Goal: Task Accomplishment & Management: Use online tool/utility

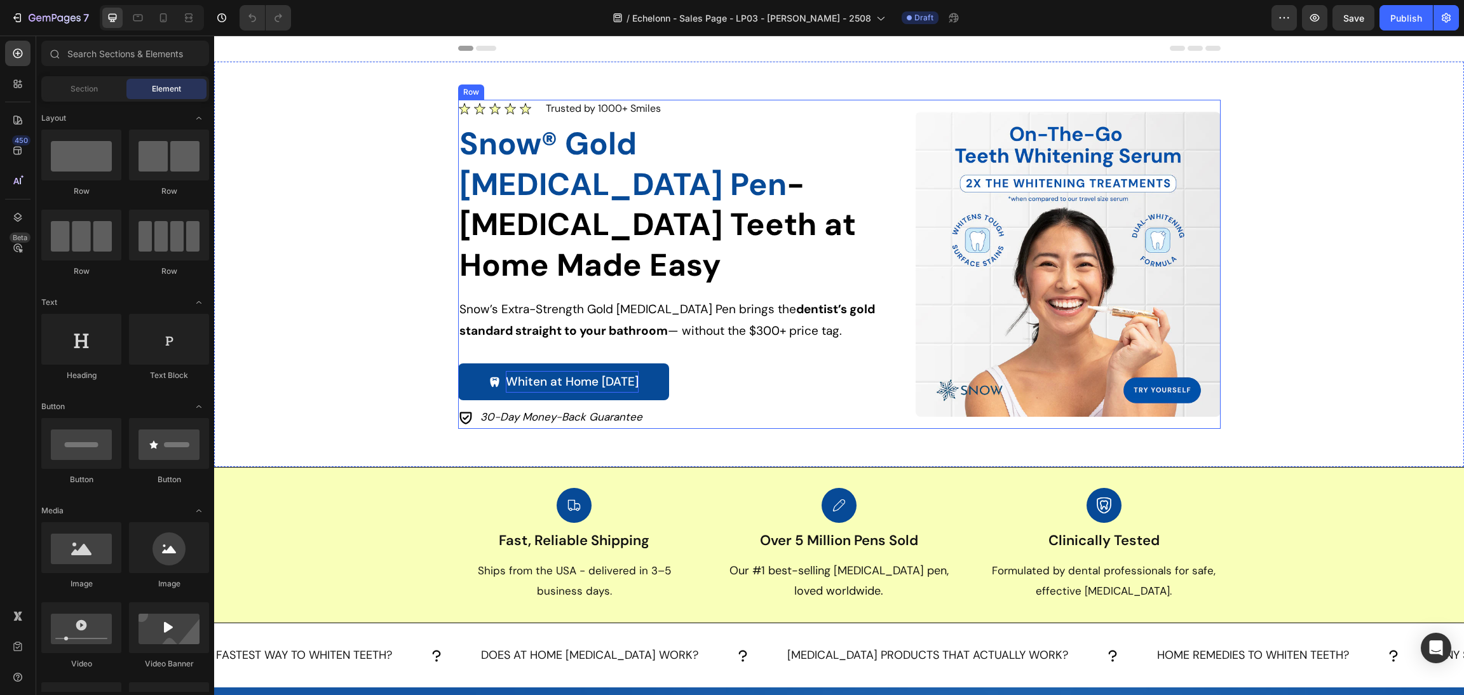
click at [599, 371] on p "Whiten at Home [DATE]" at bounding box center [572, 382] width 133 height 22
click at [618, 371] on p "Whiten at Home [DATE]" at bounding box center [572, 382] width 133 height 22
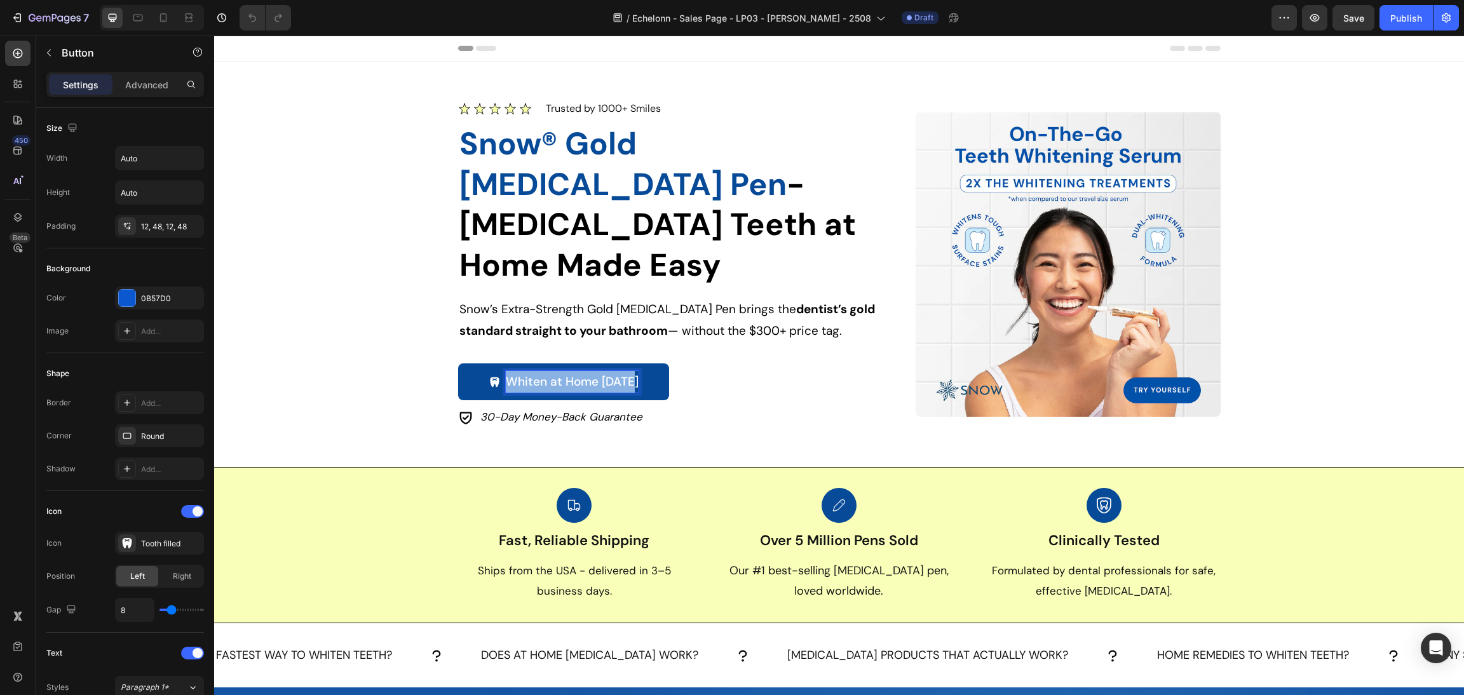
drag, startPoint x: 624, startPoint y: 346, endPoint x: 492, endPoint y: 339, distance: 131.7
click at [497, 371] on div "Whiten at Home [DATE]" at bounding box center [564, 382] width 150 height 22
click at [490, 371] on div "Whiten at Home [DATE]" at bounding box center [564, 382] width 150 height 22
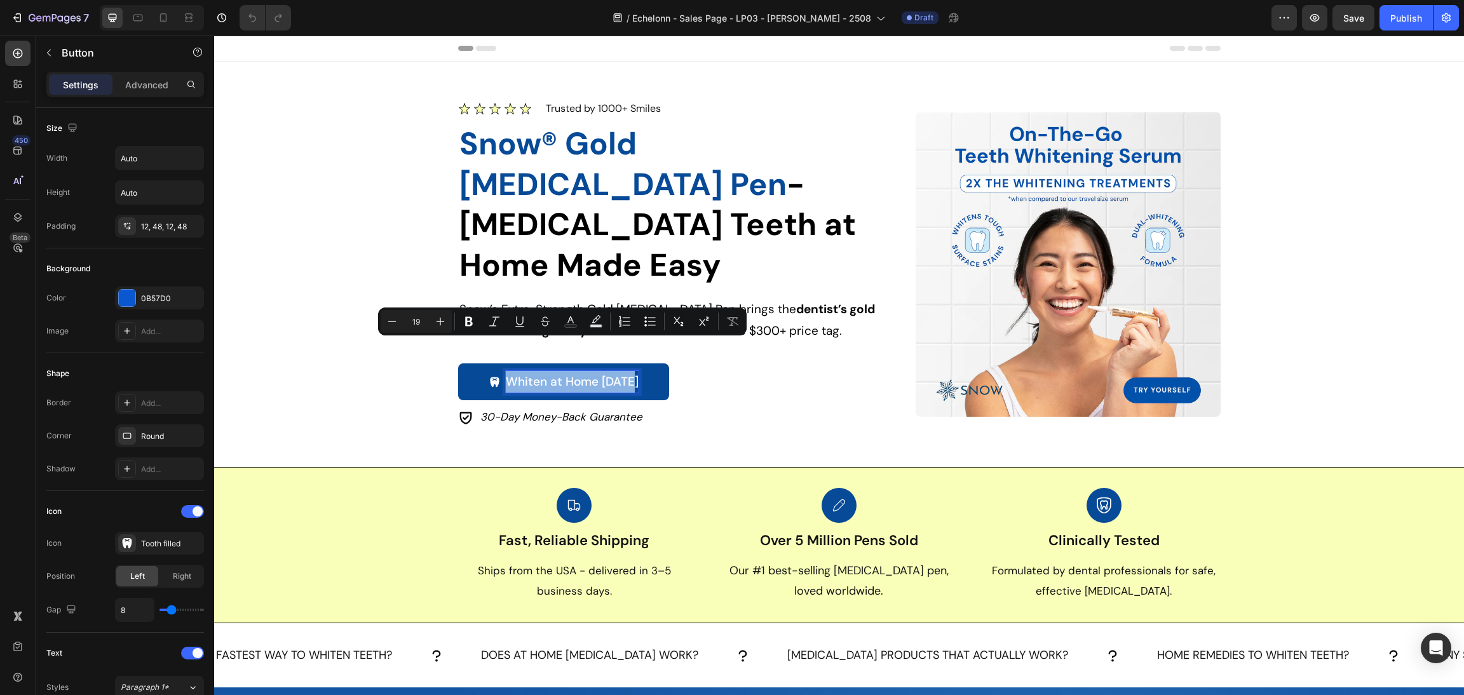
copy p "Whiten at Home [DATE]"
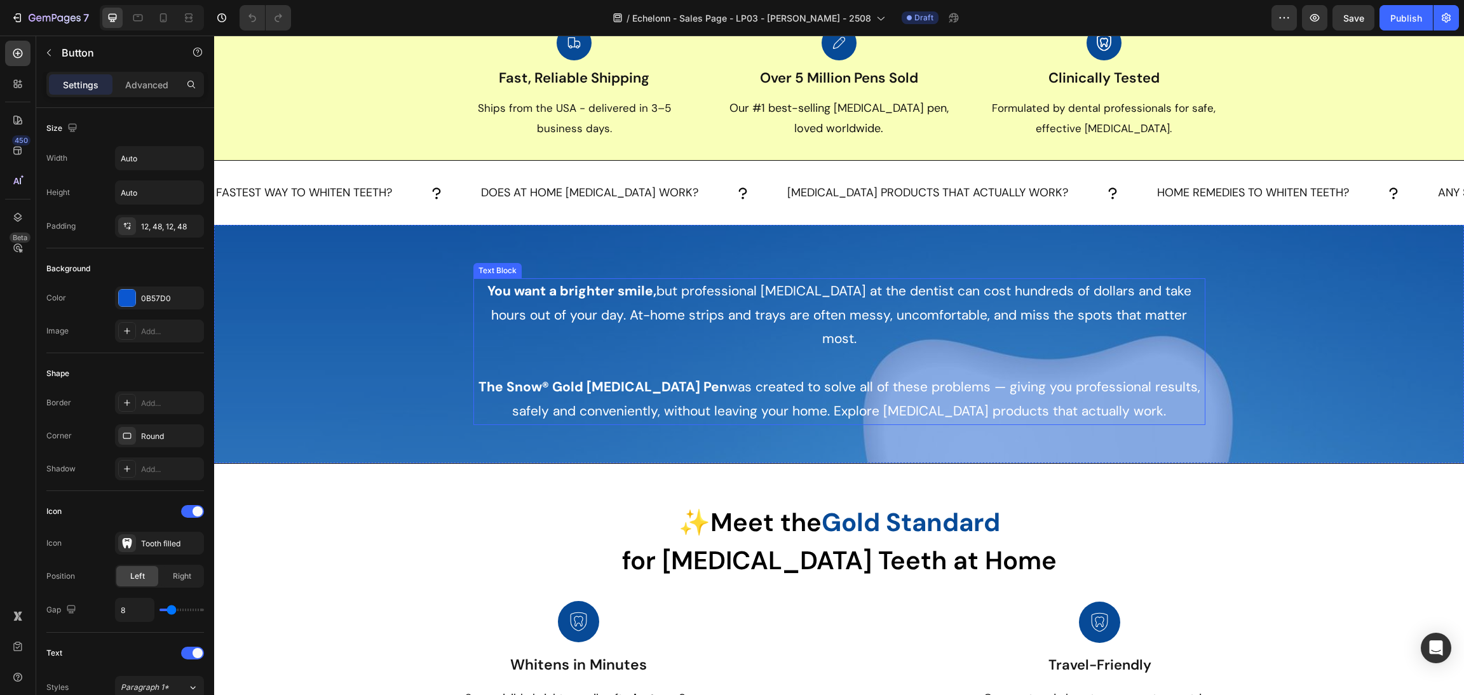
type input "16"
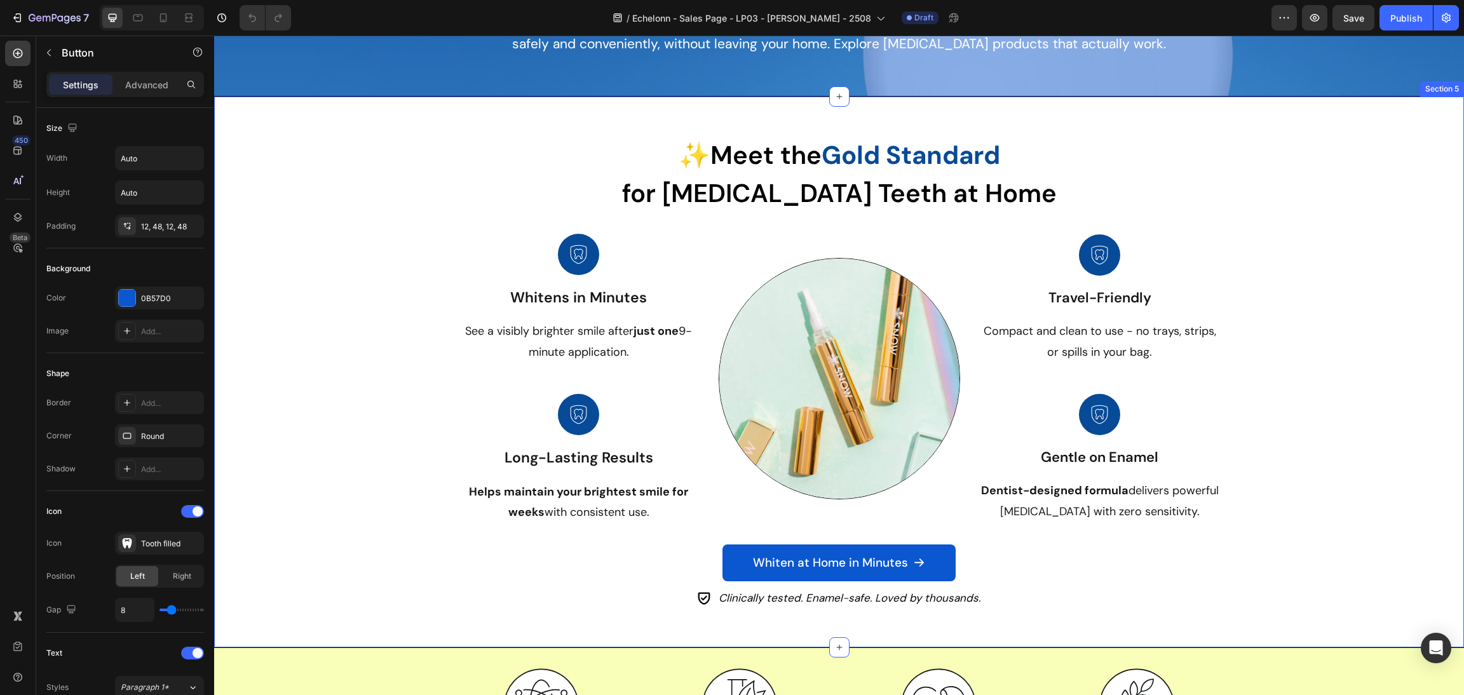
scroll to position [859, 0]
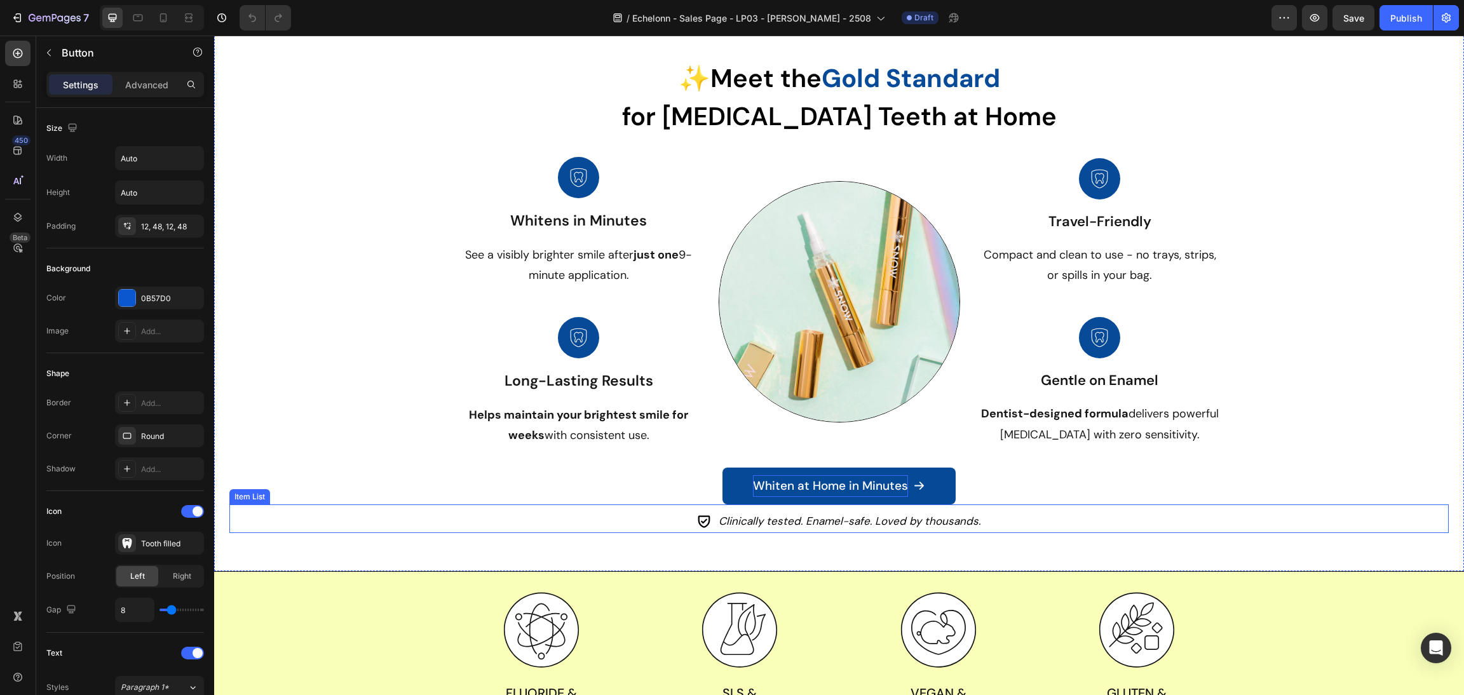
click at [794, 491] on p "Whiten at Home in Minutes" at bounding box center [830, 486] width 155 height 22
click at [784, 489] on p "Whiten at Home in Minutes" at bounding box center [830, 486] width 155 height 22
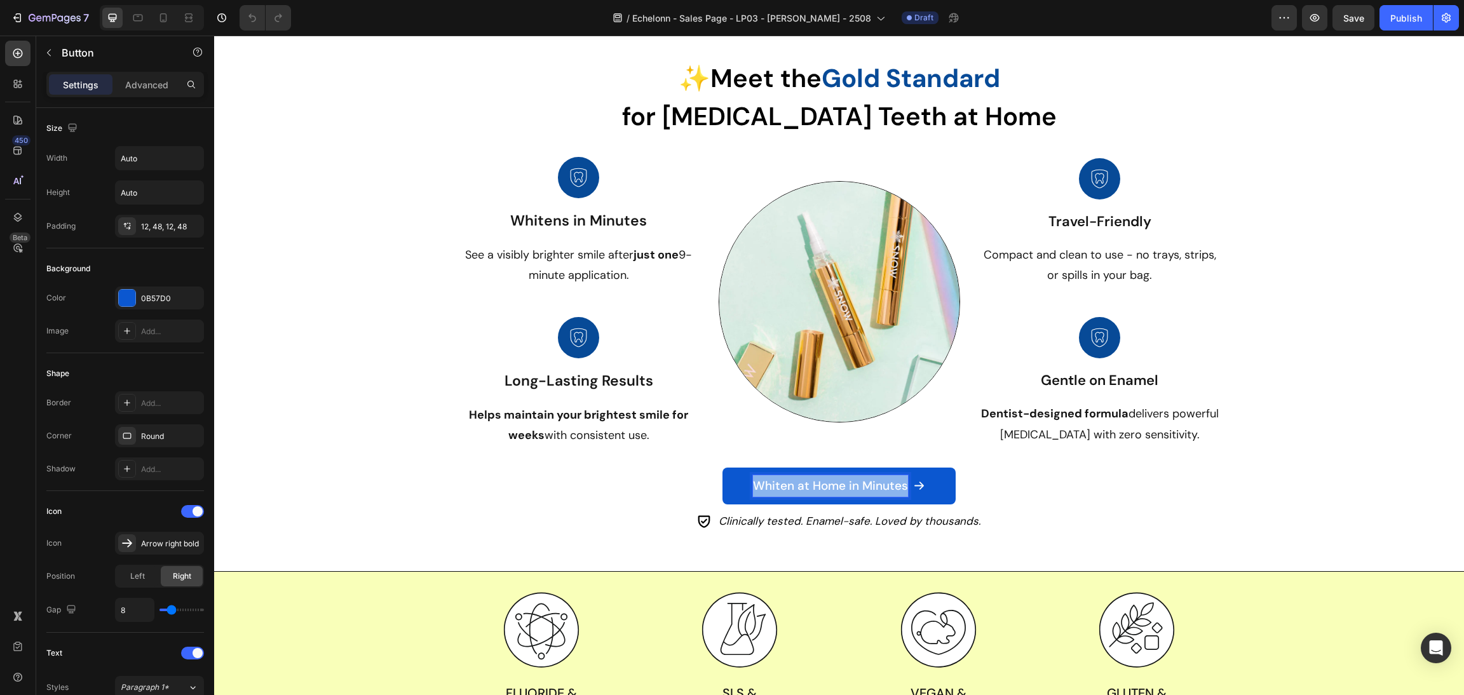
drag, startPoint x: 745, startPoint y: 486, endPoint x: 1048, endPoint y: 491, distance: 303.1
click at [1055, 491] on div "Whiten at Home in Minutes Button 0" at bounding box center [838, 486] width 1219 height 37
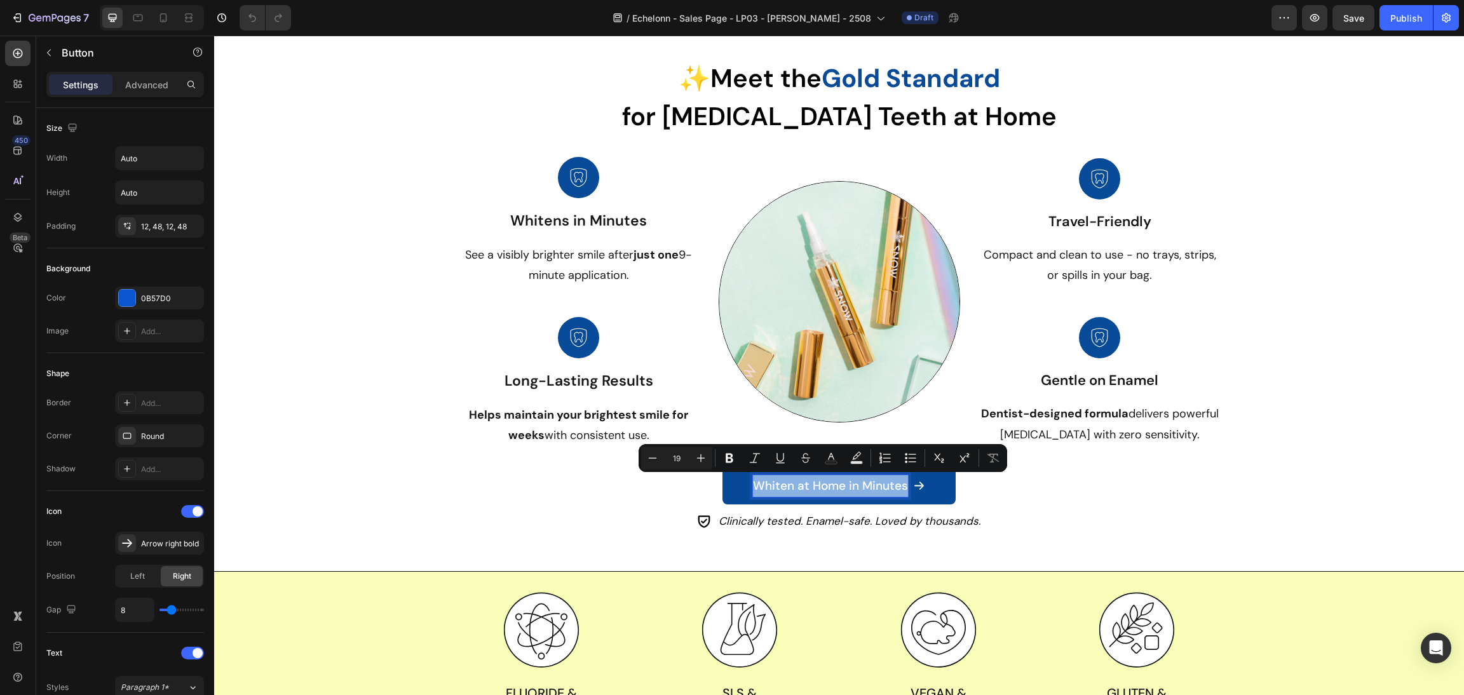
drag, startPoint x: 859, startPoint y: 490, endPoint x: 822, endPoint y: 491, distance: 36.9
copy p "Whiten at Home in Minutes"
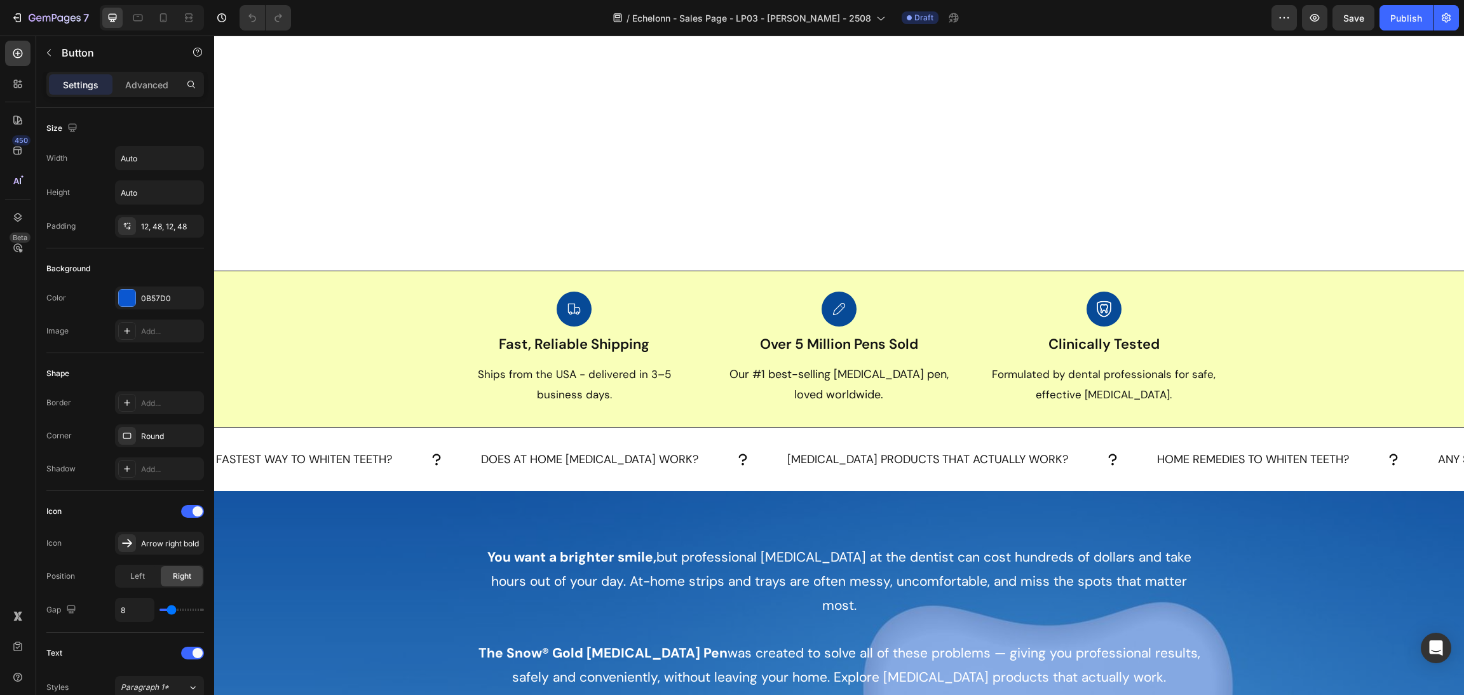
type input "16"
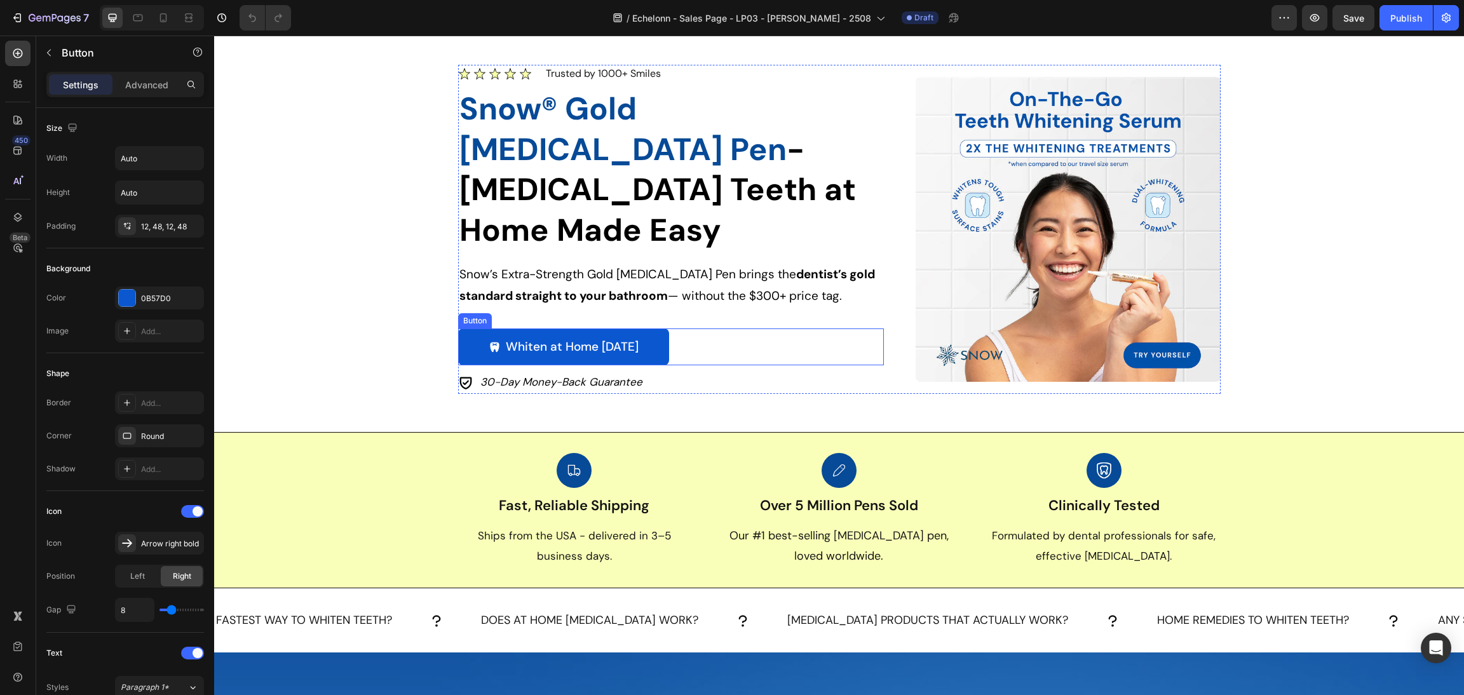
scroll to position [1, 0]
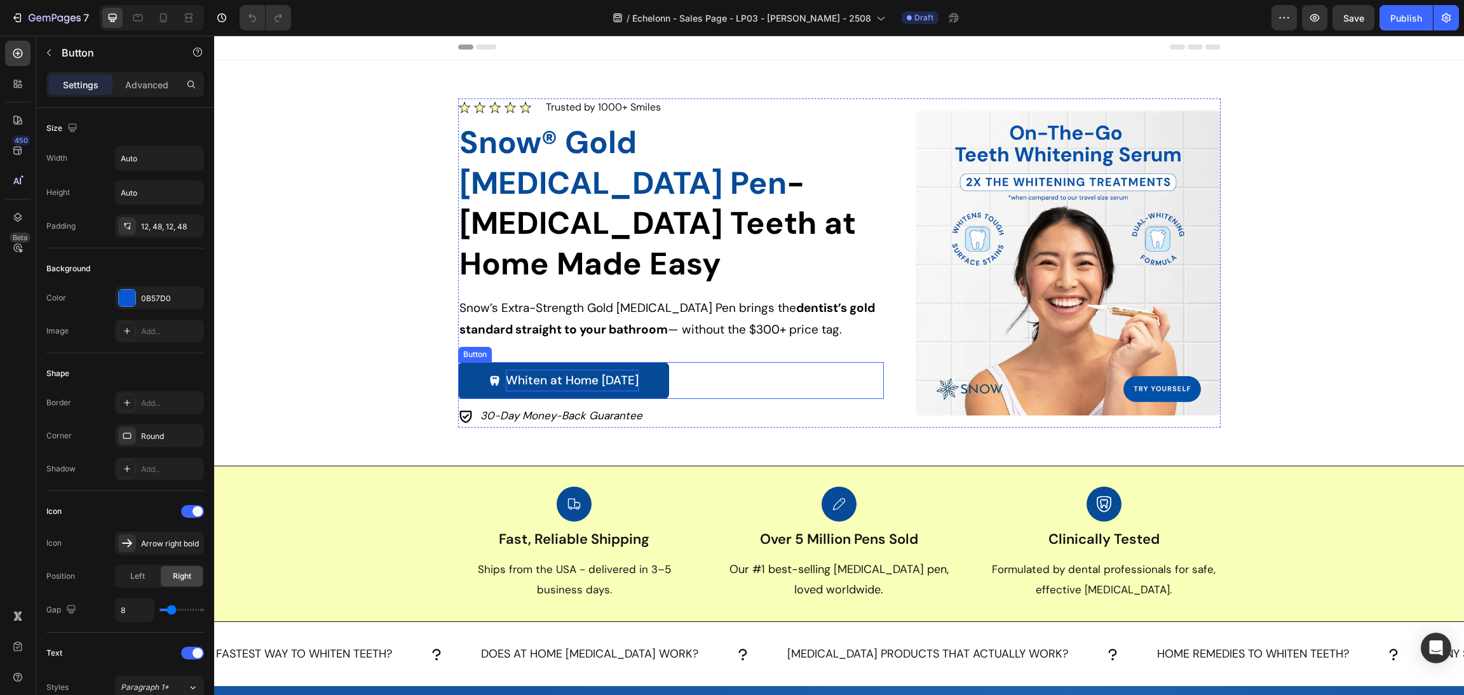
click at [607, 370] on p "Whiten at Home [DATE]" at bounding box center [572, 381] width 133 height 22
click at [615, 370] on p "Whiten at Home [DATE]" at bounding box center [572, 381] width 133 height 22
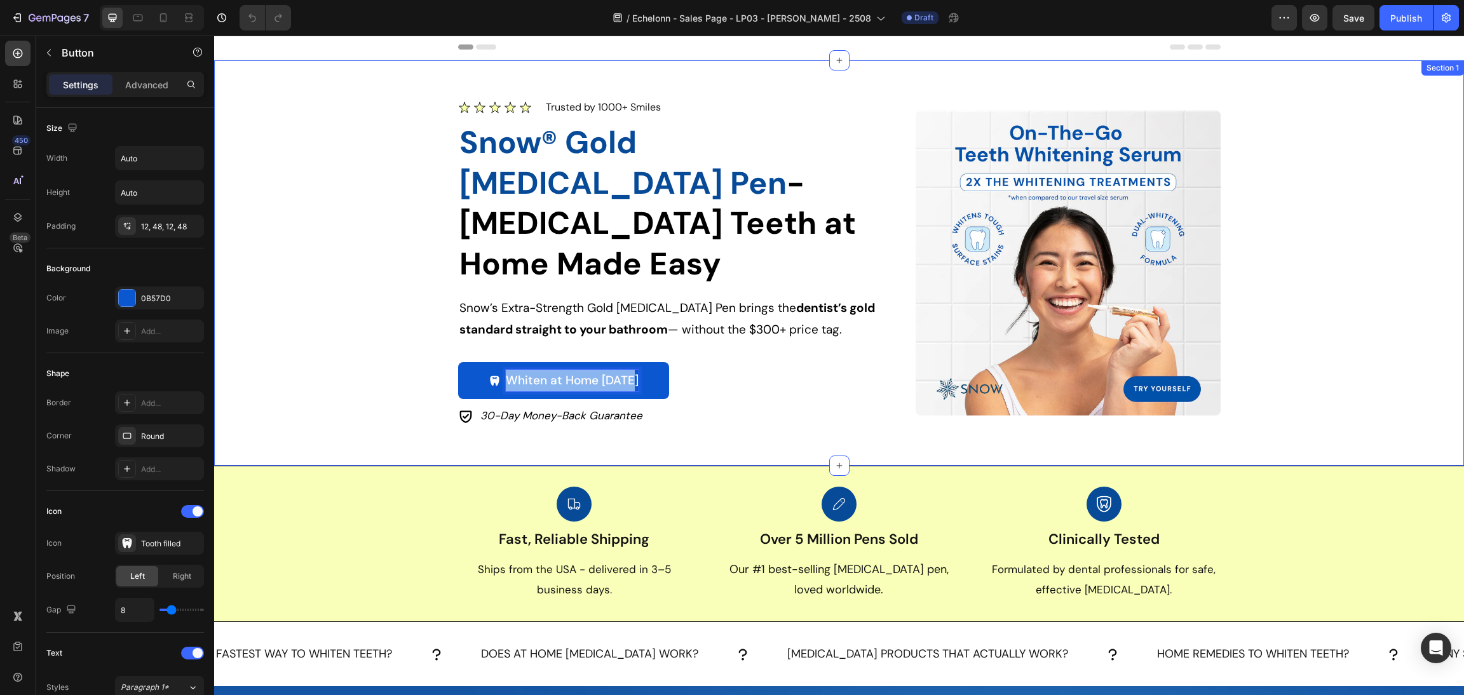
drag, startPoint x: 626, startPoint y: 347, endPoint x: 341, endPoint y: 344, distance: 285.2
click at [341, 344] on div "Image Trusted by 1000+ Smiles Text block Row Snow® Gold [MEDICAL_DATA] Pen - [M…" at bounding box center [838, 262] width 1219 height 329
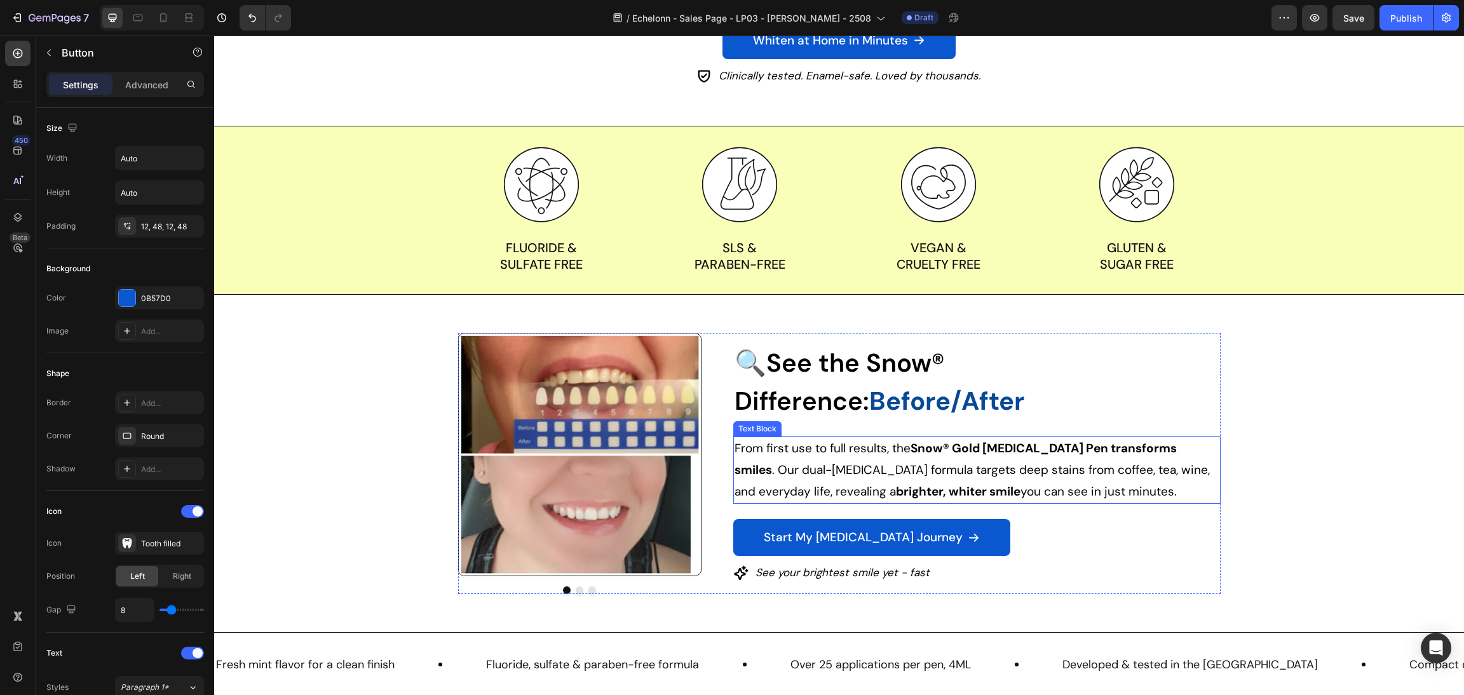
scroll to position [1527, 0]
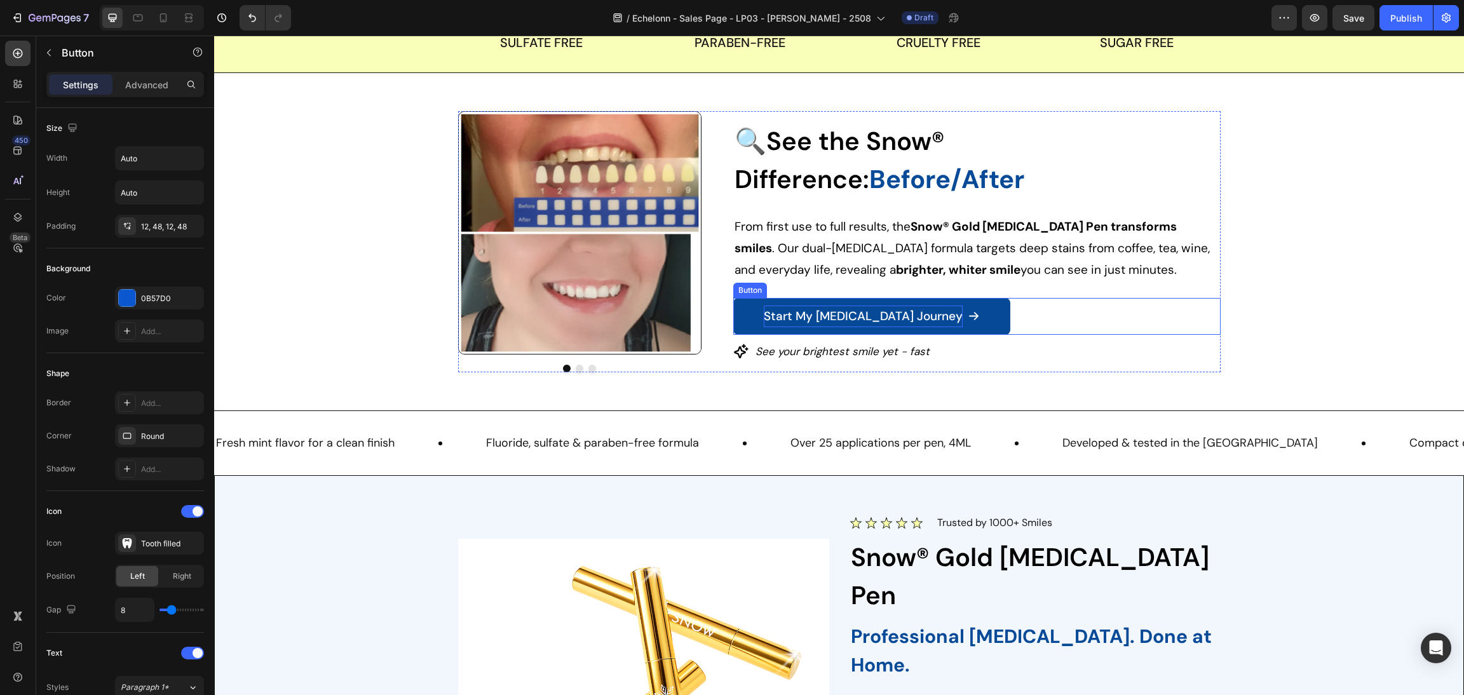
click at [894, 314] on p "Start My [MEDICAL_DATA] Journey" at bounding box center [863, 317] width 199 height 22
click at [902, 318] on p "Start My [MEDICAL_DATA] Journey" at bounding box center [863, 317] width 199 height 22
drag, startPoint x: 913, startPoint y: 317, endPoint x: 839, endPoint y: 309, distance: 74.1
click at [614, 314] on div "Image Image Image Carousel 🔍See the Snow® Difference: Before/After Heading From…" at bounding box center [839, 241] width 762 height 261
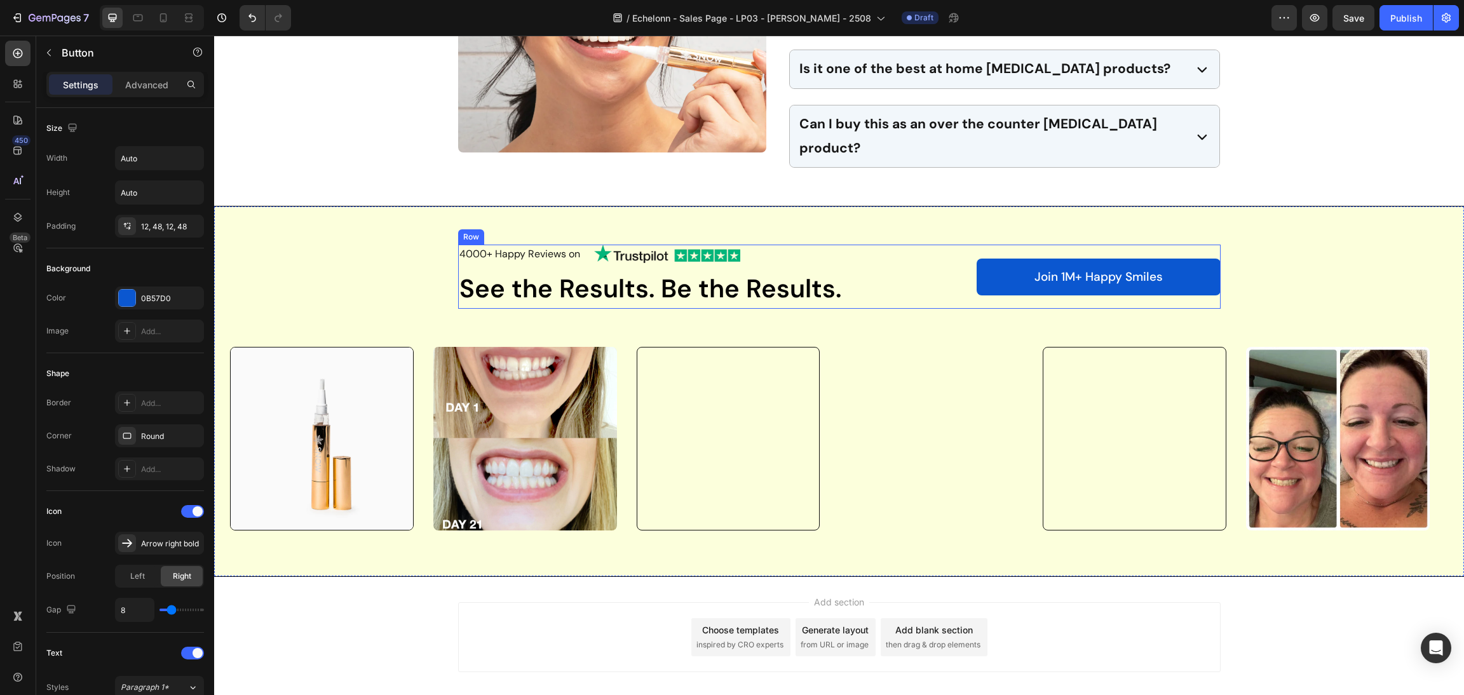
scroll to position [3995, 0]
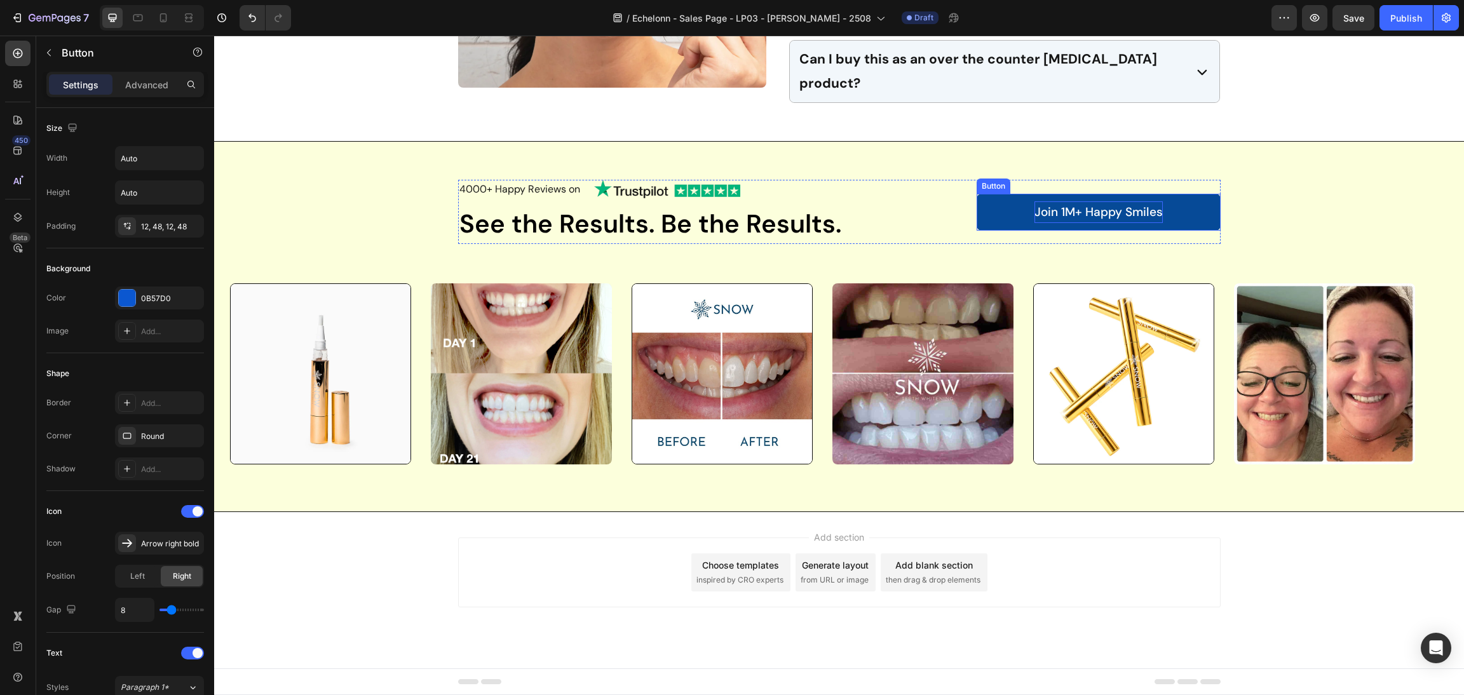
drag, startPoint x: 1094, startPoint y: 215, endPoint x: 1102, endPoint y: 213, distance: 7.9
click at [1095, 215] on p "Join 1M+ Happy Smiles" at bounding box center [1098, 212] width 128 height 22
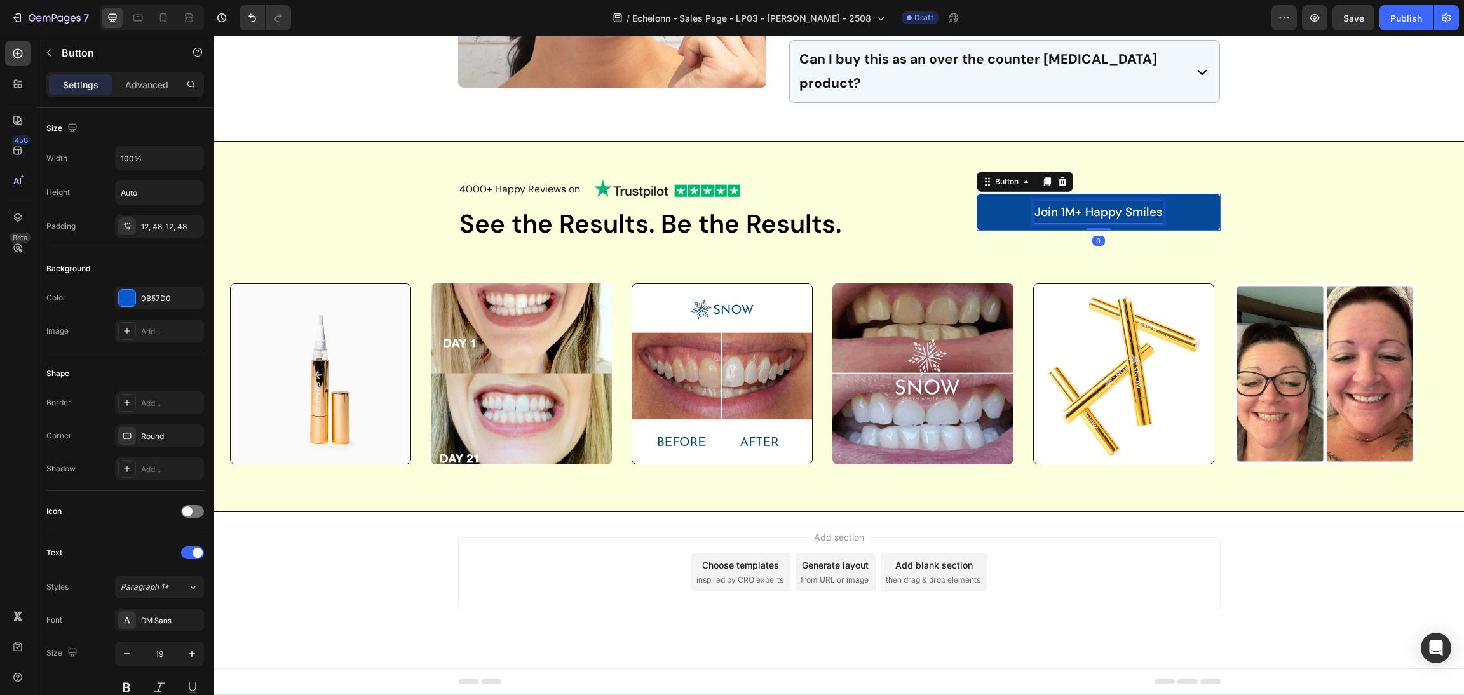
drag, startPoint x: 1102, startPoint y: 213, endPoint x: 1126, endPoint y: 213, distance: 24.1
click at [1104, 213] on p "Join 1M+ Happy Smiles" at bounding box center [1098, 212] width 128 height 22
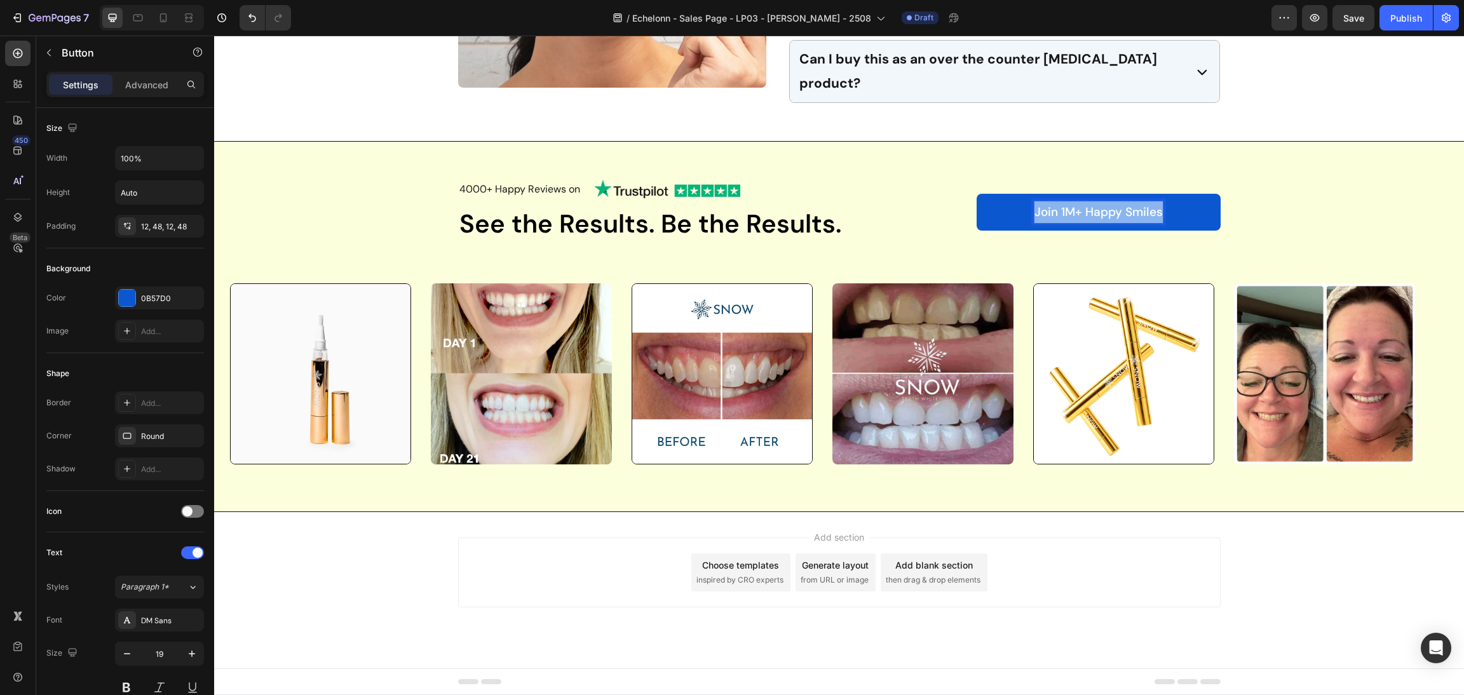
drag, startPoint x: 1154, startPoint y: 219, endPoint x: 922, endPoint y: 236, distance: 231.9
click at [821, 234] on div "Image 4000+ Happy Reviews on Text block 4000+ Happy Reviews Text block Row See …" at bounding box center [839, 212] width 762 height 64
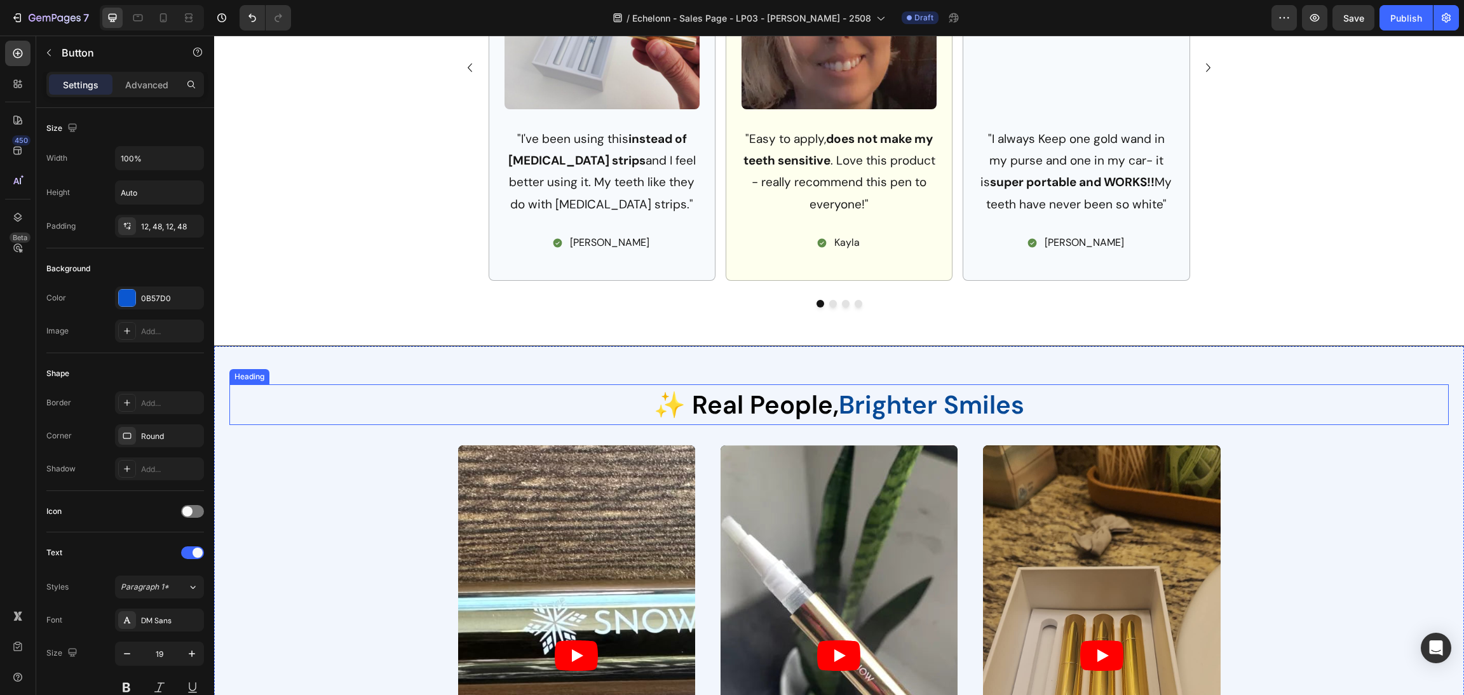
click at [1268, 346] on div "✨ Real People, Brighter Smiles Heading Video Video Video Carousel Video Video V…" at bounding box center [839, 626] width 1250 height 560
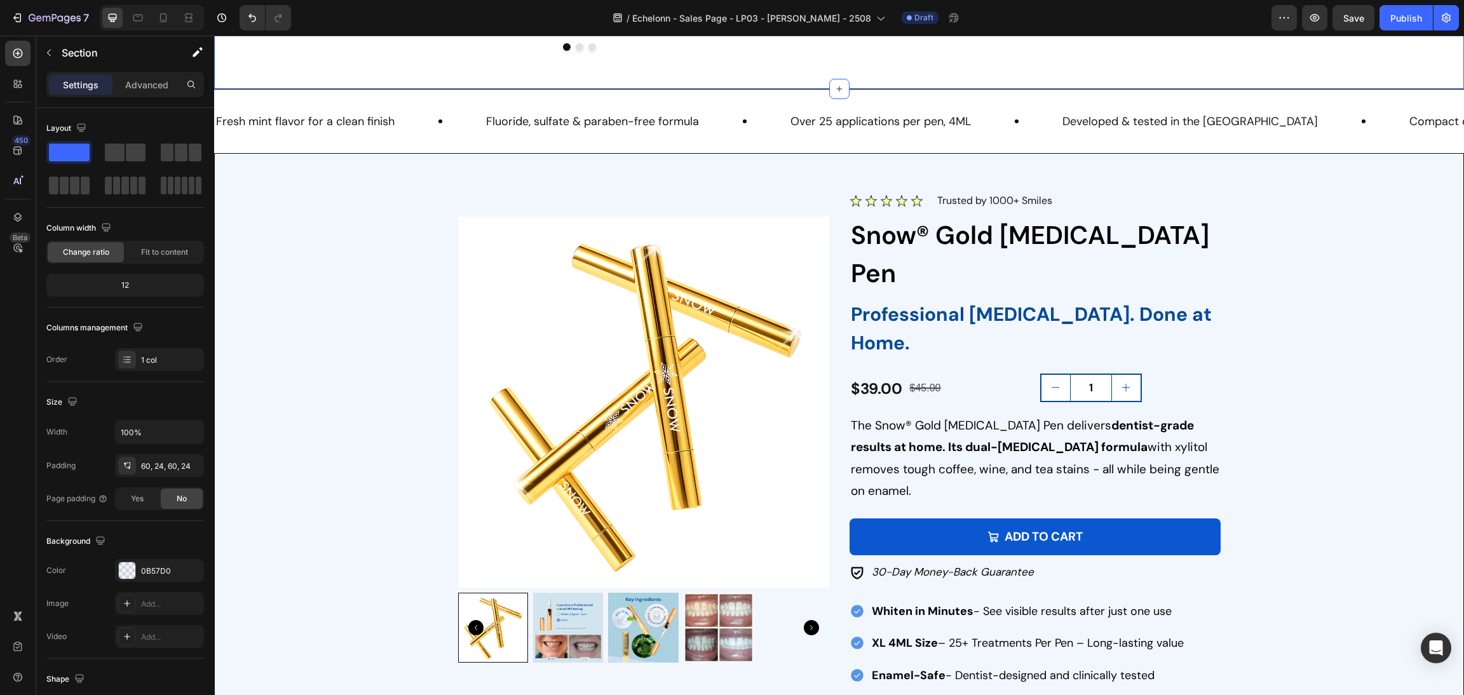
scroll to position [1917, 0]
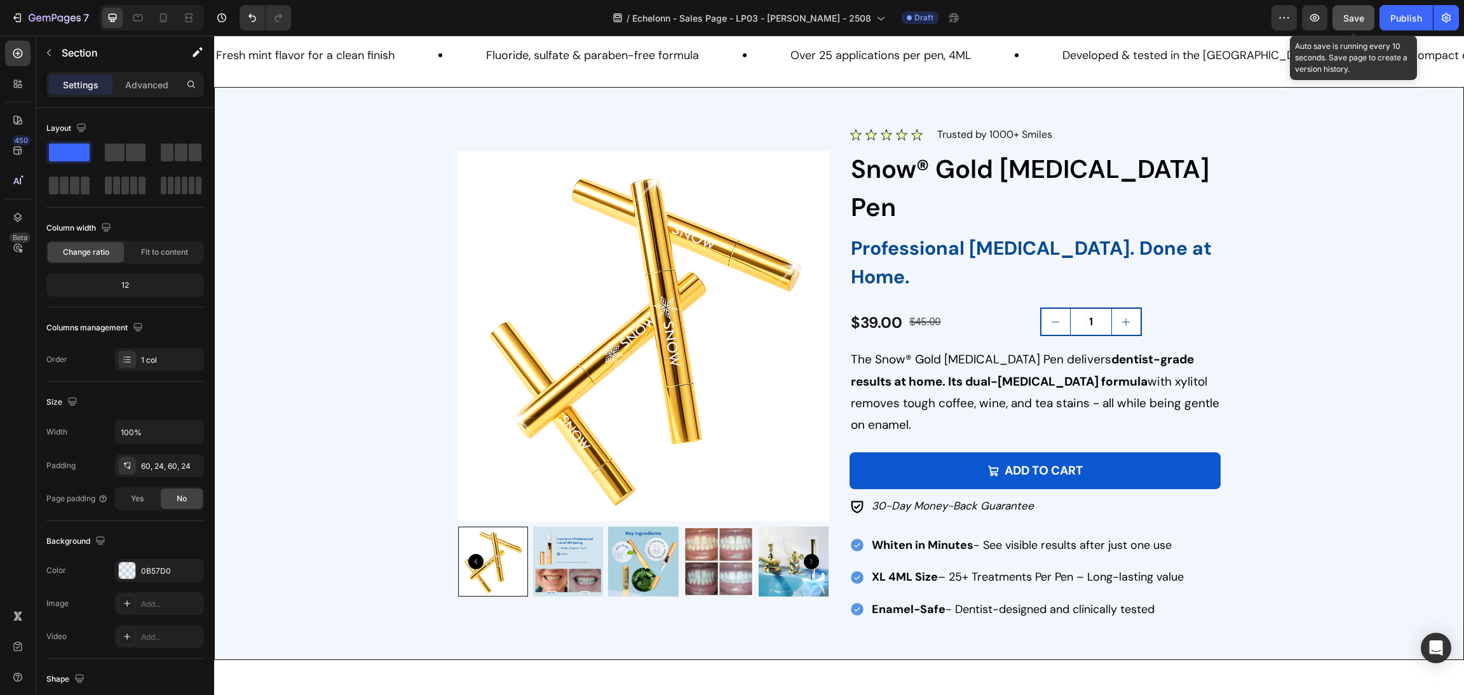
drag, startPoint x: 1356, startPoint y: 19, endPoint x: 1099, endPoint y: 364, distance: 429.9
click at [1356, 19] on span "Save" at bounding box center [1353, 18] width 21 height 11
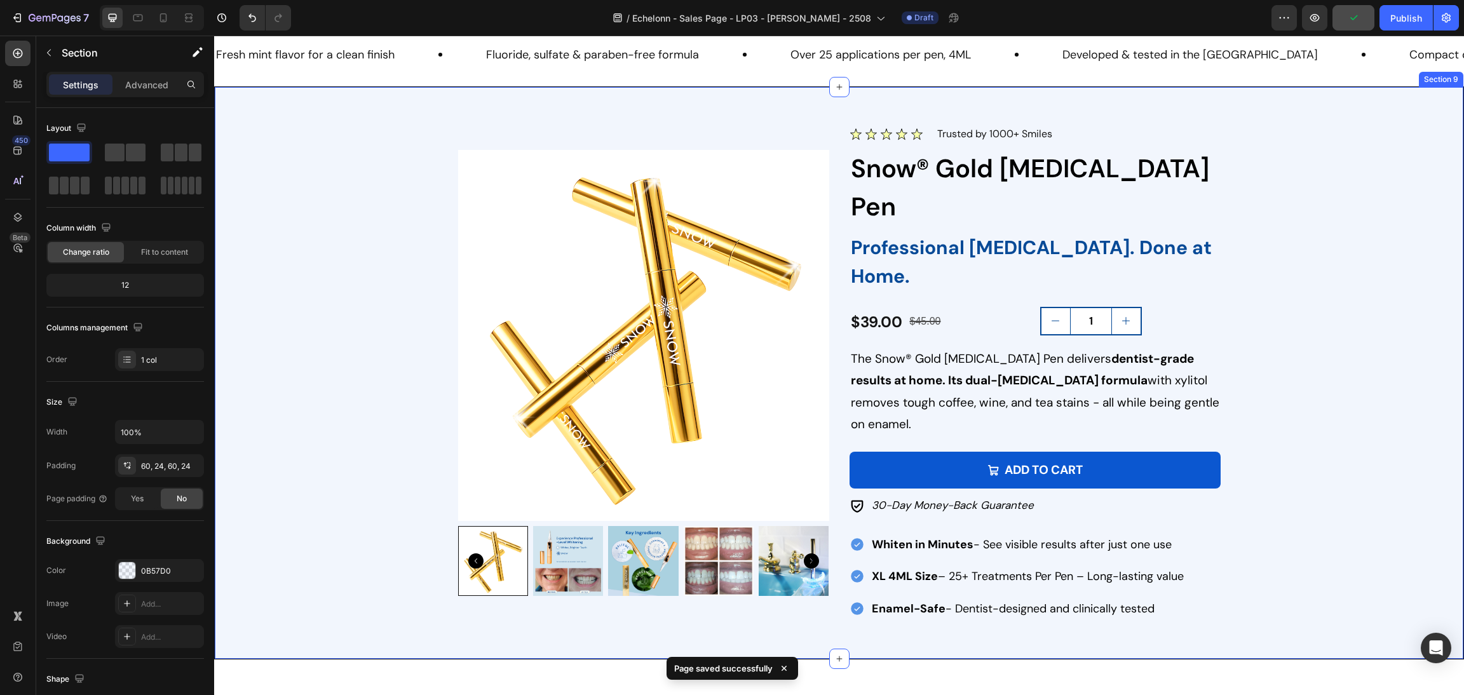
scroll to position [1726, 0]
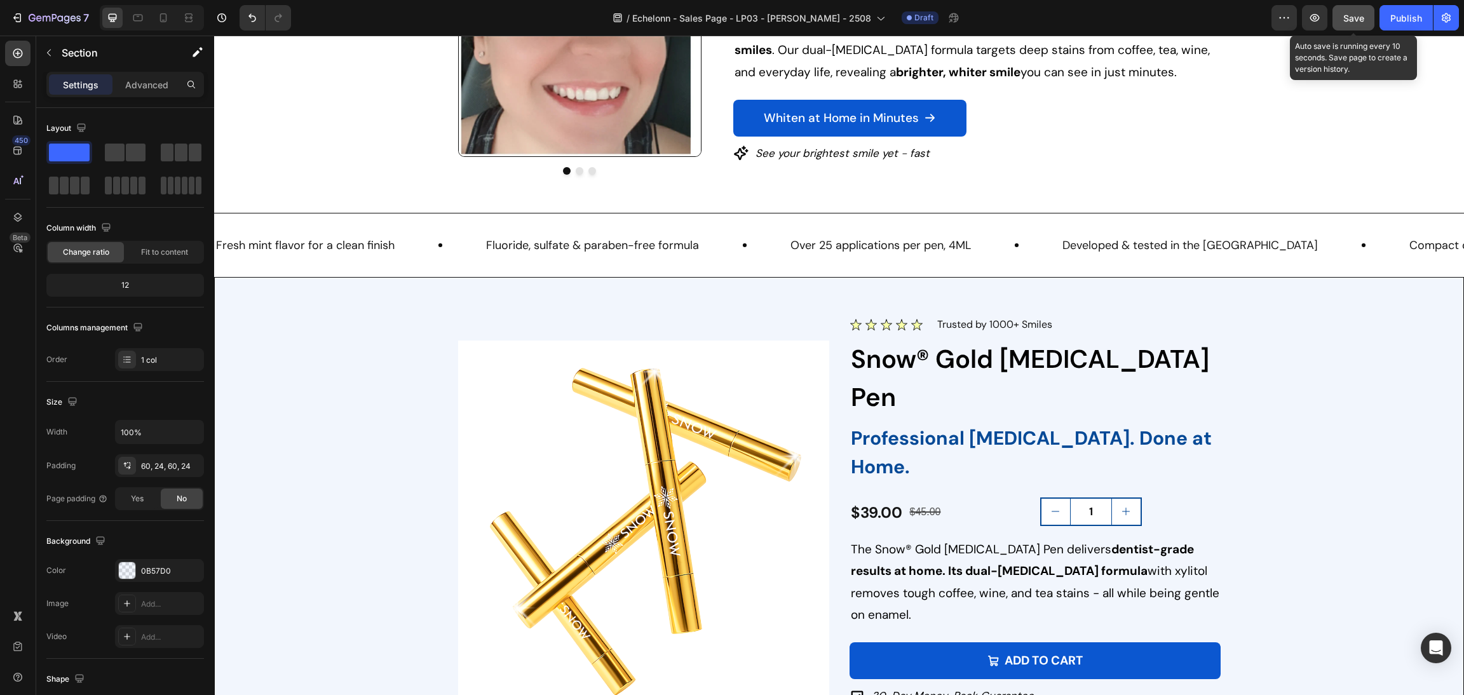
click at [1344, 17] on span "Save" at bounding box center [1353, 18] width 21 height 11
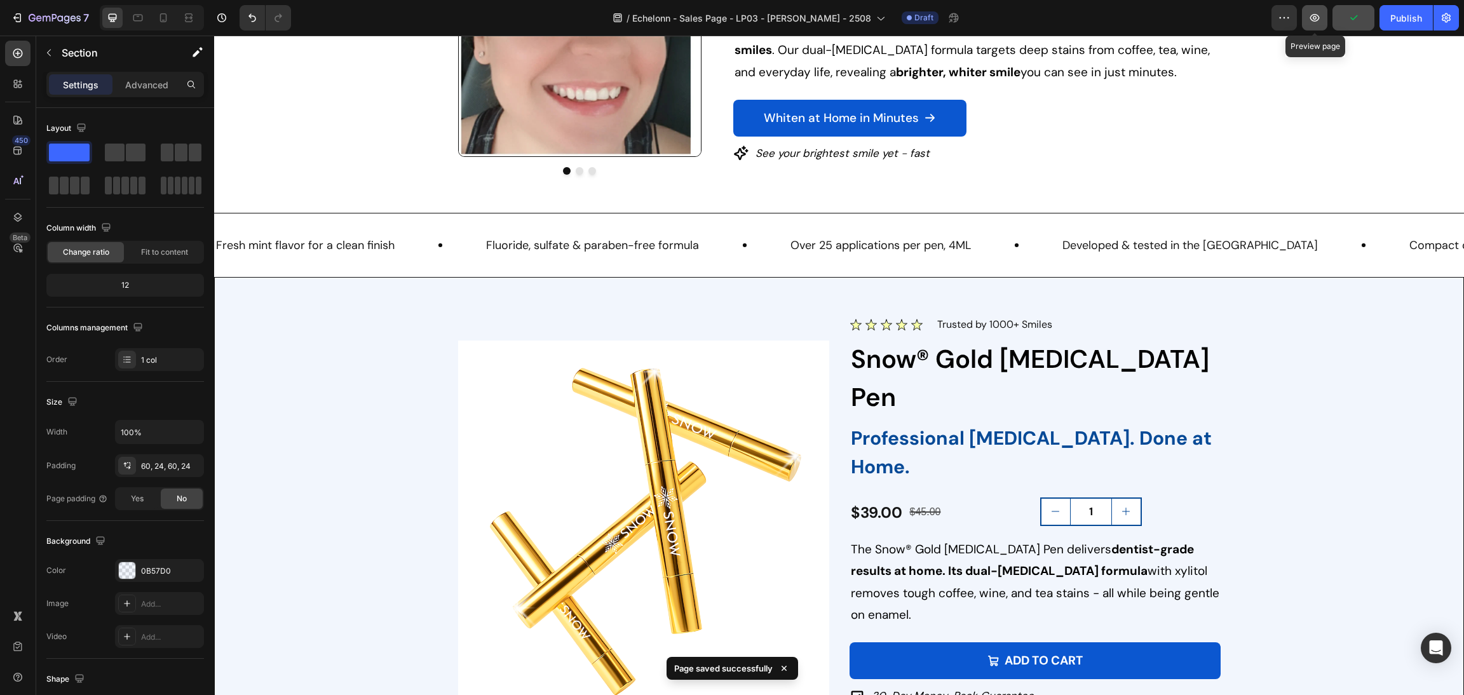
click at [1311, 15] on icon "button" at bounding box center [1314, 17] width 13 height 13
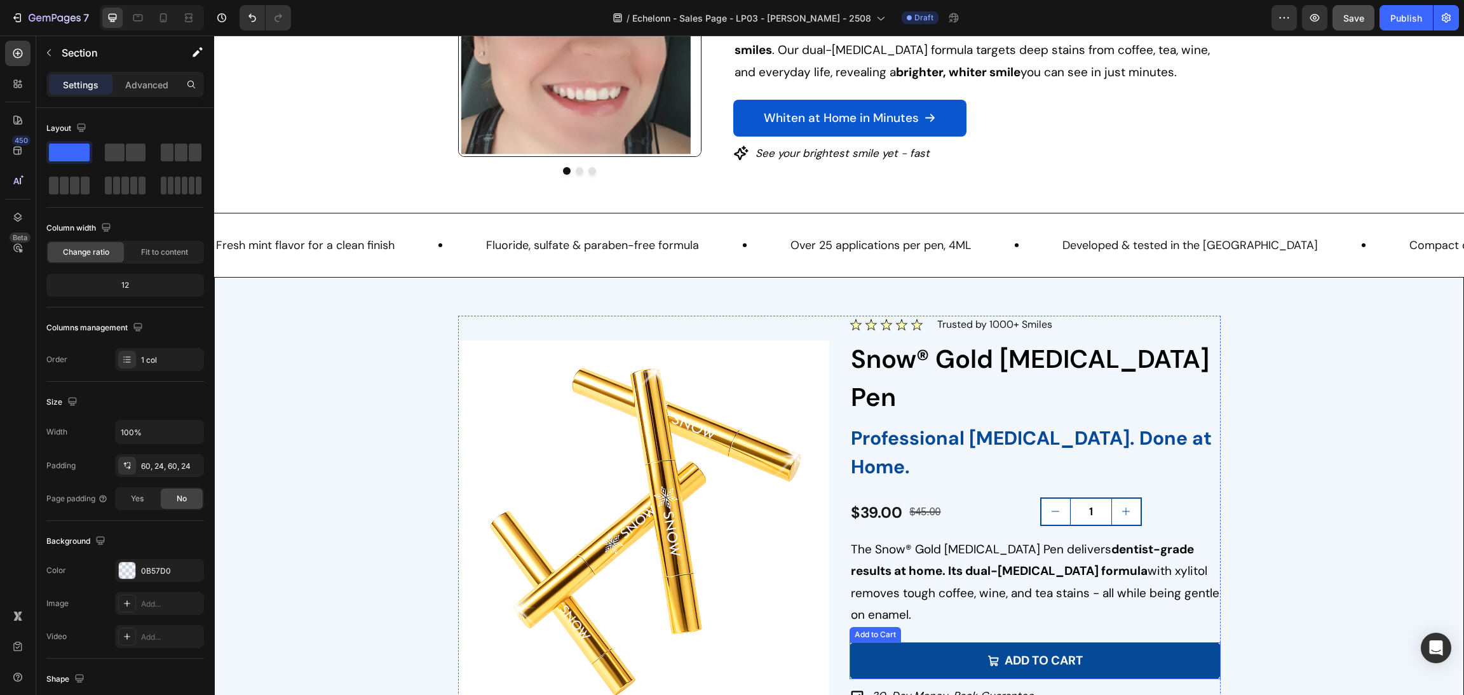
click at [1107, 642] on button "Add to cart" at bounding box center [1034, 660] width 371 height 37
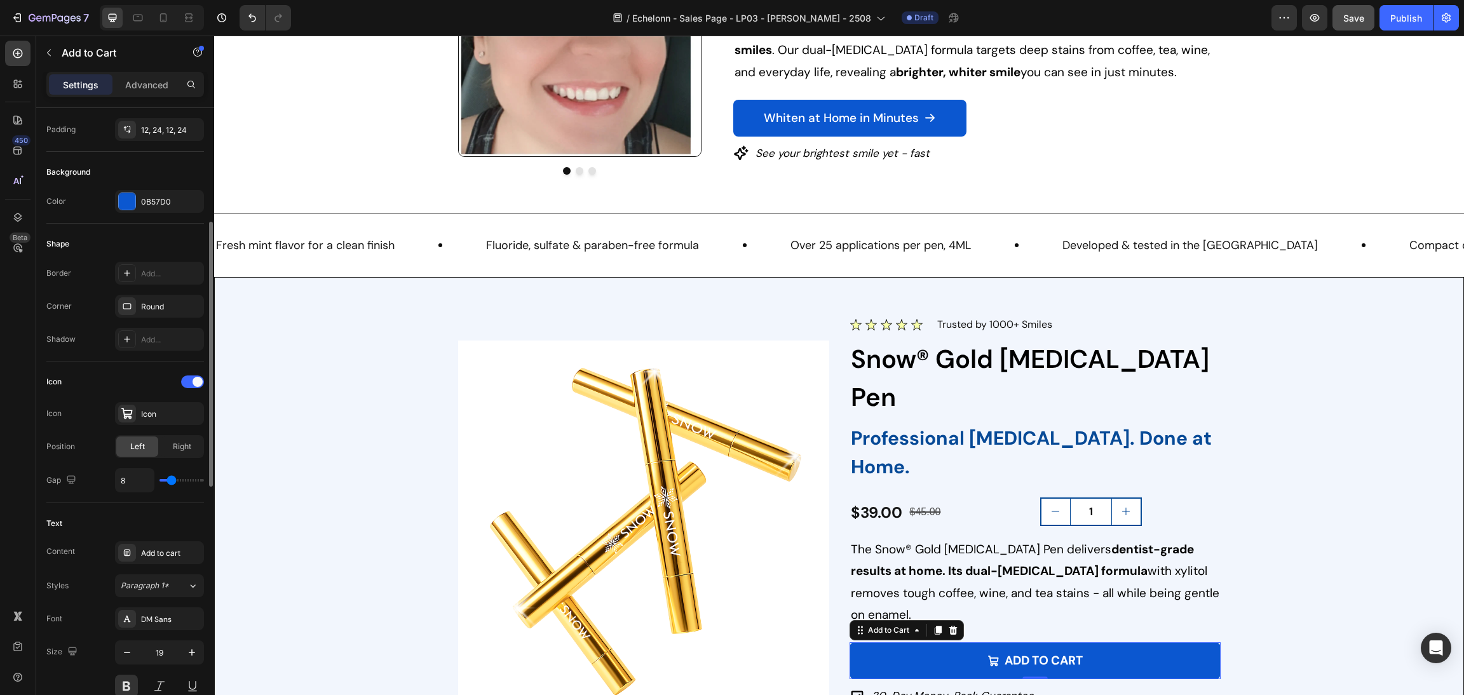
scroll to position [840, 0]
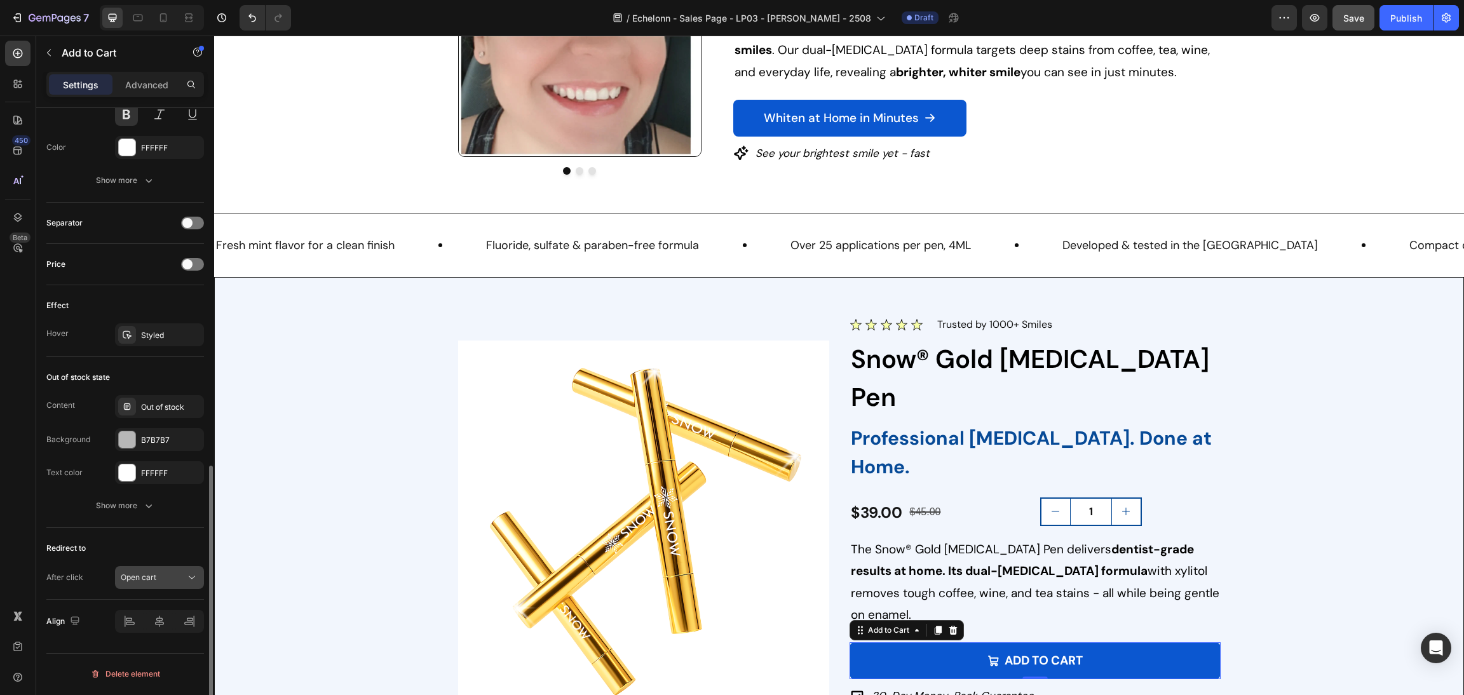
click at [161, 569] on button "Open cart" at bounding box center [159, 577] width 89 height 23
click at [107, 591] on div "Redirect to After click Open cart" at bounding box center [125, 564] width 158 height 72
click at [133, 576] on span "Open cart" at bounding box center [139, 577] width 36 height 10
drag, startPoint x: 161, startPoint y: 553, endPoint x: 999, endPoint y: 109, distance: 948.3
click at [161, 553] on p "Open page" at bounding box center [157, 547] width 72 height 11
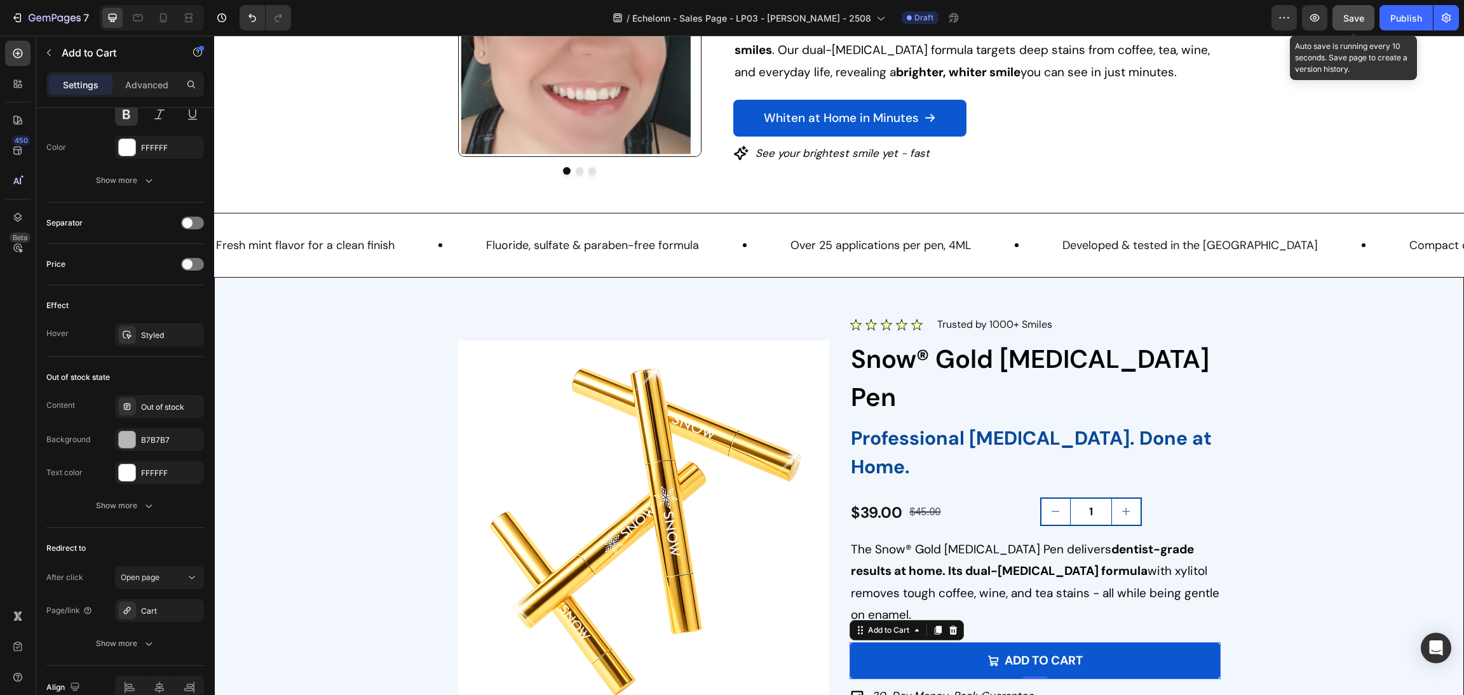
click at [1351, 13] on span "Save" at bounding box center [1353, 18] width 21 height 11
click at [1318, 16] on icon "button" at bounding box center [1314, 17] width 13 height 13
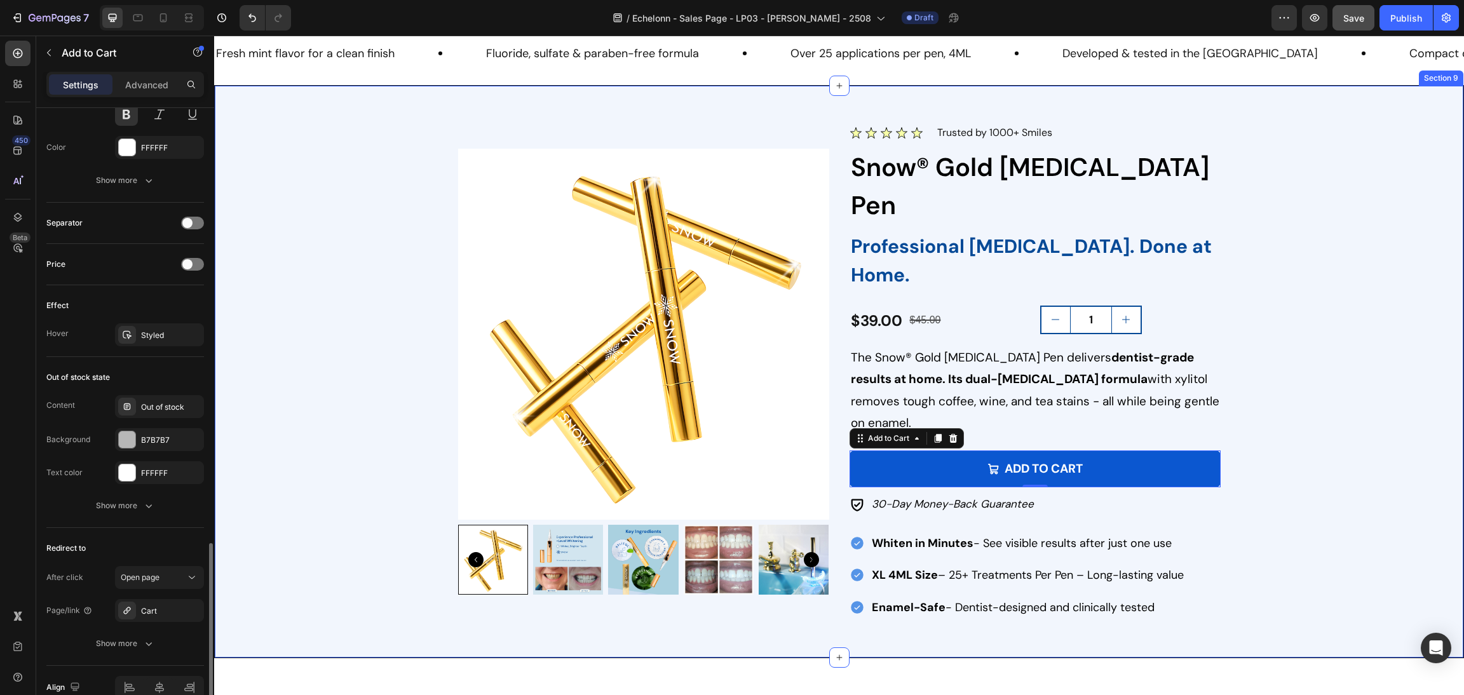
scroll to position [906, 0]
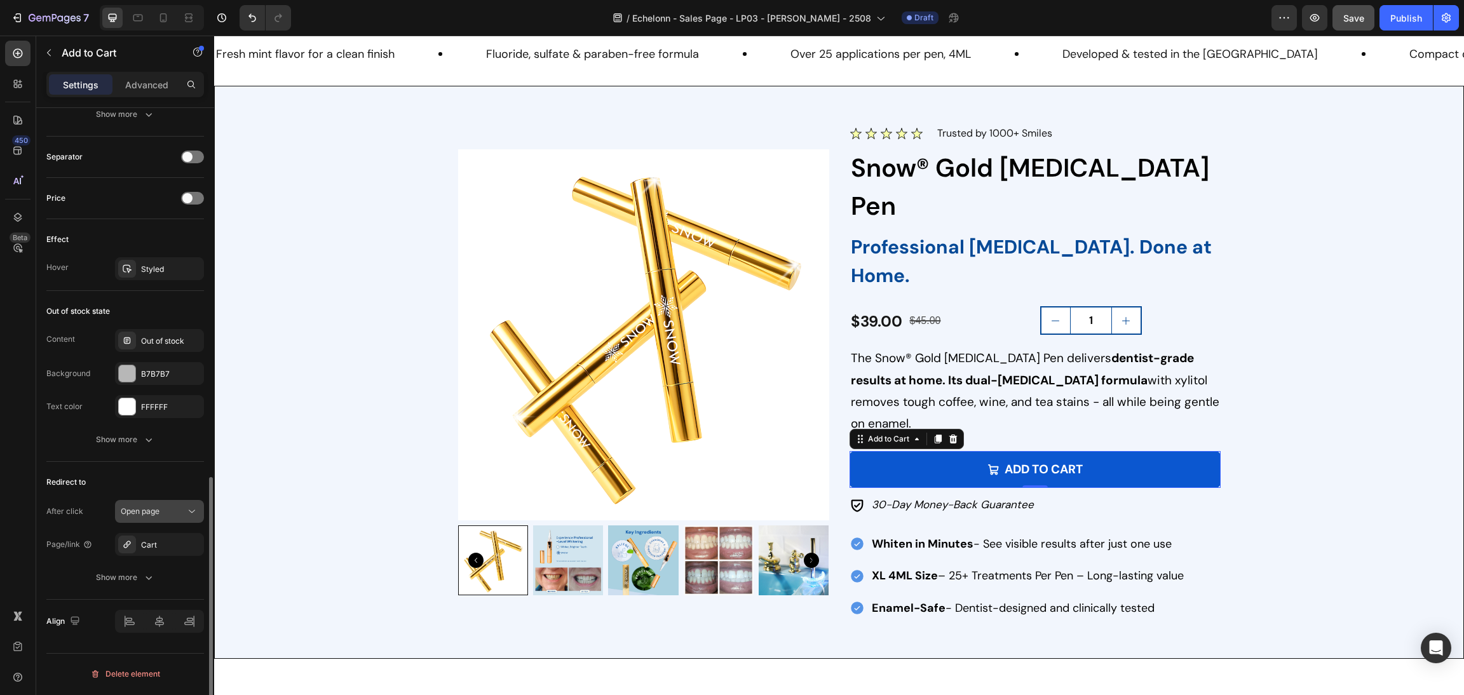
click at [149, 515] on span "Open page" at bounding box center [140, 511] width 39 height 10
click at [184, 431] on button "Show more" at bounding box center [125, 439] width 158 height 23
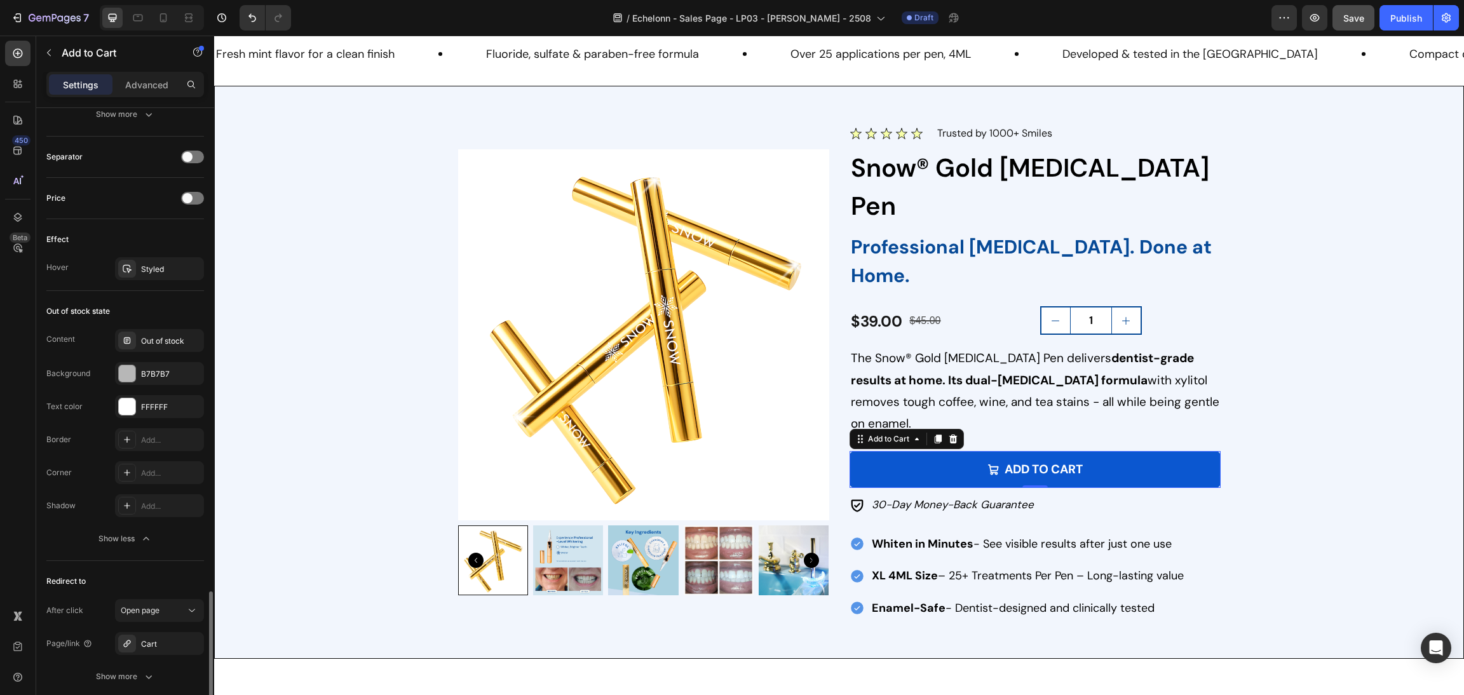
scroll to position [1005, 0]
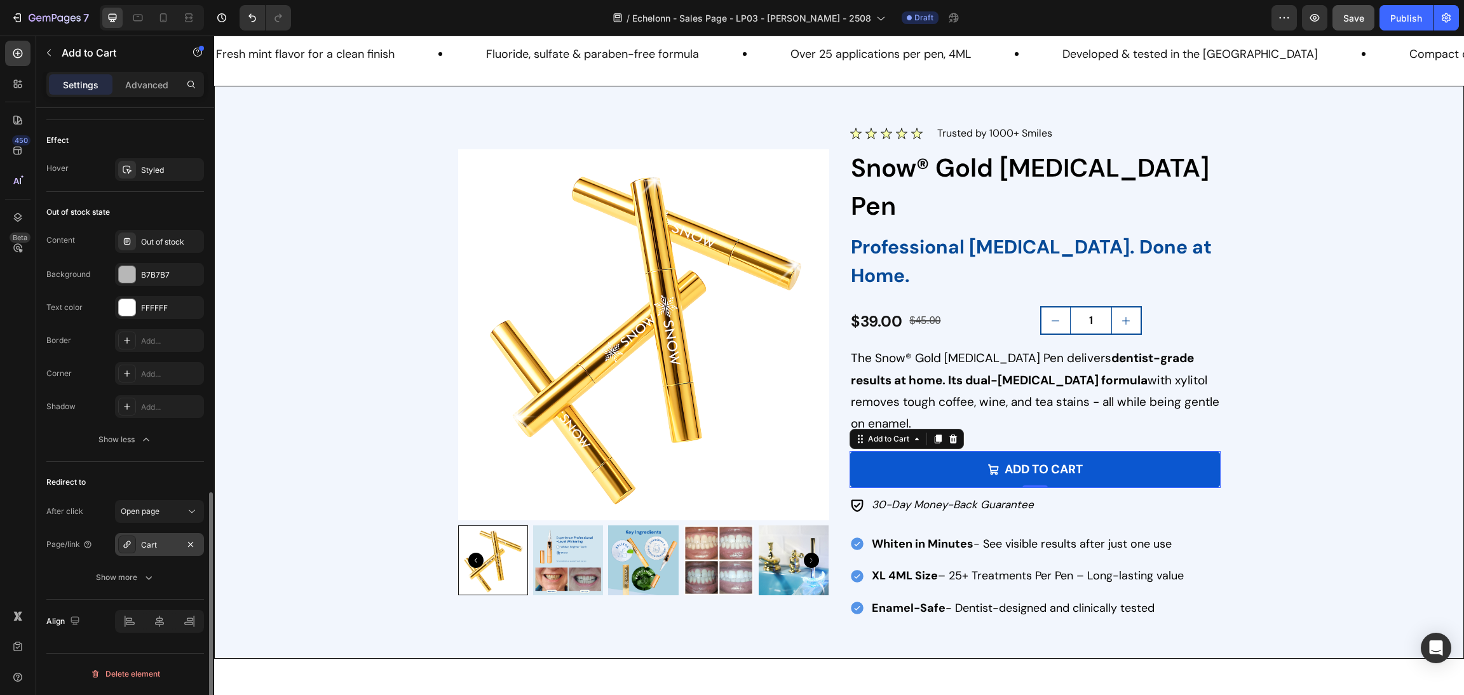
click at [159, 543] on div "Cart" at bounding box center [159, 544] width 37 height 11
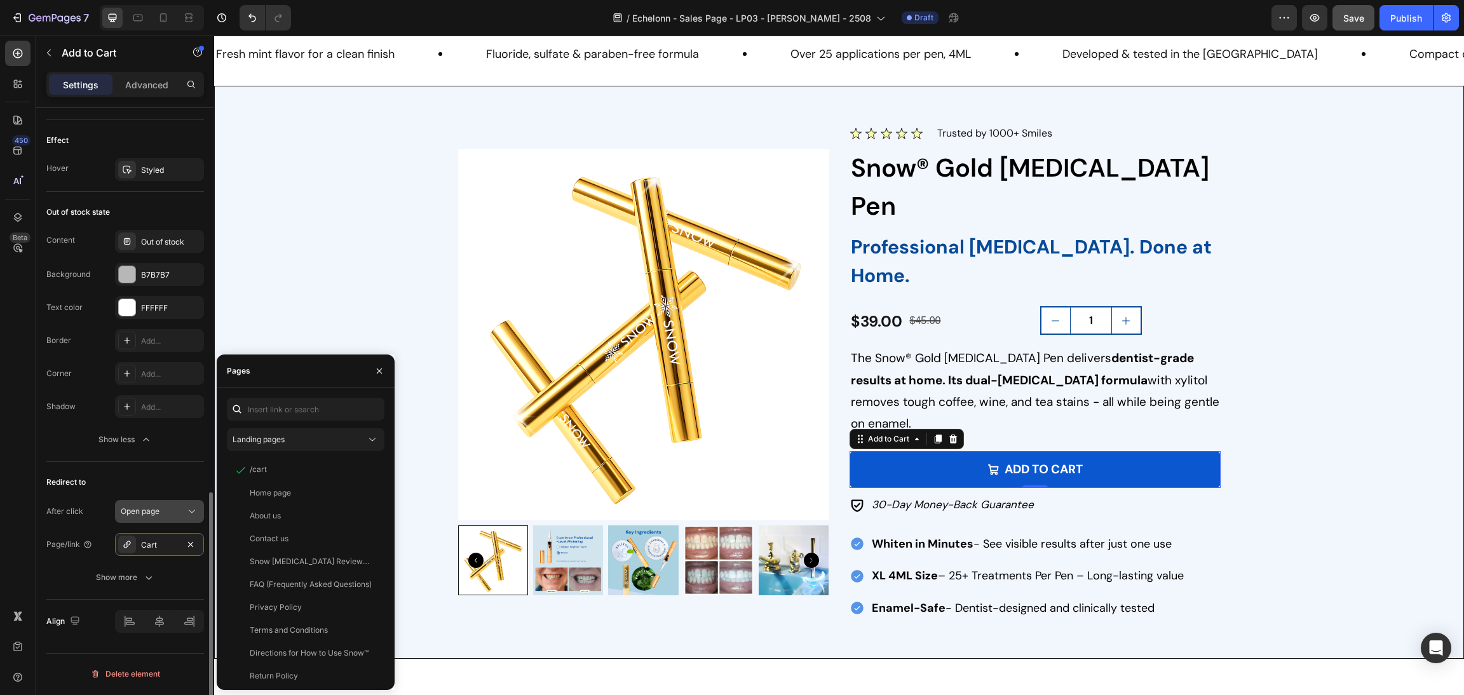
click at [128, 520] on button "Open page" at bounding box center [159, 511] width 89 height 23
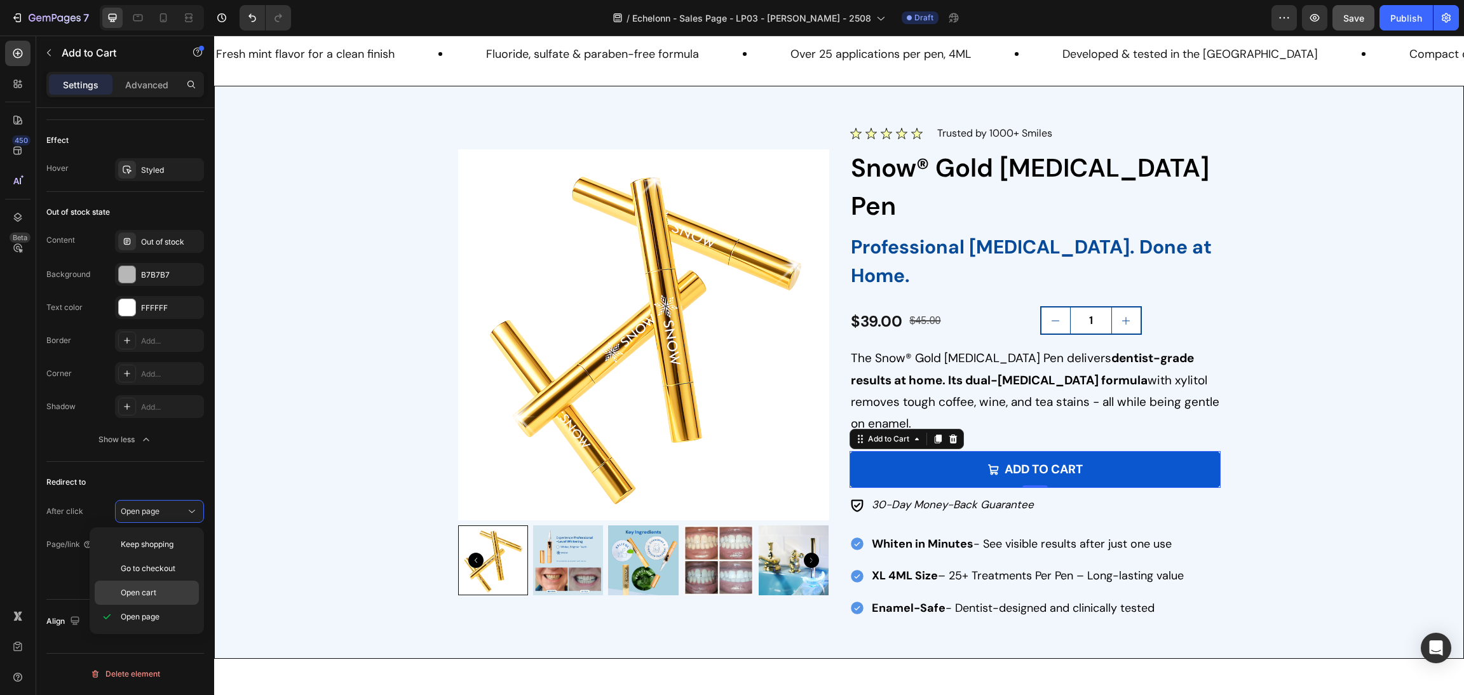
click at [165, 597] on p "Open cart" at bounding box center [157, 592] width 72 height 11
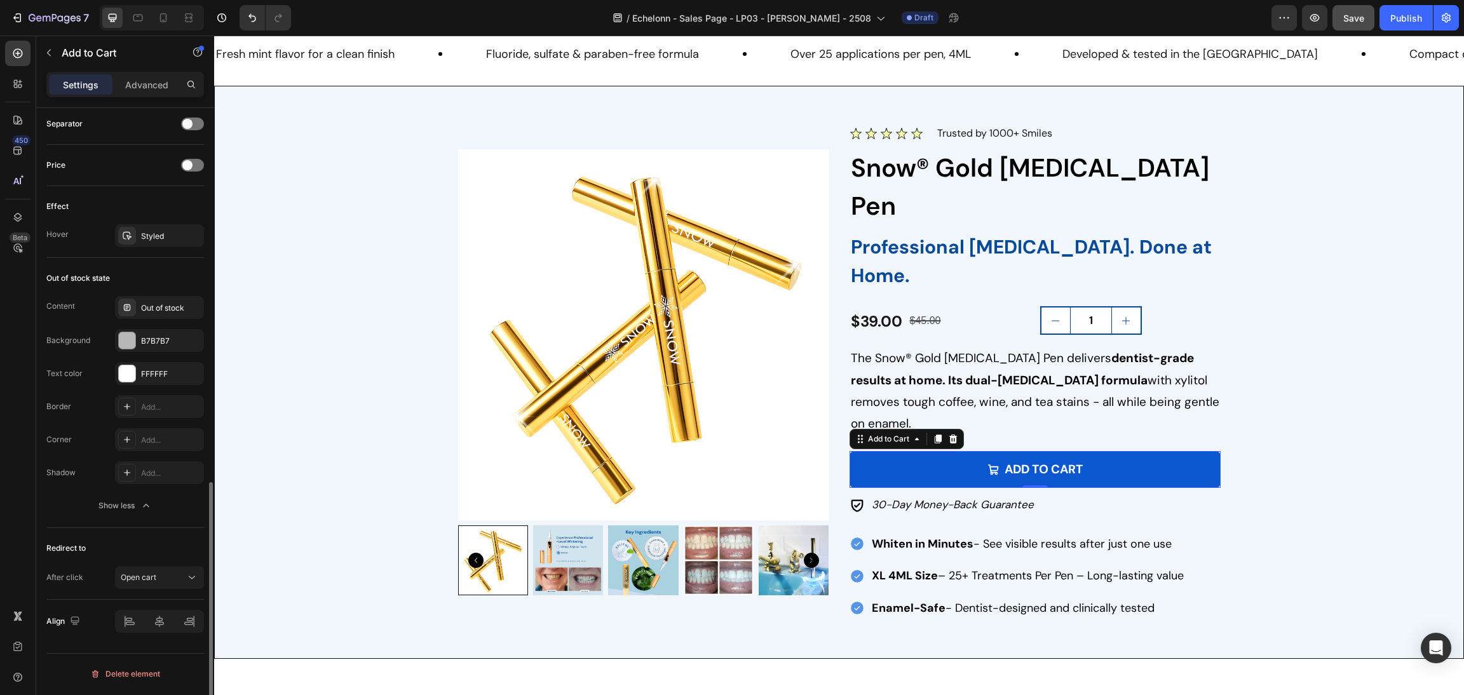
scroll to position [939, 0]
click at [157, 581] on div "Open cart" at bounding box center [153, 577] width 65 height 11
click at [165, 501] on span "Go to checkout" at bounding box center [148, 499] width 55 height 11
click at [162, 589] on button "Go to checkout" at bounding box center [159, 577] width 89 height 23
click at [1339, 18] on button "Save" at bounding box center [1353, 17] width 42 height 25
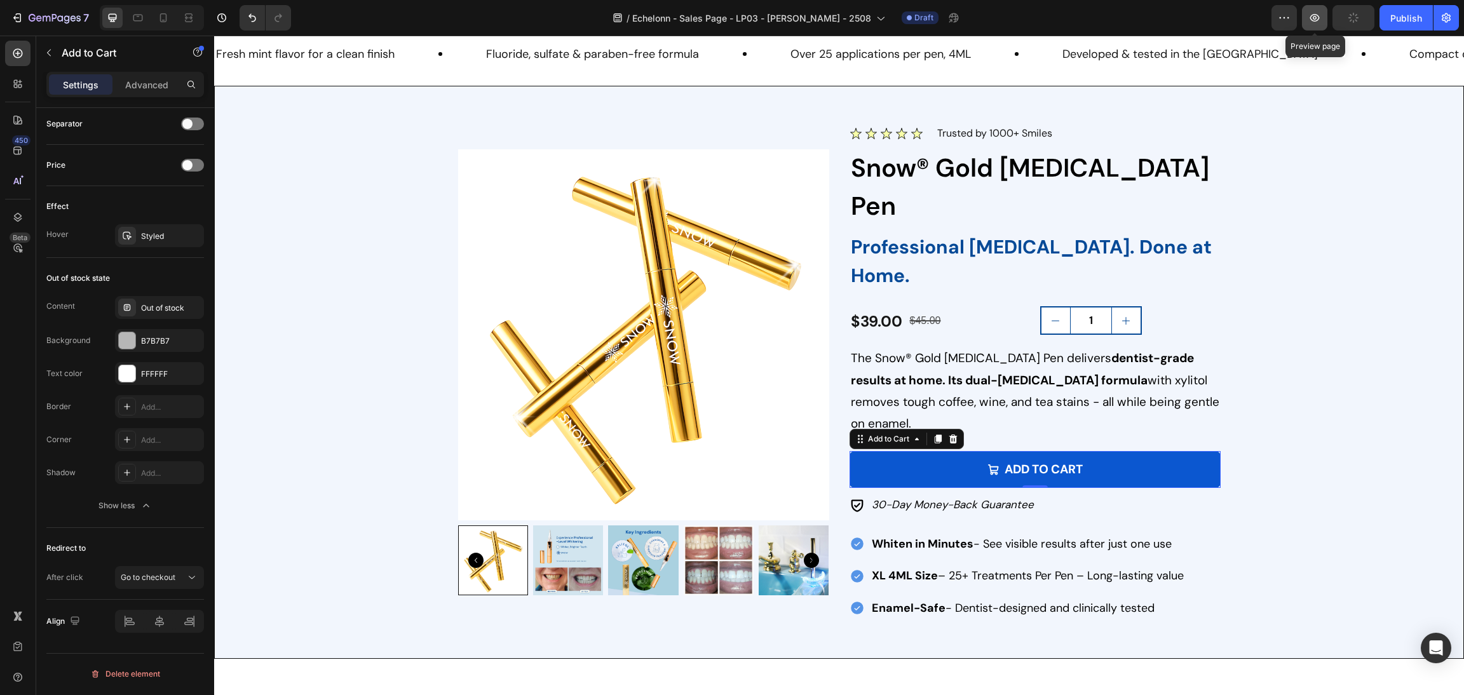
click at [1310, 28] on button "button" at bounding box center [1314, 17] width 25 height 25
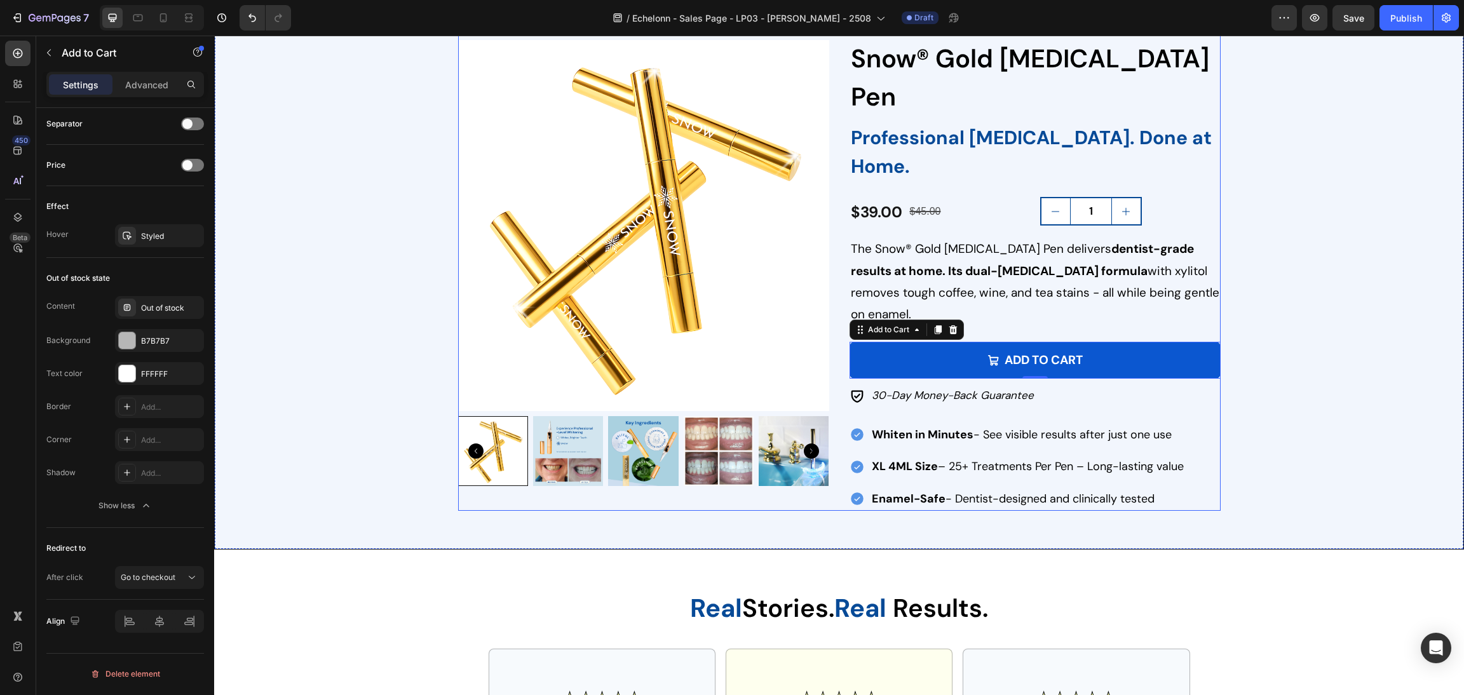
scroll to position [1919, 0]
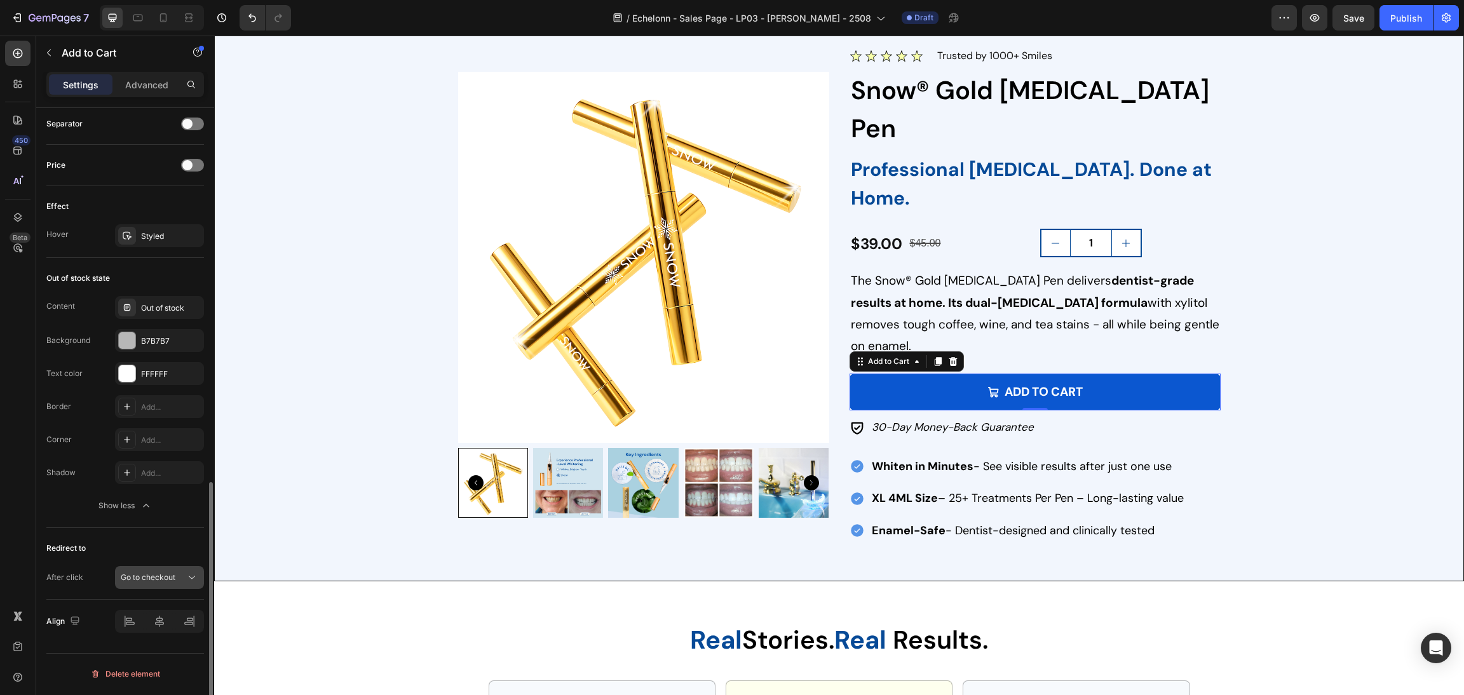
click at [157, 576] on span "Go to checkout" at bounding box center [148, 577] width 55 height 10
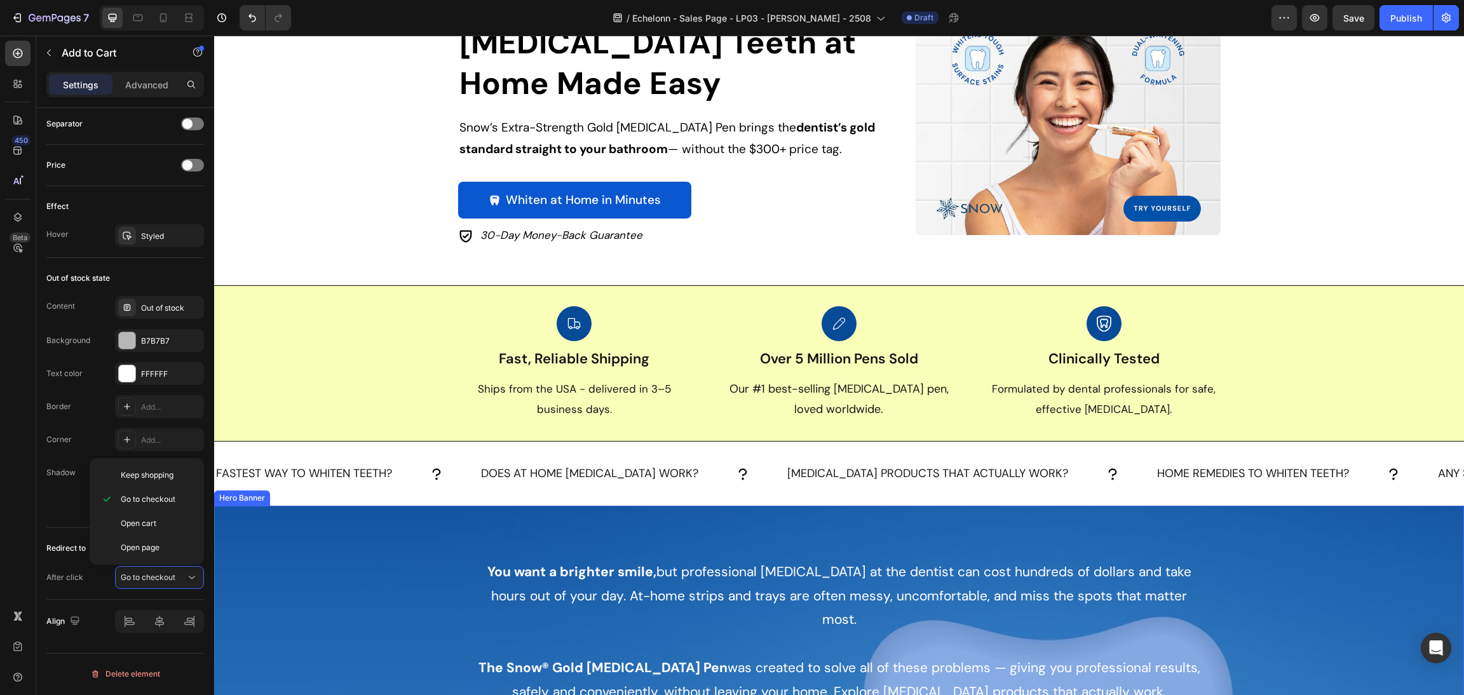
scroll to position [0, 0]
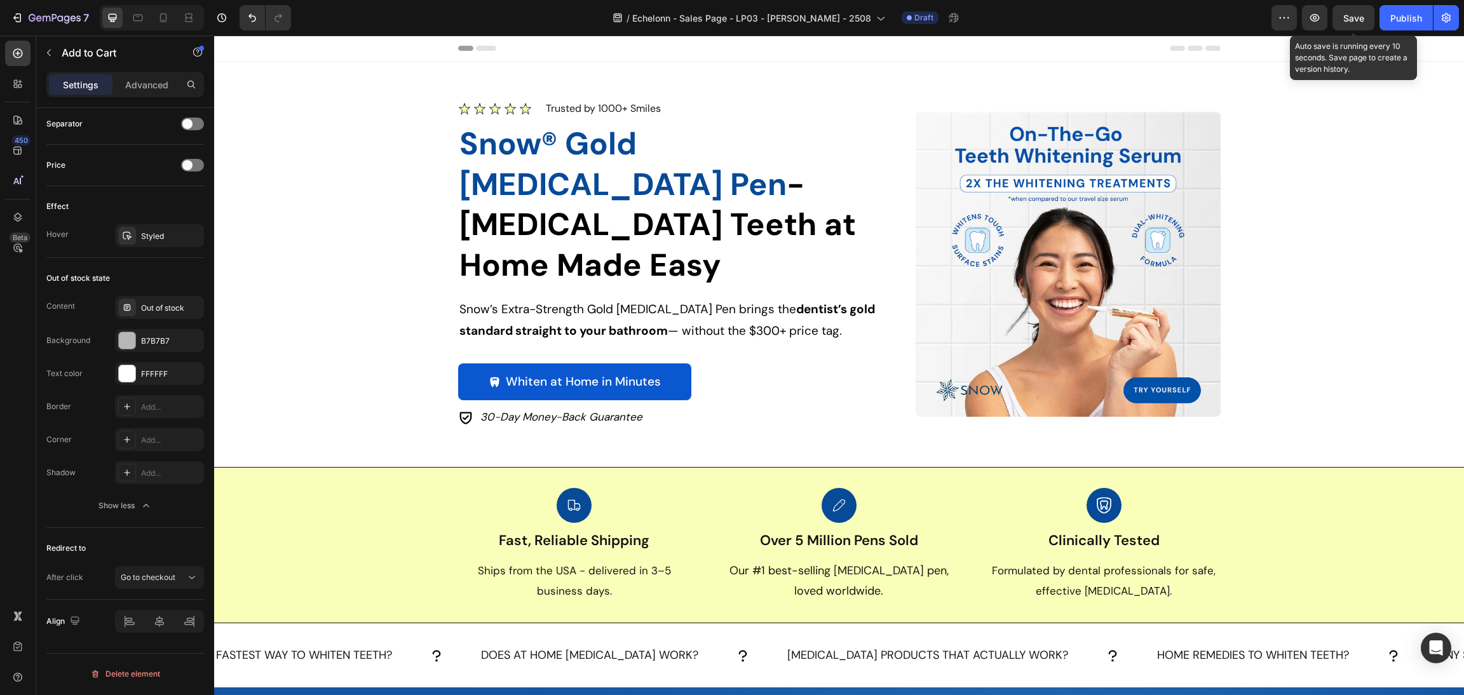
click at [1347, 17] on span "Save" at bounding box center [1353, 18] width 21 height 11
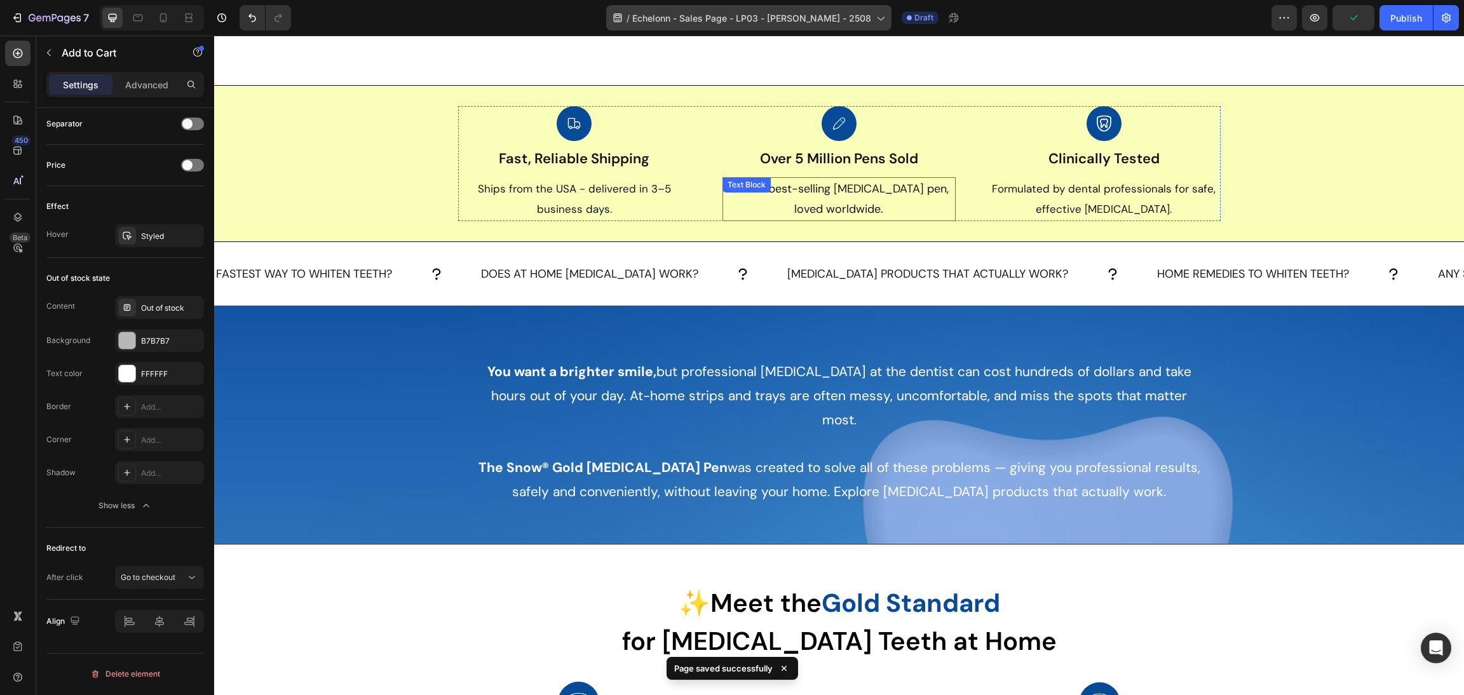
scroll to position [476, 0]
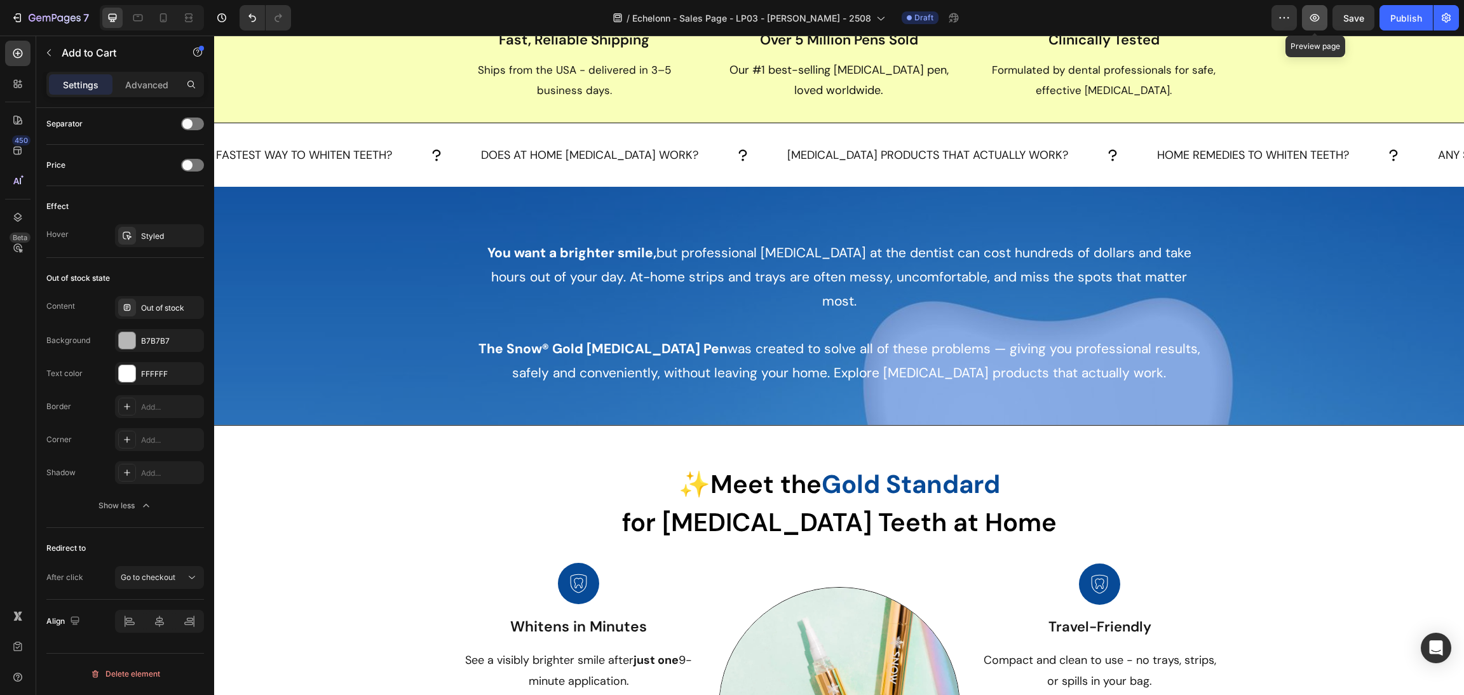
click at [1309, 22] on icon "button" at bounding box center [1314, 17] width 13 height 13
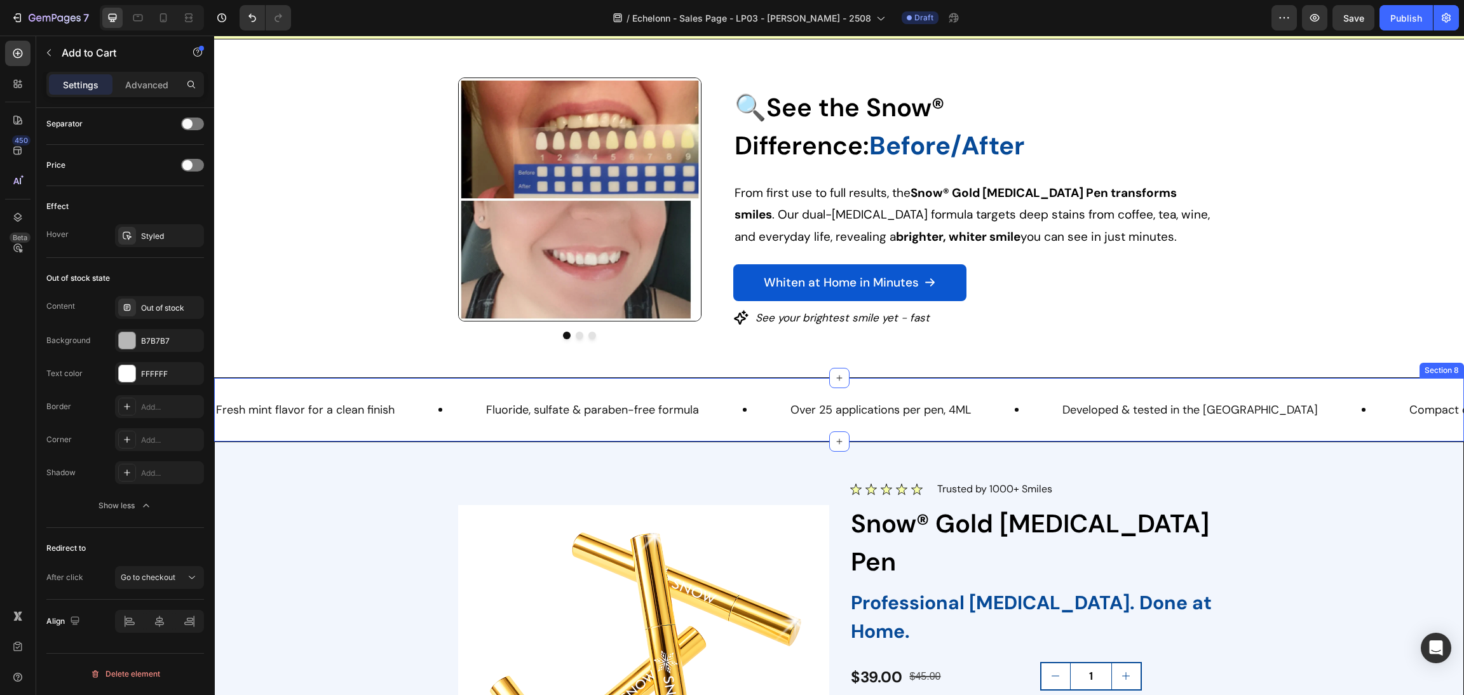
scroll to position [1529, 0]
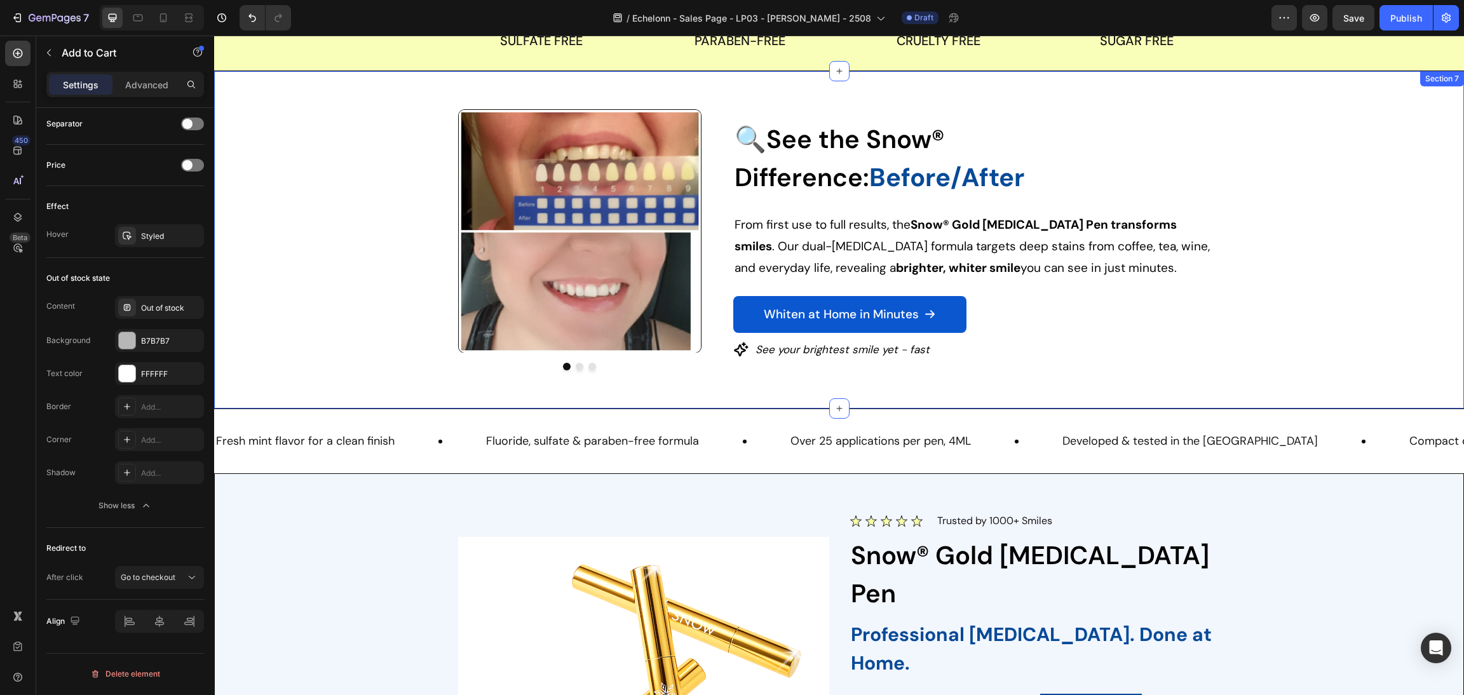
click at [1350, 314] on div "Image Image Image Carousel 🔍See the Snow® Difference: Before/After Heading From…" at bounding box center [838, 239] width 1219 height 261
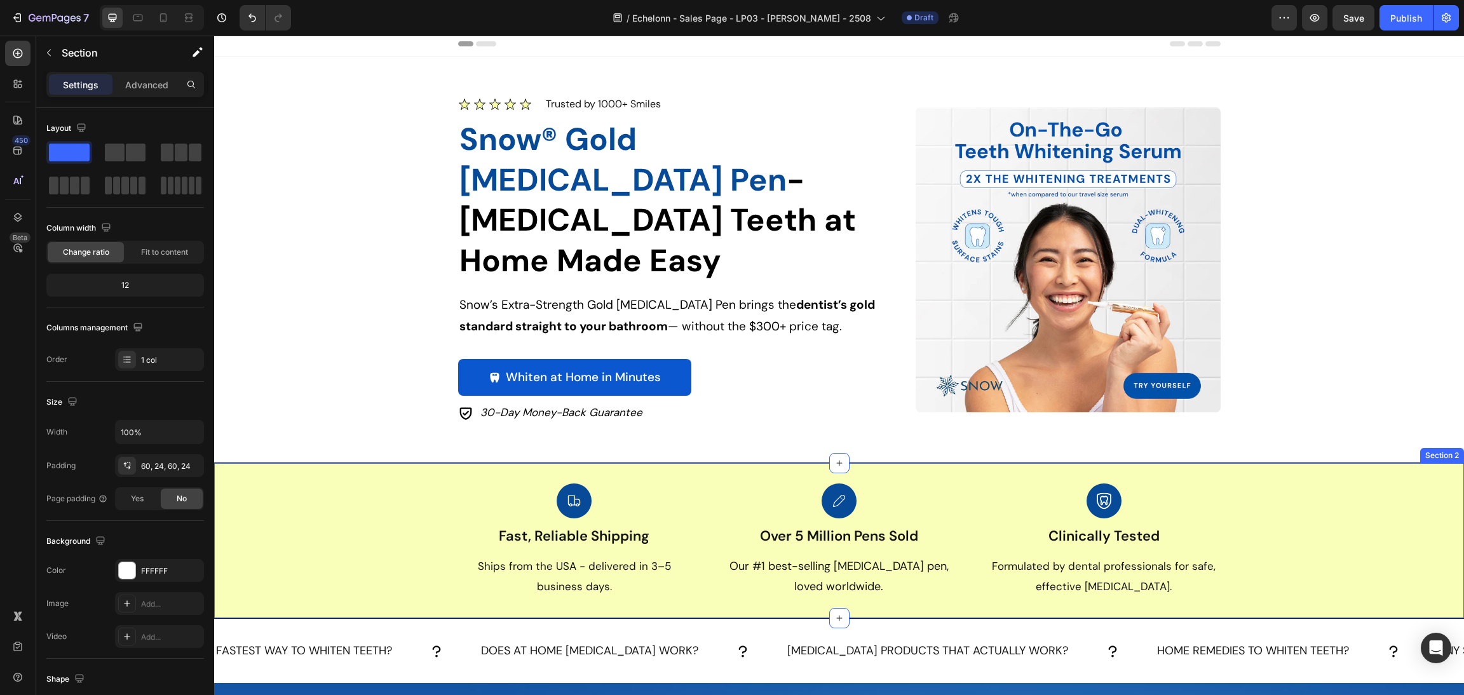
scroll to position [0, 0]
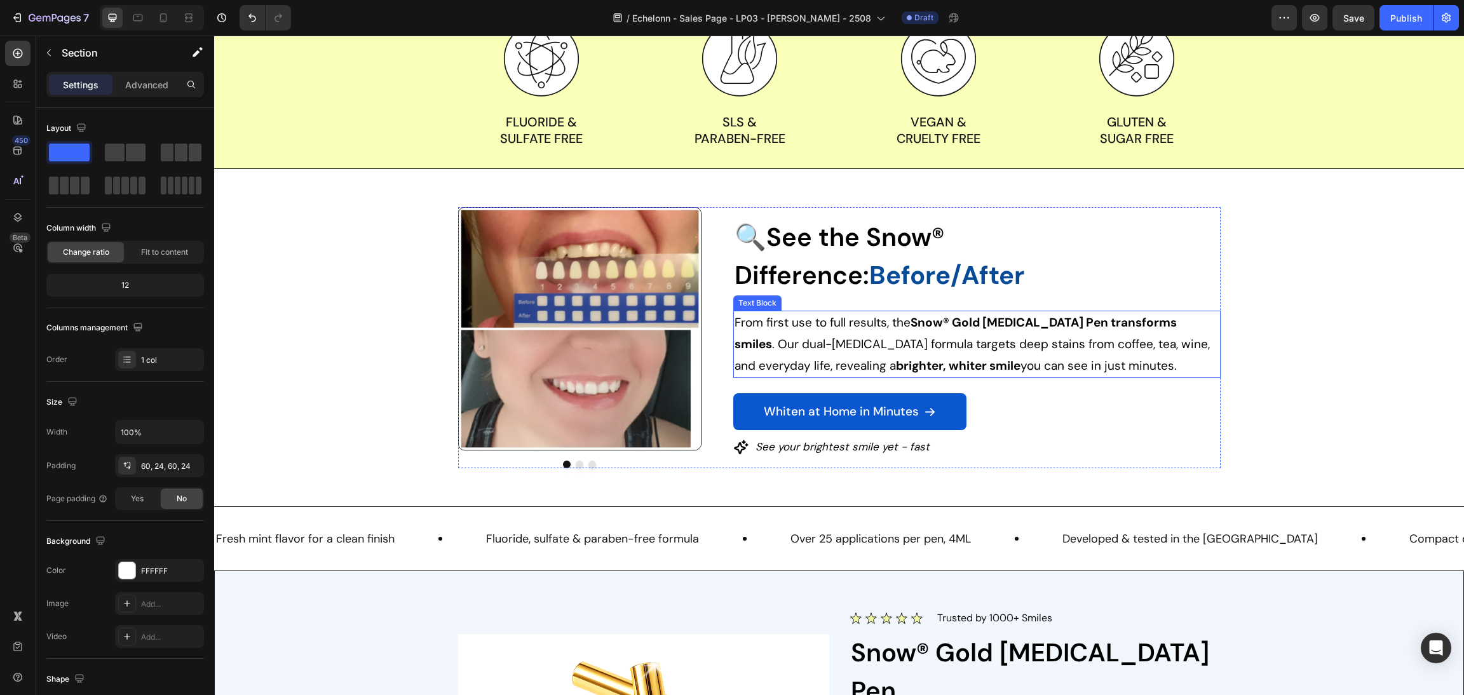
click at [995, 281] on h2 "🔍See the Snow® Difference: Before/After" at bounding box center [976, 256] width 487 height 79
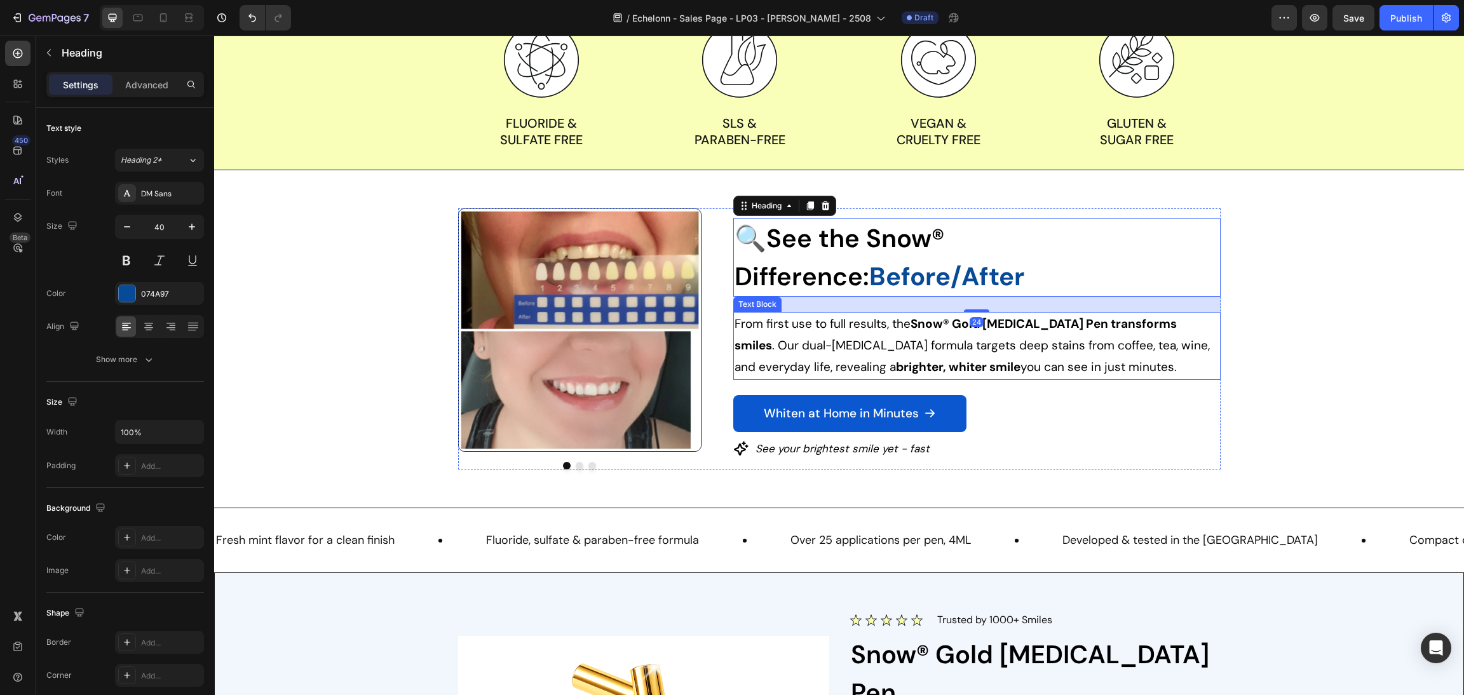
scroll to position [1431, 0]
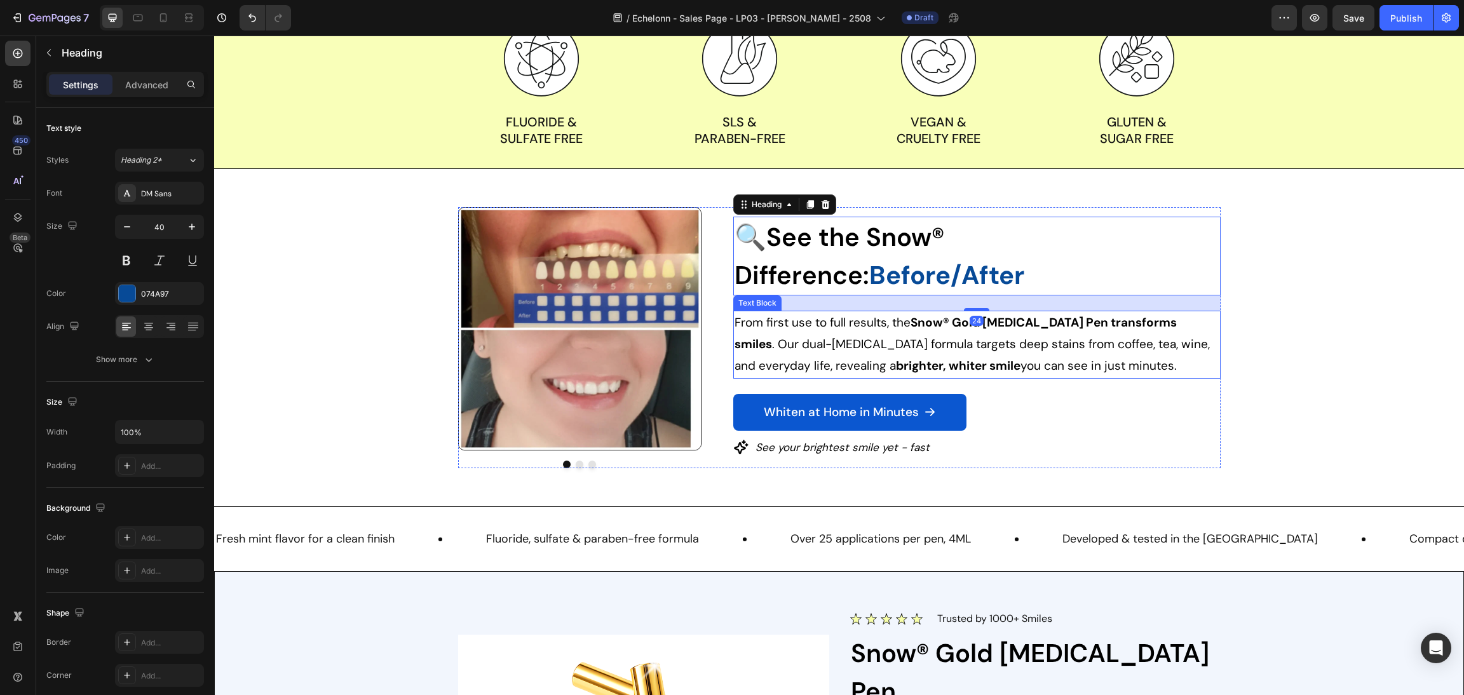
click at [1030, 438] on div "Image Image Image Carousel" at bounding box center [1100, 445] width 238 height 29
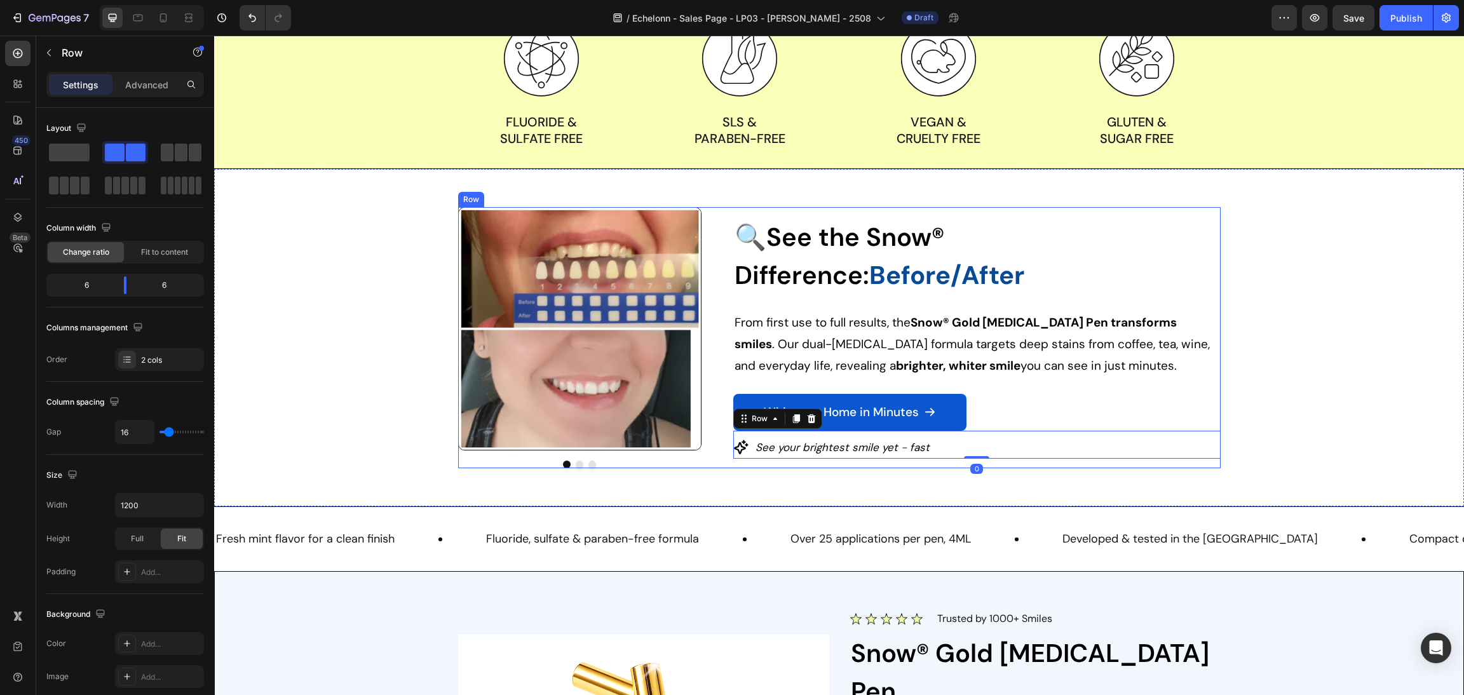
click at [1030, 461] on div "🔍See the Snow® Difference: Before/After Heading From first use to full results,…" at bounding box center [976, 337] width 487 height 261
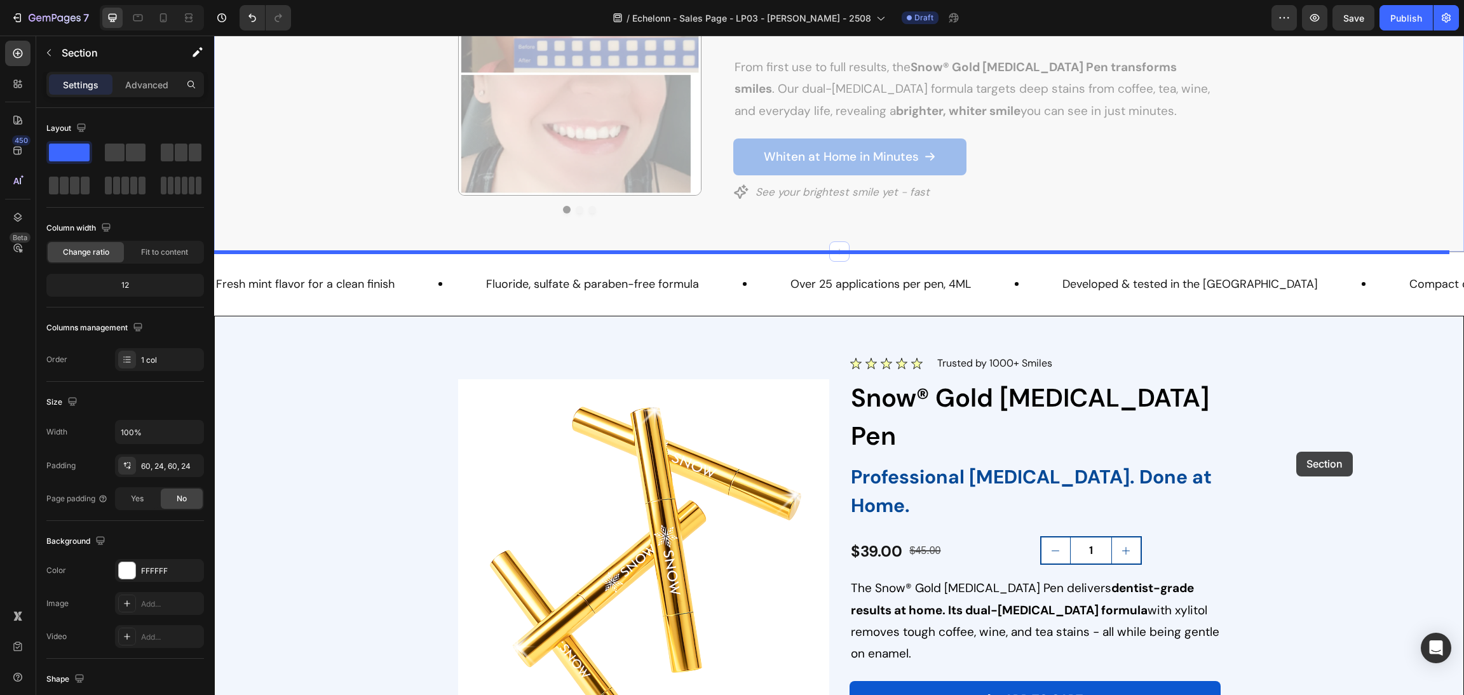
scroll to position [1908, 0]
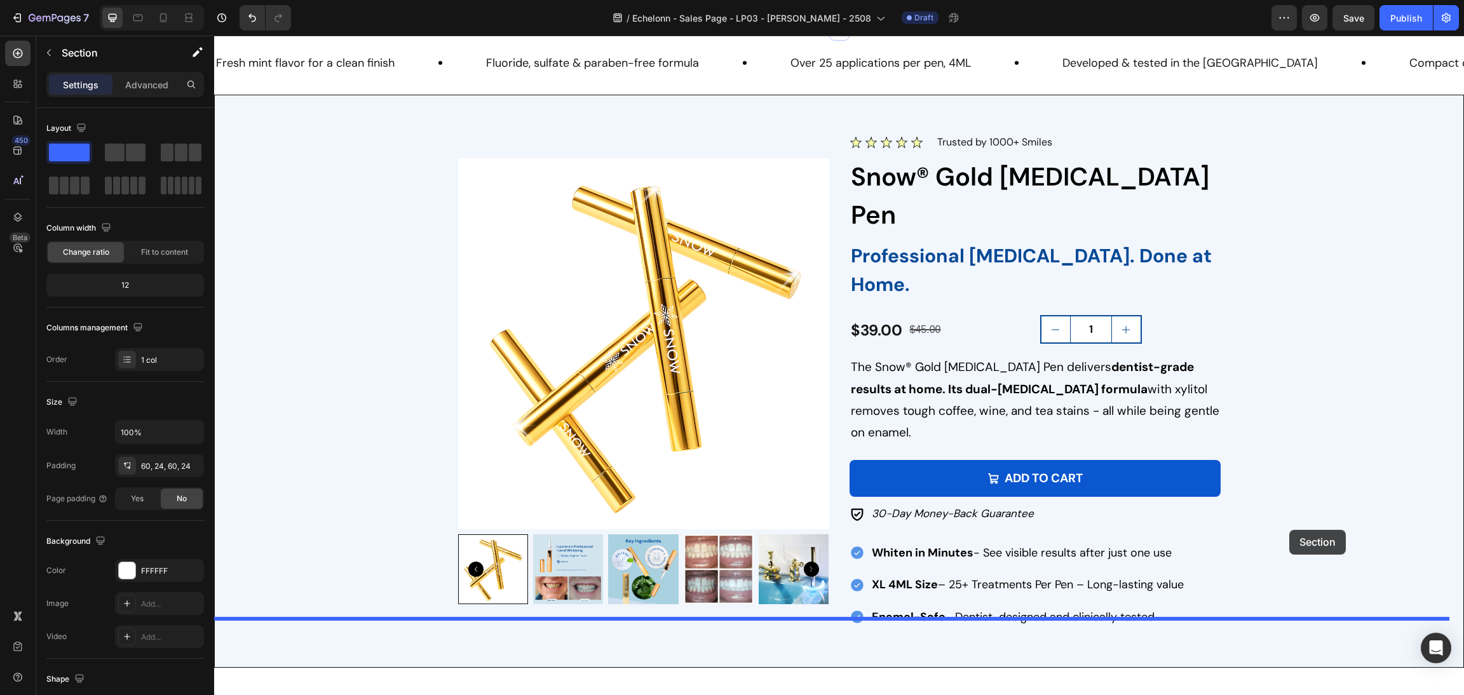
drag, startPoint x: 1203, startPoint y: 160, endPoint x: 1278, endPoint y: 569, distance: 415.4
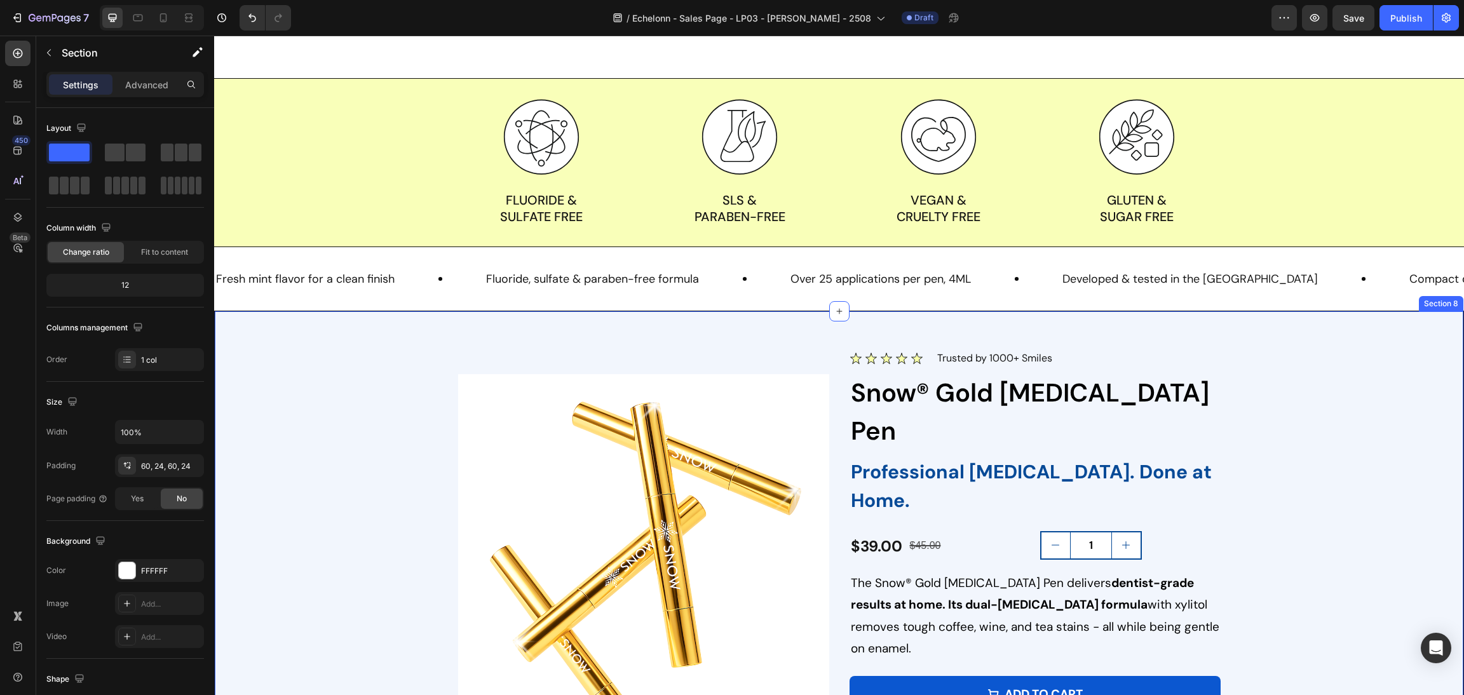
scroll to position [1242, 0]
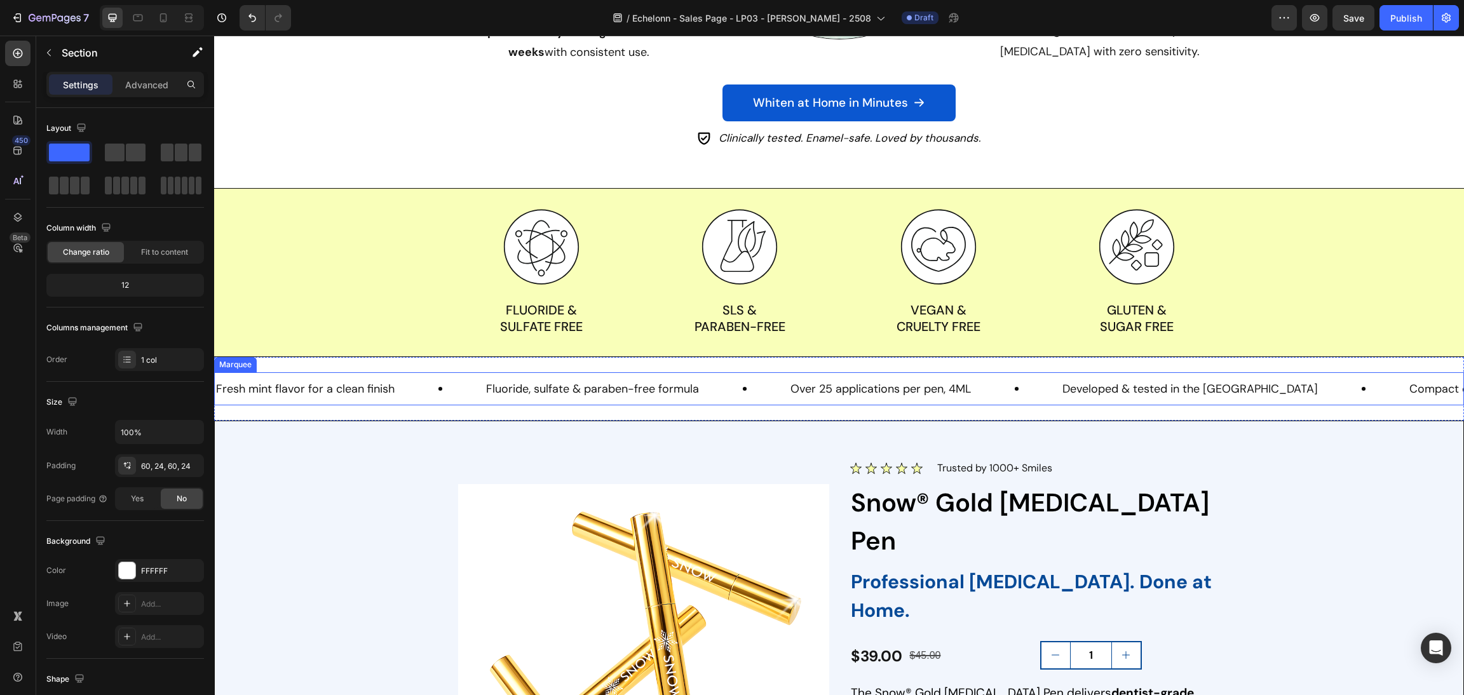
click at [982, 407] on div "Fresh mint flavor for a clean finish Text Fluoride, sulfate & paraben-free form…" at bounding box center [839, 389] width 1250 height 64
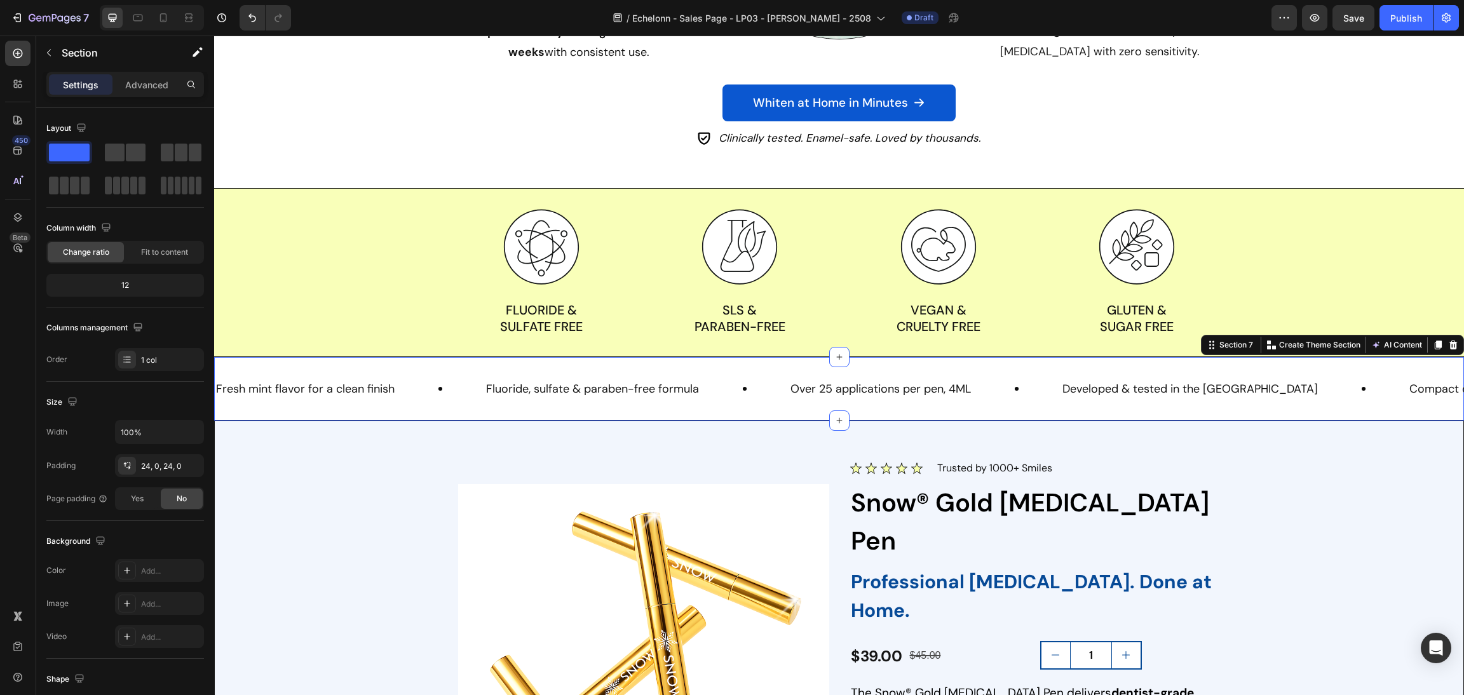
drag, startPoint x: 982, startPoint y: 407, endPoint x: 1049, endPoint y: 382, distance: 71.7
click at [981, 407] on div "Fresh mint flavor for a clean finish Text Fluoride, sulfate & paraben-free form…" at bounding box center [839, 389] width 1250 height 64
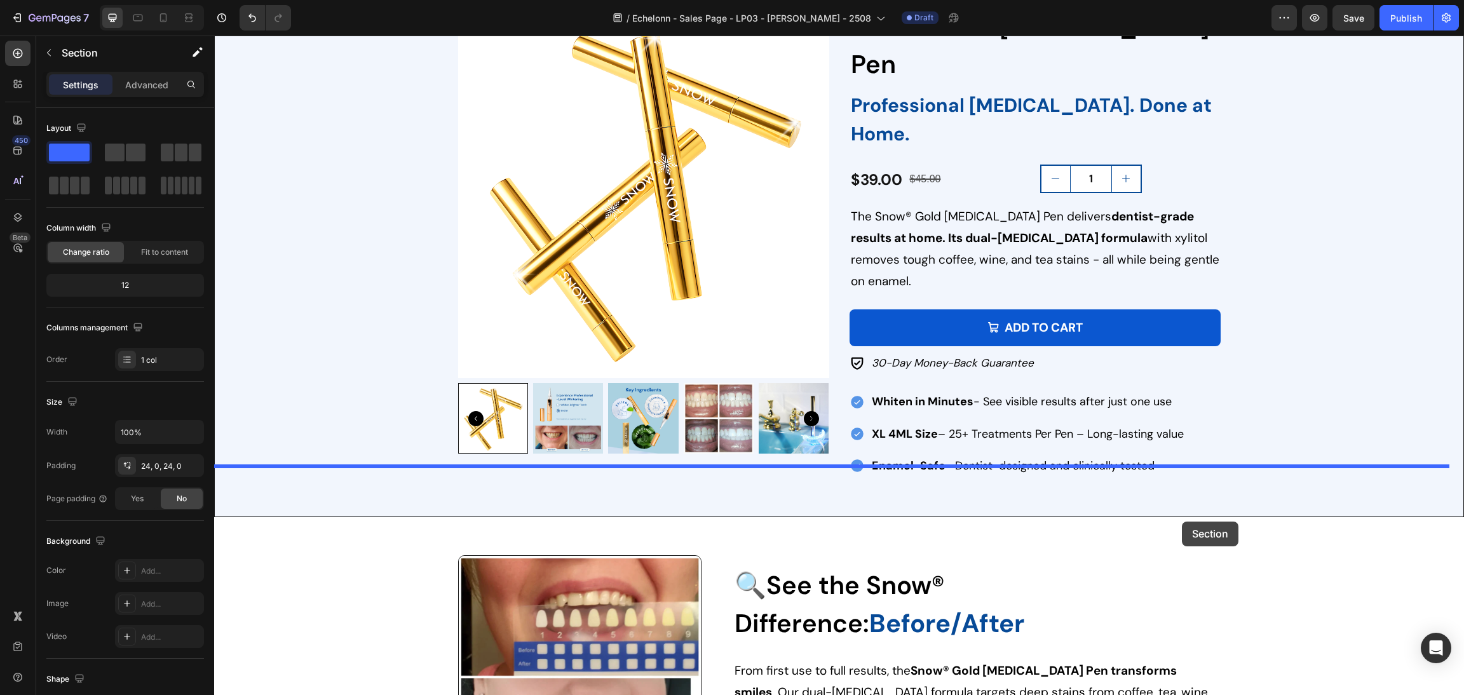
drag, startPoint x: 1192, startPoint y: 346, endPoint x: 1272, endPoint y: 584, distance: 250.7
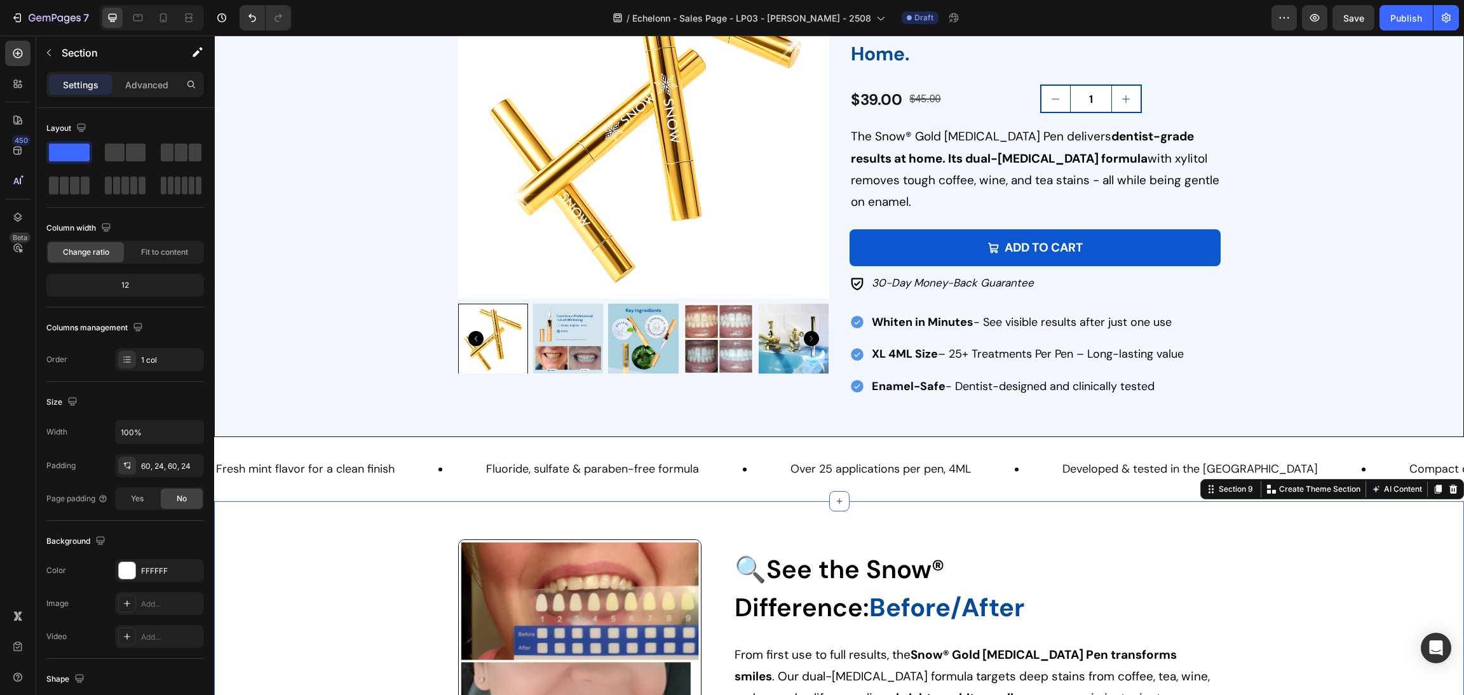
scroll to position [1848, 0]
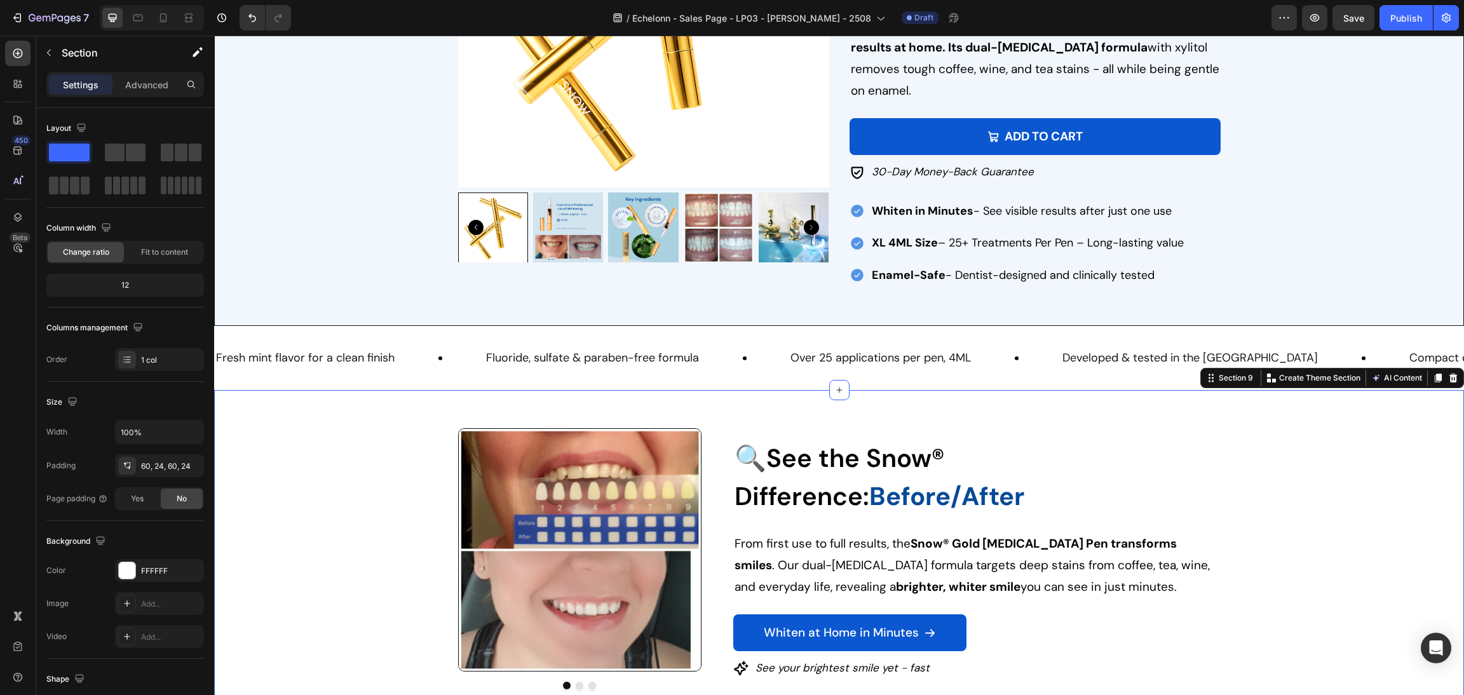
click at [1239, 652] on div "Image Image Image Carousel 🔍See the Snow® Difference: Before/After Heading From…" at bounding box center [839, 559] width 1250 height 338
click at [1344, 191] on div "Image Trusted by 1,000,000+ Smiles Text block Row Product Images Image Trusted …" at bounding box center [839, 39] width 1218 height 495
click at [1287, 497] on div "Image Image Image Carousel 🔍See the Snow® Difference: Before/After Heading From…" at bounding box center [838, 558] width 1219 height 261
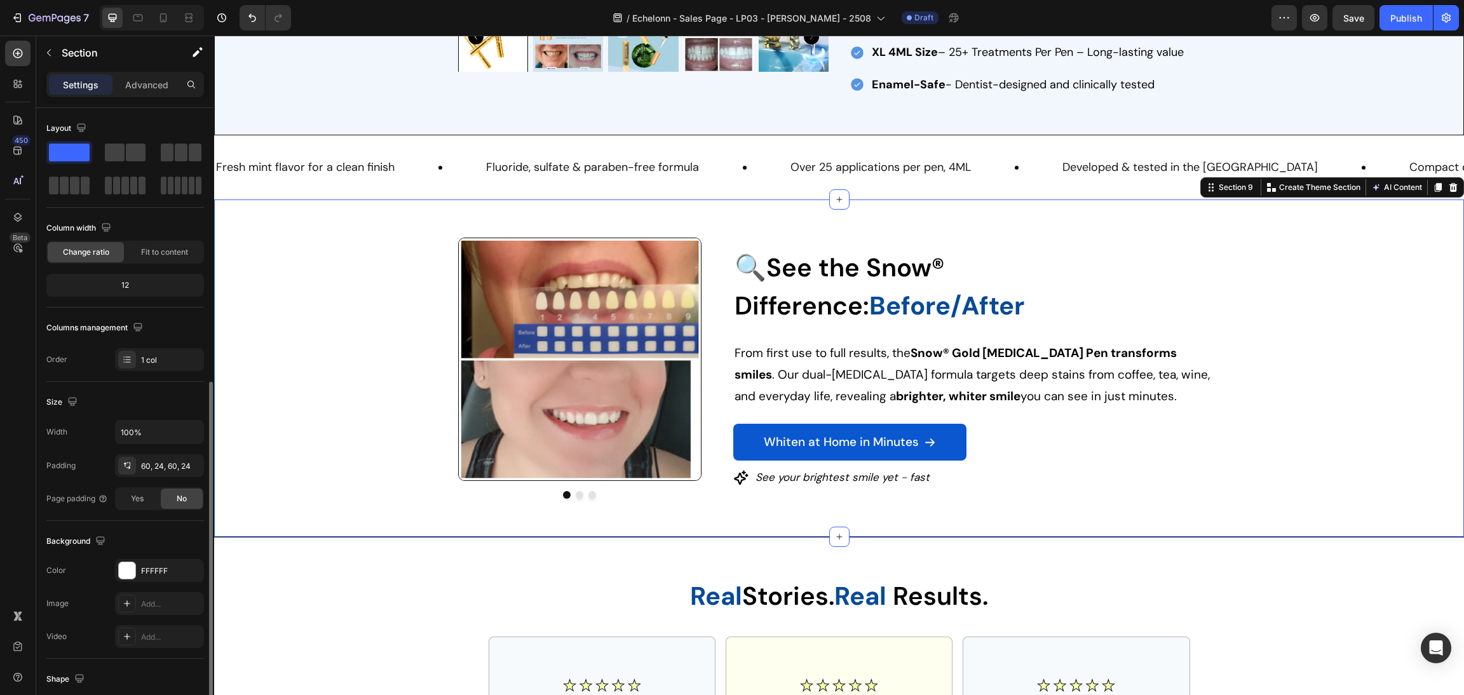
scroll to position [152, 0]
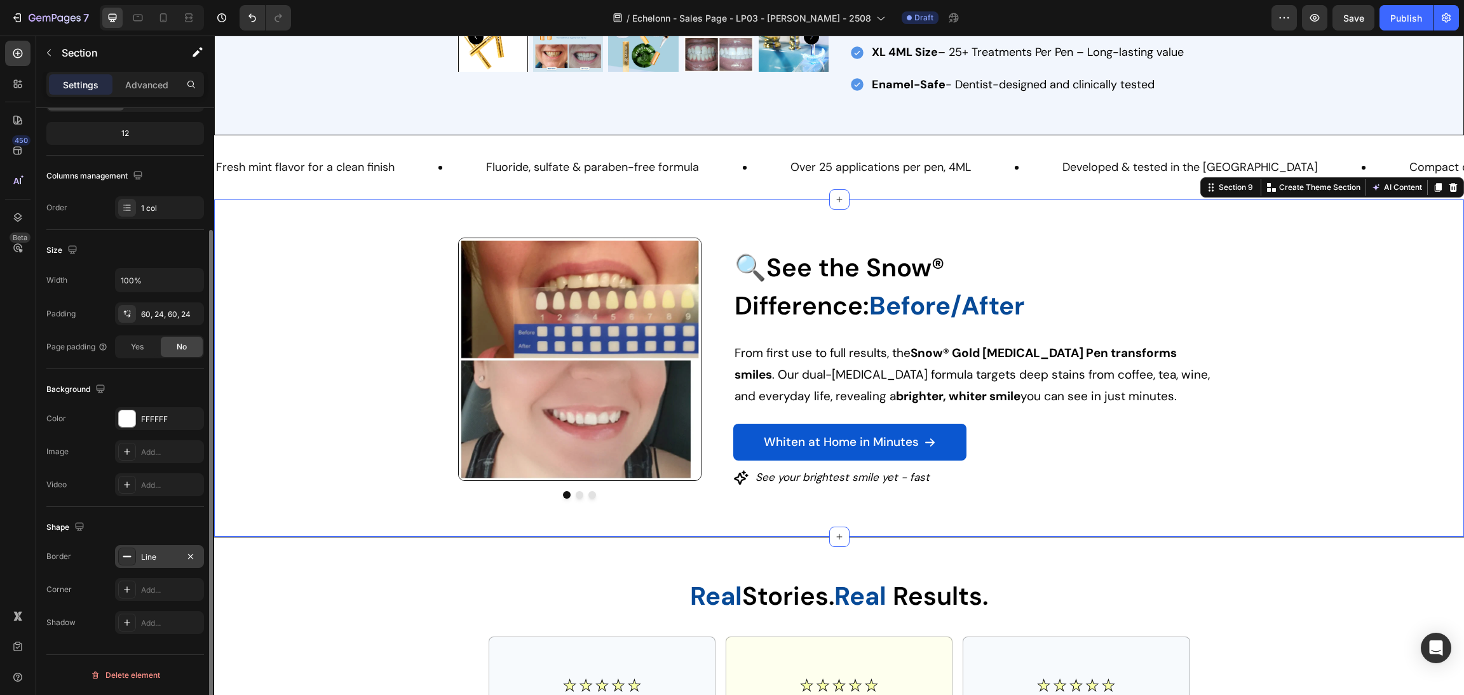
click at [152, 549] on div "Line" at bounding box center [159, 556] width 89 height 23
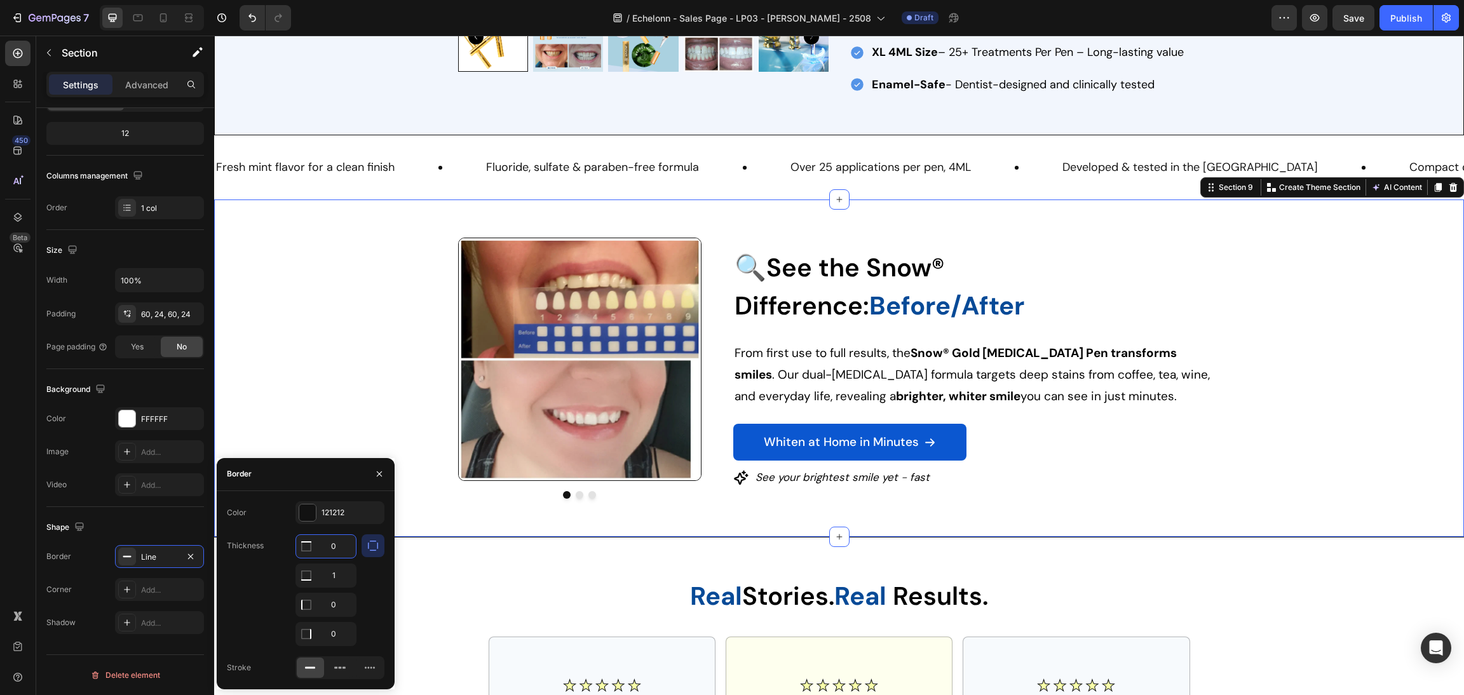
click at [338, 553] on input "0" at bounding box center [326, 546] width 60 height 23
type input "1"
click at [1151, 576] on h2 "Real Stories. Real Results." at bounding box center [838, 596] width 1219 height 41
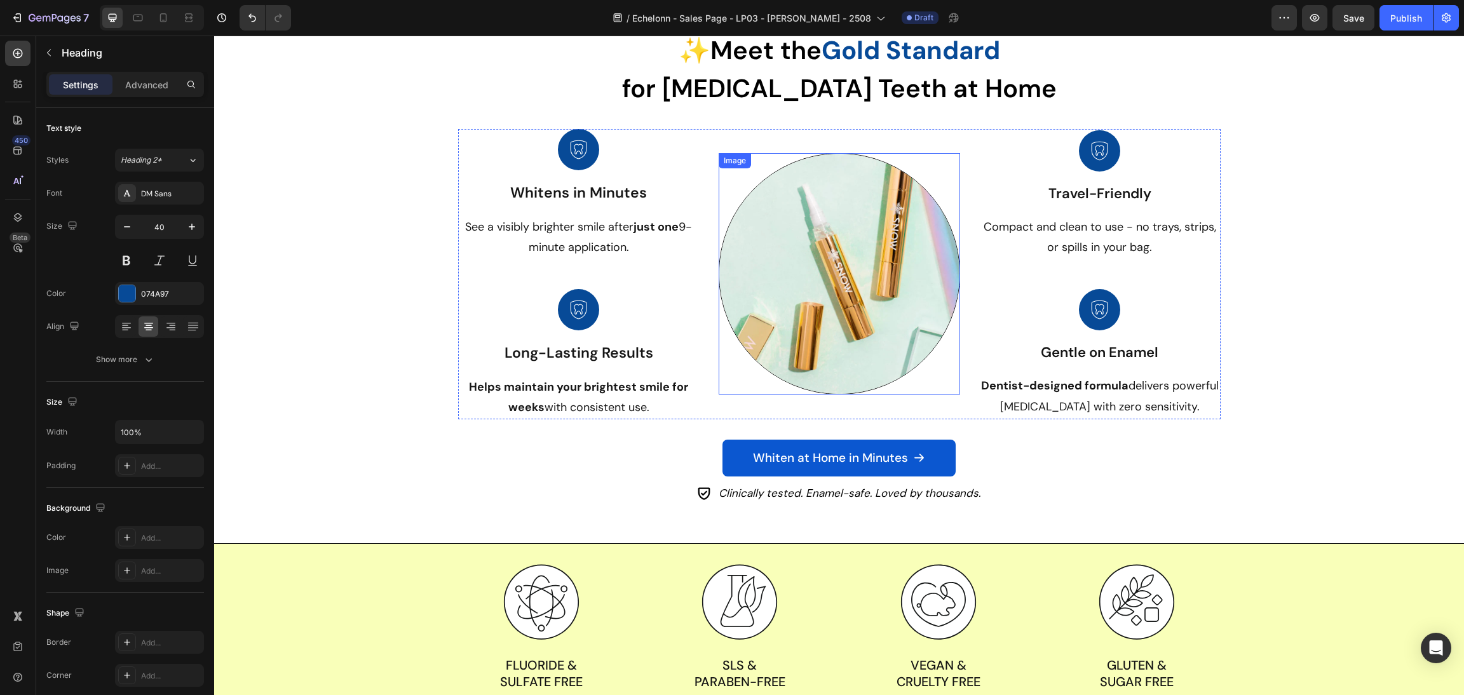
scroll to position [1145, 0]
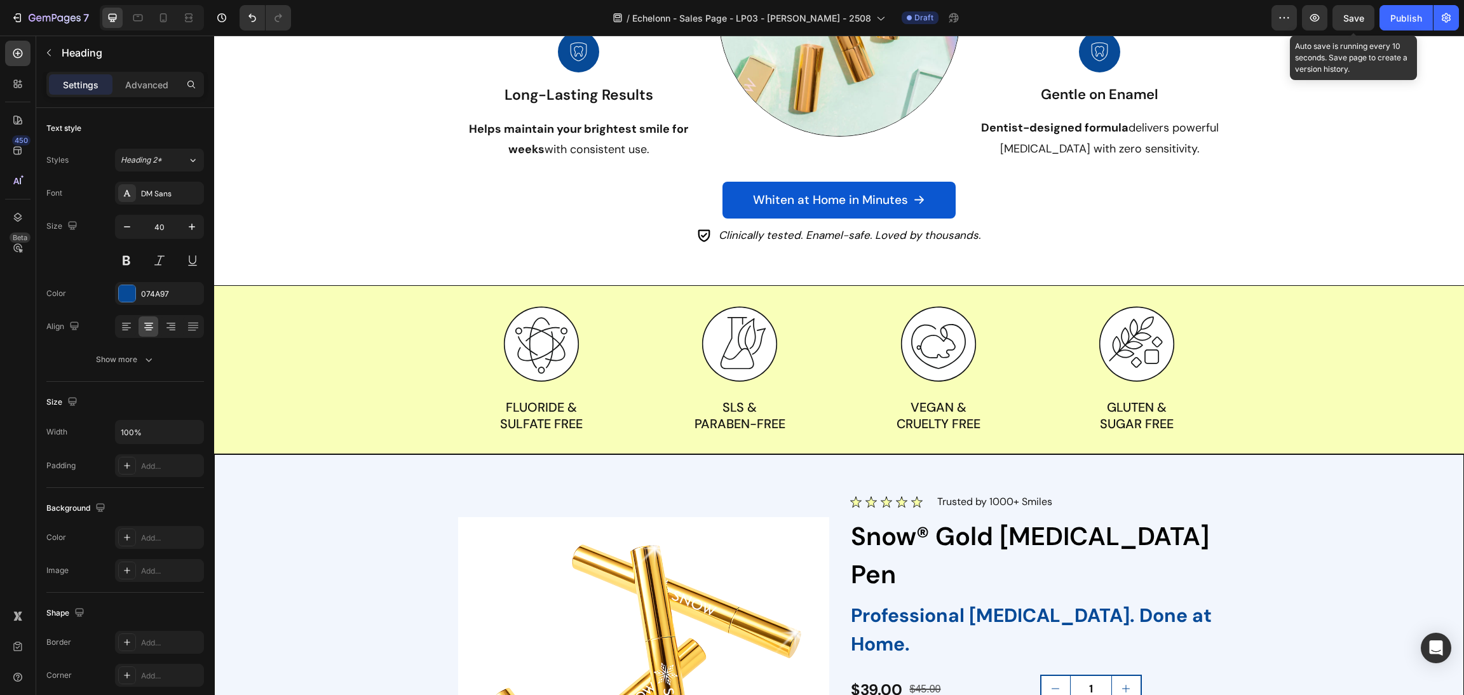
click at [1359, 11] on div "Save" at bounding box center [1353, 17] width 21 height 13
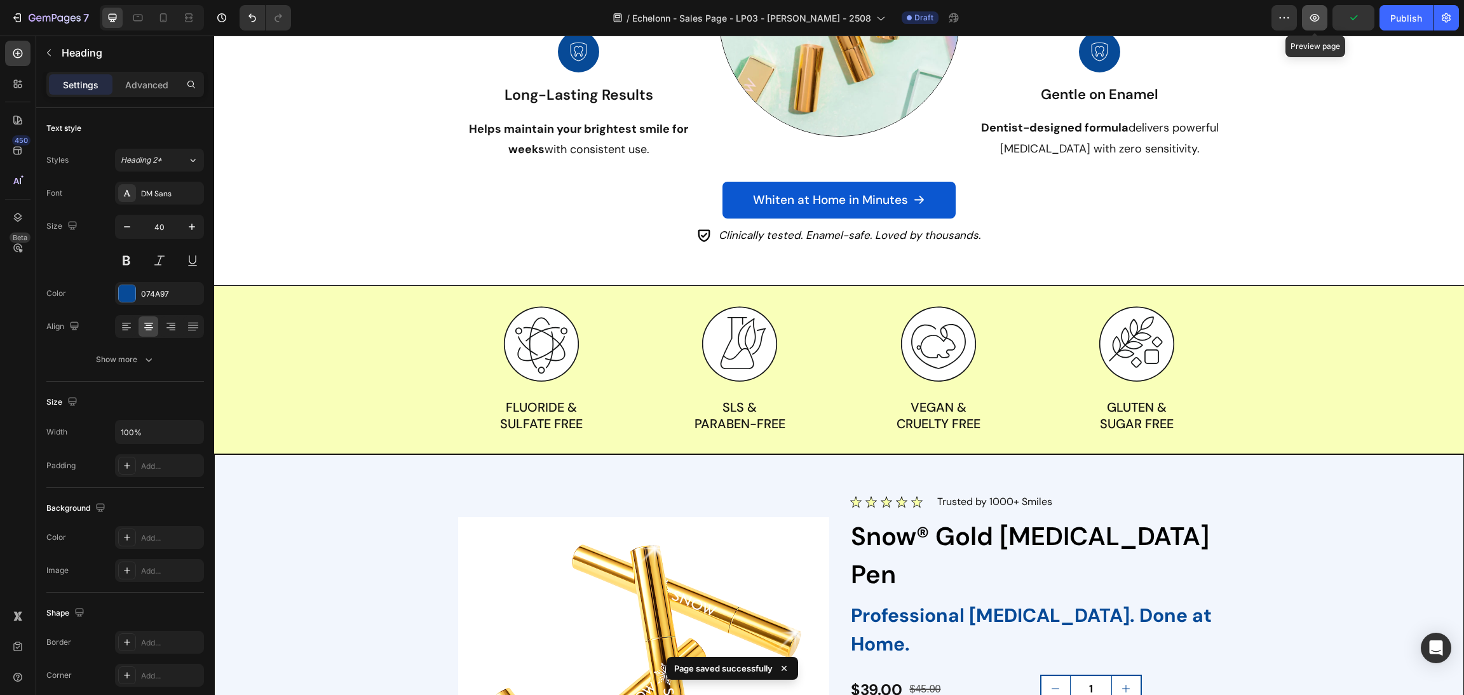
click at [1321, 12] on button "button" at bounding box center [1314, 17] width 25 height 25
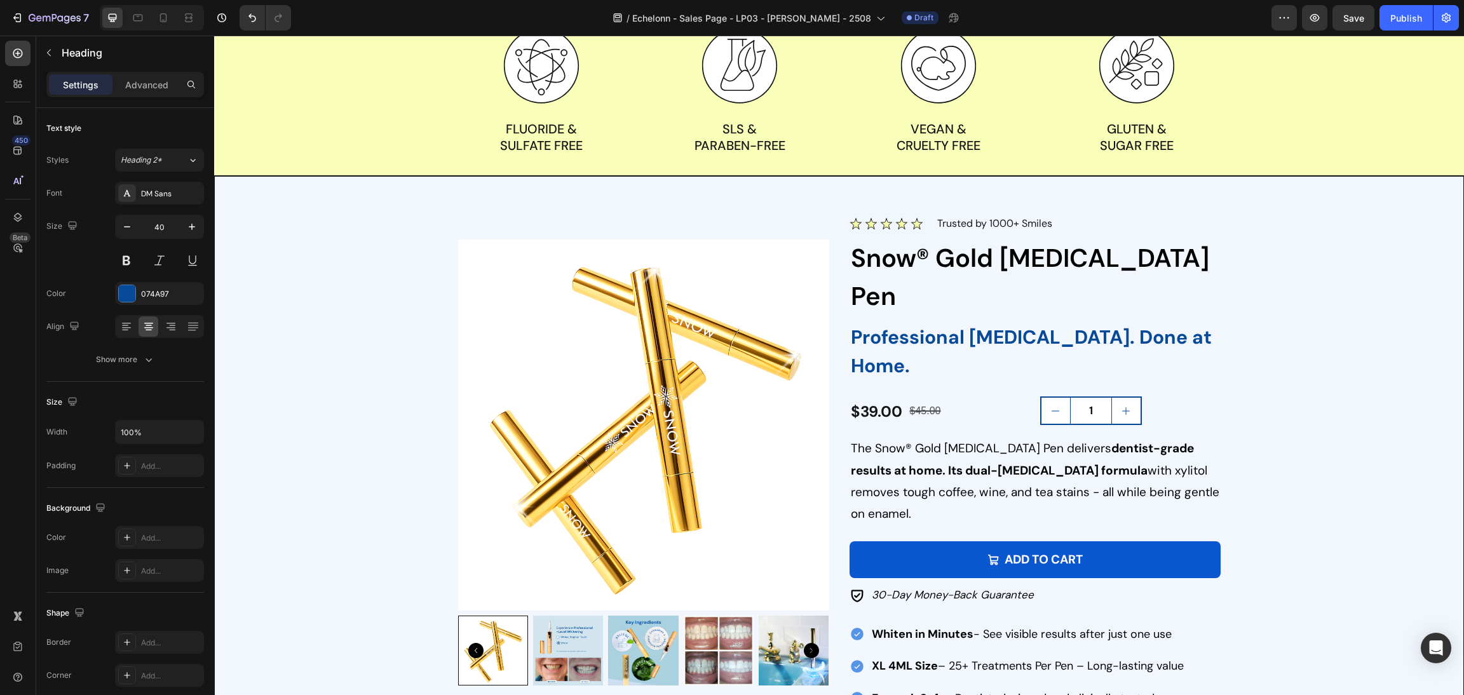
scroll to position [1527, 0]
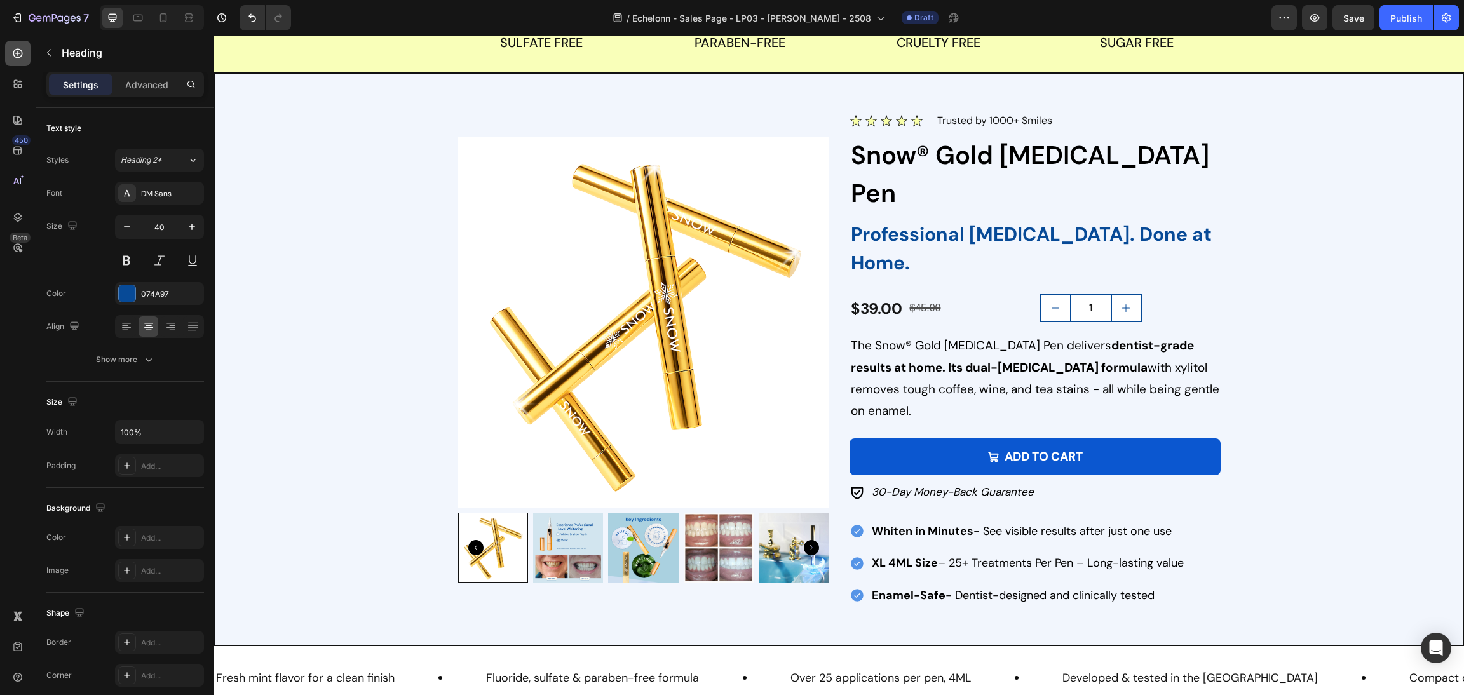
click at [25, 55] on div at bounding box center [17, 53] width 25 height 25
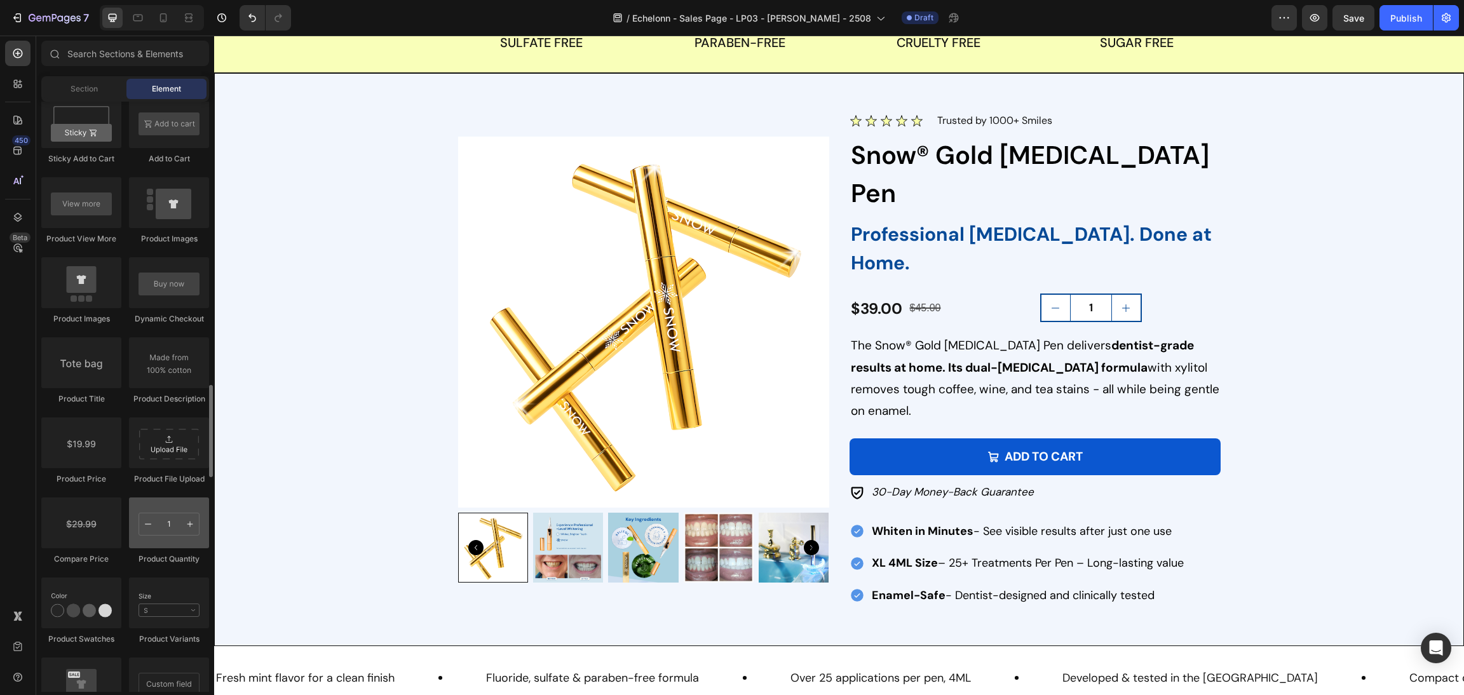
scroll to position [1905, 0]
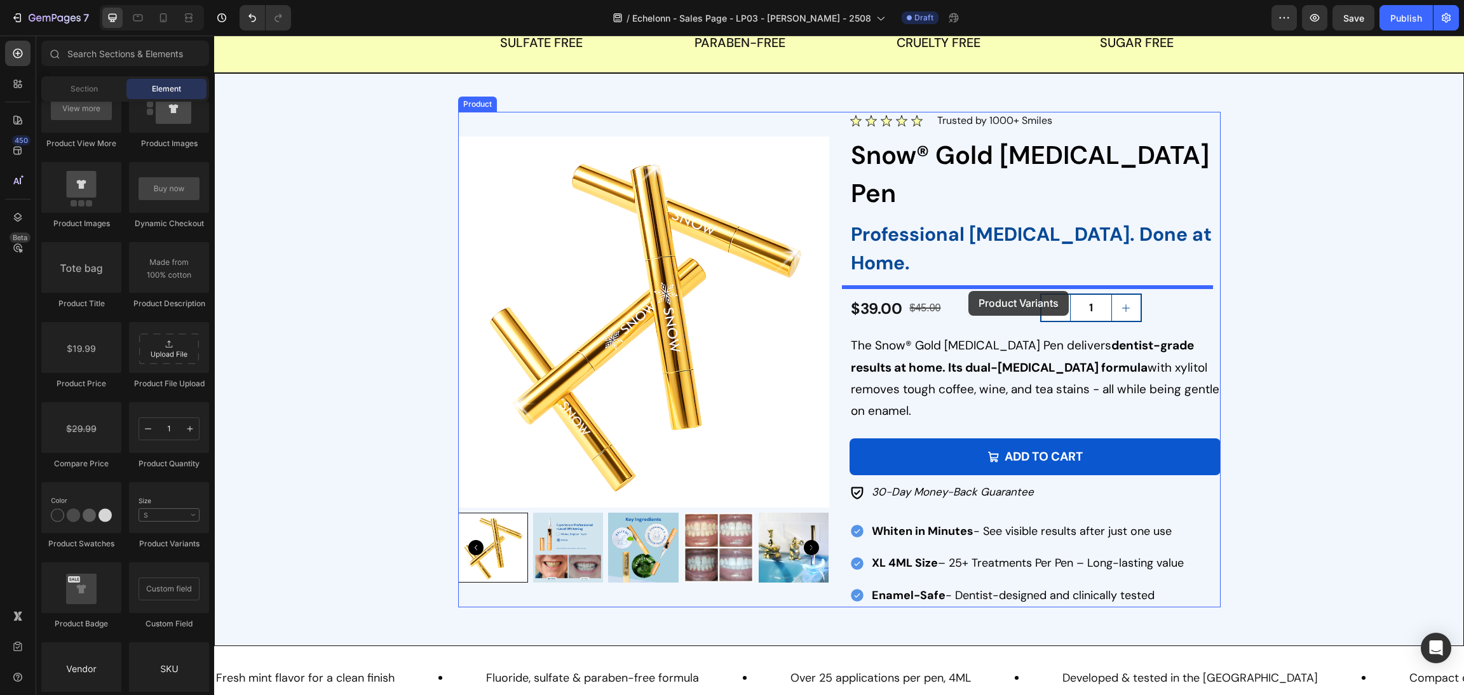
drag, startPoint x: 215, startPoint y: 530, endPoint x: 969, endPoint y: 287, distance: 792.3
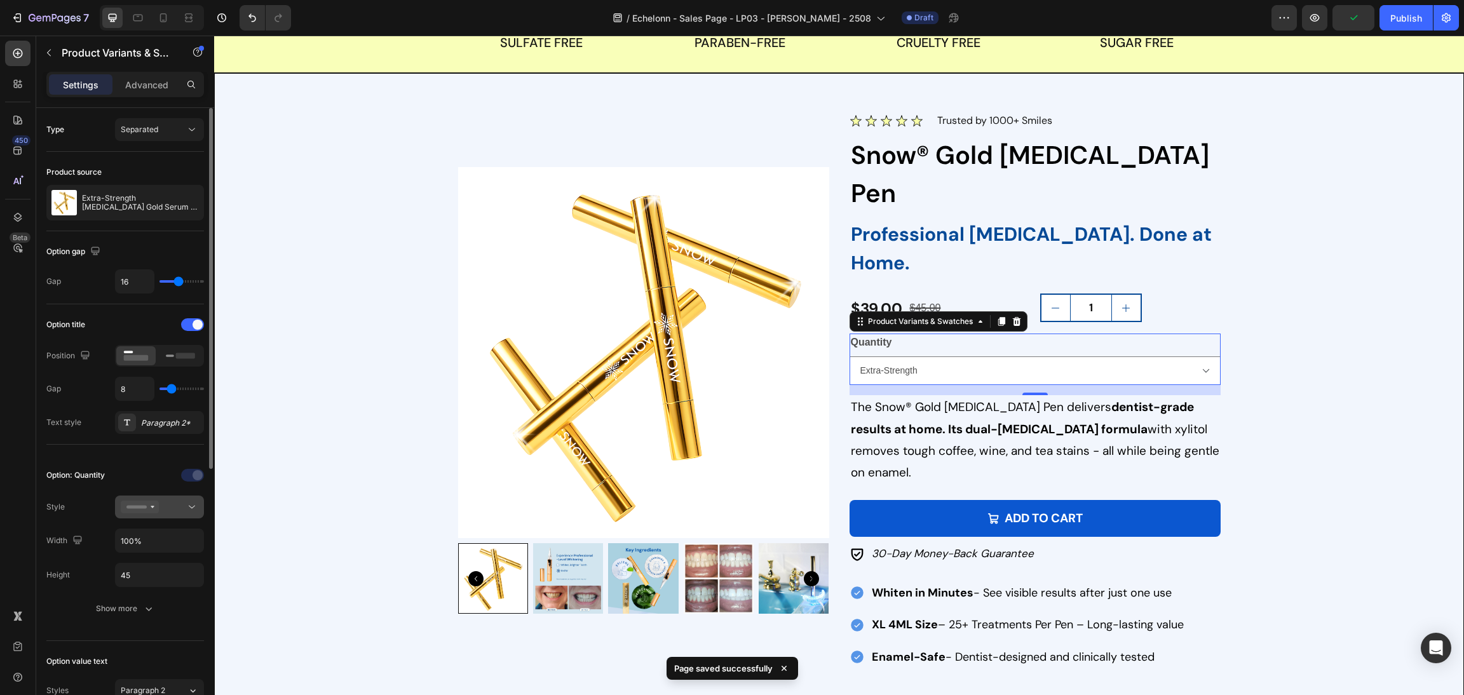
click at [163, 511] on div at bounding box center [160, 507] width 78 height 13
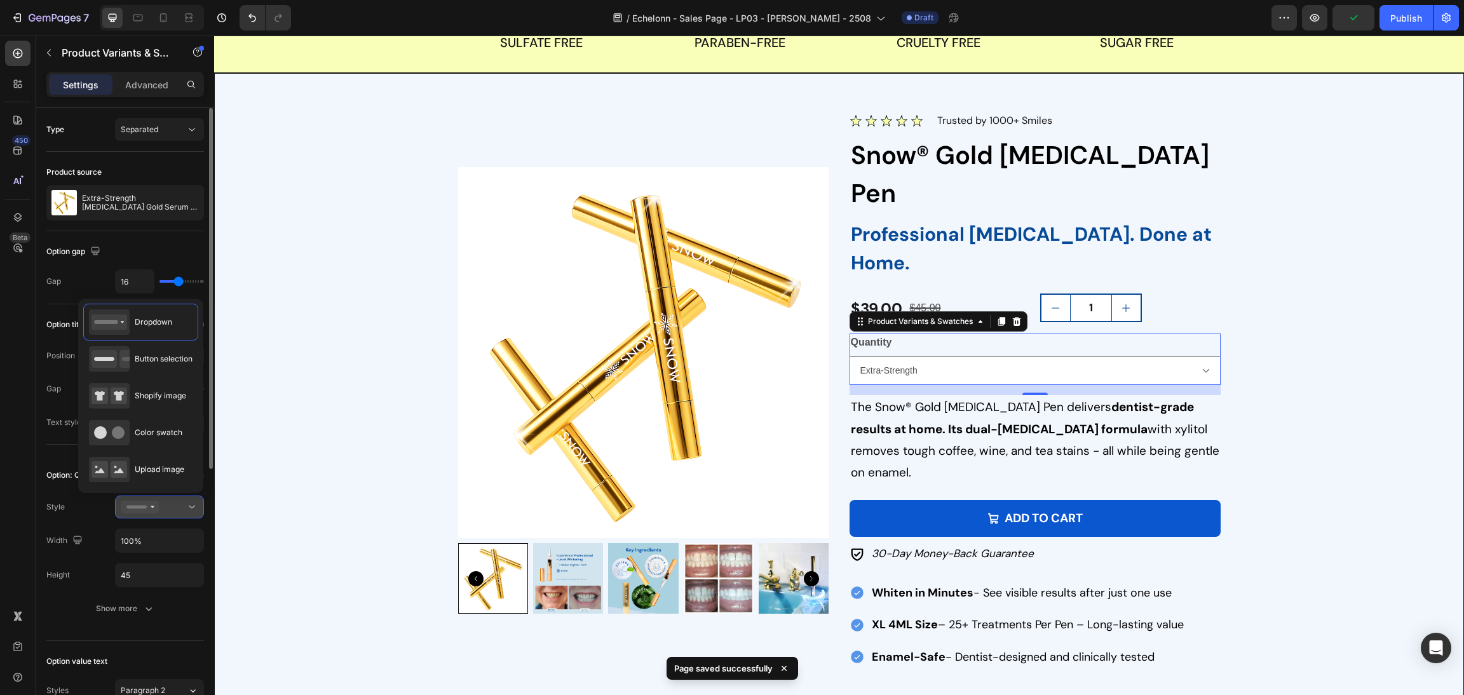
click at [165, 512] on div at bounding box center [160, 507] width 78 height 13
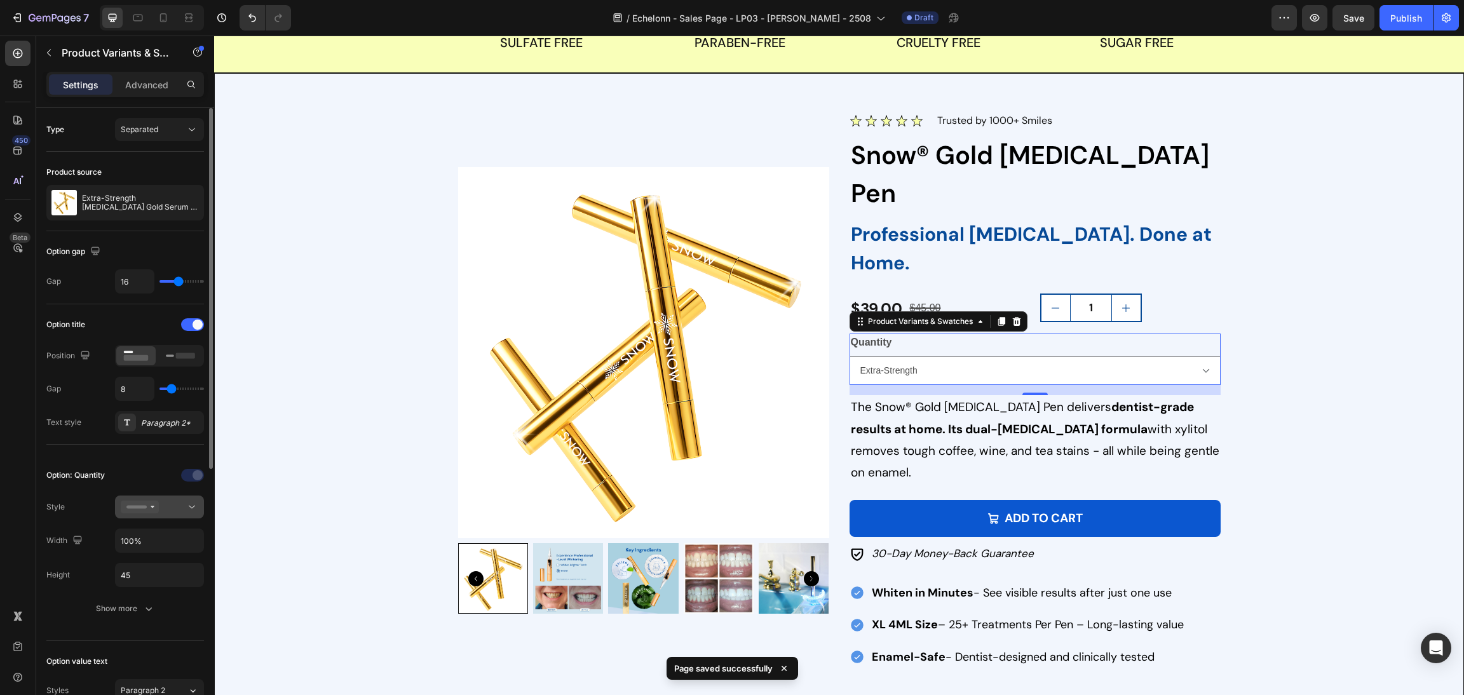
click at [166, 513] on div at bounding box center [160, 507] width 78 height 13
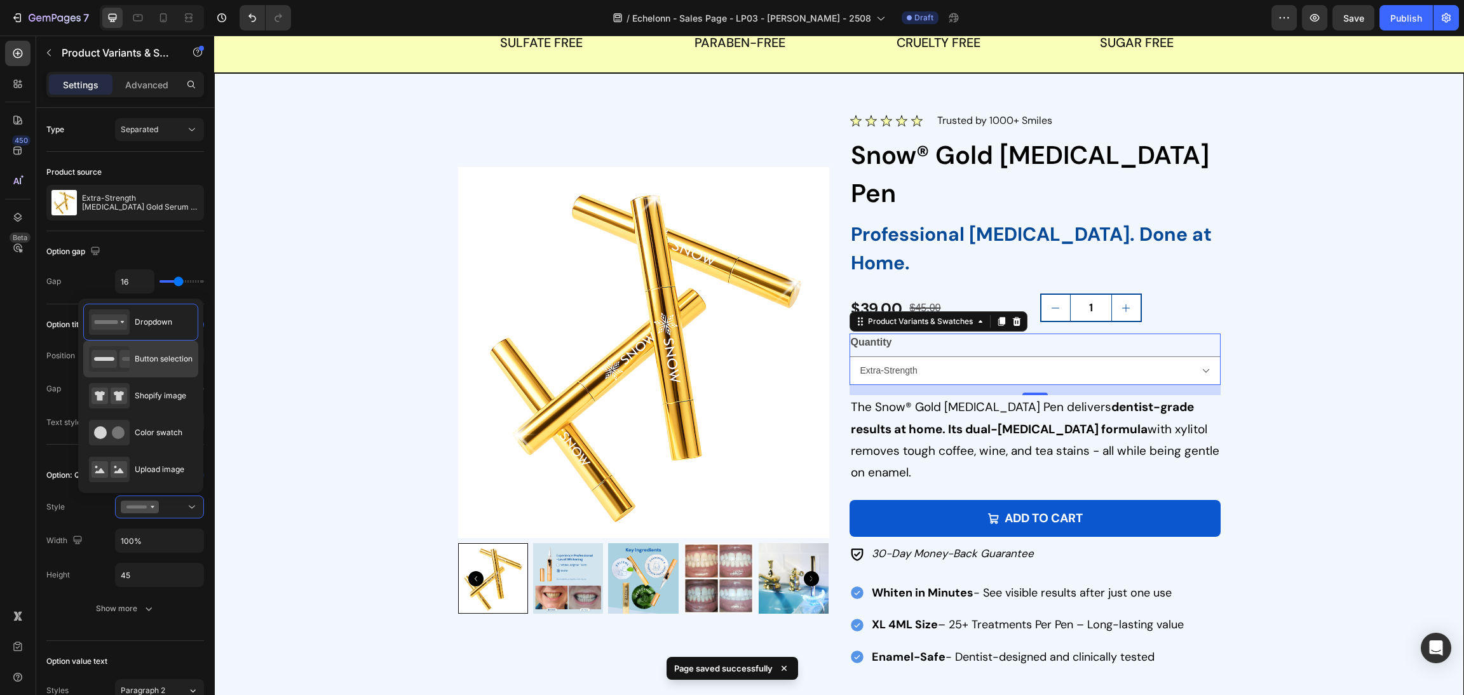
click at [148, 370] on div "Button selection" at bounding box center [141, 358] width 104 height 25
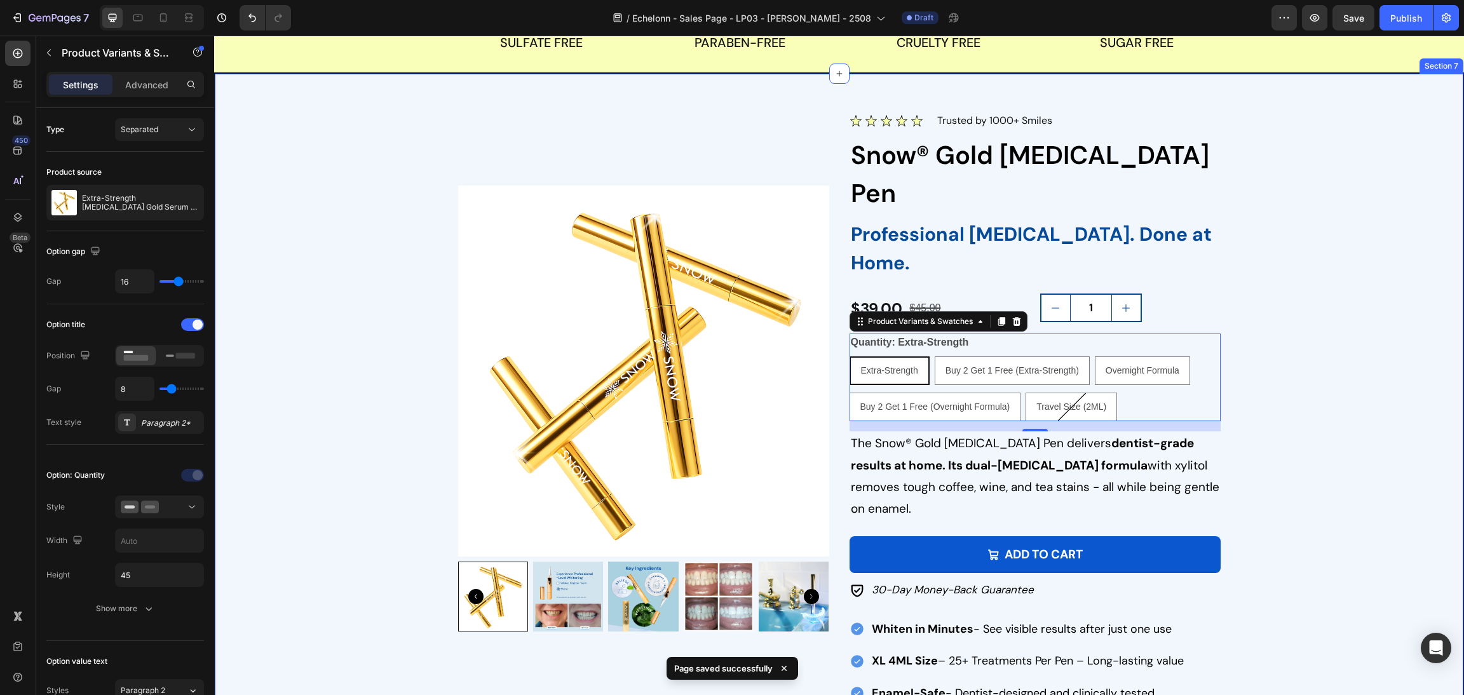
click at [1271, 388] on div "Image Trusted by 1,000,000+ Smiles Text block Row Product Images Image Trusted …" at bounding box center [839, 408] width 1218 height 593
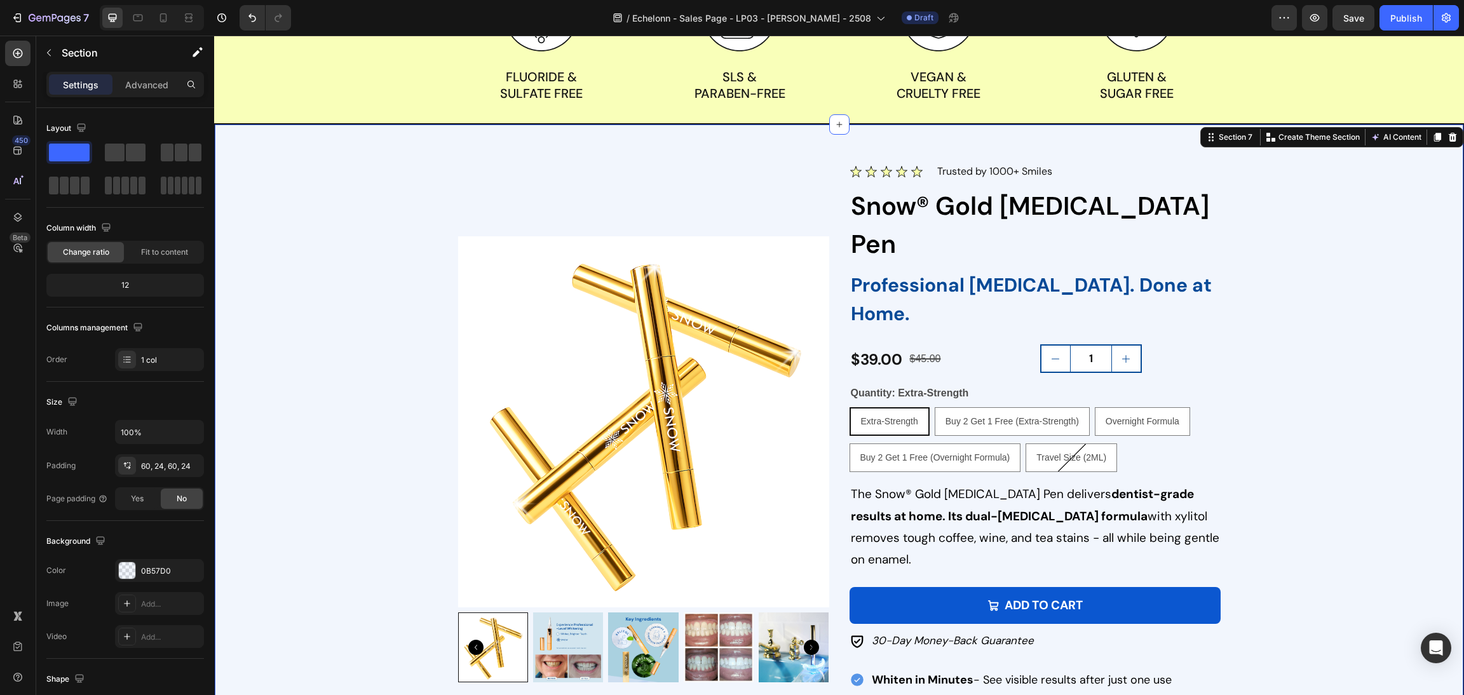
scroll to position [1434, 0]
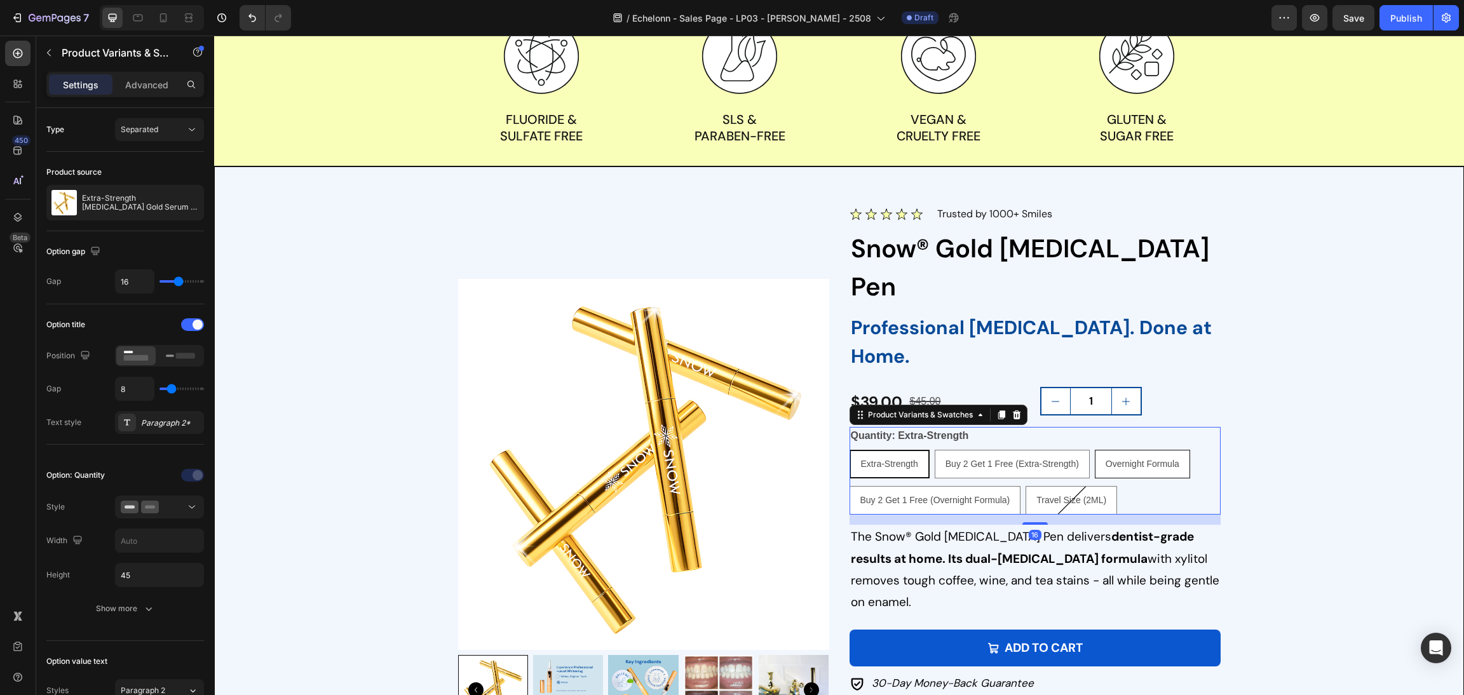
click at [1126, 451] on div "Overnight Formula" at bounding box center [1142, 464] width 94 height 26
click at [1095, 449] on input "Overnight Formula Overnight Formula Overnight Formula" at bounding box center [1094, 449] width 1 height 1
radio input "true"
click at [1129, 451] on div "Overnight Formula" at bounding box center [1142, 464] width 94 height 26
click at [1093, 449] on input "Overnight Formula Overnight Formula Overnight Formula" at bounding box center [1093, 449] width 1 height 1
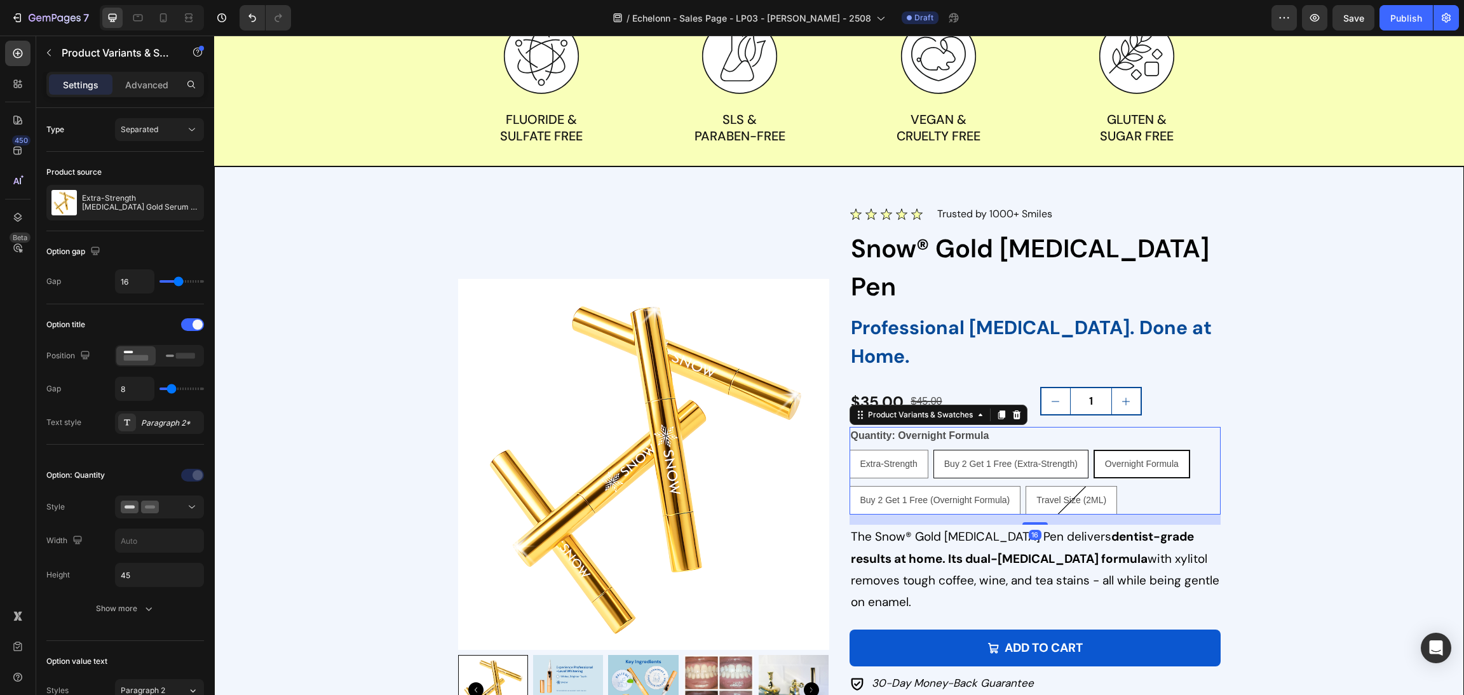
click at [1061, 451] on div "Buy 2 Get 1 Free (Extra-Strength)" at bounding box center [1011, 464] width 154 height 26
click at [933, 449] on input "Buy 2 Get 1 Free (Extra-Strength) Buy 2 Get 1 Free (Extra-Strength) Buy 2 Get 1…" at bounding box center [933, 449] width 1 height 1
radio input "true"
drag, startPoint x: 931, startPoint y: 393, endPoint x: 908, endPoint y: 393, distance: 22.2
click at [934, 451] on div "Buy 2 Get 1 Free (Extra-Strength)" at bounding box center [1011, 464] width 154 height 26
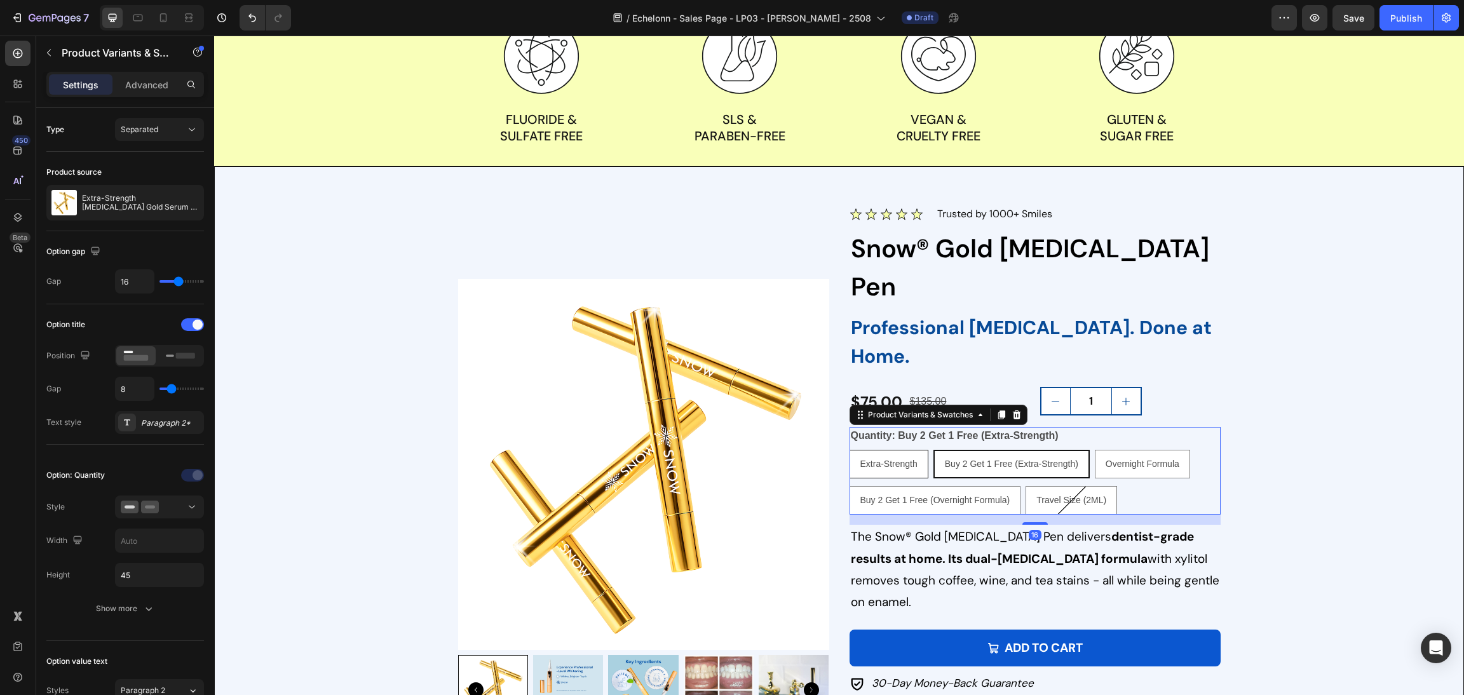
click at [933, 449] on input "Buy 2 Get 1 Free (Extra-Strength) Buy 2 Get 1 Free (Extra-Strength) Buy 2 Get 1…" at bounding box center [933, 449] width 1 height 1
click at [907, 459] on span "Extra-Strength" at bounding box center [888, 464] width 57 height 10
click at [849, 449] on input "Extra-Strength Extra-Strength Extra-Strength" at bounding box center [849, 449] width 1 height 1
radio input "true"
click at [913, 450] on div "Extra-Strength Extra-Strength Extra-Strength Buy 2 Get 1 Free (Extra-Strength) …" at bounding box center [1034, 482] width 371 height 65
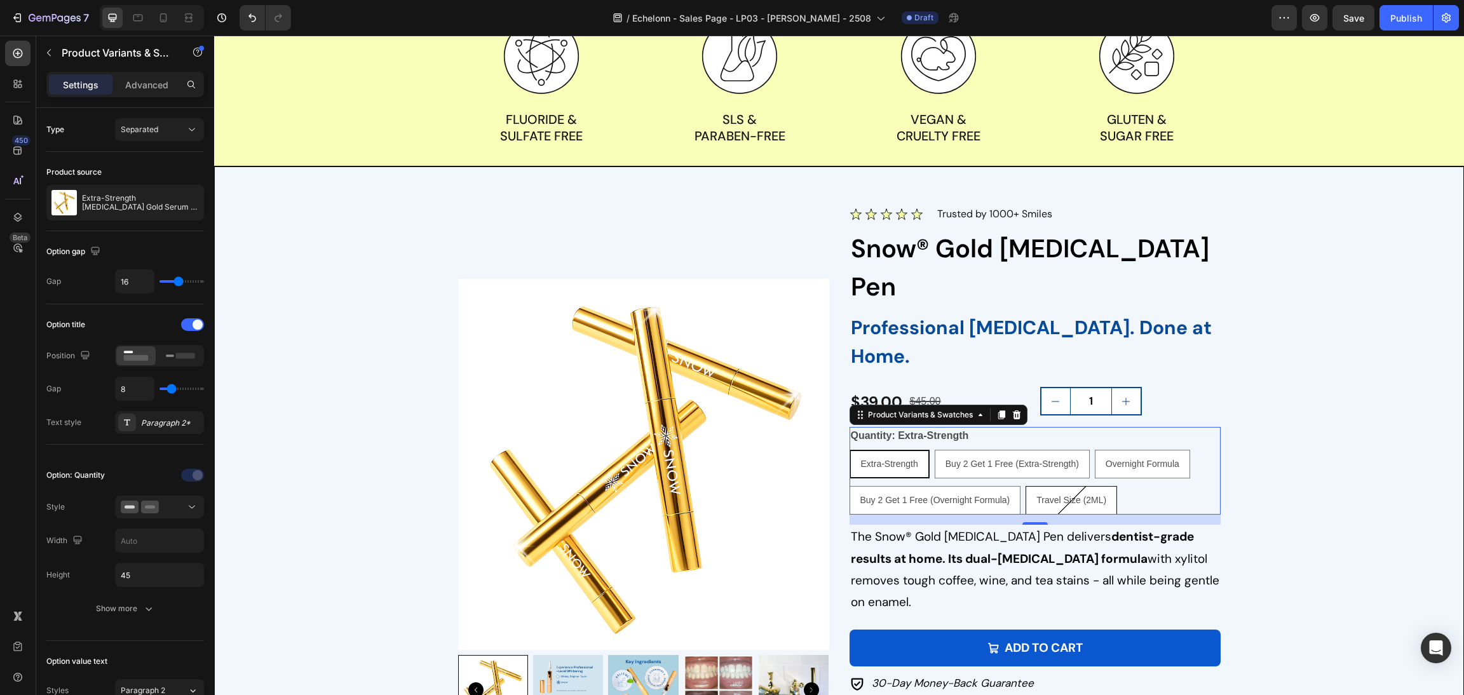
drag, startPoint x: 1012, startPoint y: 425, endPoint x: 1060, endPoint y: 431, distance: 48.1
click at [1013, 486] on Formula\) "Buy 2 Get 1 Free (Overnight Formula)" at bounding box center [935, 500] width 172 height 29
click at [849, 485] on input "Buy 2 Get 1 Free (Overnight Formula) Buy 2 Get 1 Free (Overnight Formula) Buy 2…" at bounding box center [849, 485] width 1 height 1
radio input "true"
click at [1092, 495] on span "Travel Size (2ML)" at bounding box center [1072, 500] width 70 height 10
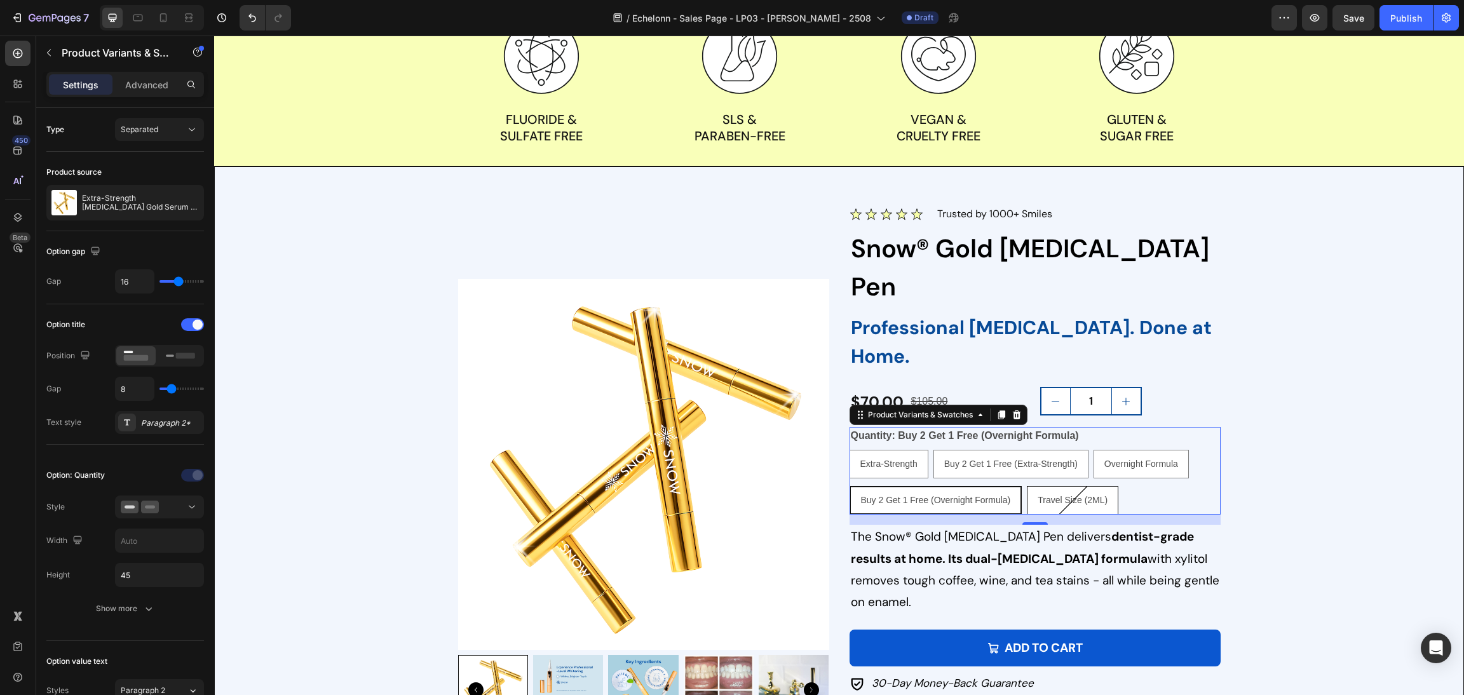
click at [1027, 485] on input "Travel Size (2ML) Travel Size (2ML) Travel Size (2ML)" at bounding box center [1026, 485] width 1 height 1
radio input "true"
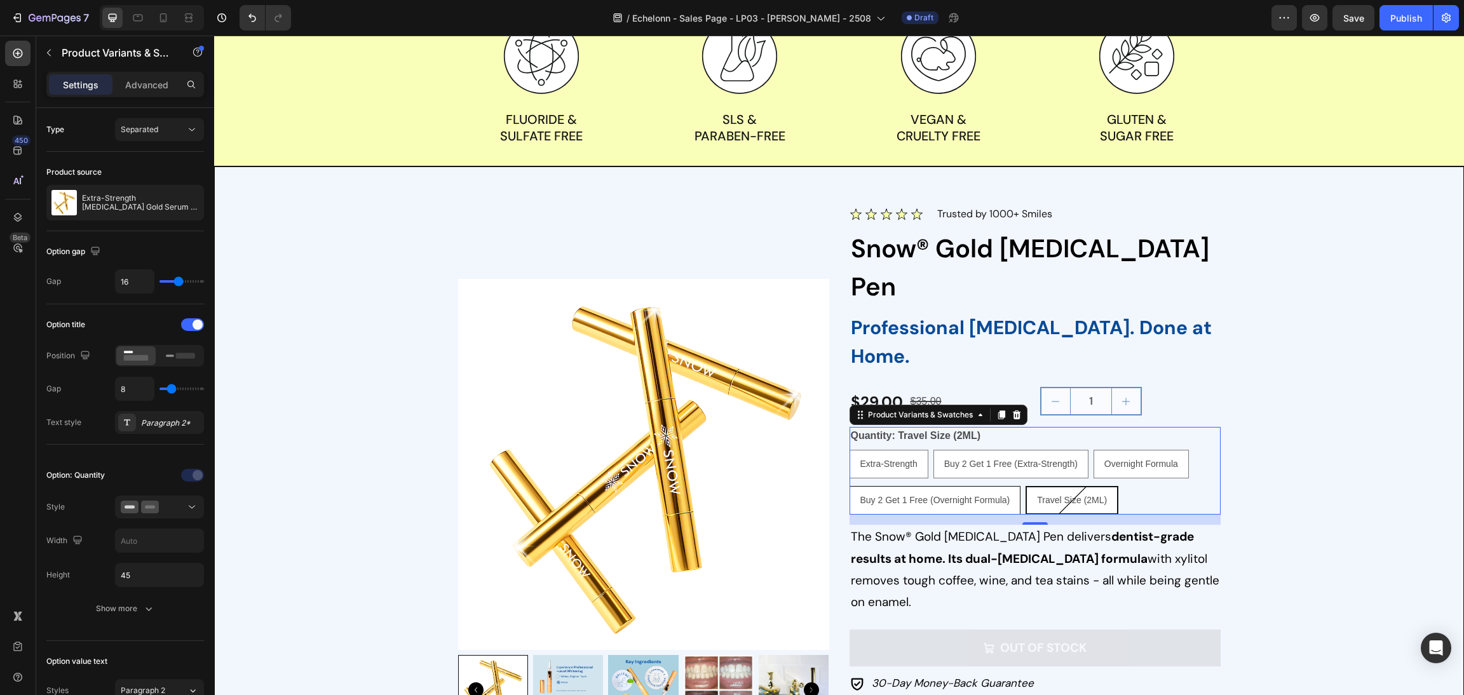
click at [1013, 450] on div "Extra-Strength Extra-Strength Extra-Strength Buy 2 Get 1 Free (Extra-Strength) …" at bounding box center [1034, 482] width 371 height 65
click at [1028, 459] on span "Buy 2 Get 1 Free (Extra-Strength)" at bounding box center [1010, 464] width 133 height 10
click at [933, 449] on input "Buy 2 Get 1 Free (Extra-Strength) Buy 2 Get 1 Free (Extra-Strength) Buy 2 Get 1…" at bounding box center [933, 449] width 1 height 1
radio input "true"
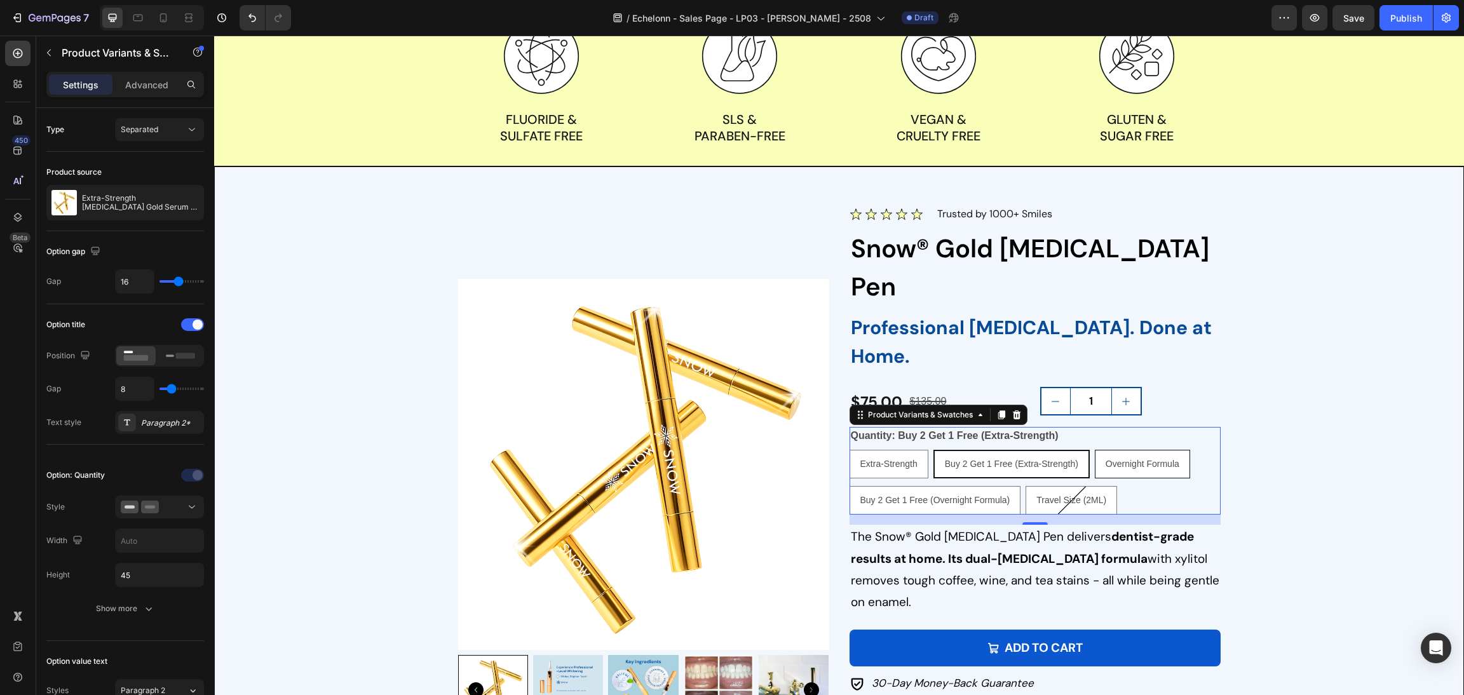
click at [1131, 451] on div "Overnight Formula" at bounding box center [1142, 464] width 94 height 26
click at [1095, 449] on input "Overnight Formula Overnight Formula Overnight Formula" at bounding box center [1094, 449] width 1 height 1
radio input "true"
click at [961, 451] on div "Buy 2 Get 1 Free (Extra-Strength)" at bounding box center [1011, 464] width 154 height 26
click at [933, 449] on input "Buy 2 Get 1 Free (Extra-Strength) Buy 2 Get 1 Free (Extra-Strength) Buy 2 Get 1…" at bounding box center [933, 449] width 1 height 1
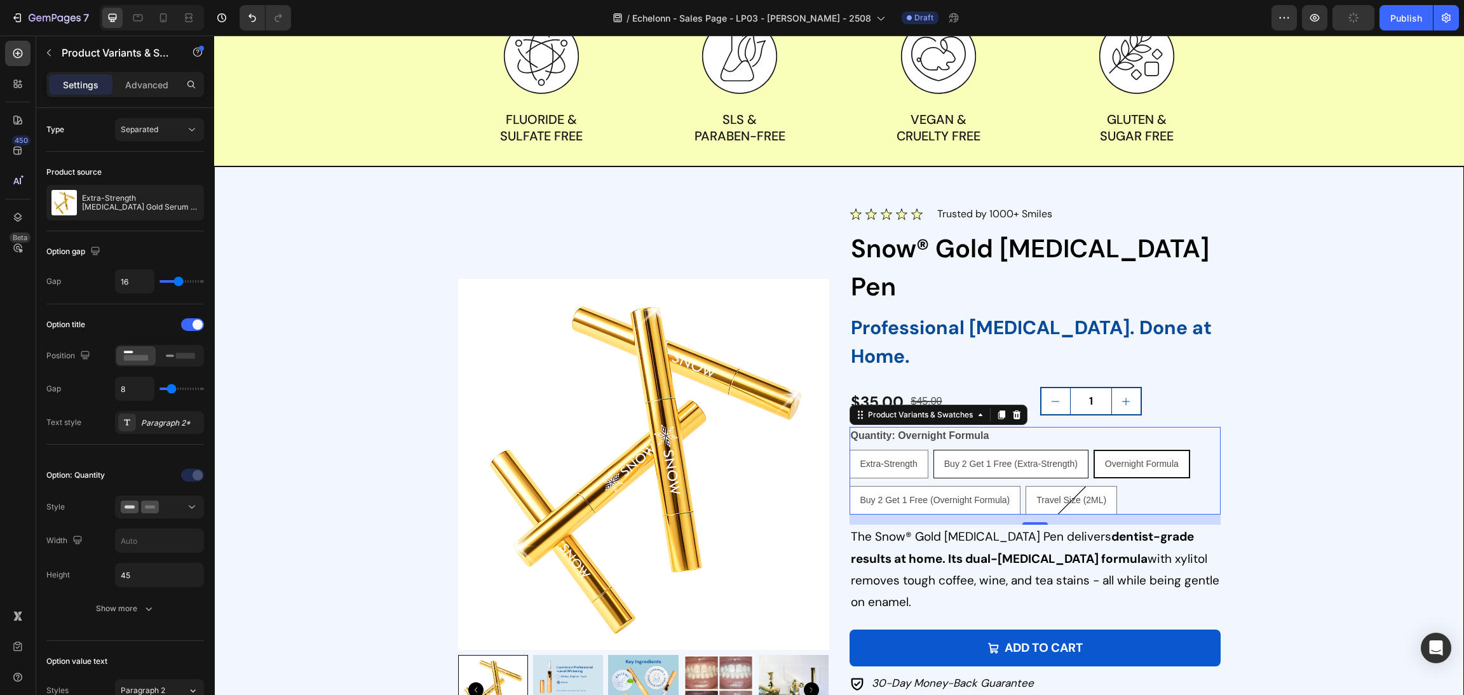
radio input "true"
click at [907, 451] on div "Extra-Strength" at bounding box center [889, 464] width 78 height 26
click at [849, 449] on input "Extra-Strength Extra-Strength Extra-Strength" at bounding box center [849, 449] width 1 height 1
radio input "true"
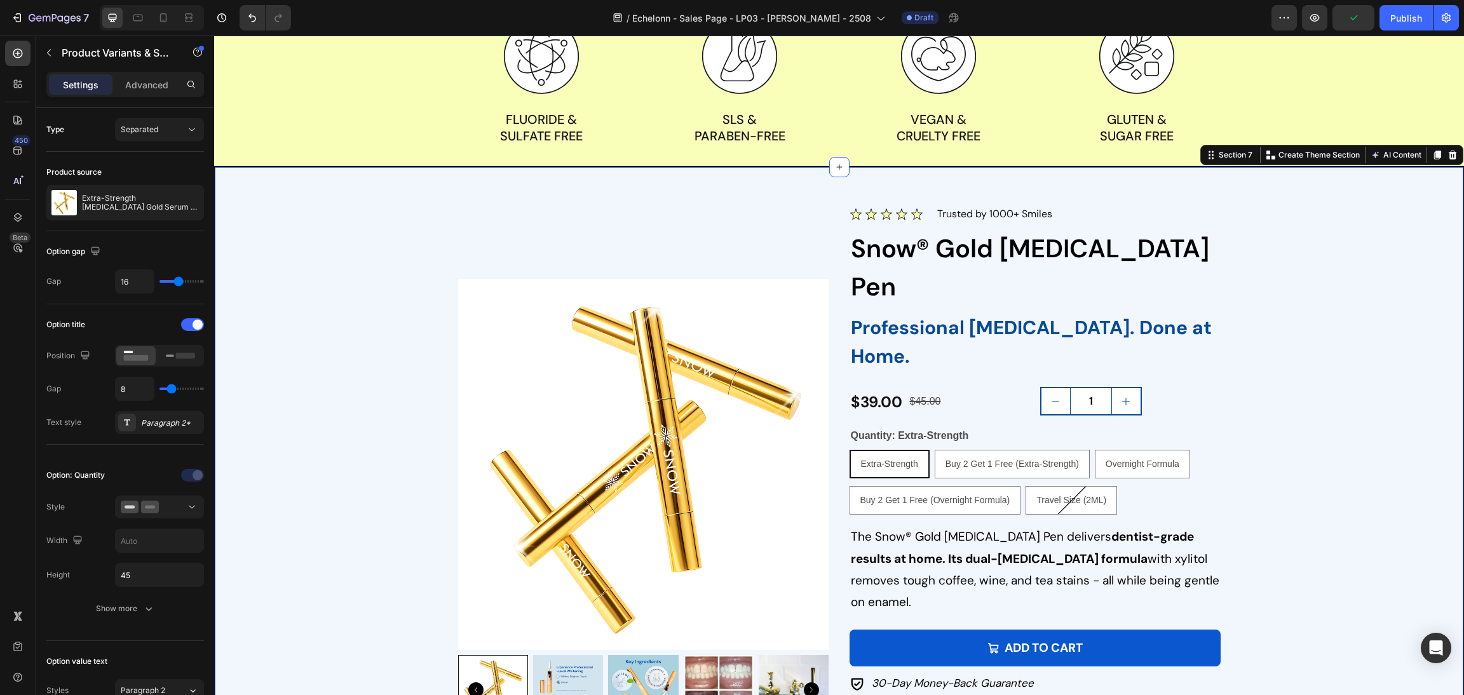
click at [1289, 381] on div "Image Trusted by 1,000,000+ Smiles Text block Row Product Images Image Trusted …" at bounding box center [839, 501] width 1218 height 593
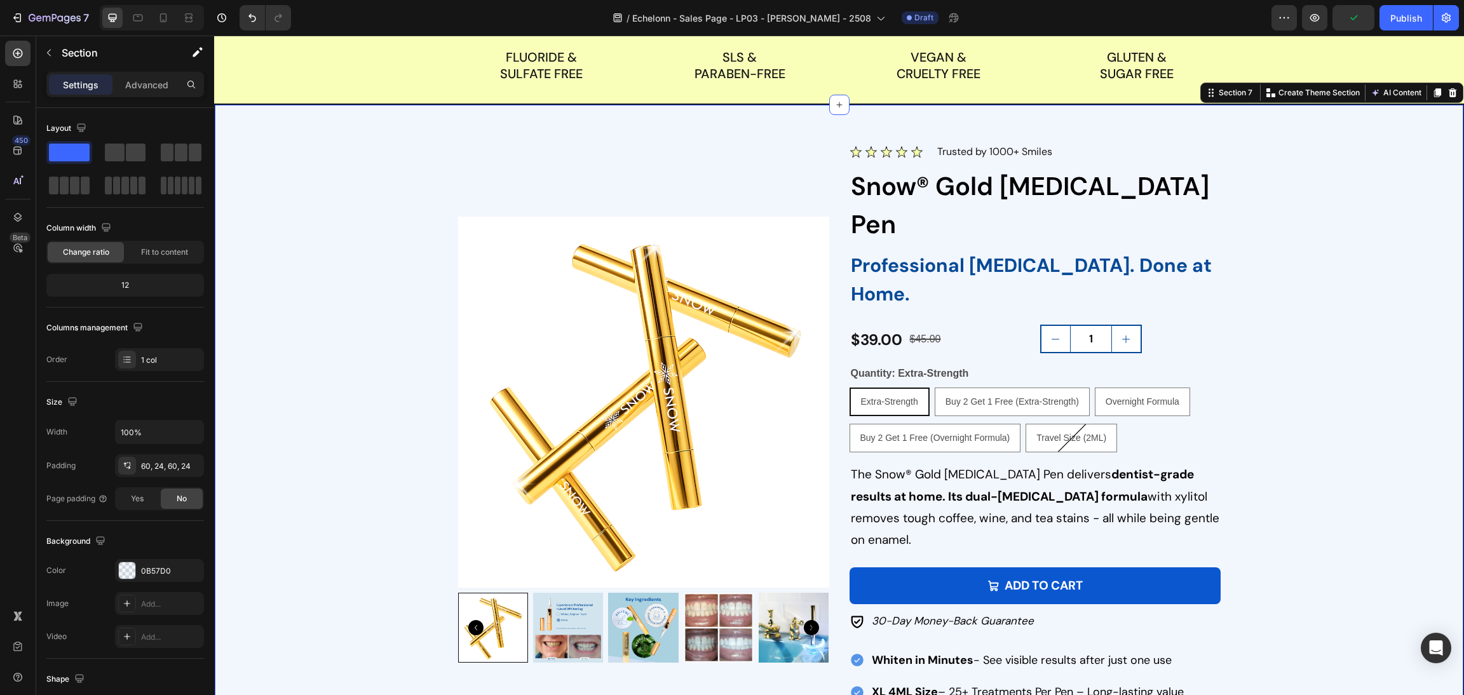
scroll to position [1529, 0]
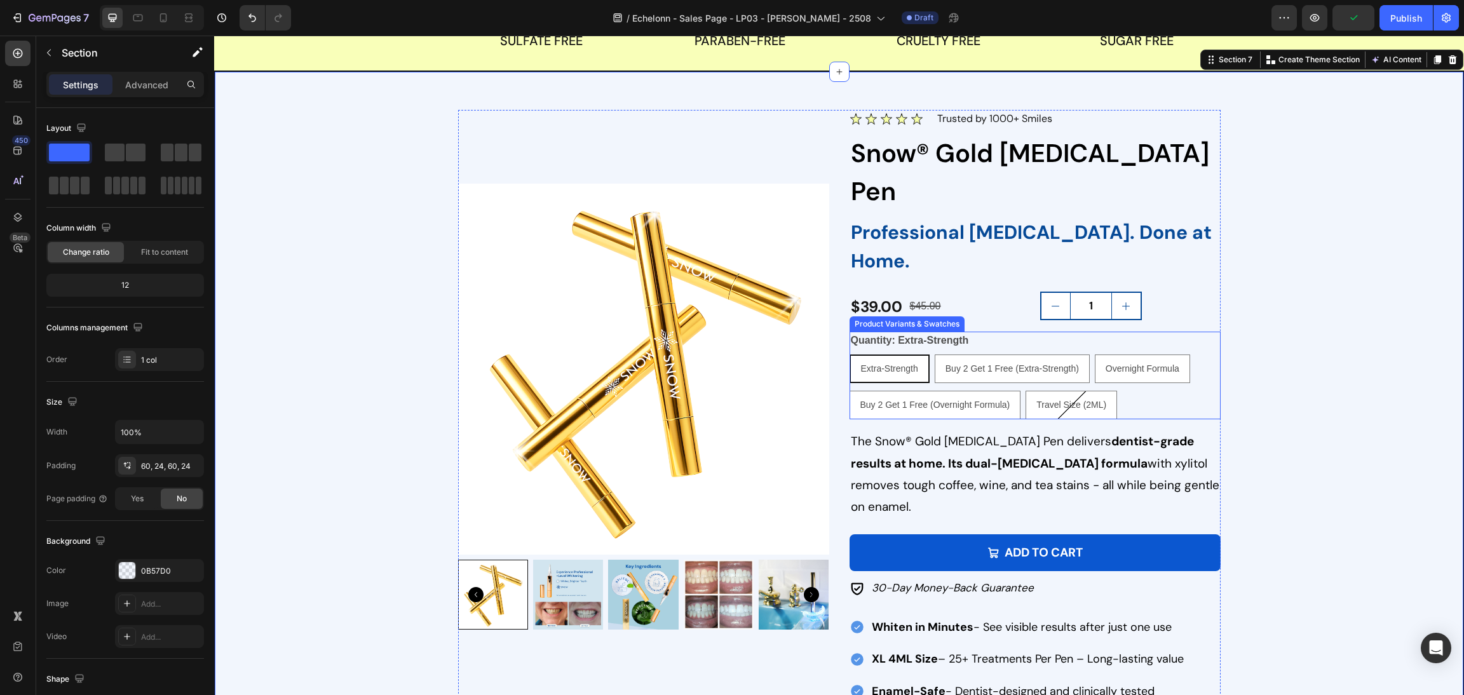
click at [1194, 354] on div "Extra-Strength Extra-Strength Extra-Strength Buy 2 Get 1 Free (Extra-Strength) …" at bounding box center [1034, 386] width 371 height 65
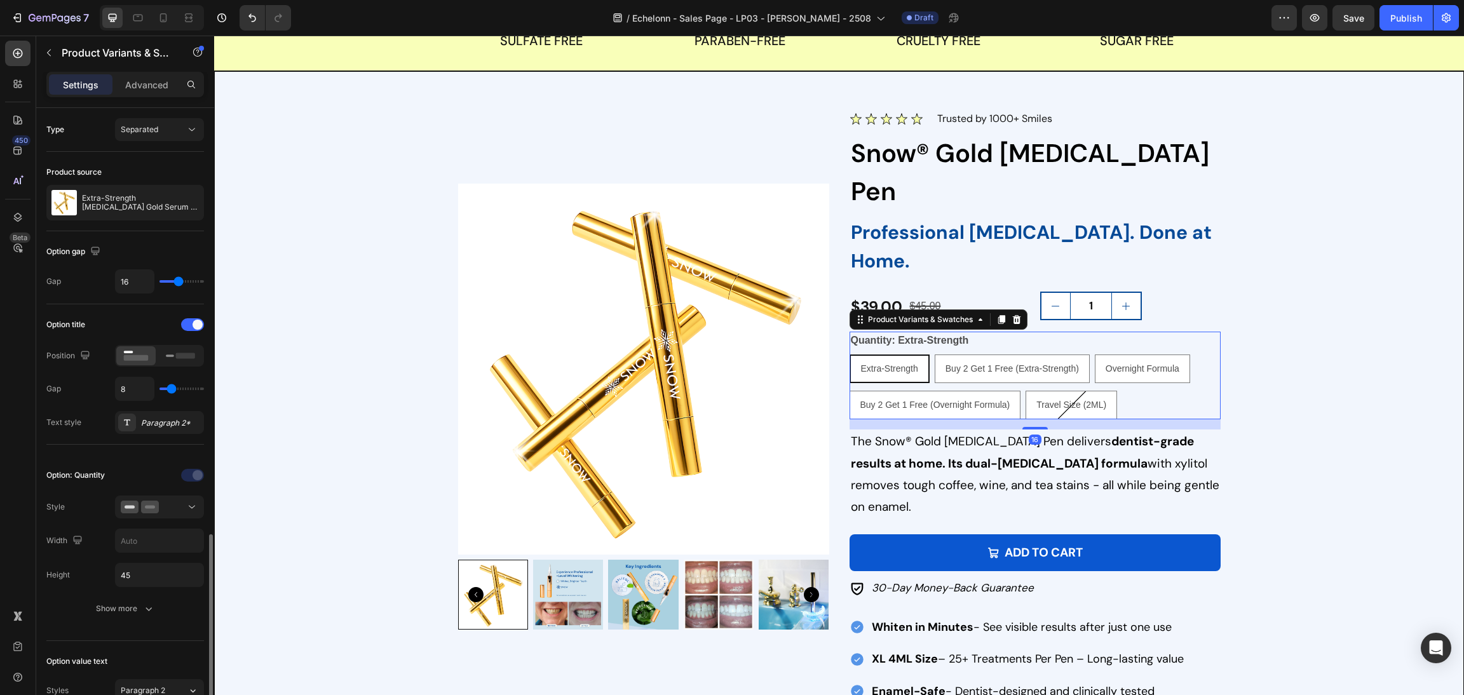
scroll to position [381, 0]
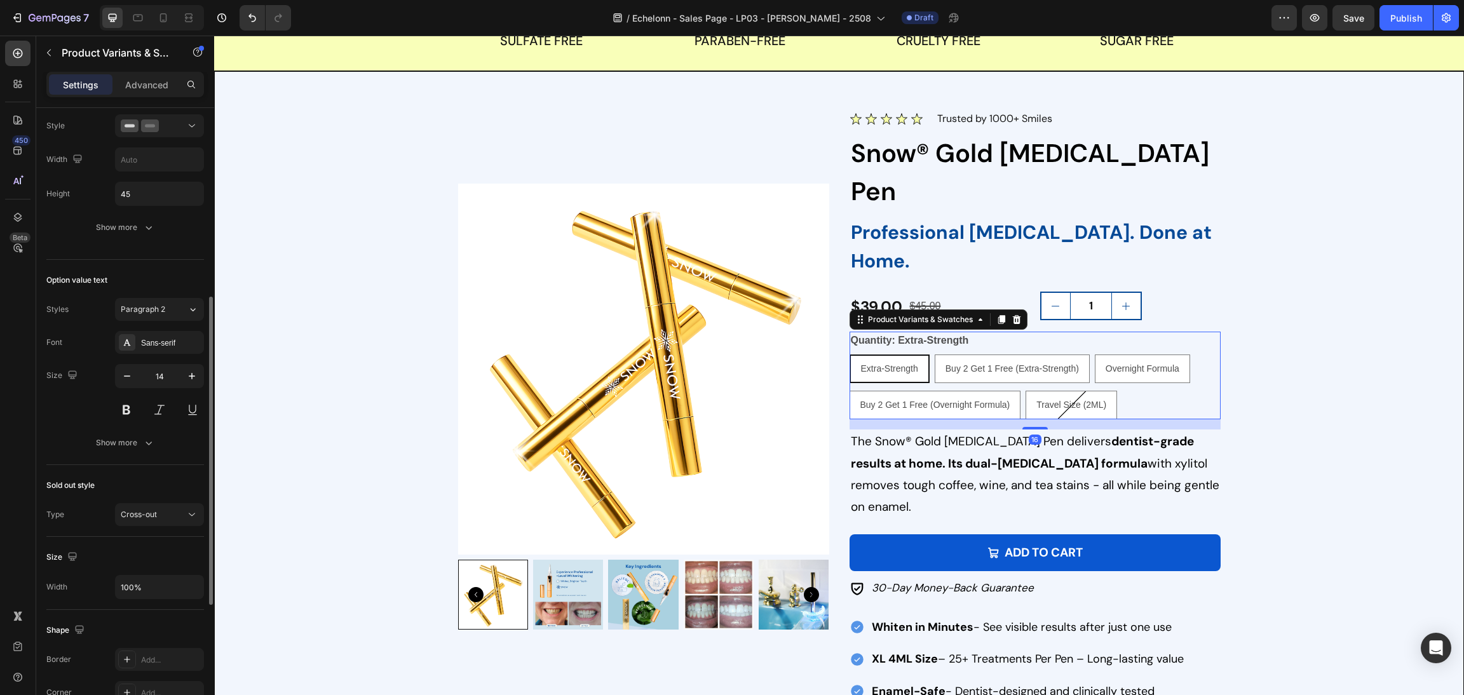
click at [158, 355] on div "Font Sans-serif Size 14 Show more" at bounding box center [125, 392] width 158 height 123
click at [158, 351] on div "Sans-serif" at bounding box center [159, 342] width 89 height 23
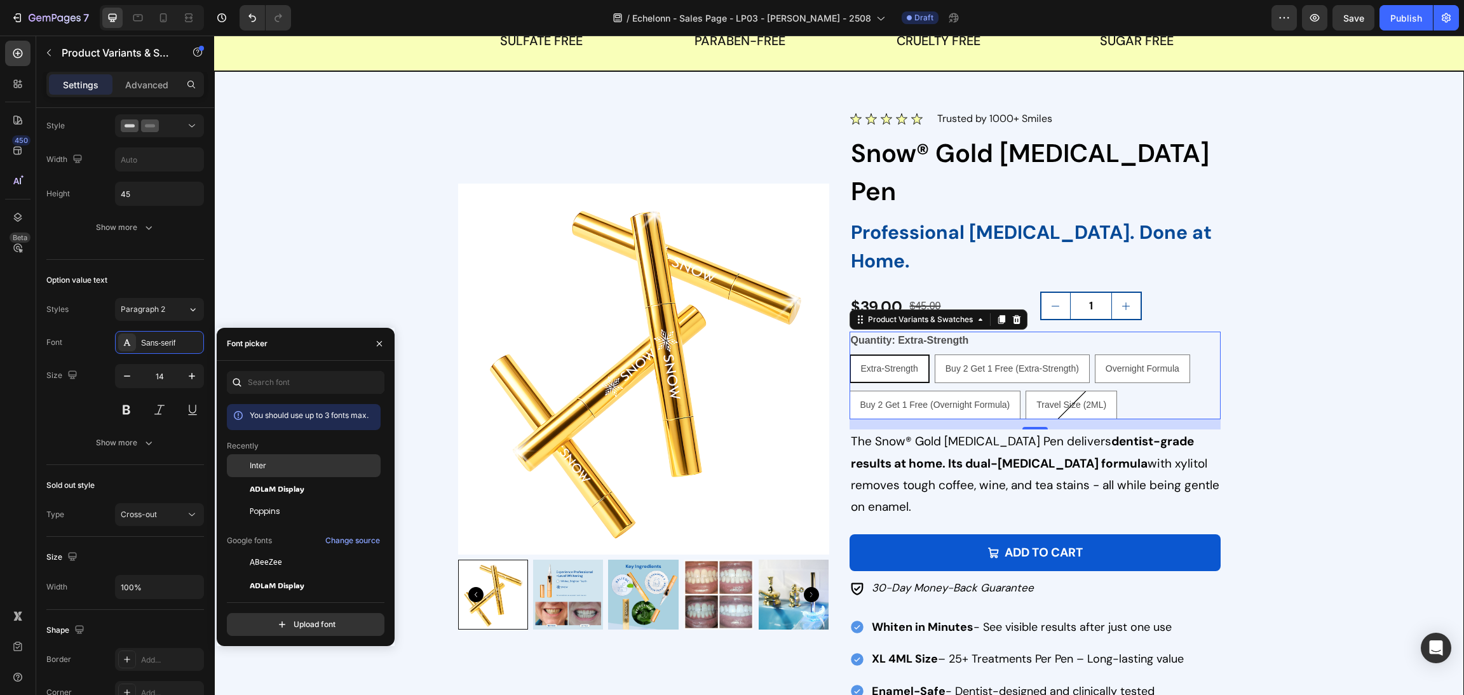
click at [281, 461] on div "Inter" at bounding box center [314, 465] width 128 height 11
click at [900, 433] on strong "dentist-grade results at home. Its dual-[MEDICAL_DATA] formula" at bounding box center [1022, 451] width 343 height 37
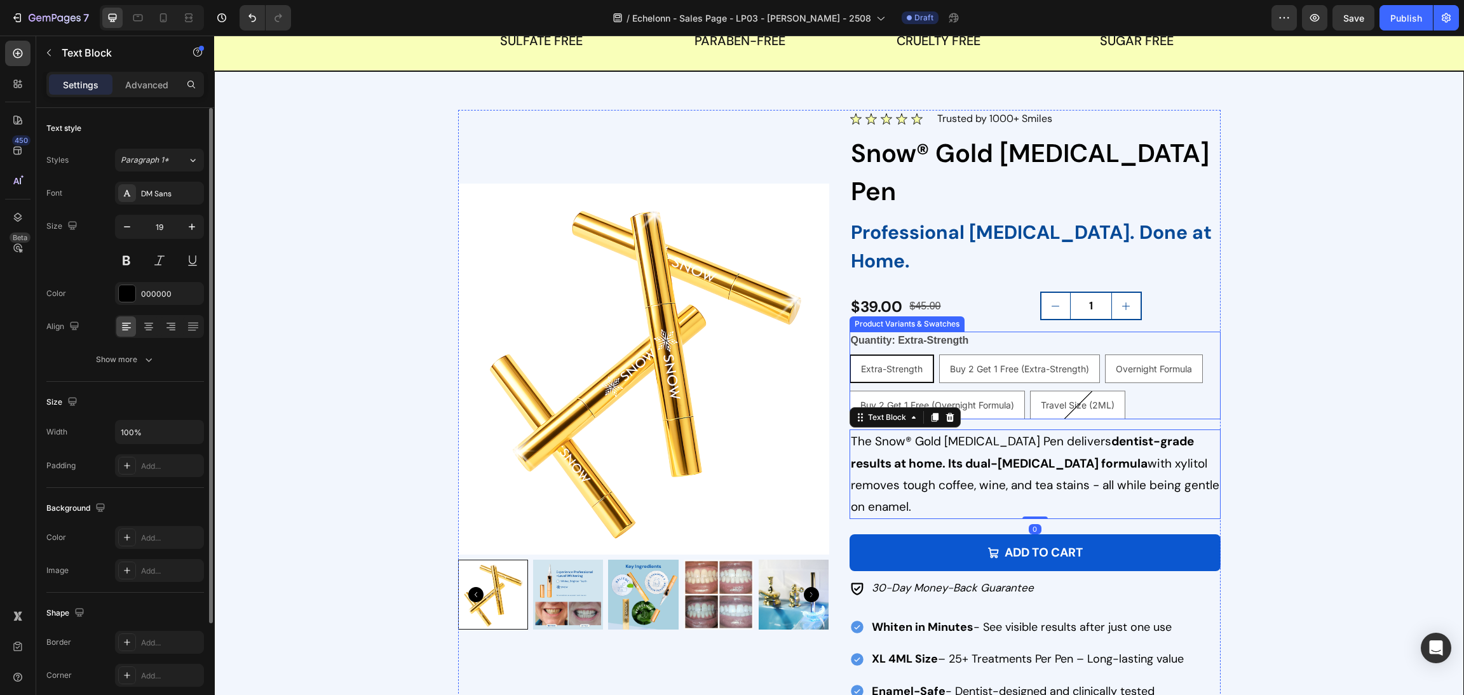
click at [1145, 354] on div "Extra-Strength Extra-Strength Extra-Strength Buy 2 Get 1 Free (Extra-Strength) …" at bounding box center [1034, 386] width 371 height 65
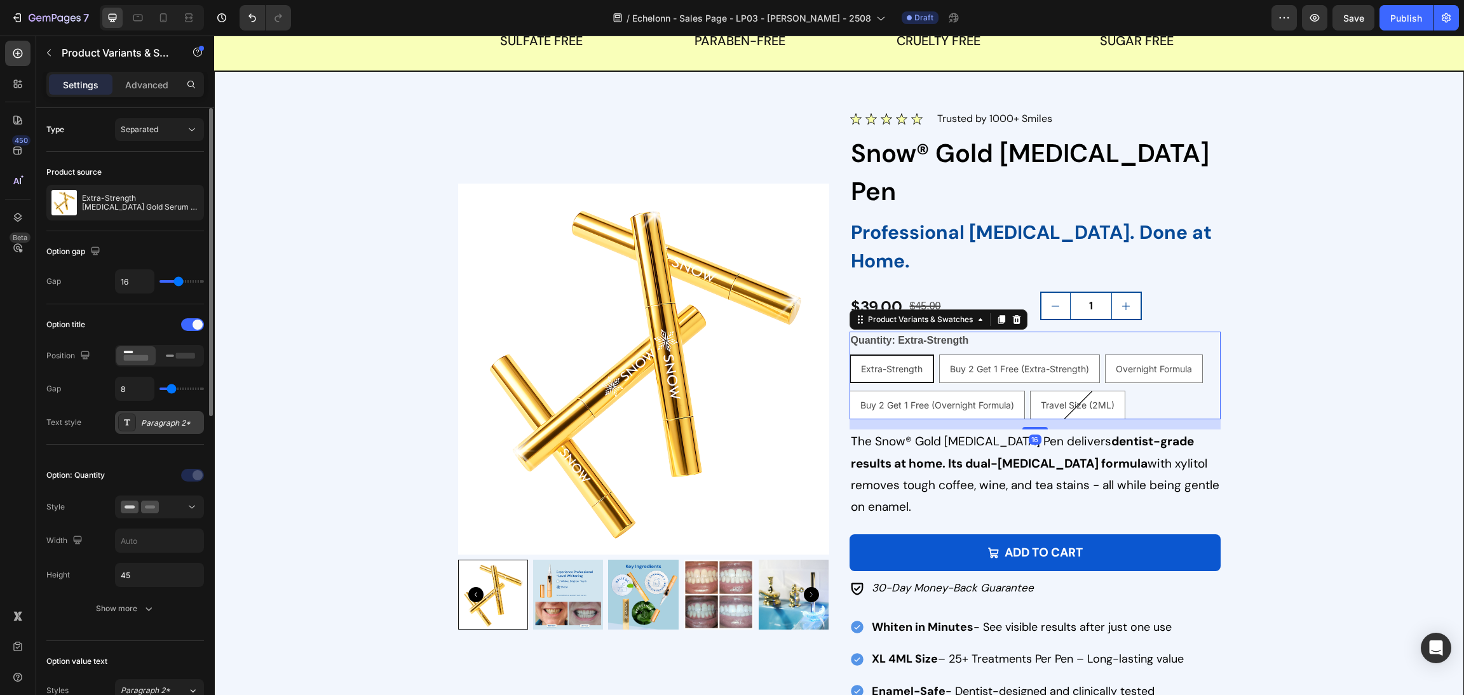
click at [152, 429] on div "Paragraph 2*" at bounding box center [171, 422] width 60 height 11
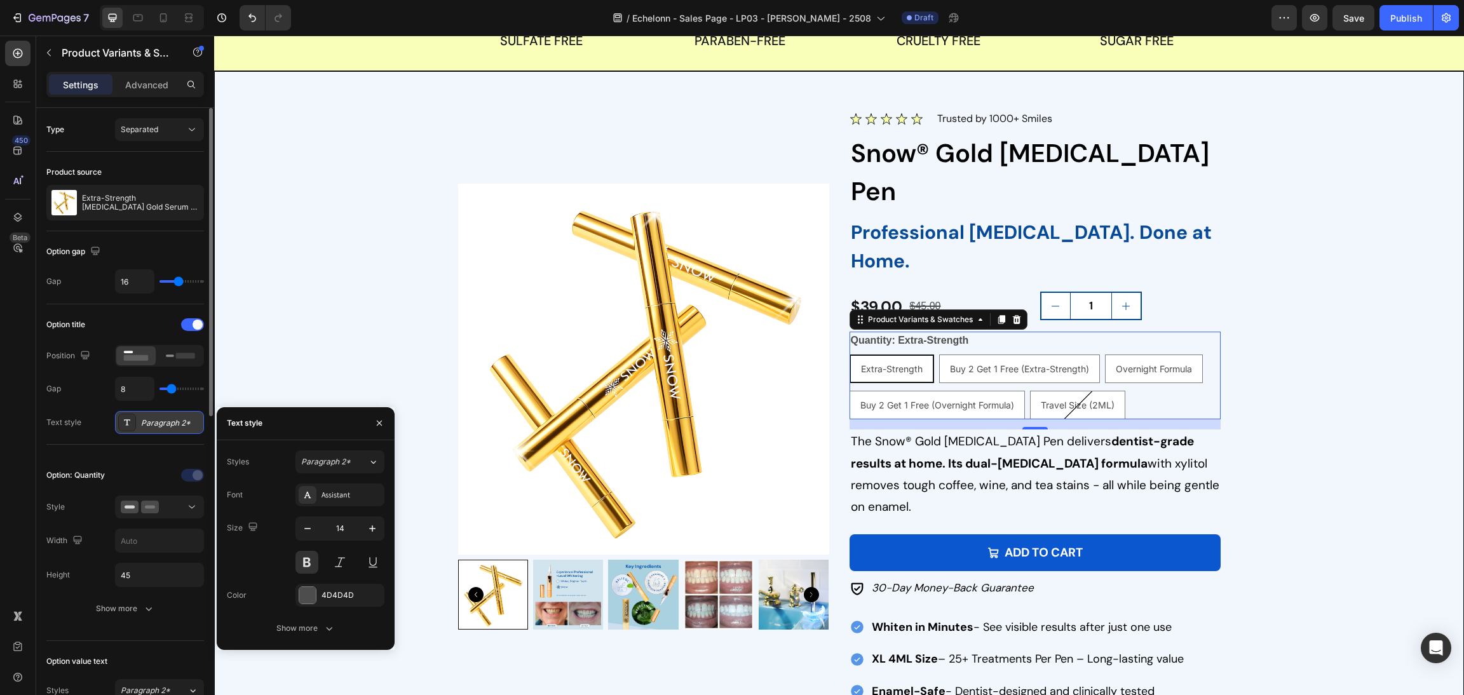
click at [163, 430] on div "Paragraph 2*" at bounding box center [159, 422] width 89 height 23
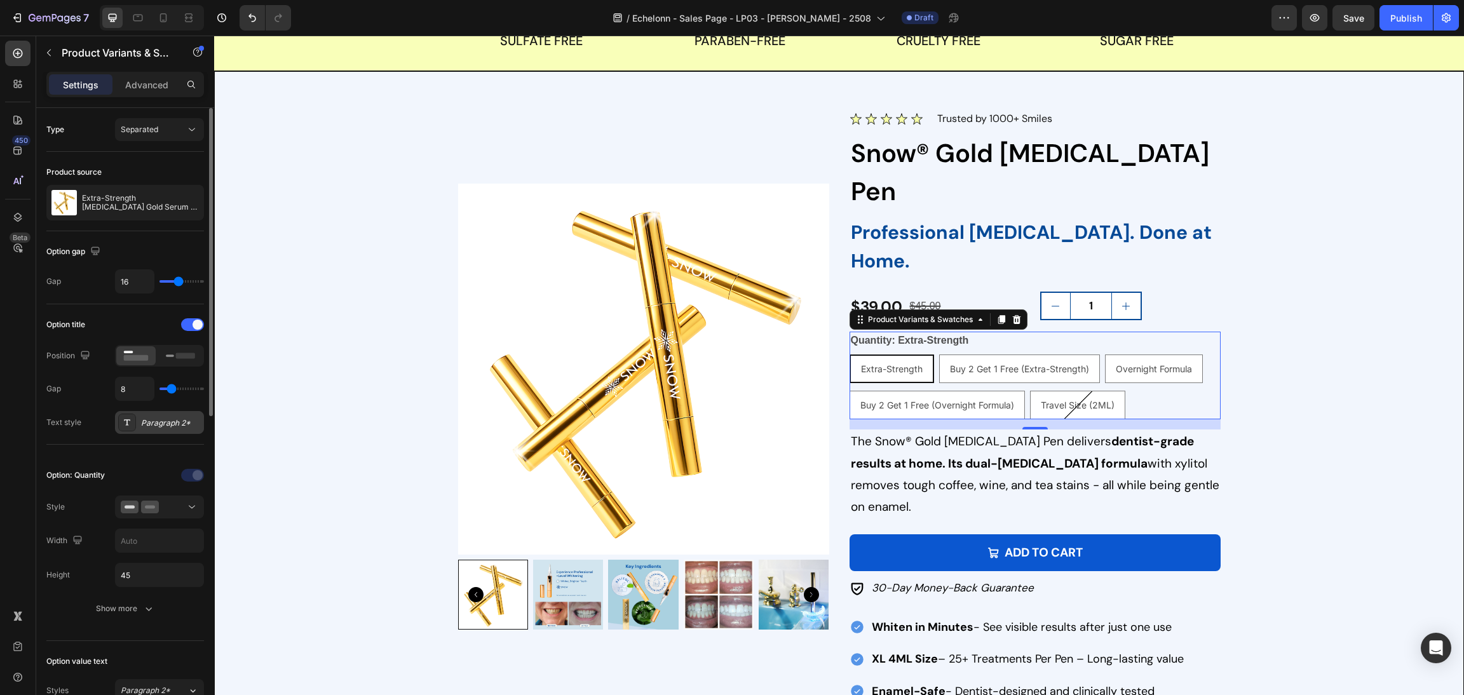
click at [169, 426] on div "Paragraph 2*" at bounding box center [171, 422] width 60 height 11
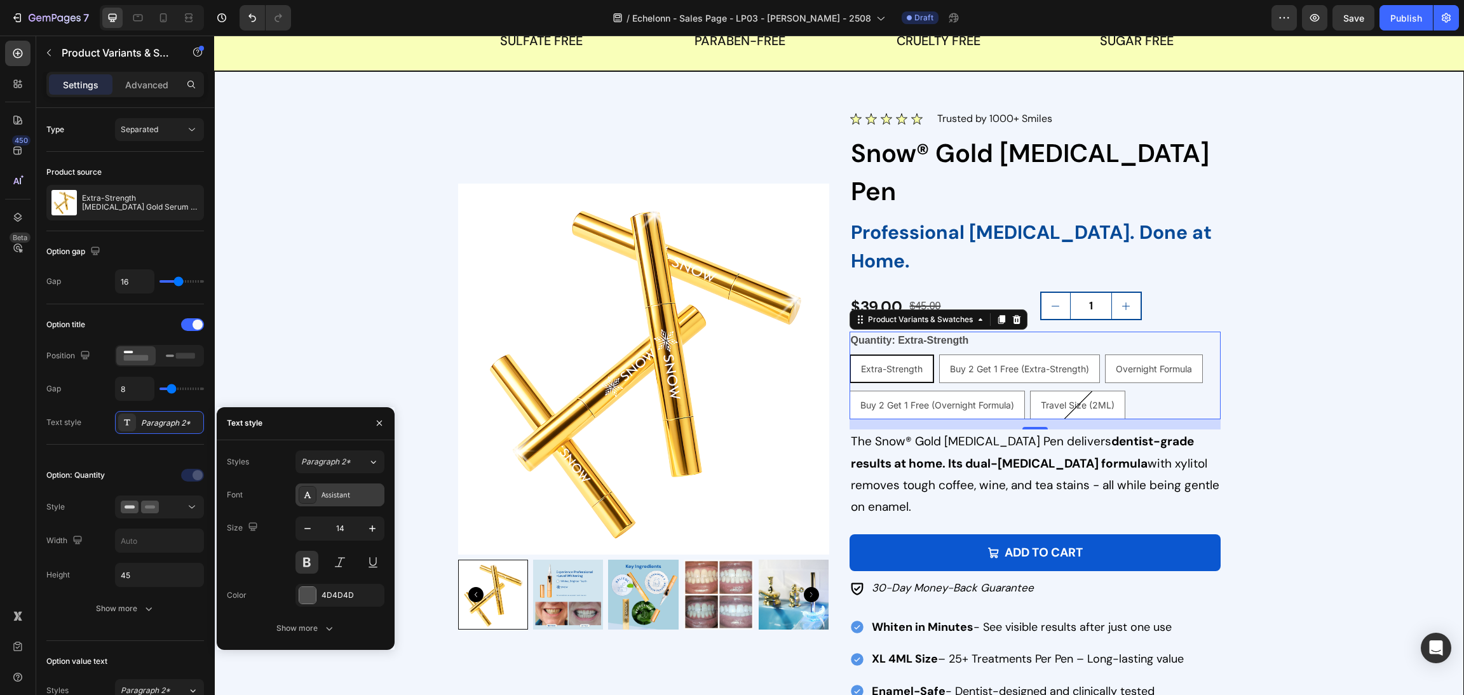
click at [322, 483] on div "Assistant" at bounding box center [339, 494] width 89 height 23
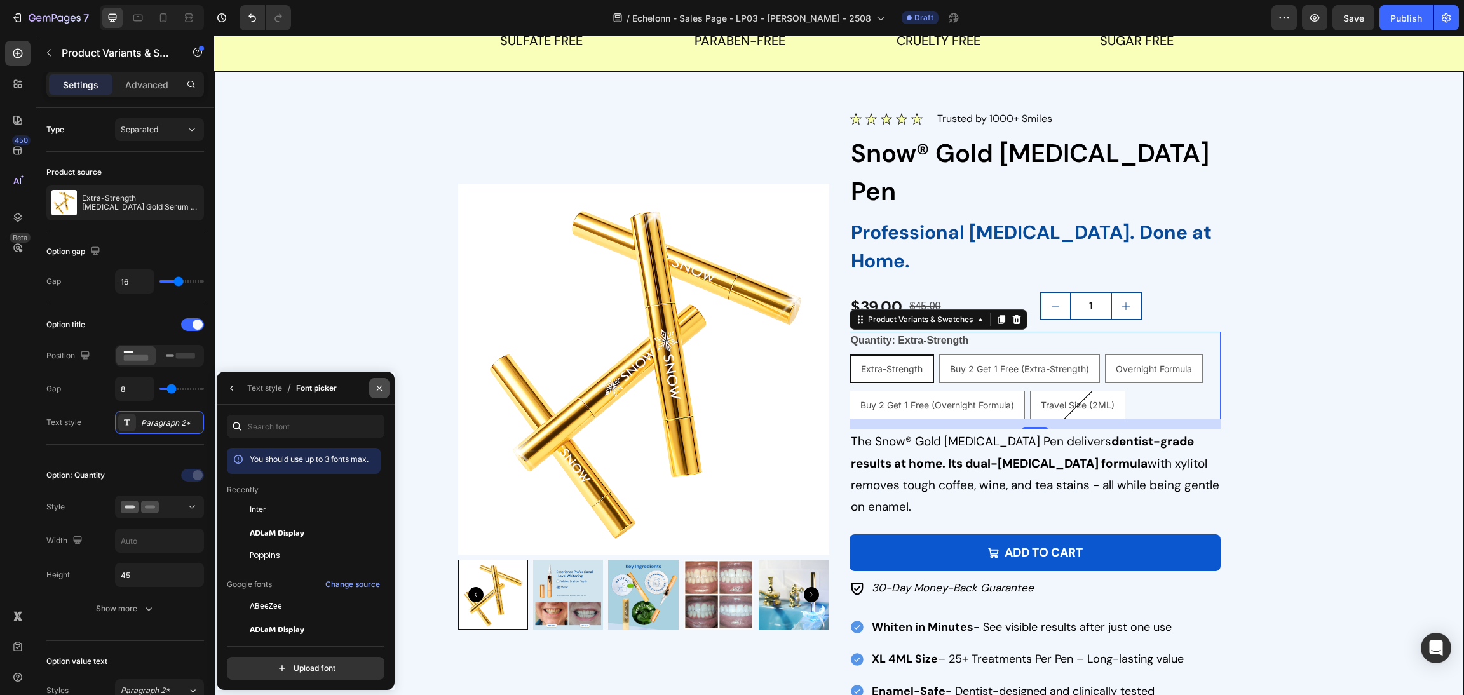
click at [375, 389] on icon "button" at bounding box center [379, 388] width 10 height 10
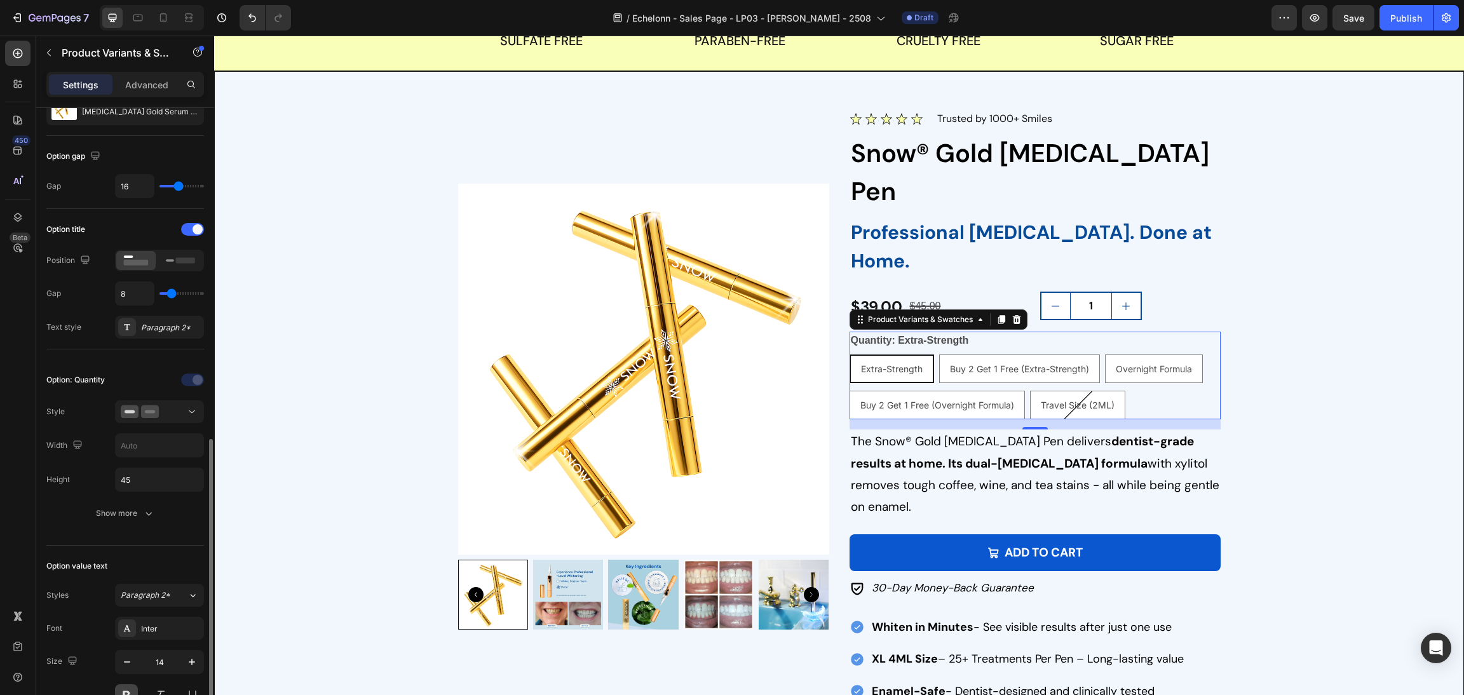
scroll to position [381, 0]
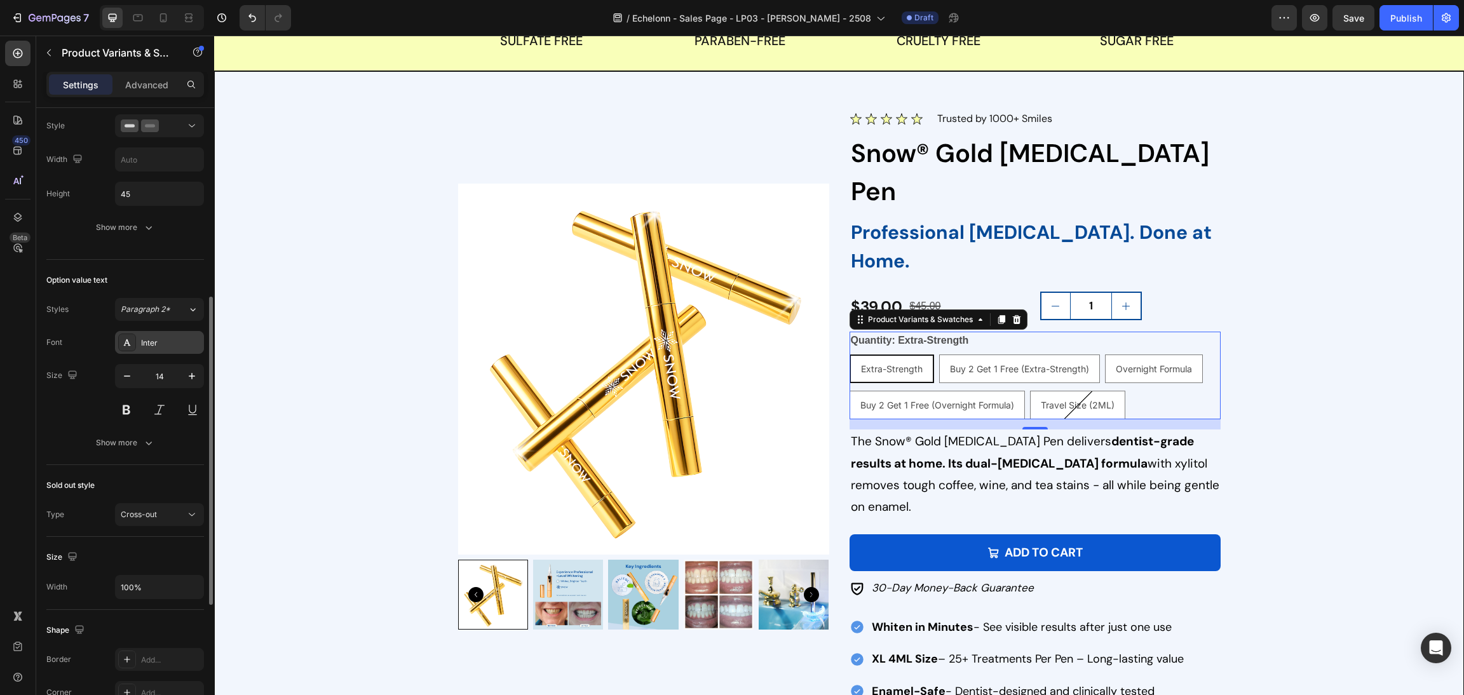
click at [159, 349] on div "Inter" at bounding box center [171, 342] width 60 height 11
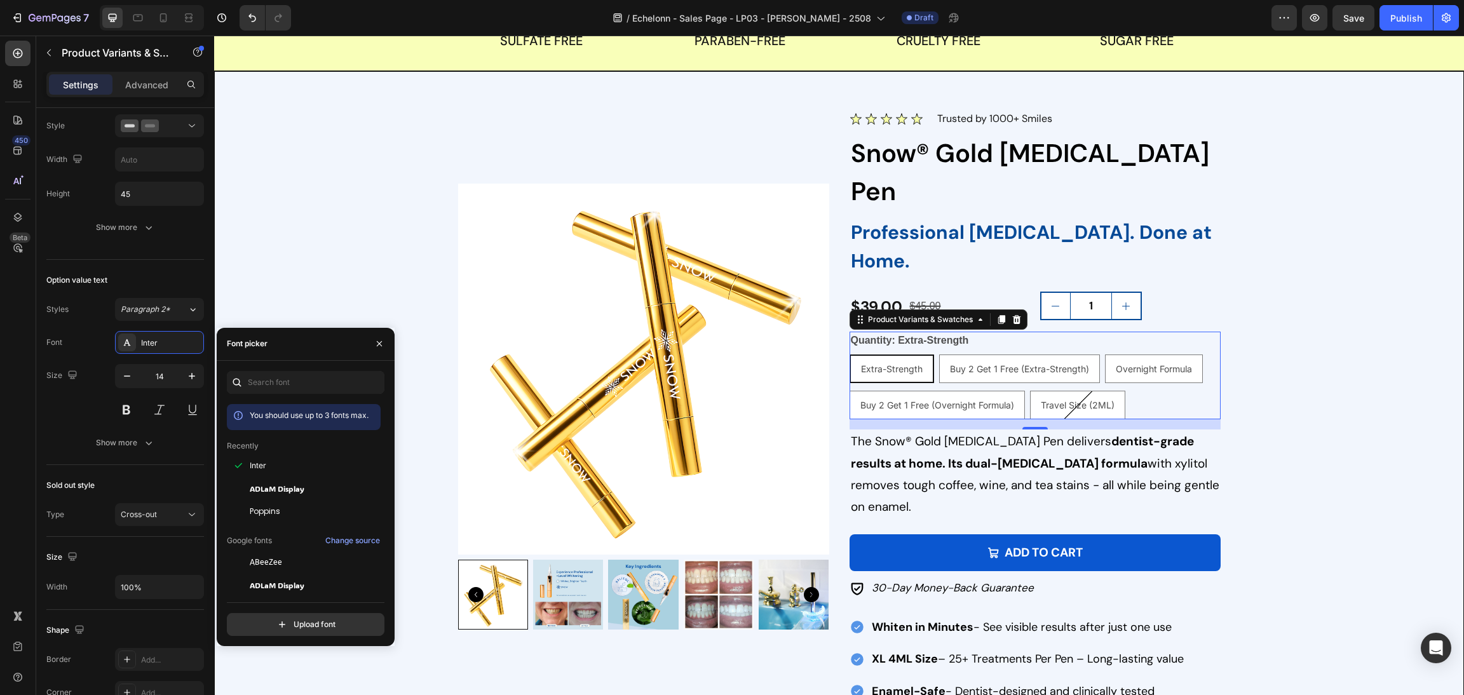
click at [266, 394] on div "You should use up to 3 fonts max. Recently Inter [PERSON_NAME] Display Poppins …" at bounding box center [306, 503] width 158 height 265
click at [266, 382] on input "text" at bounding box center [306, 382] width 158 height 23
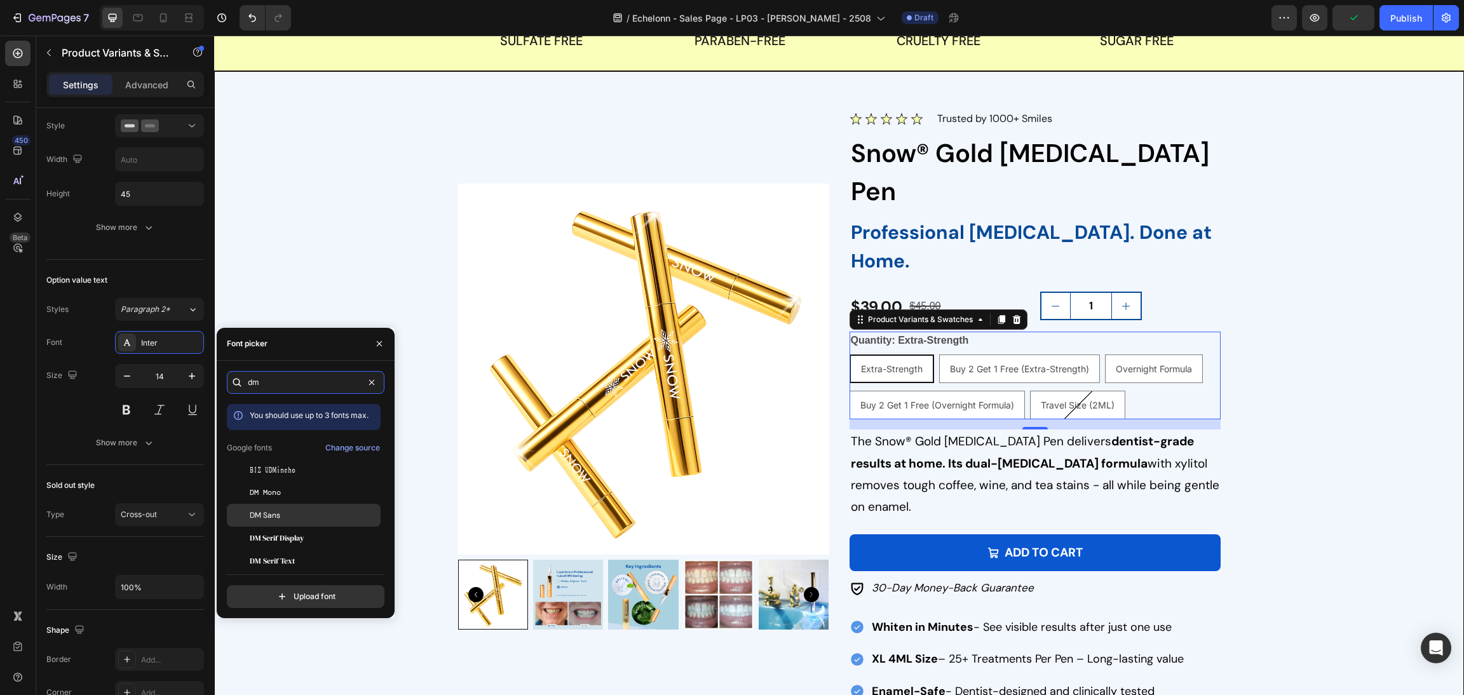
type input "dm"
click at [302, 513] on div "DM Sans" at bounding box center [314, 514] width 128 height 11
click at [159, 439] on button "Show more" at bounding box center [125, 442] width 158 height 23
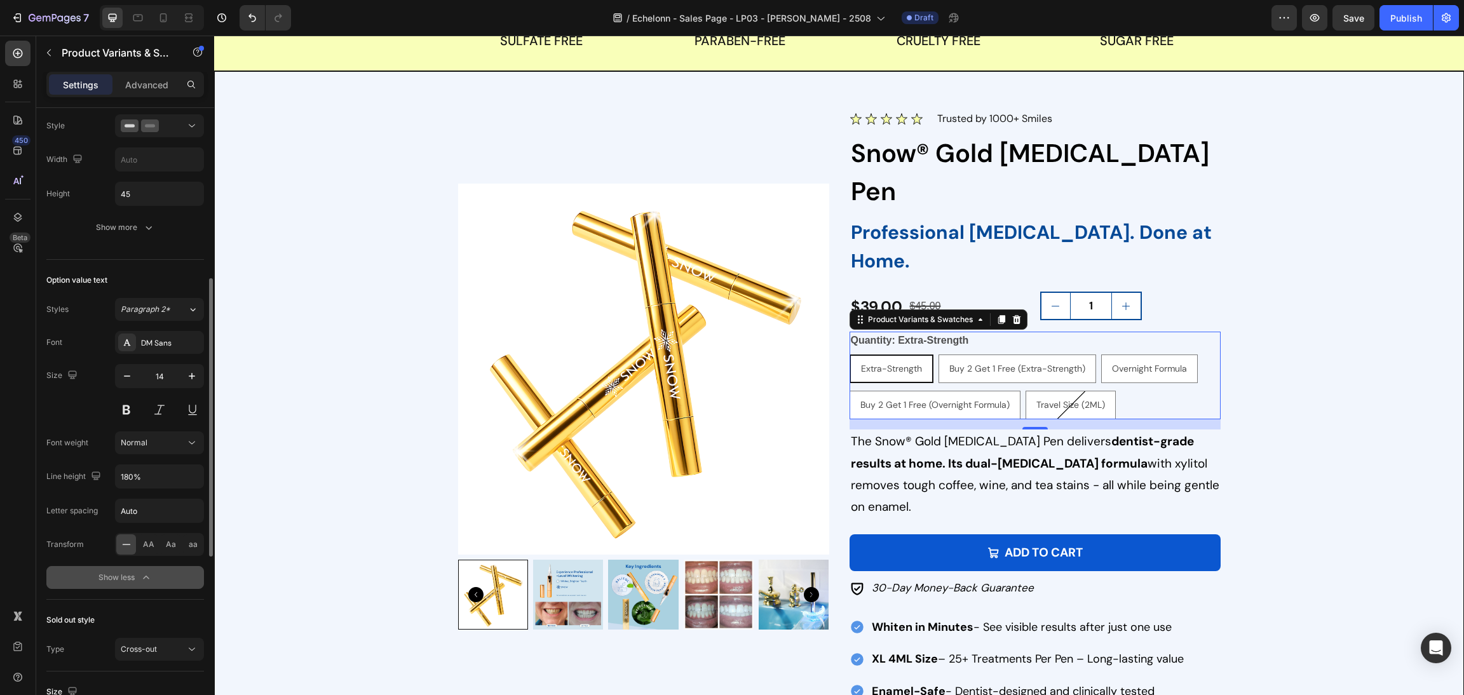
click at [140, 577] on icon "button" at bounding box center [146, 577] width 13 height 13
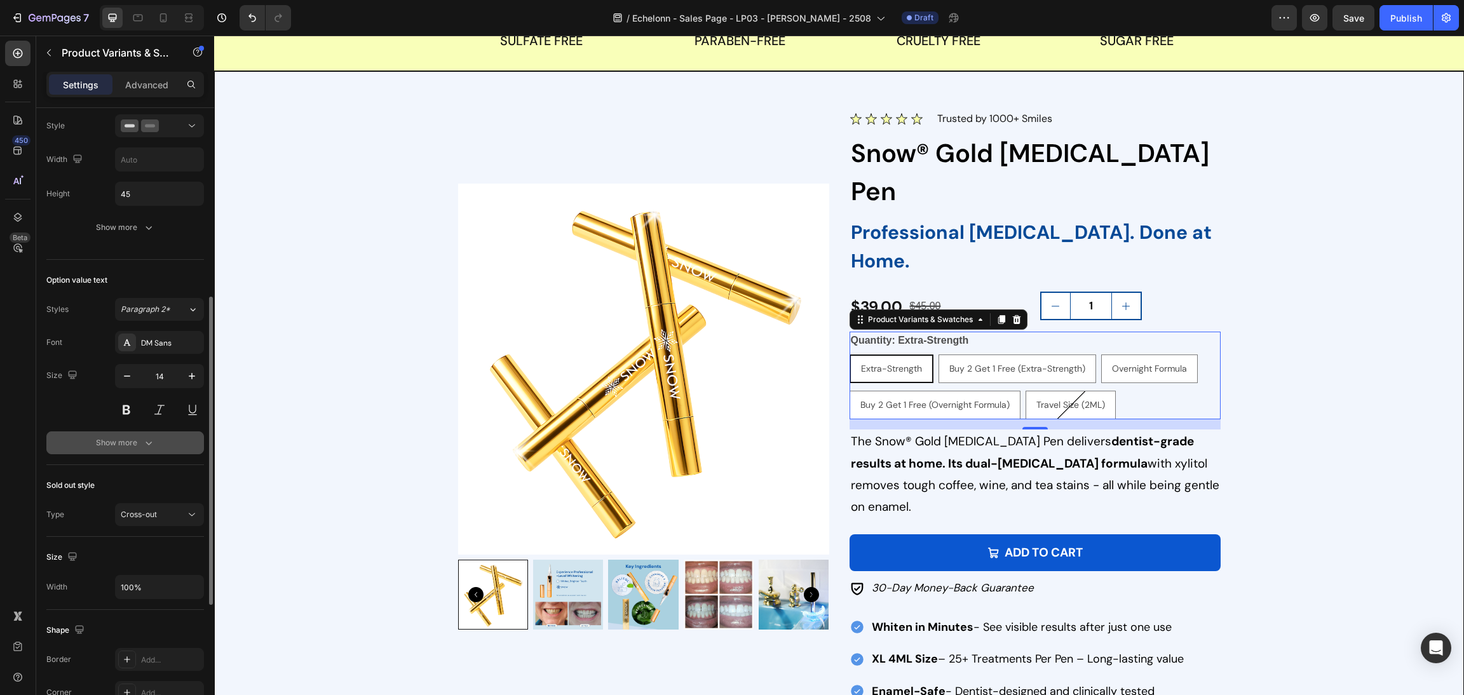
click at [144, 444] on div "Show more" at bounding box center [125, 442] width 59 height 13
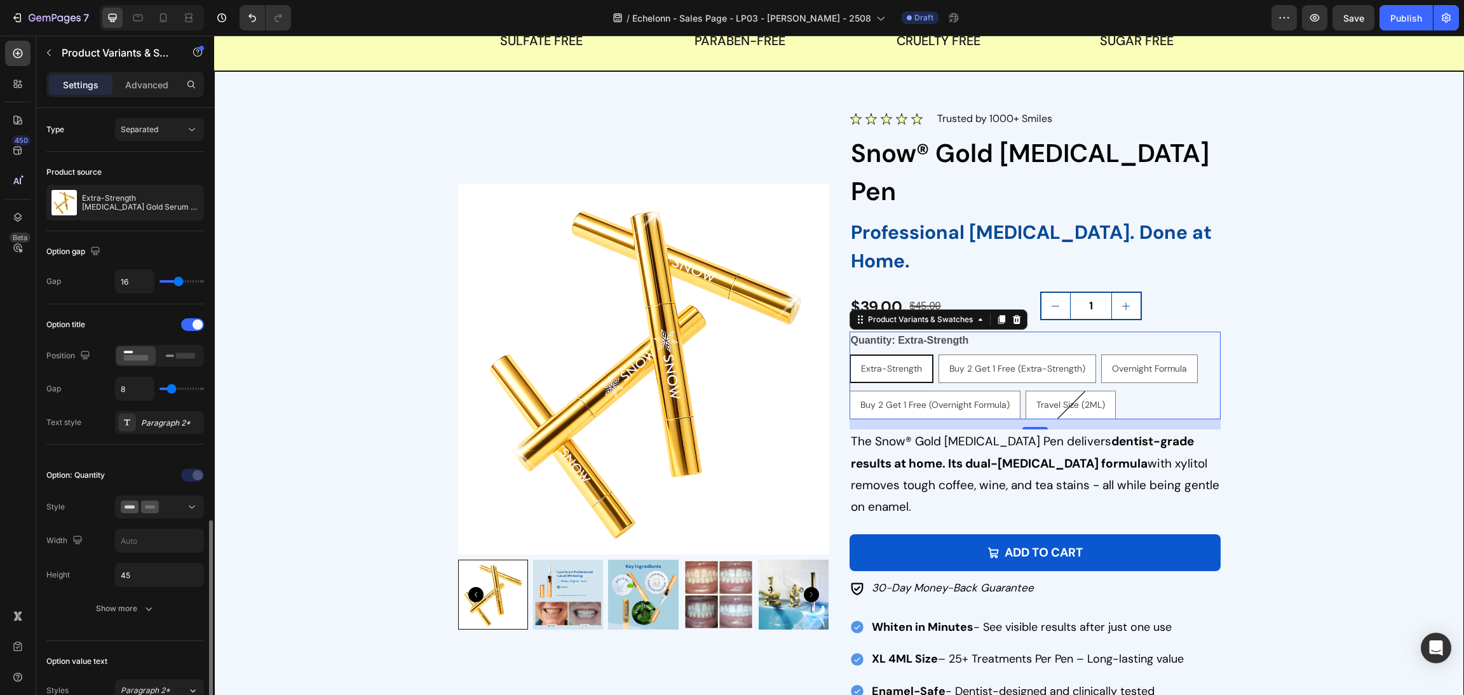
scroll to position [285, 0]
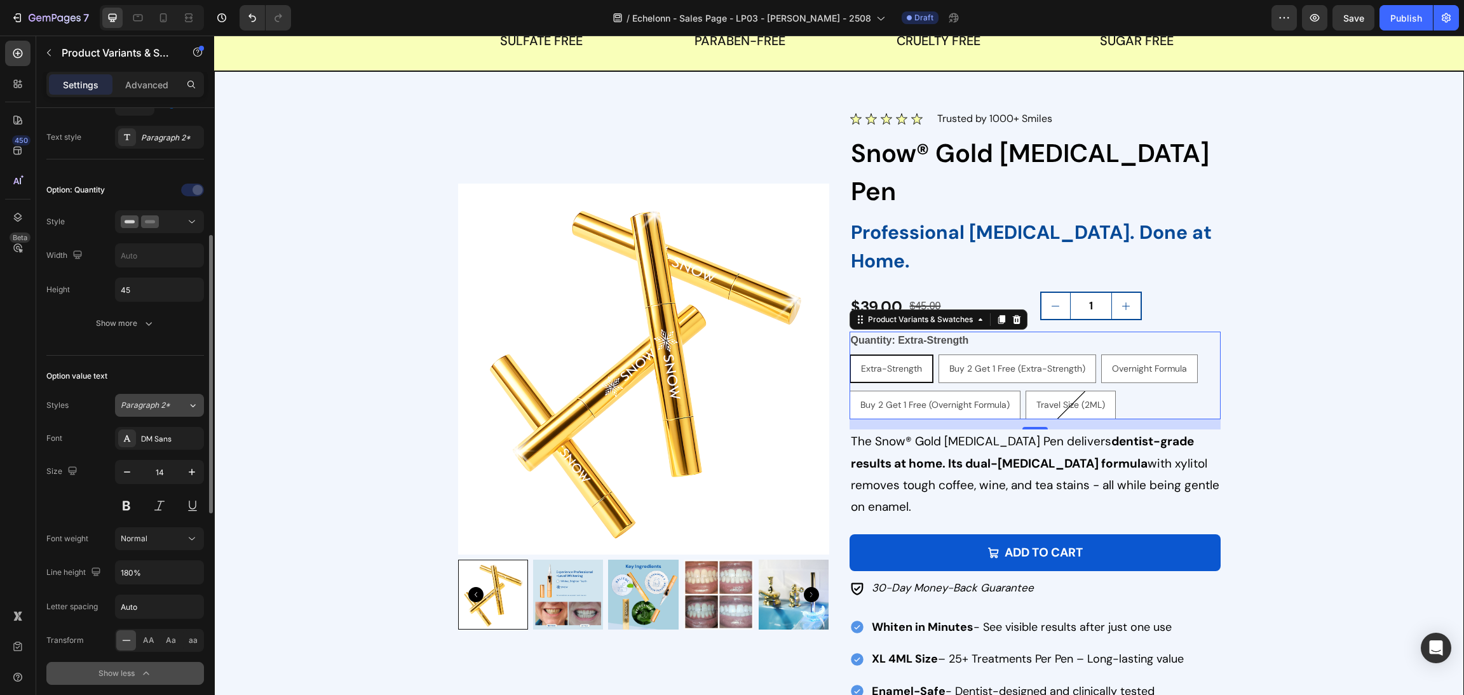
click at [171, 403] on div "Paragraph 2*" at bounding box center [146, 405] width 51 height 11
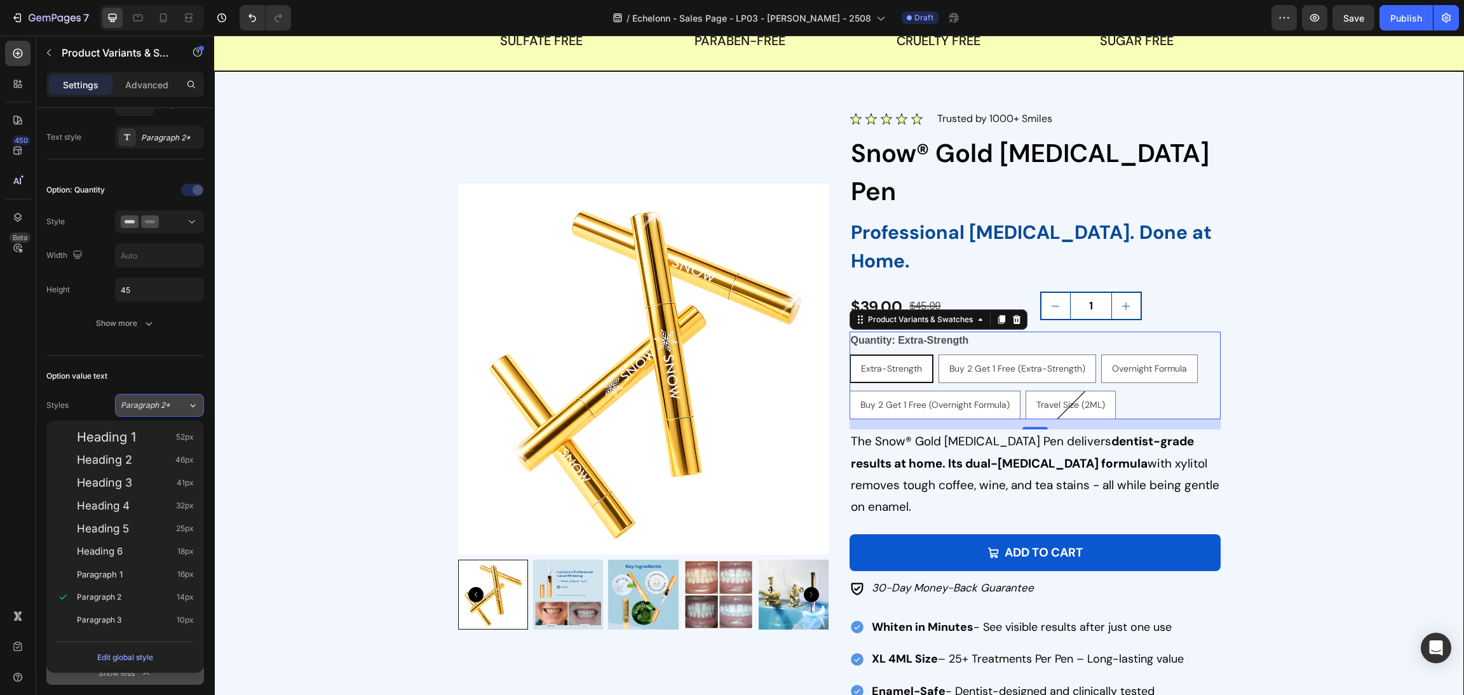
click at [150, 409] on span "Paragraph 2*" at bounding box center [146, 405] width 50 height 11
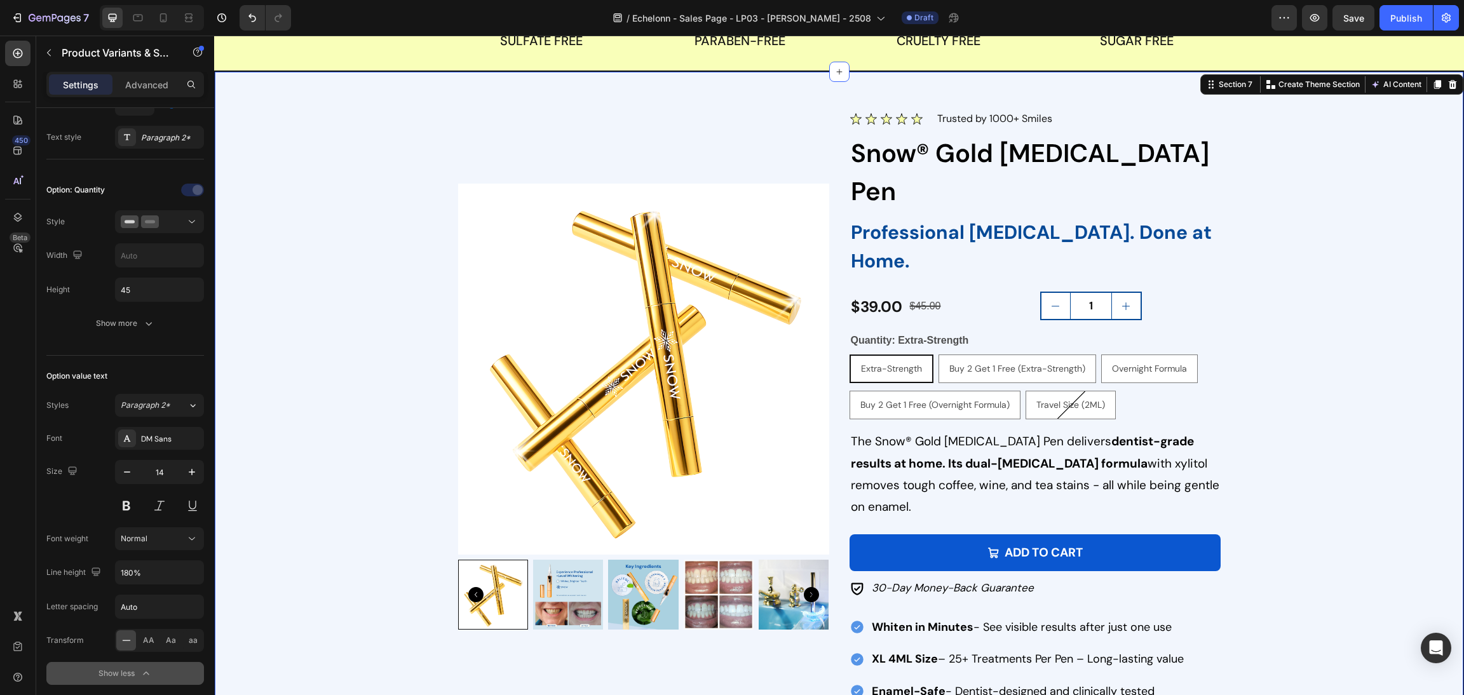
click at [1293, 314] on div "Image Trusted by 1,000,000+ Smiles Text block Row Product Images Image Trusted …" at bounding box center [839, 406] width 1218 height 593
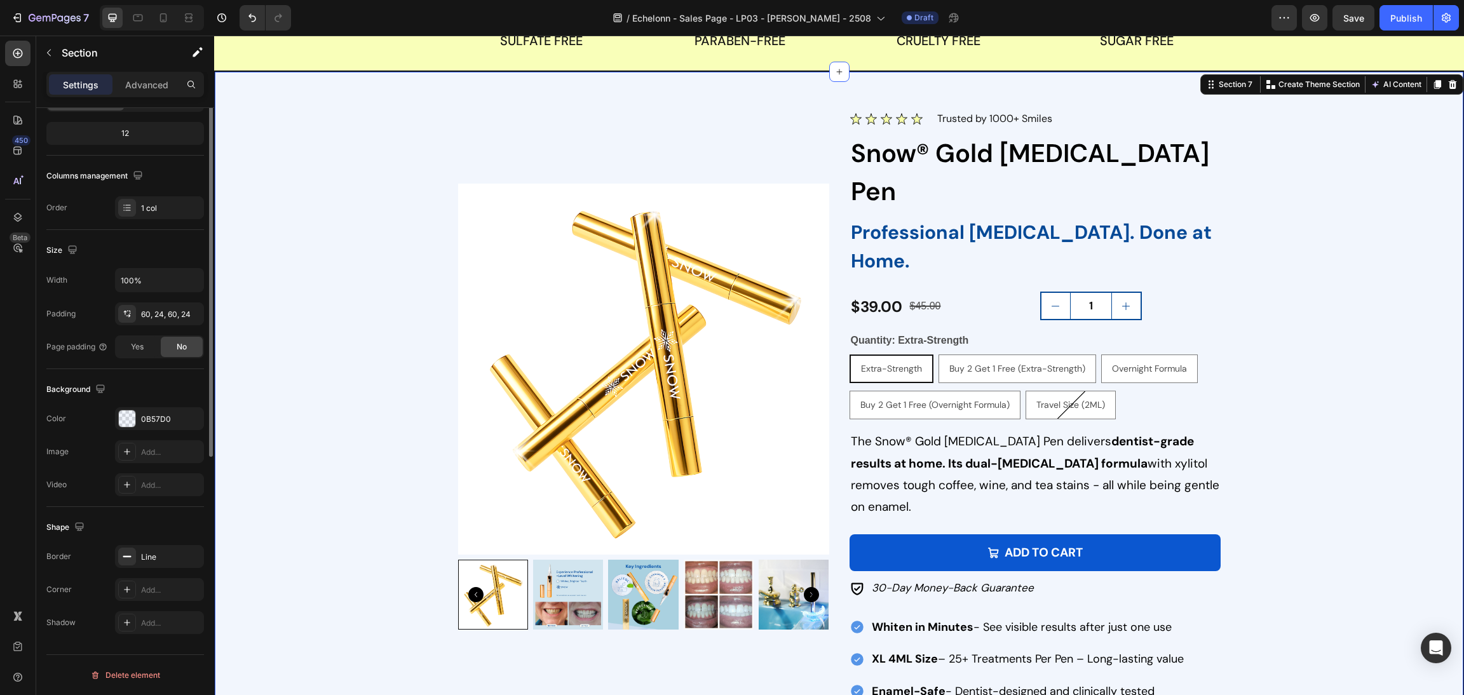
scroll to position [0, 0]
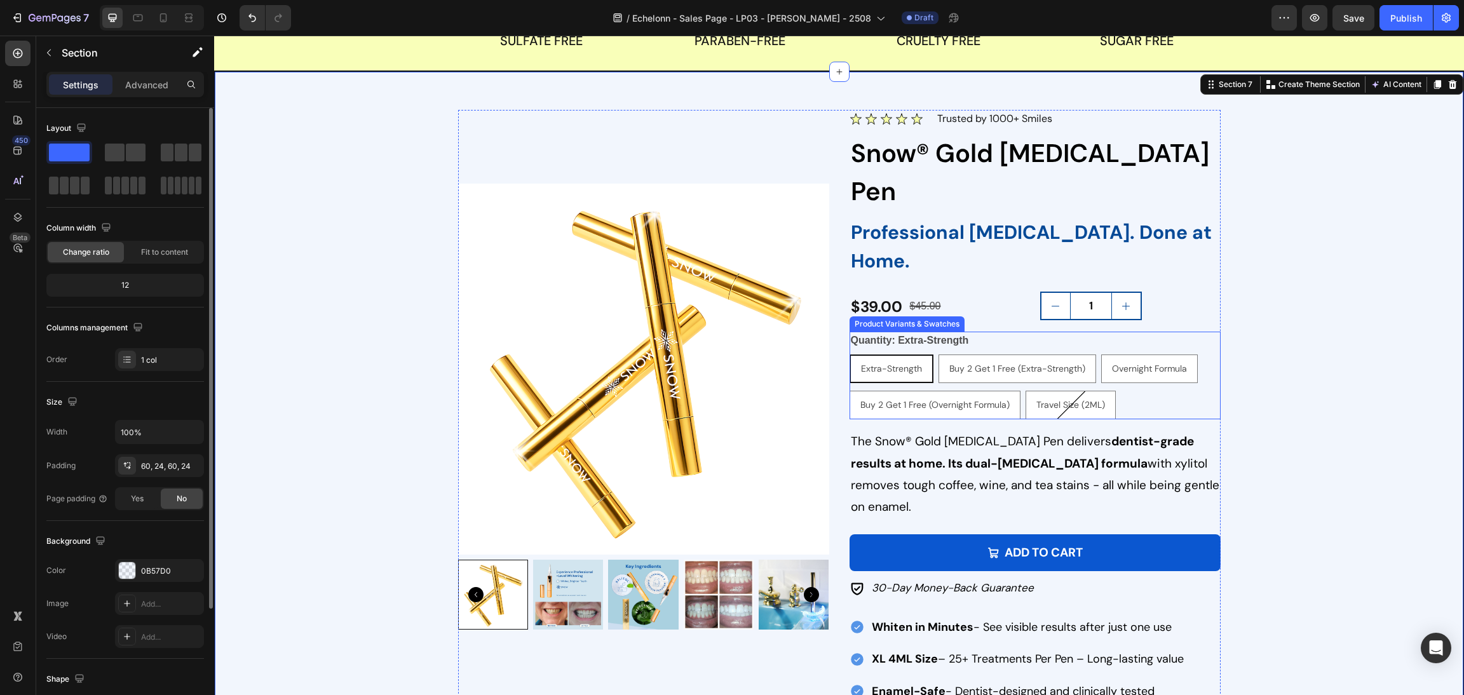
click at [1171, 354] on div "Extra-Strength Extra-Strength Extra-Strength Buy 2 Get 1 Free (Extra-Strength) …" at bounding box center [1034, 386] width 371 height 65
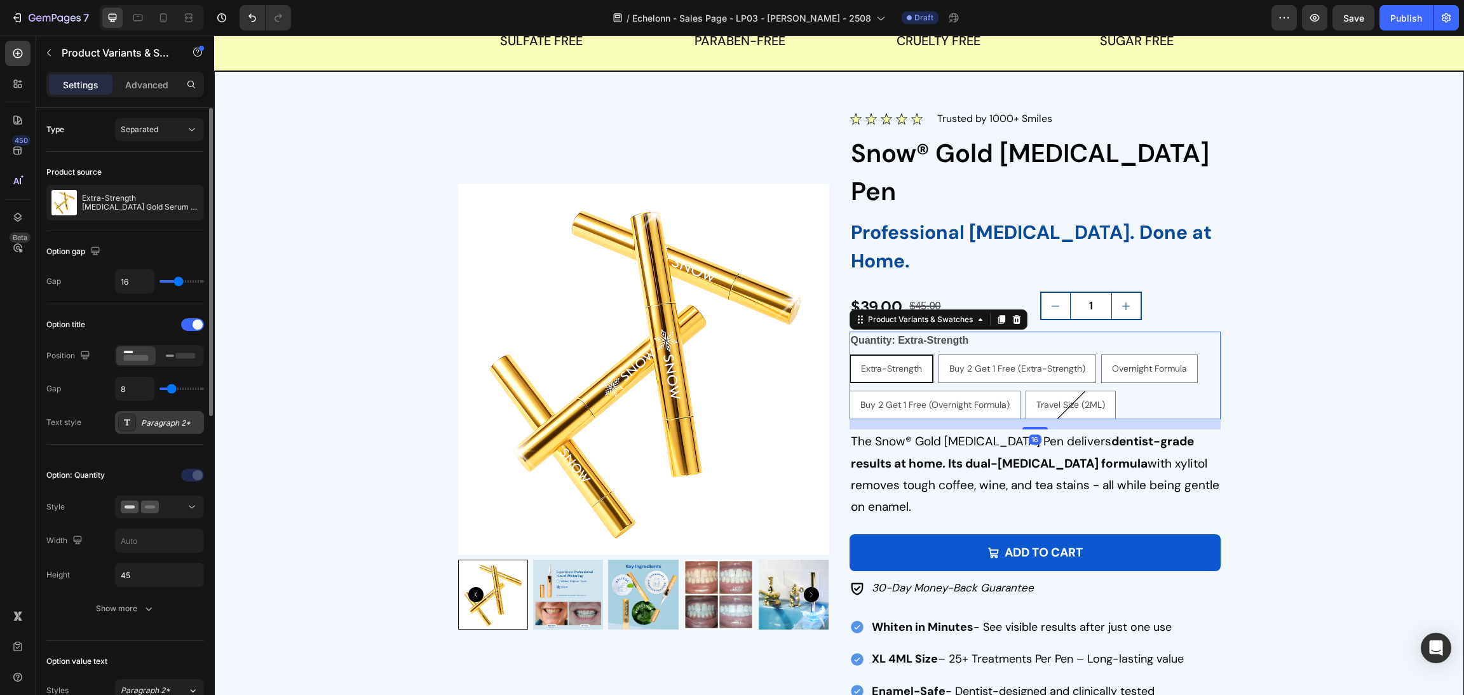
click at [173, 433] on div "Paragraph 2*" at bounding box center [159, 422] width 89 height 23
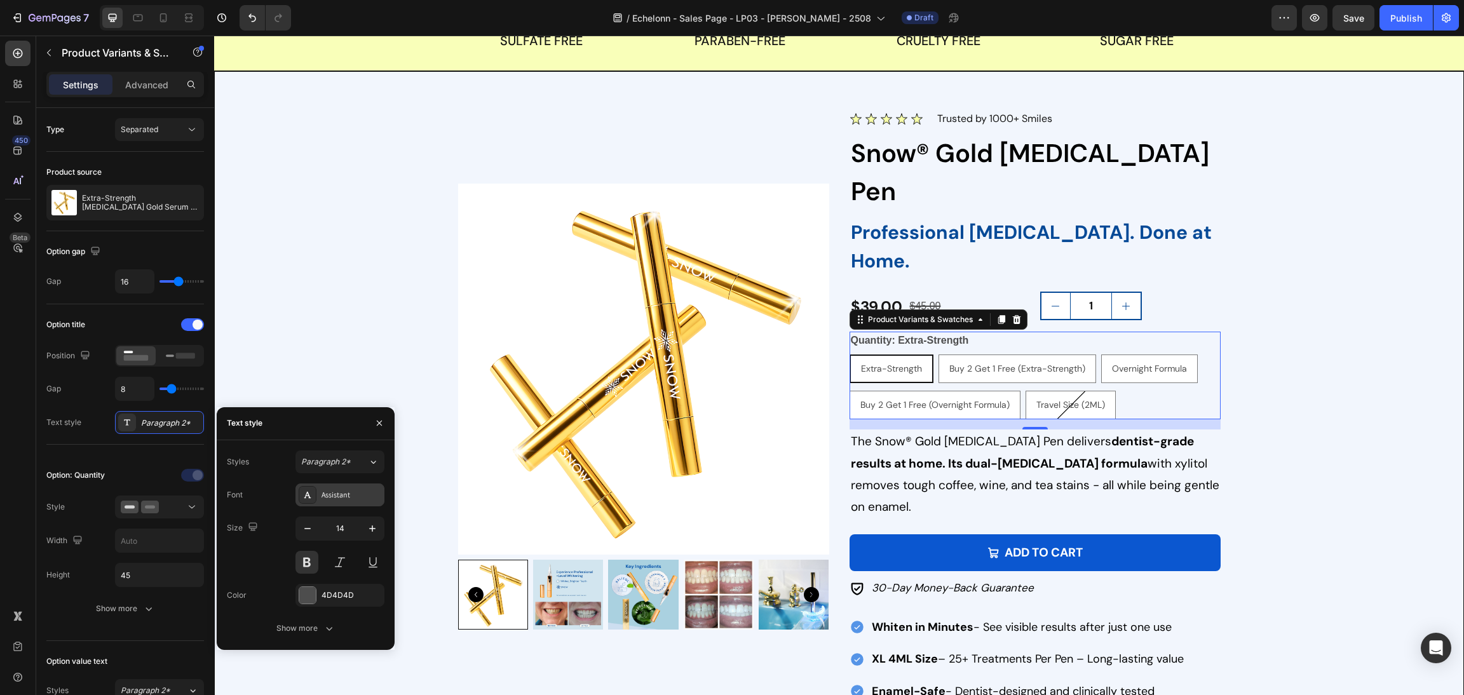
click at [344, 493] on div "Assistant" at bounding box center [351, 494] width 60 height 11
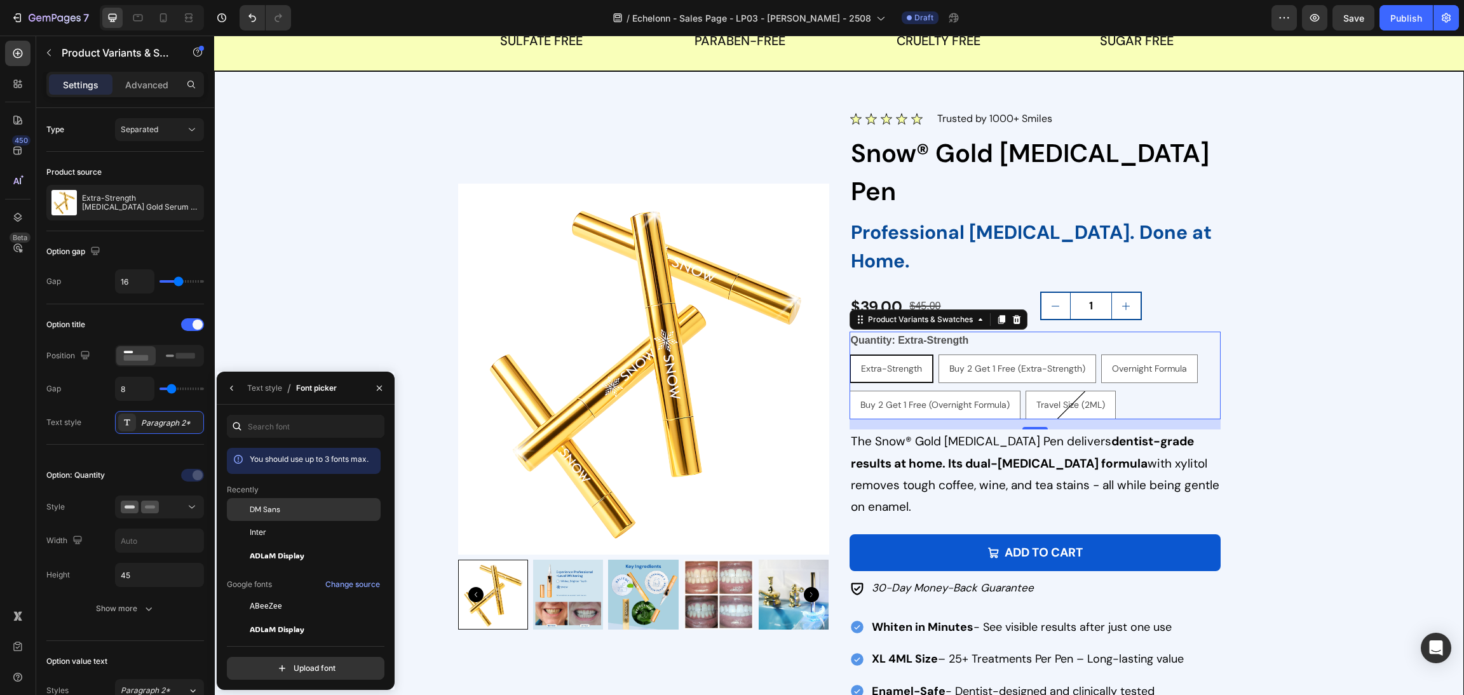
click at [304, 508] on div "DM Sans" at bounding box center [314, 509] width 128 height 11
click at [389, 381] on div at bounding box center [379, 388] width 30 height 32
click at [386, 392] on button "button" at bounding box center [379, 388] width 20 height 20
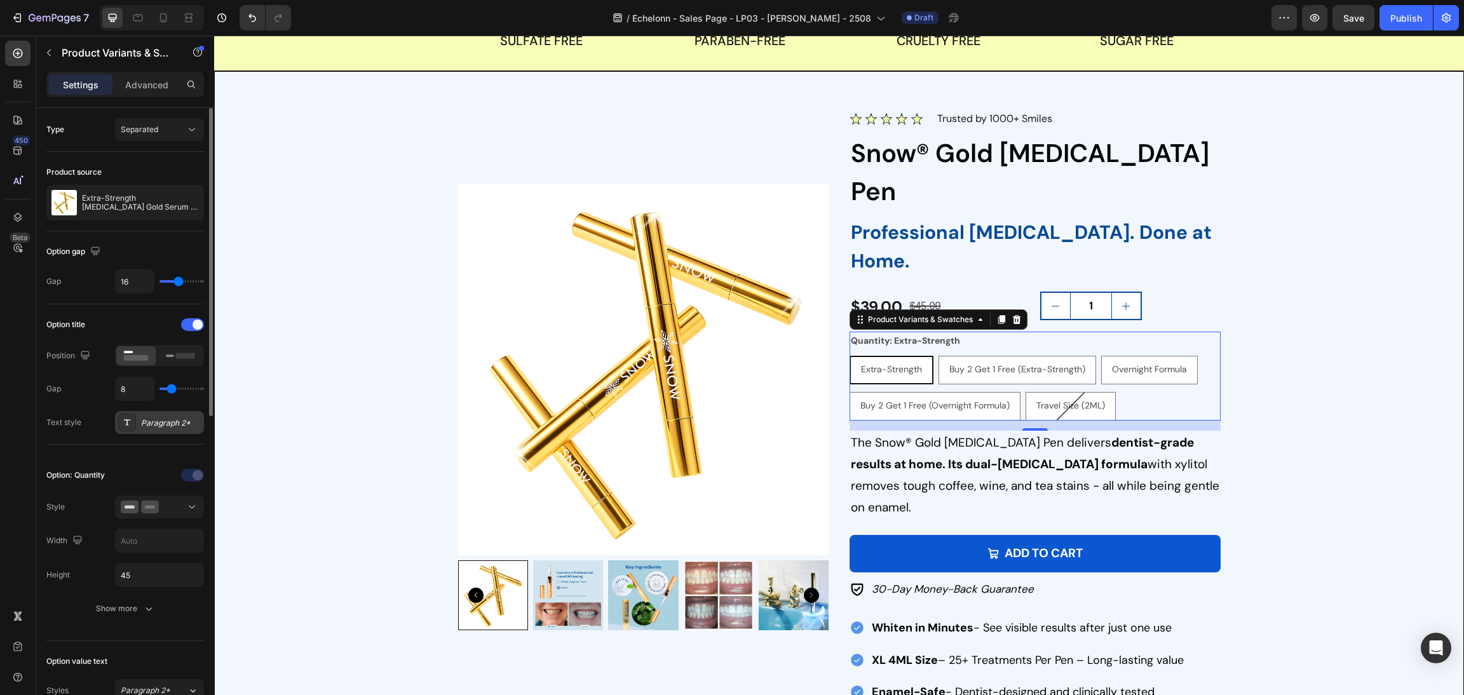
click at [146, 425] on div "Paragraph 2*" at bounding box center [171, 422] width 60 height 11
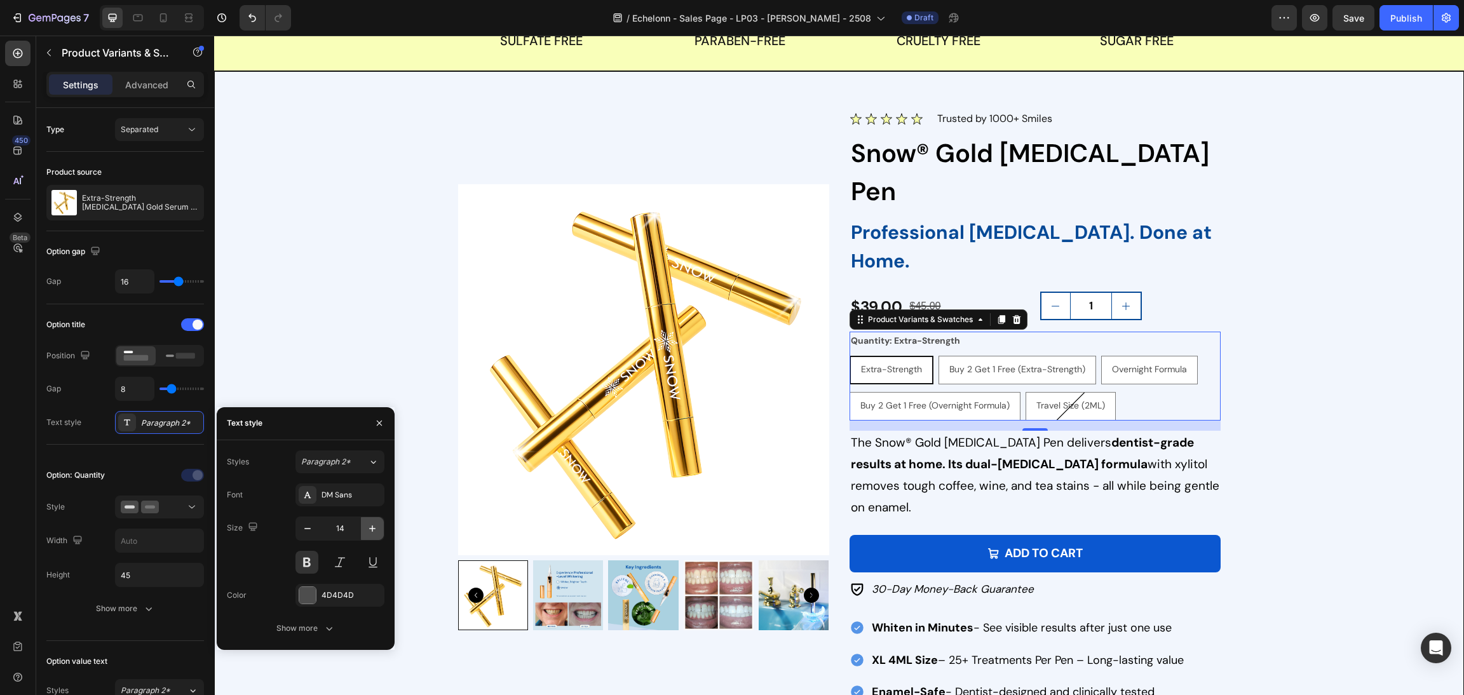
click at [377, 524] on icon "button" at bounding box center [372, 528] width 13 height 13
click at [378, 524] on icon "button" at bounding box center [372, 528] width 13 height 13
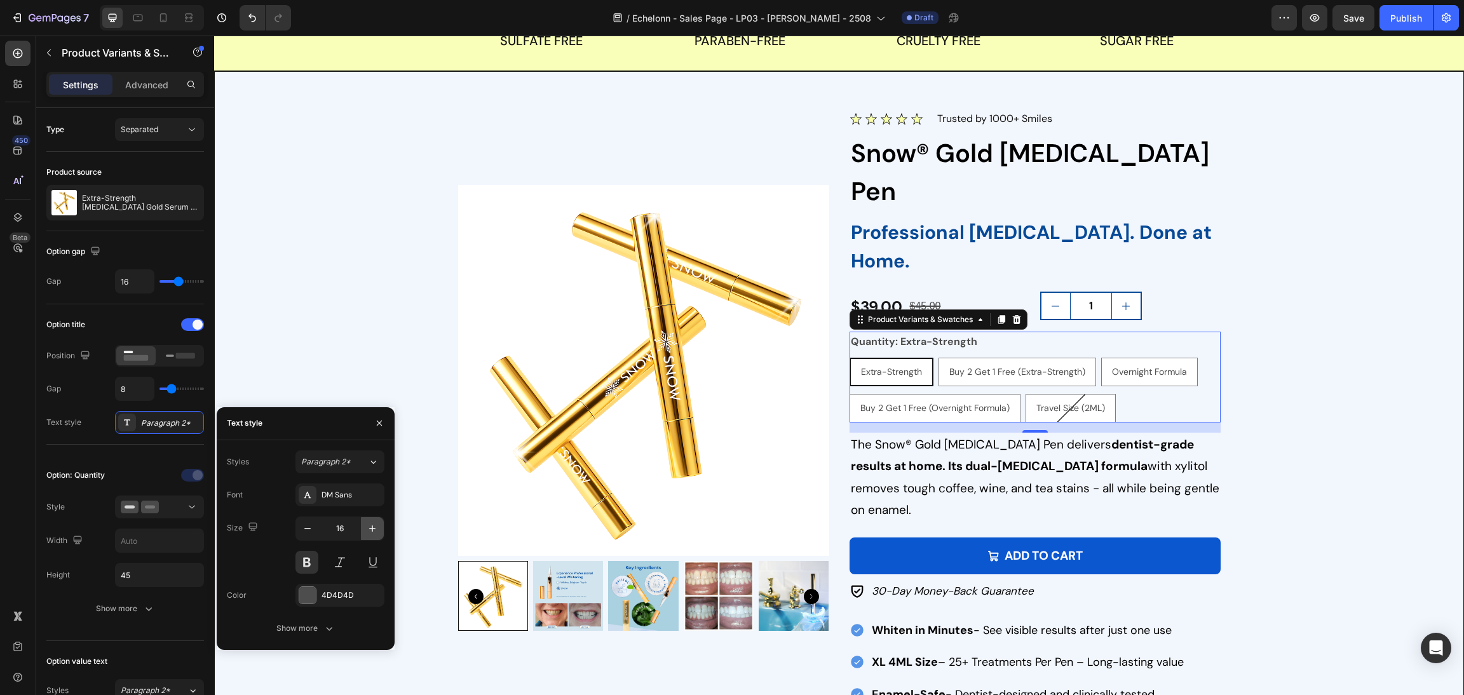
click at [379, 527] on button "button" at bounding box center [372, 528] width 23 height 23
type input "17"
click at [300, 595] on div at bounding box center [308, 595] width 18 height 18
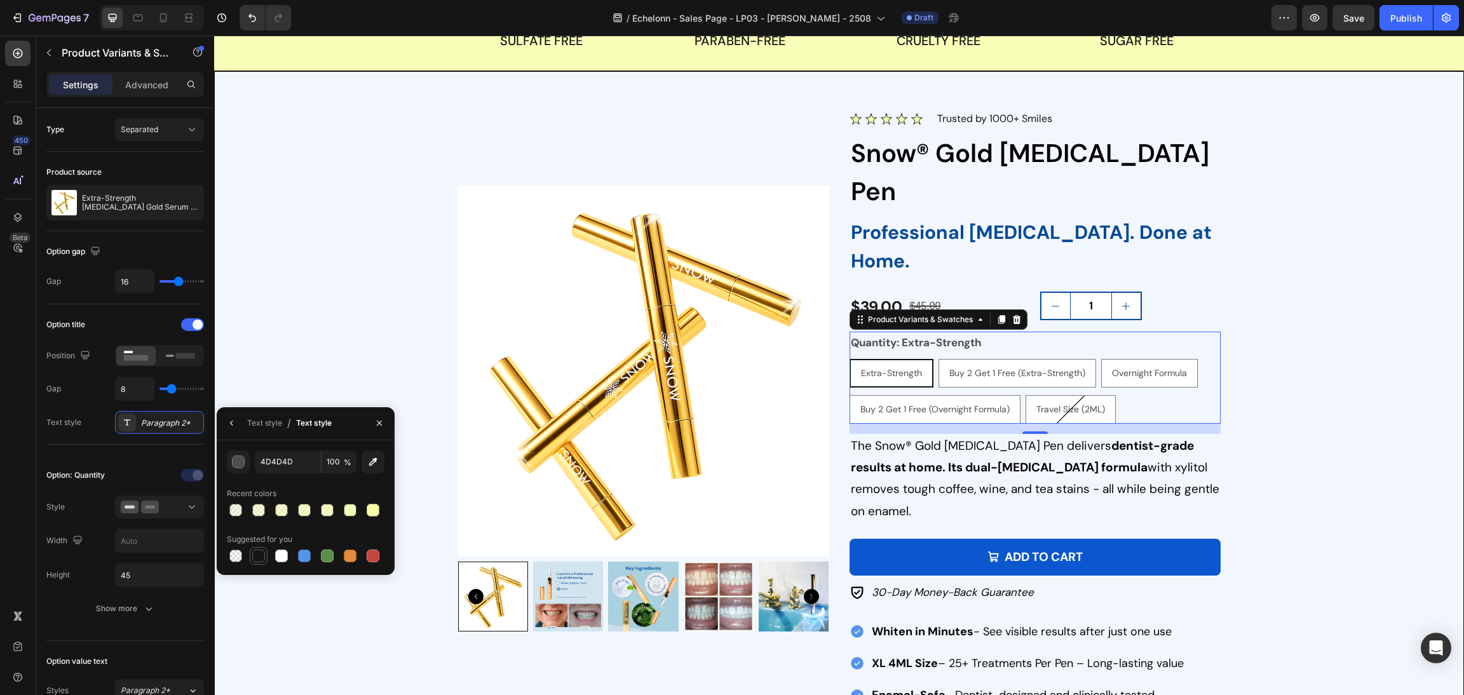
click at [259, 556] on div at bounding box center [258, 555] width 13 height 13
type input "151515"
click at [1259, 403] on div "Image Trusted by 1,000,000+ Smiles Text block Row Product Images Image Trusted …" at bounding box center [839, 409] width 1218 height 598
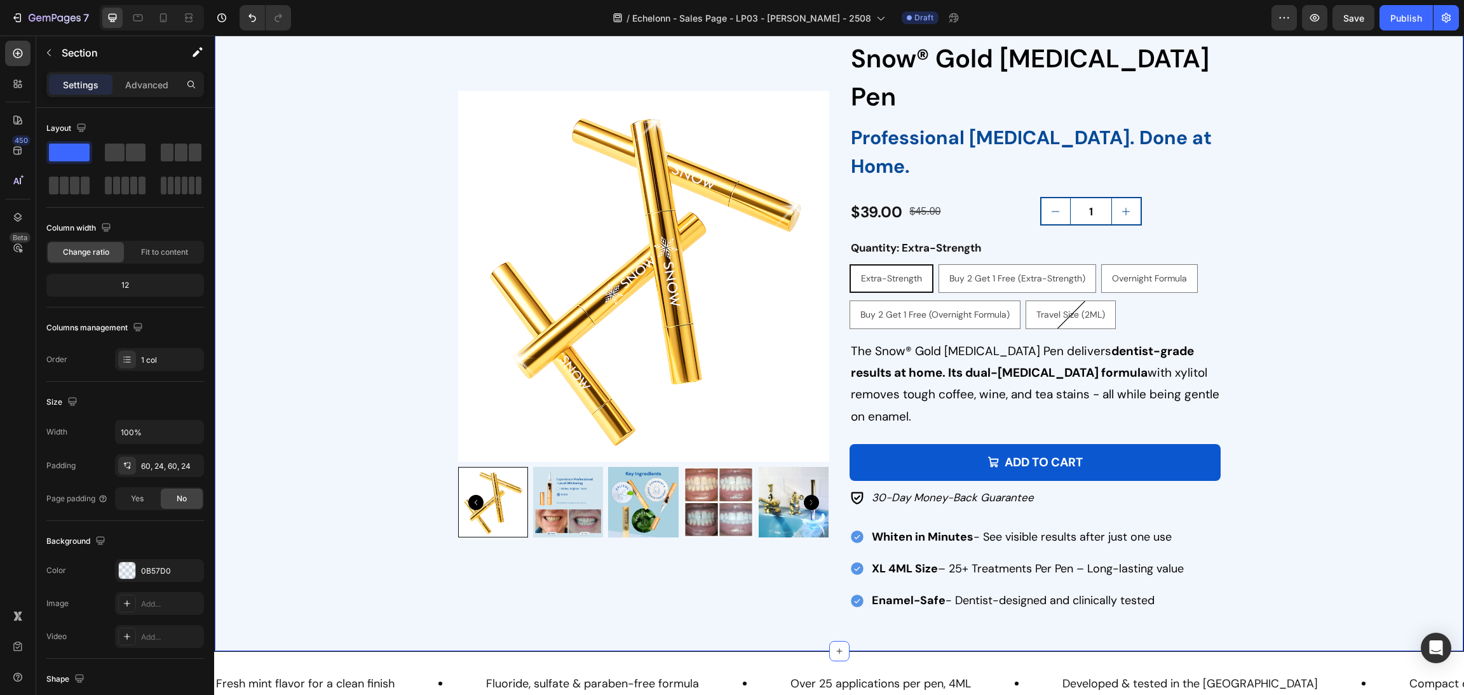
scroll to position [1529, 0]
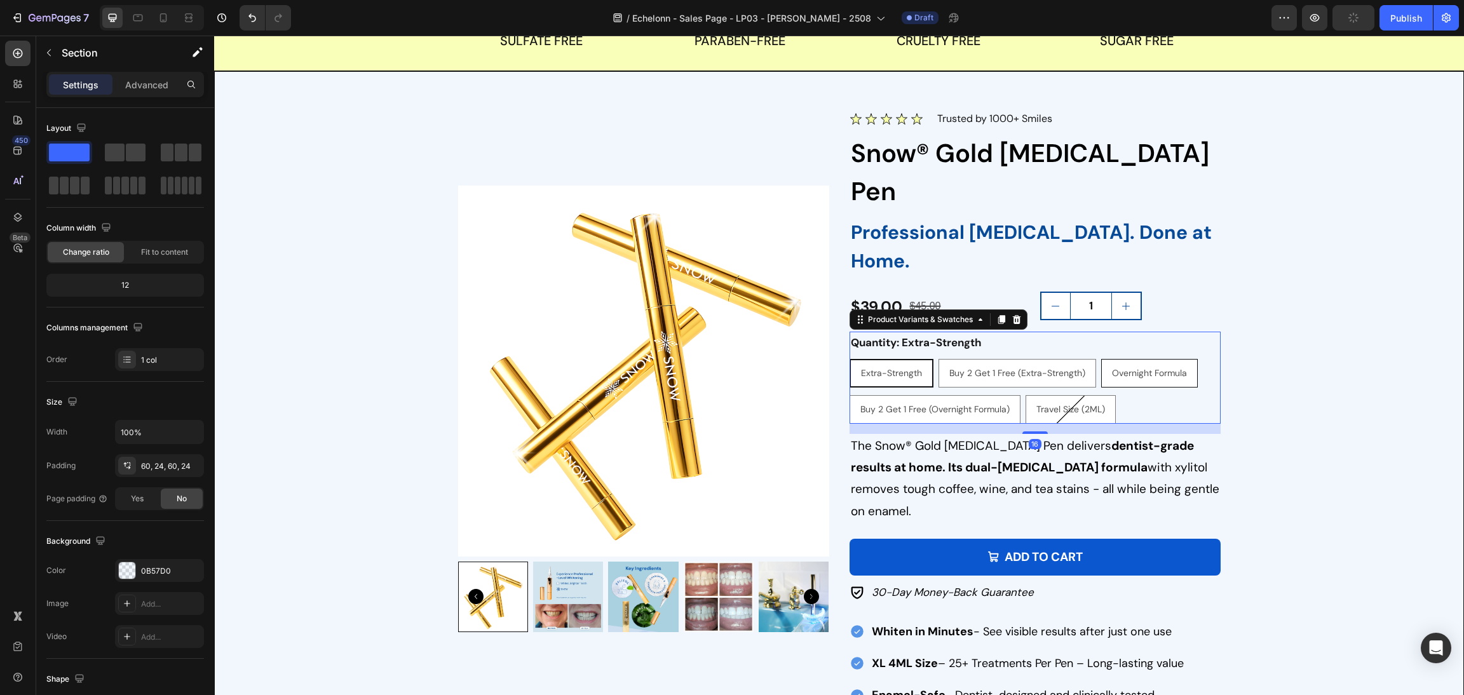
click at [1168, 367] on span "Overnight Formula" at bounding box center [1149, 372] width 75 height 11
click at [1101, 358] on input "Overnight Formula Overnight Formula Overnight Formula" at bounding box center [1100, 358] width 1 height 1
radio input "true"
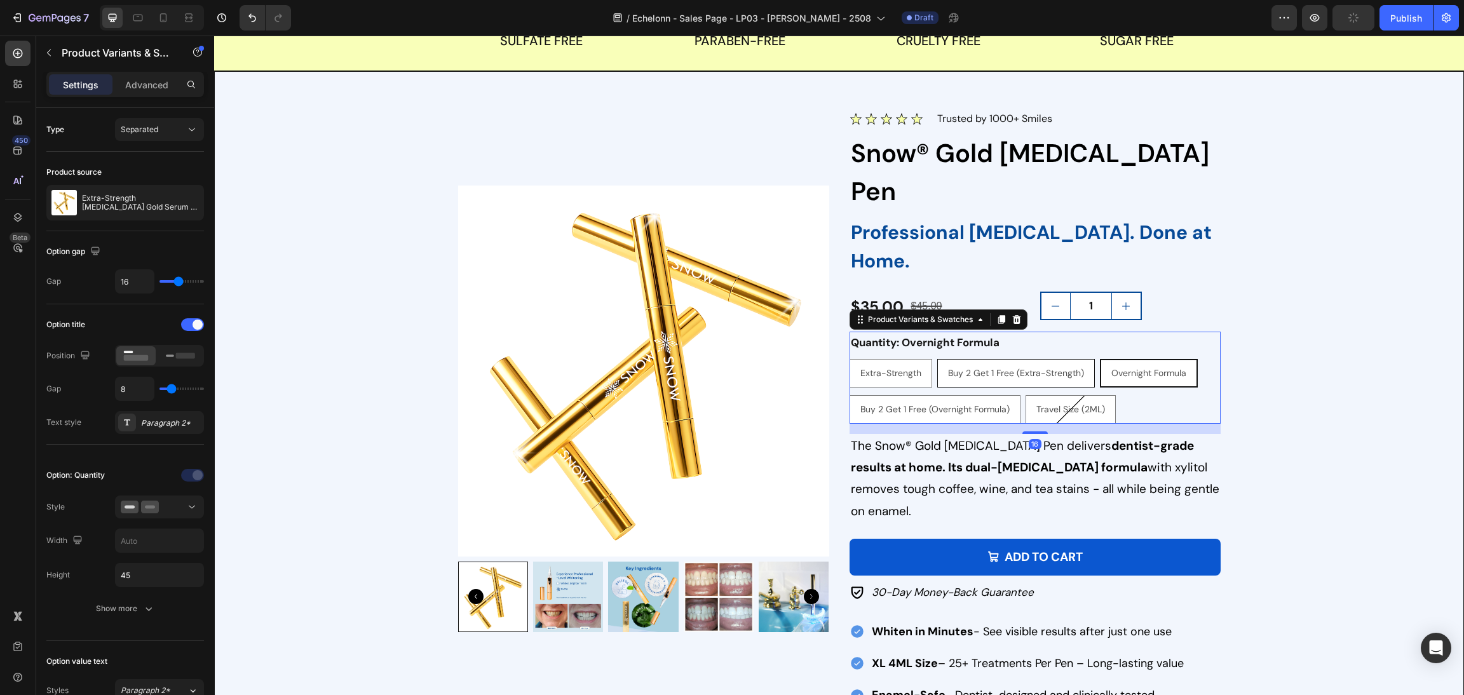
click at [1034, 367] on span "Buy 2 Get 1 Free (Extra-Strength)" at bounding box center [1016, 372] width 136 height 11
click at [937, 358] on input "Buy 2 Get 1 Free (Extra-Strength) Buy 2 Get 1 Free (Extra-Strength) Buy 2 Get 1…" at bounding box center [936, 358] width 1 height 1
radio input "true"
click at [919, 360] on div "Extra-Strength" at bounding box center [890, 373] width 81 height 26
click at [849, 358] on input "Extra-Strength Extra-Strength Extra-Strength" at bounding box center [849, 358] width 1 height 1
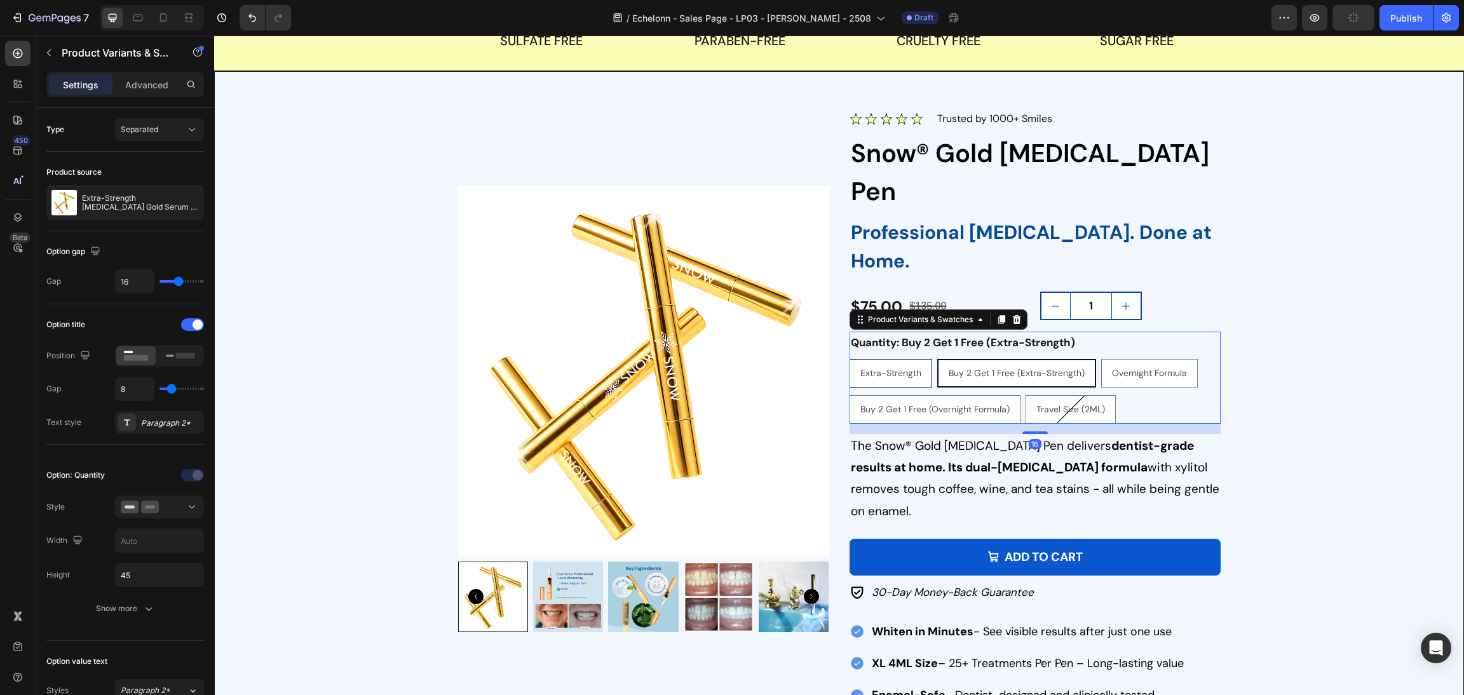
radio input "true"
click at [917, 396] on div "Buy 2 Get 1 Free (Overnight Formula)" at bounding box center [935, 409] width 170 height 26
click at [849, 394] on input "Buy 2 Get 1 Free (Overnight Formula) Buy 2 Get 1 Free (Overnight Formula) Buy 2…" at bounding box center [849, 394] width 1 height 1
radio input "true"
click at [972, 361] on div "Buy 2 Get 1 Free (Overnight Formula)" at bounding box center [934, 375] width 95 height 28
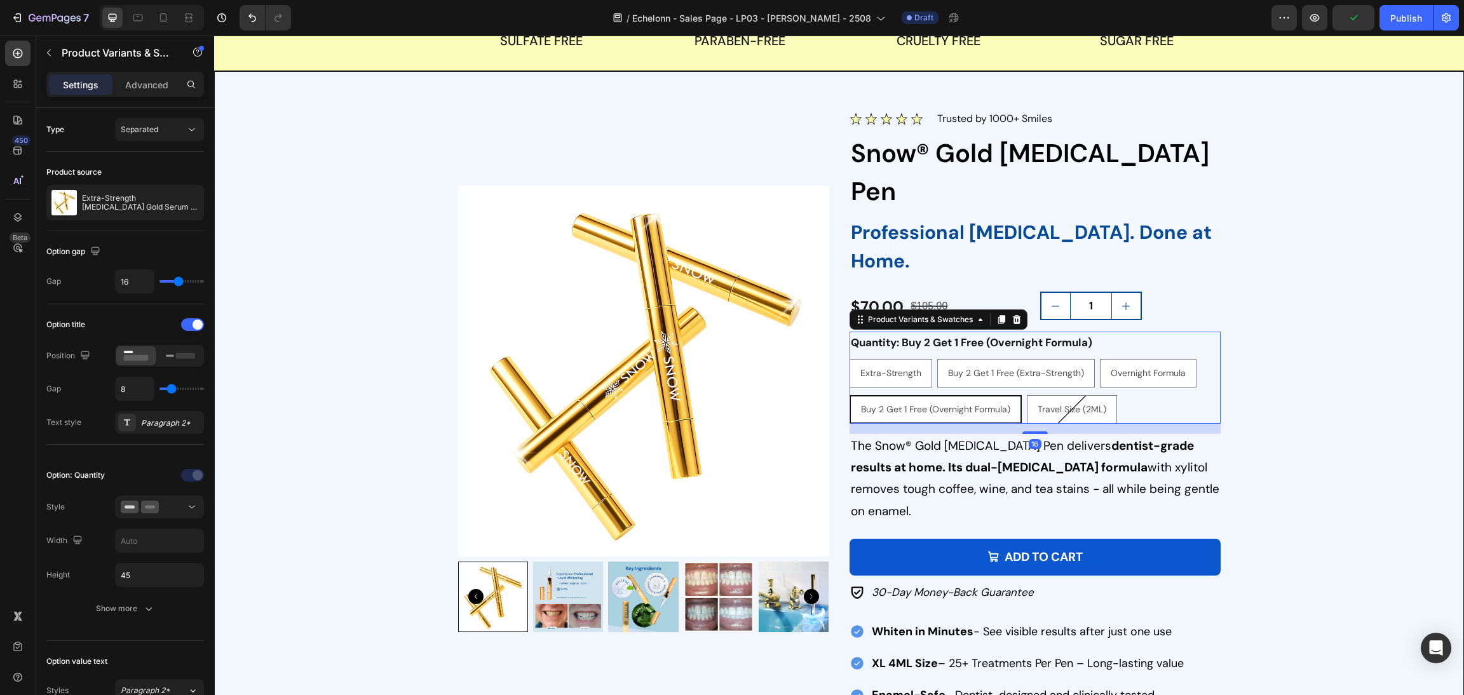
click at [849, 394] on input "Buy 2 Get 1 Free (Overnight Formula) Buy 2 Get 1 Free (Overnight Formula) Buy 2…" at bounding box center [849, 394] width 1 height 1
click at [875, 367] on span "Extra-Strength" at bounding box center [890, 372] width 61 height 11
click at [849, 358] on input "Extra-Strength Extra-Strength Extra-Strength" at bounding box center [849, 358] width 1 height 1
radio input "true"
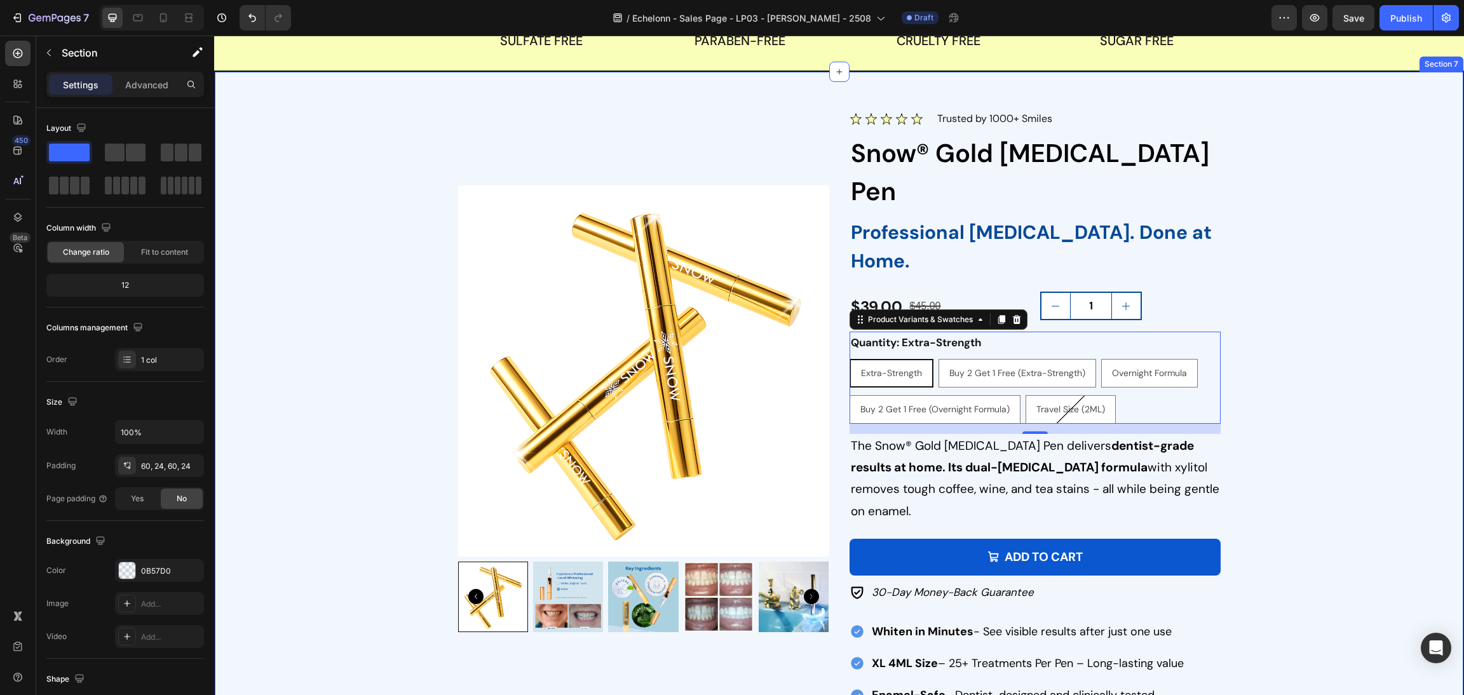
click at [1231, 345] on div "Image Trusted by 1,000,000+ Smiles Text block Row Product Images Image Trusted …" at bounding box center [839, 409] width 1218 height 598
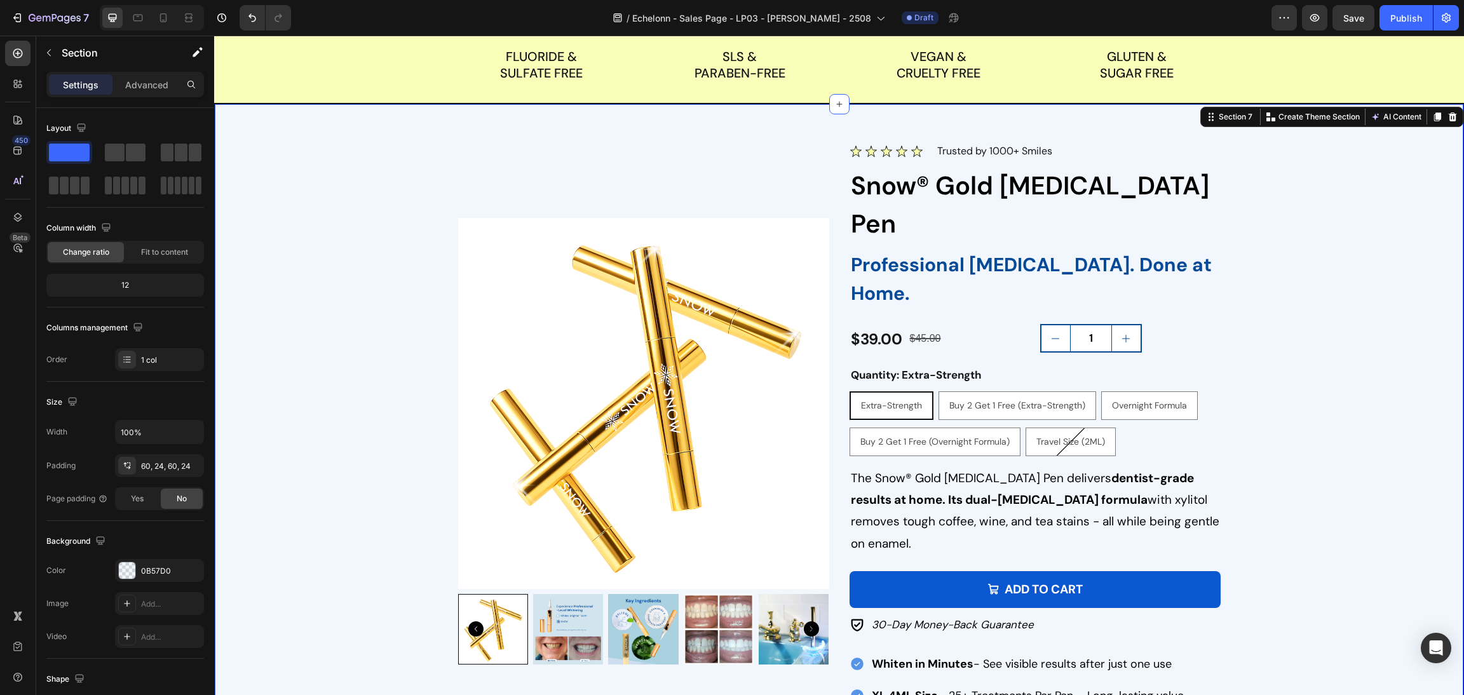
scroll to position [1530, 0]
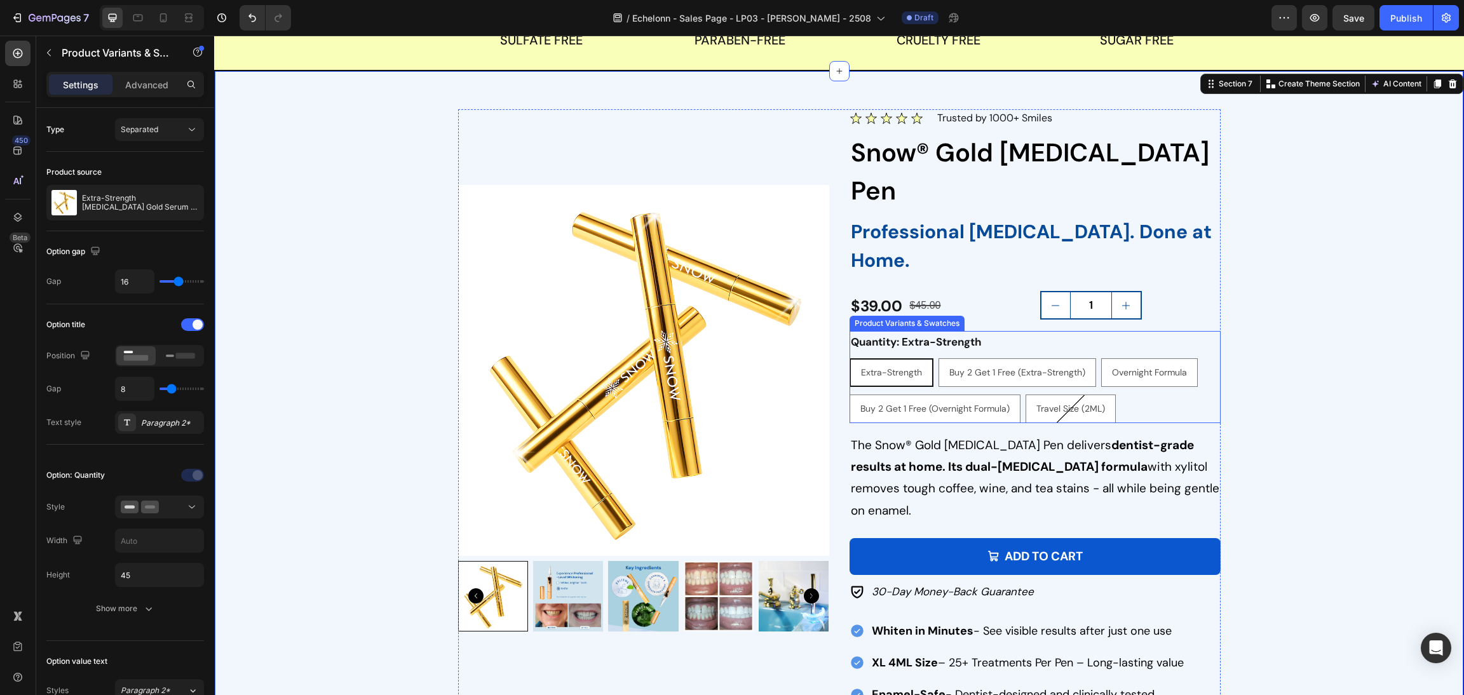
click at [1180, 358] on div "Extra-Strength Extra-Strength Extra-Strength Buy 2 Get 1 Free (Extra-Strength) …" at bounding box center [1034, 390] width 371 height 65
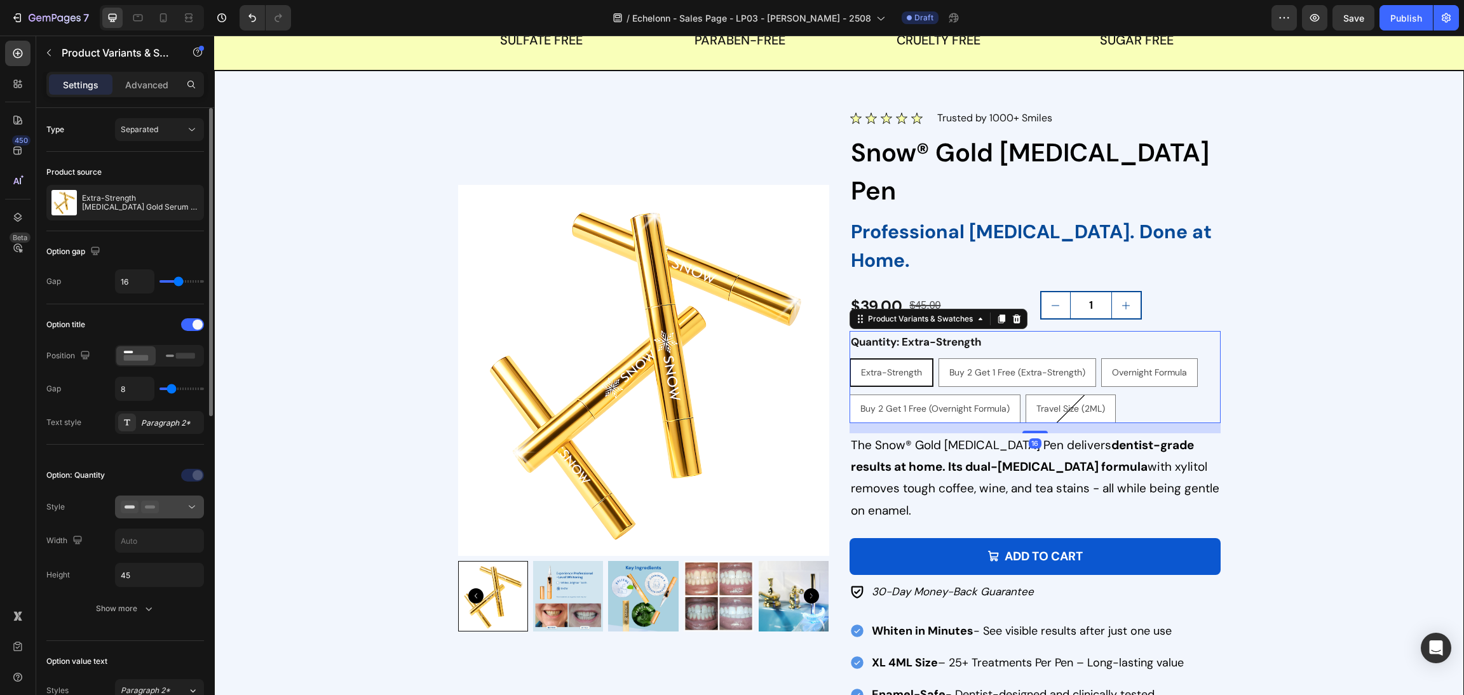
scroll to position [381, 0]
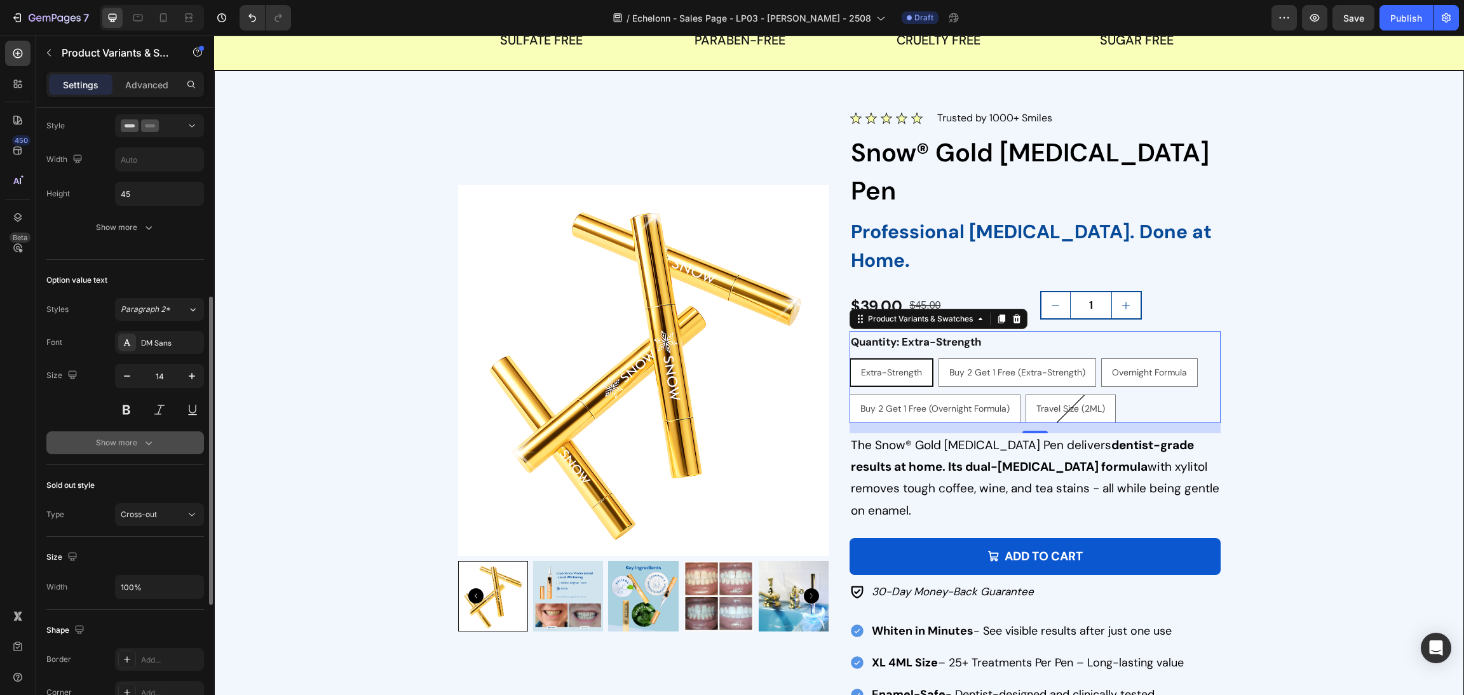
click at [137, 442] on div "Show more" at bounding box center [125, 442] width 59 height 13
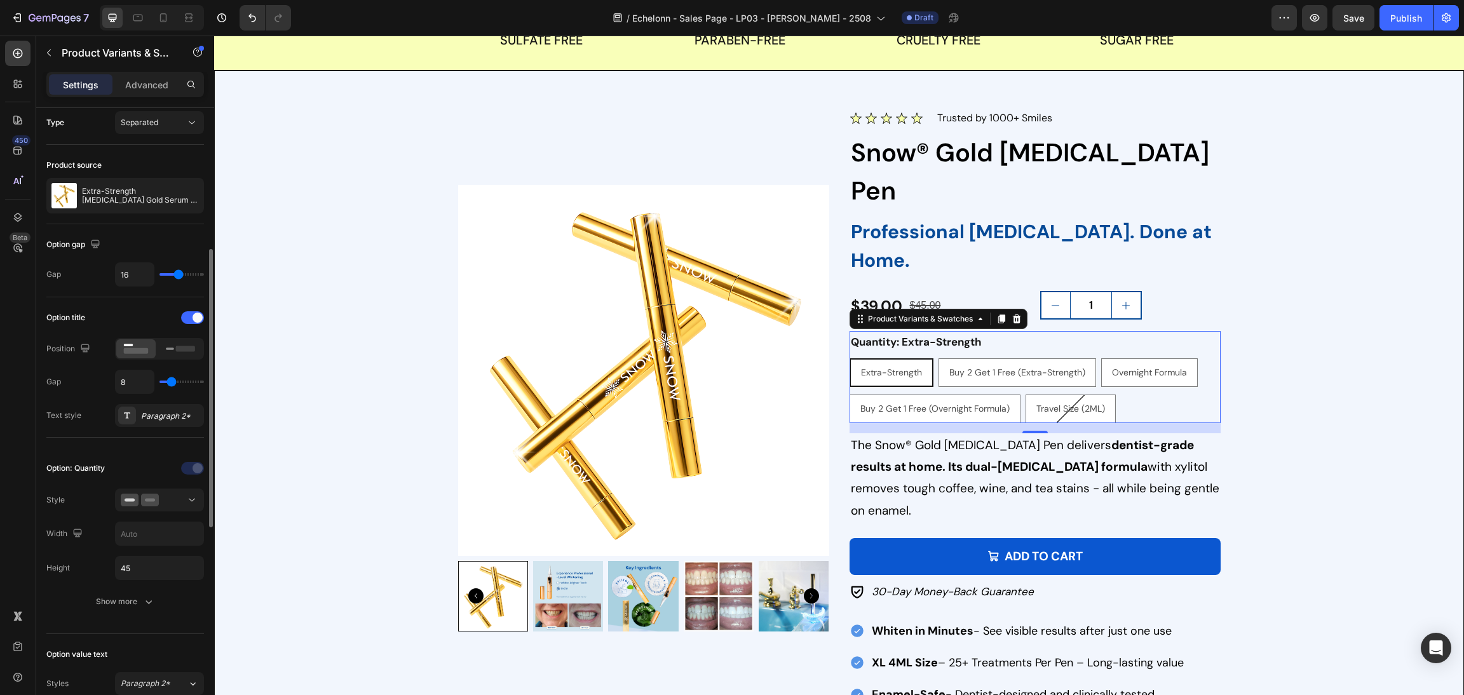
scroll to position [198, 0]
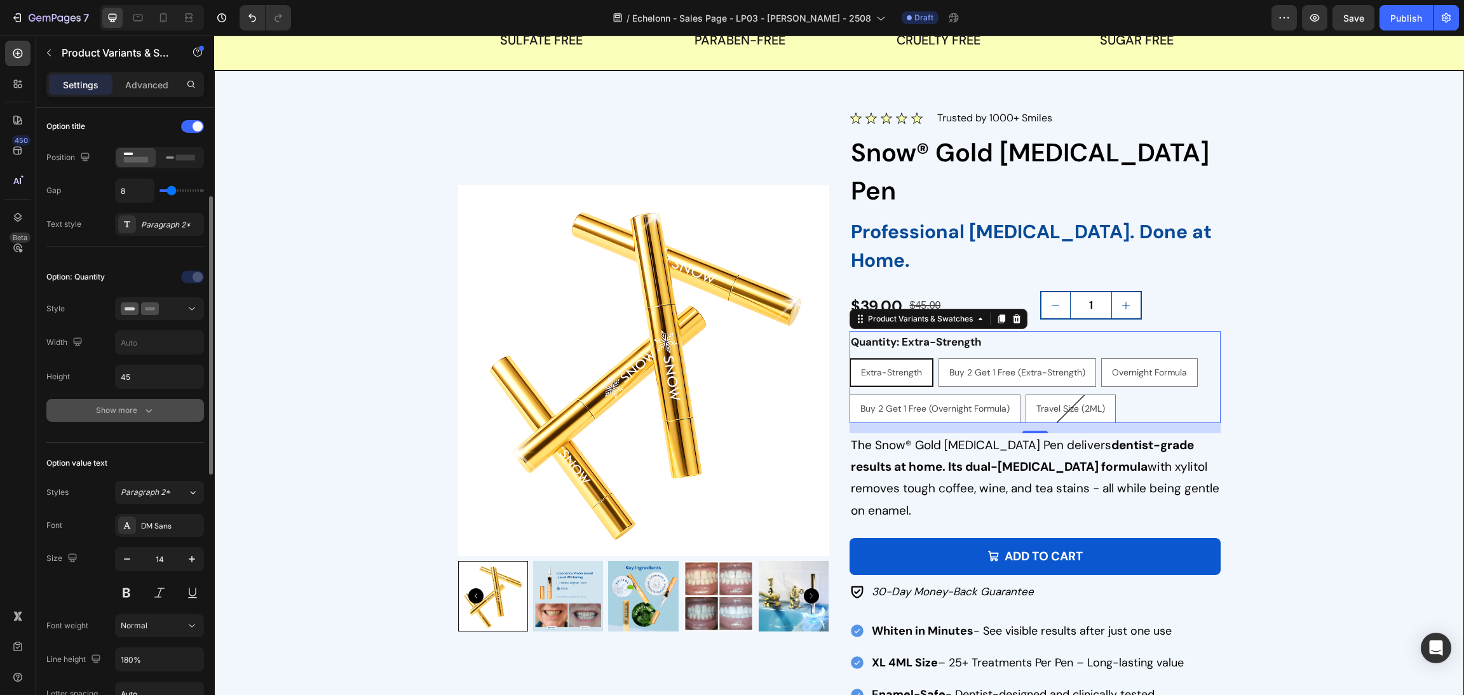
click at [150, 415] on icon "button" at bounding box center [148, 410] width 13 height 13
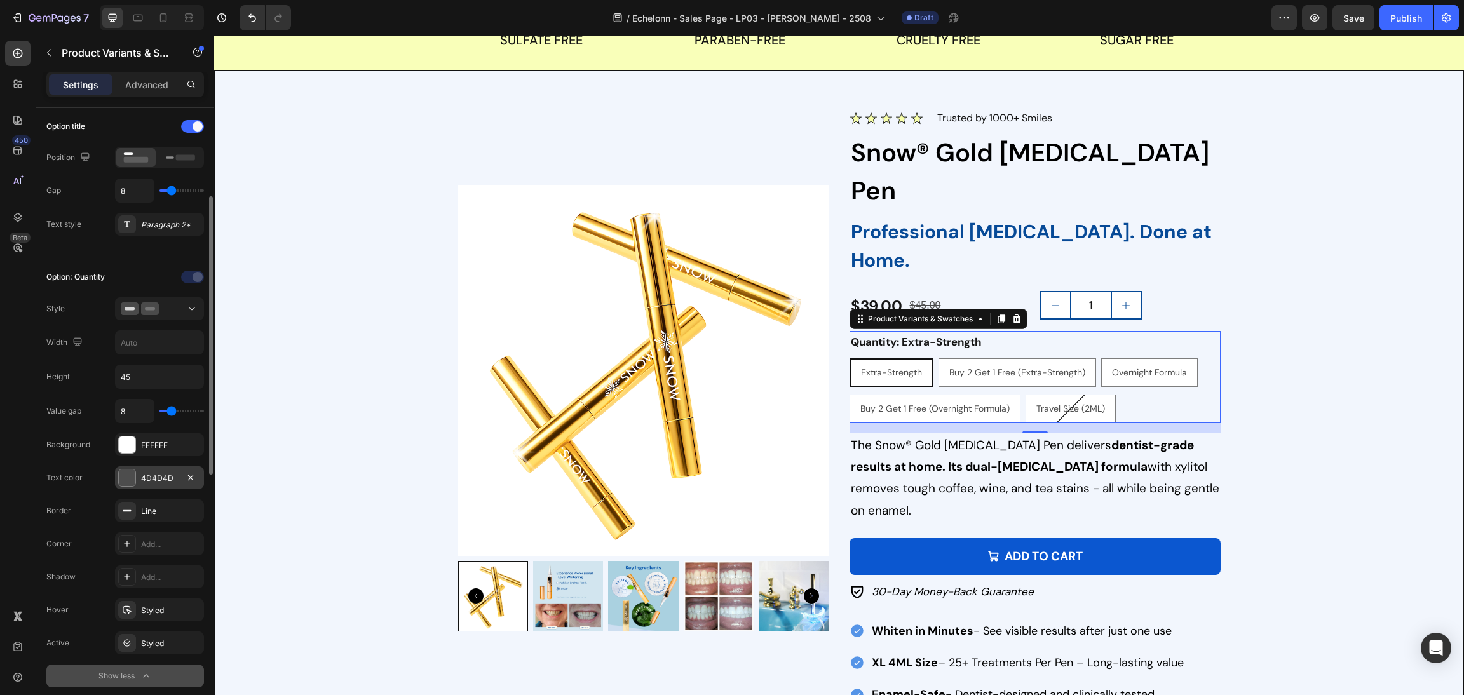
click at [119, 475] on div at bounding box center [127, 477] width 17 height 17
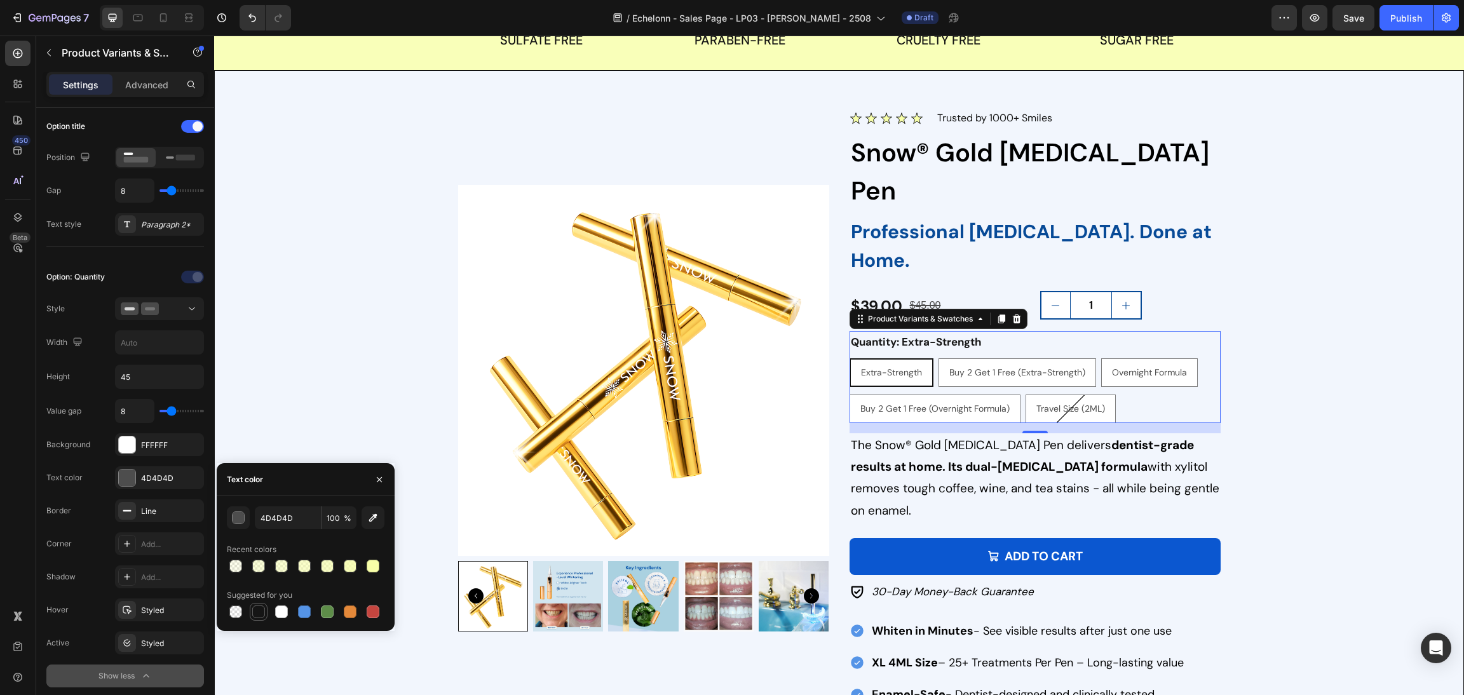
click at [264, 605] on div at bounding box center [258, 611] width 15 height 15
type input "151515"
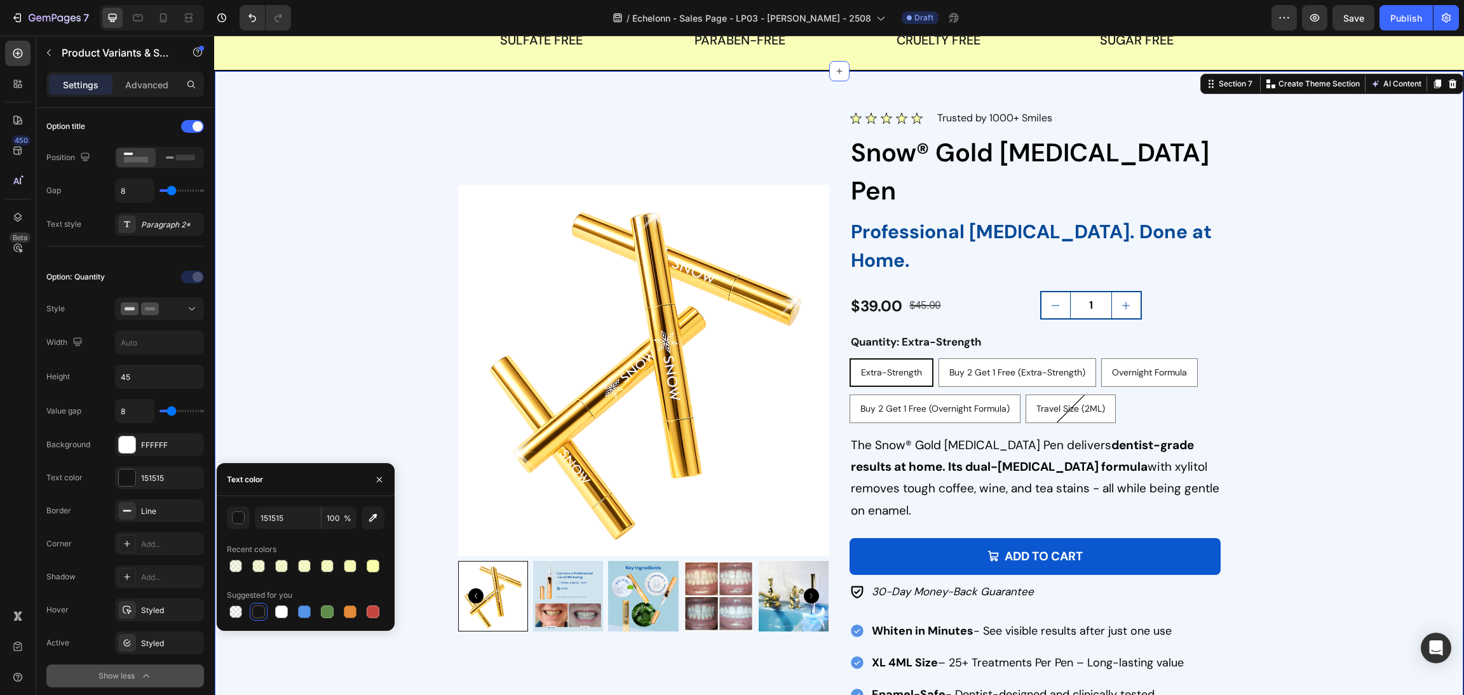
click at [1246, 309] on div "Image Trusted by 1,000,000+ Smiles Text block Row Product Images Image Trusted …" at bounding box center [839, 408] width 1218 height 598
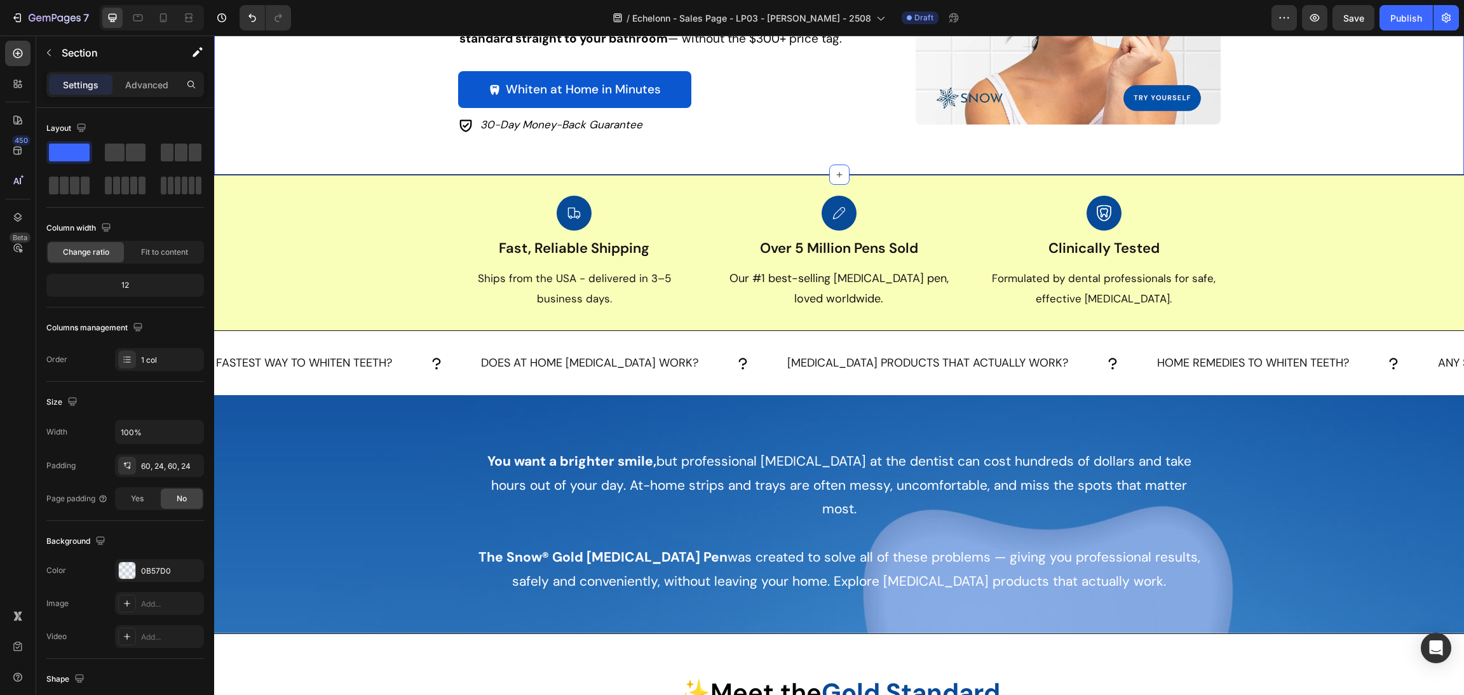
scroll to position [109, 0]
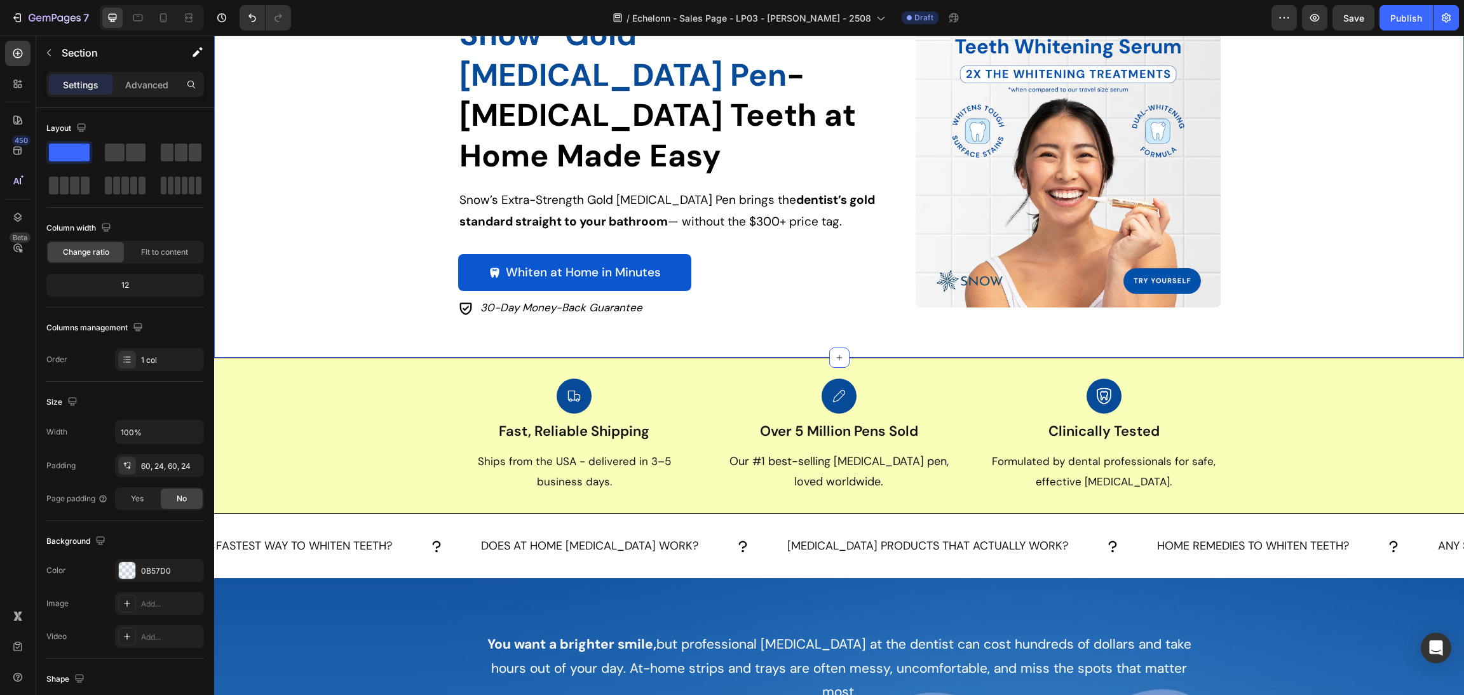
click at [1343, 39] on div "Image Trusted by 1000+ Smiles Text block Row Snow® Gold [MEDICAL_DATA] Pen - [M…" at bounding box center [838, 154] width 1219 height 329
click at [1343, 30] on div "7 Version history / Echelonn - Sales Page - LP03 - [PERSON_NAME] - 2508 Draft P…" at bounding box center [732, 18] width 1464 height 36
click at [1359, 13] on span "Save" at bounding box center [1353, 18] width 21 height 11
click at [145, 13] on div at bounding box center [138, 18] width 20 height 20
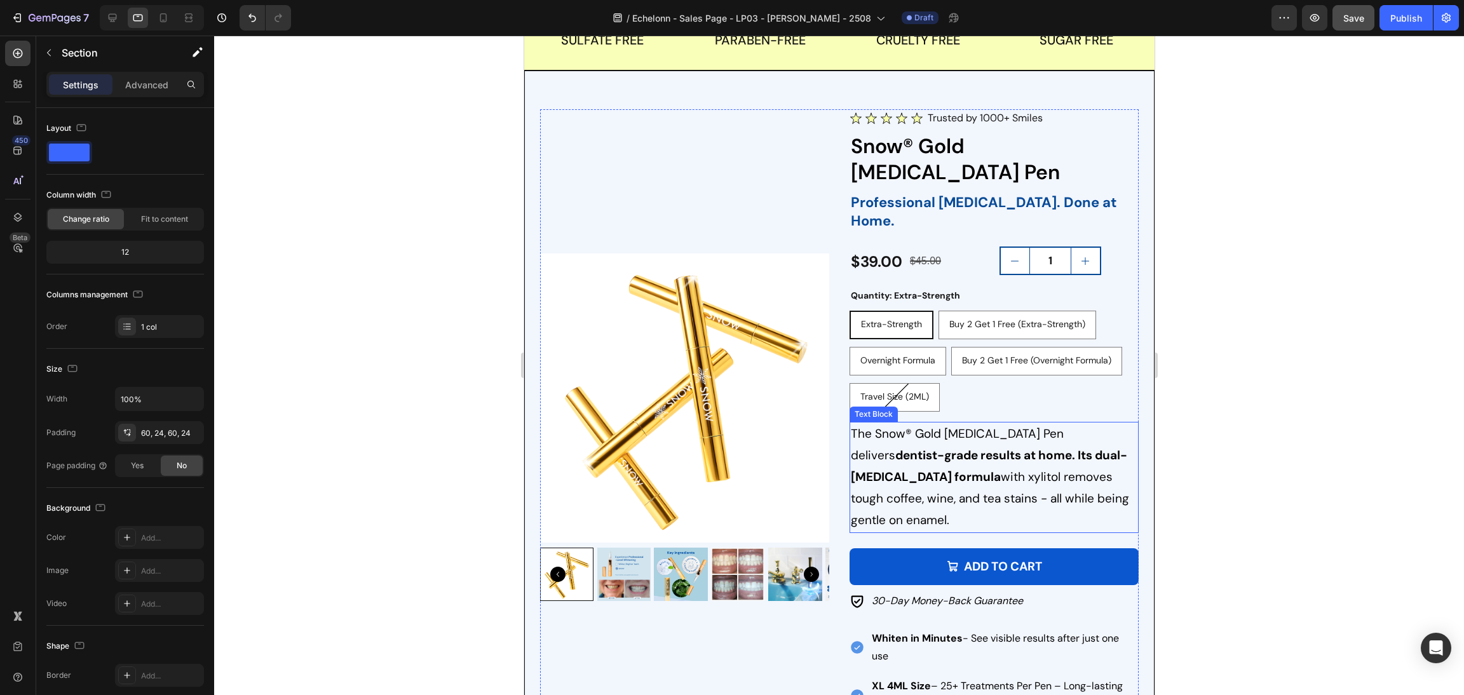
scroll to position [1527, 0]
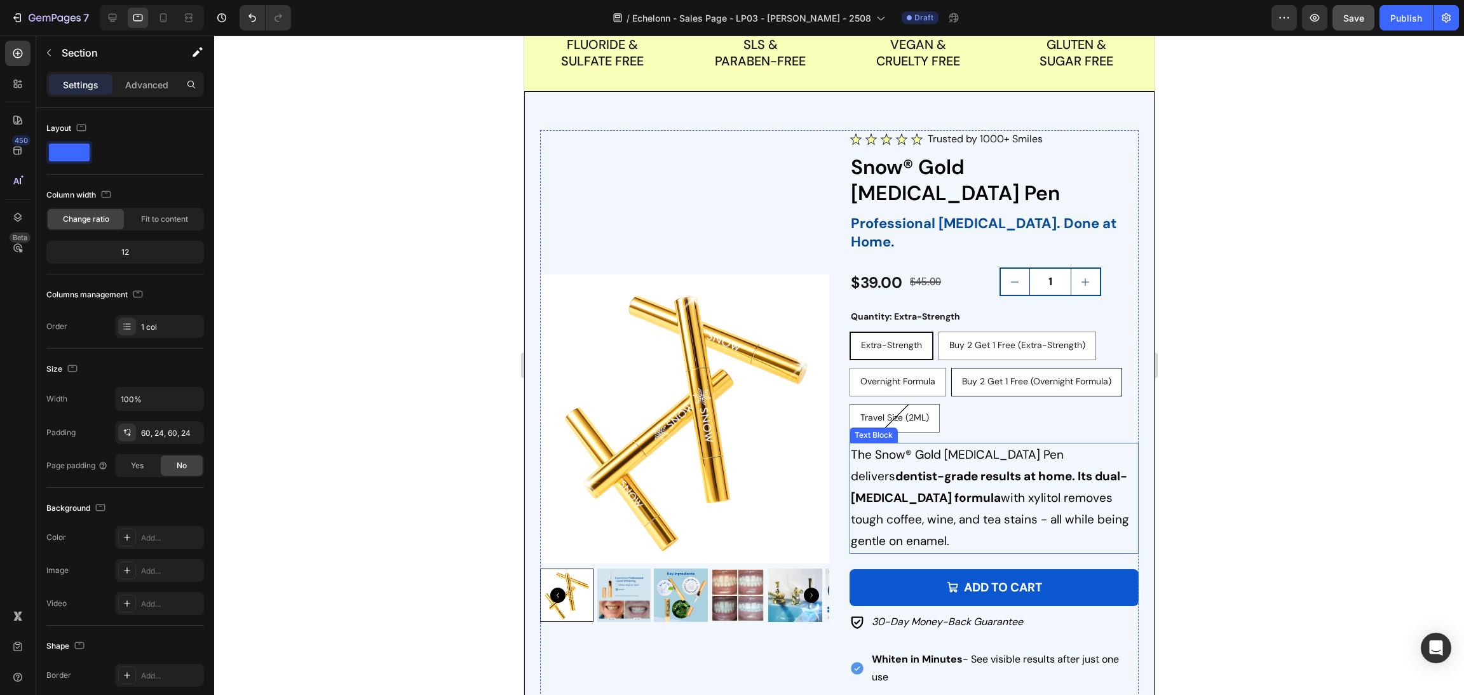
click at [1021, 368] on div "Buy 2 Get 1 Free (Overnight Formula)" at bounding box center [1036, 381] width 170 height 26
click at [950, 367] on input "Buy 2 Get 1 Free (Overnight Formula) Buy 2 Get 1 Free (Overnight Formula) Buy 2…" at bounding box center [950, 367] width 1 height 1
radio input "true"
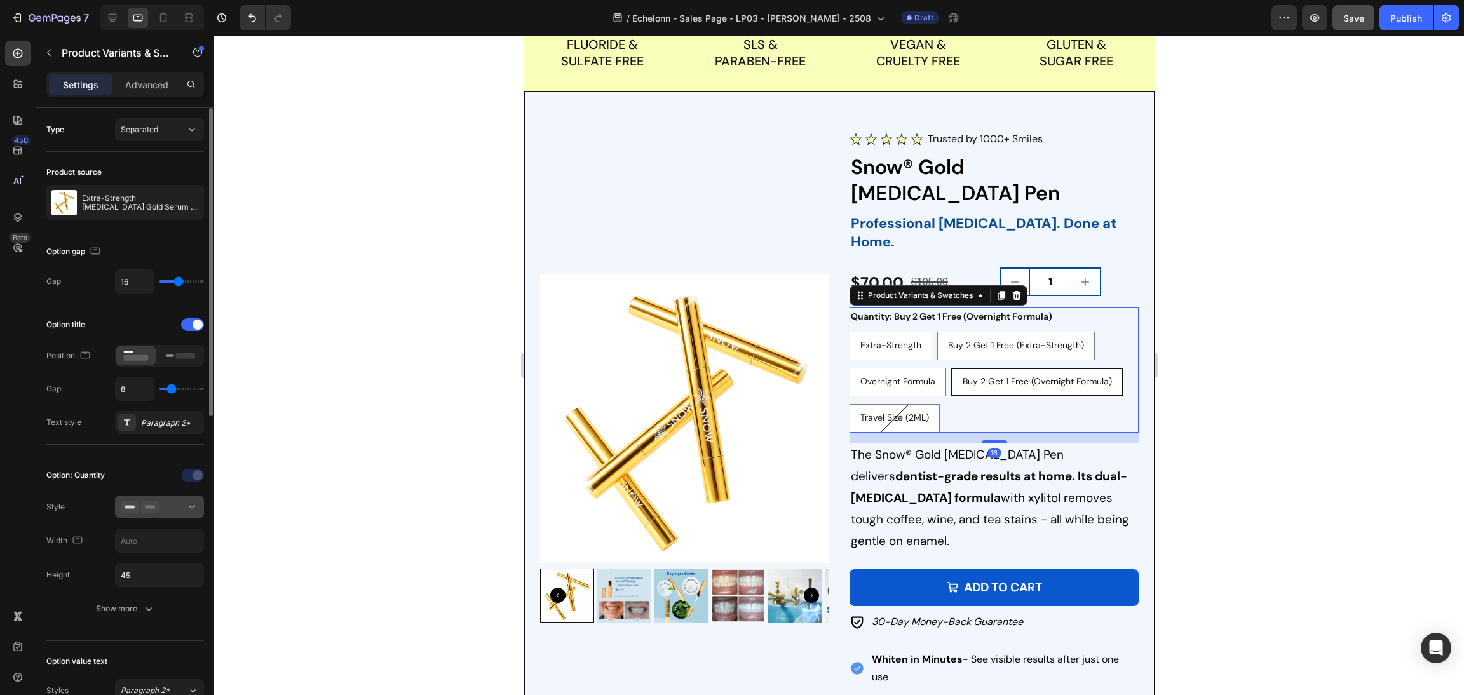
click at [151, 510] on icon at bounding box center [150, 507] width 18 height 13
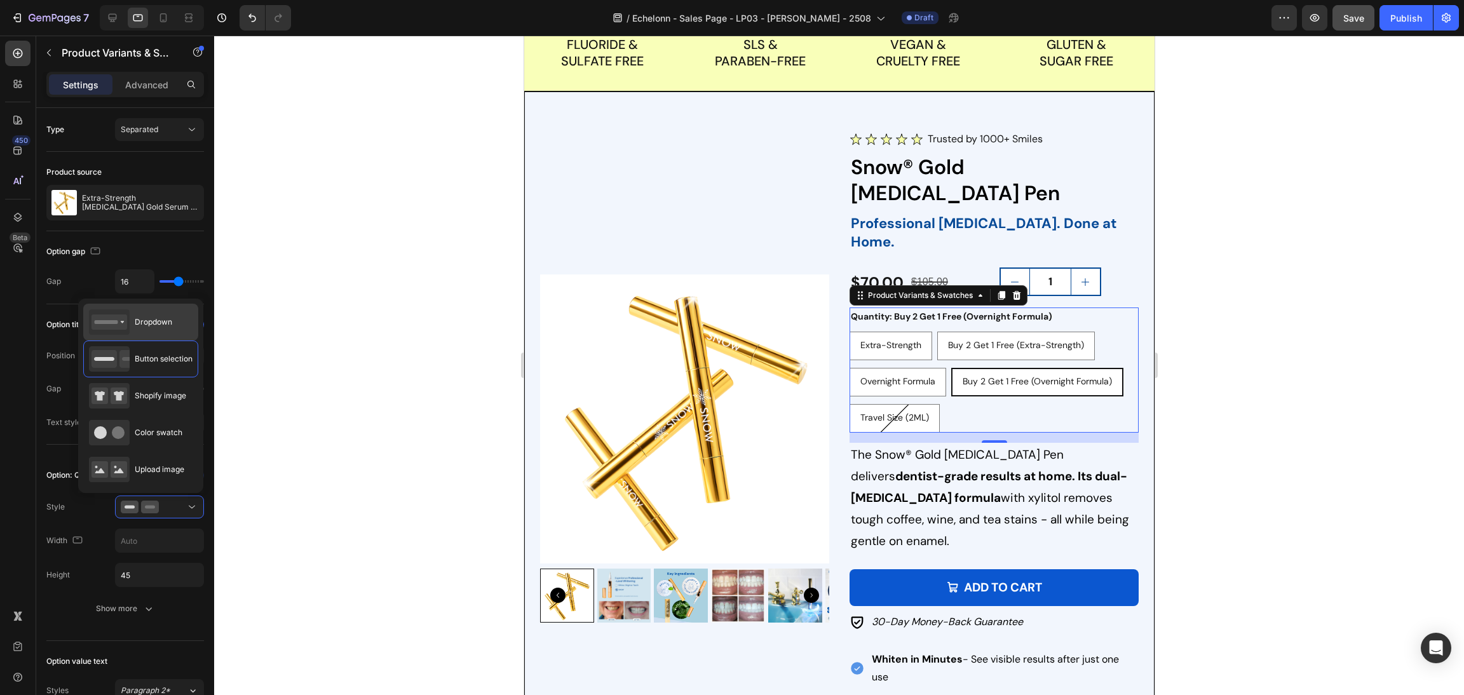
click at [154, 324] on span "Dropdown" at bounding box center [153, 321] width 37 height 11
type input "100%"
select select "Buy 2 Get 1 Free (Overnight Formula)"
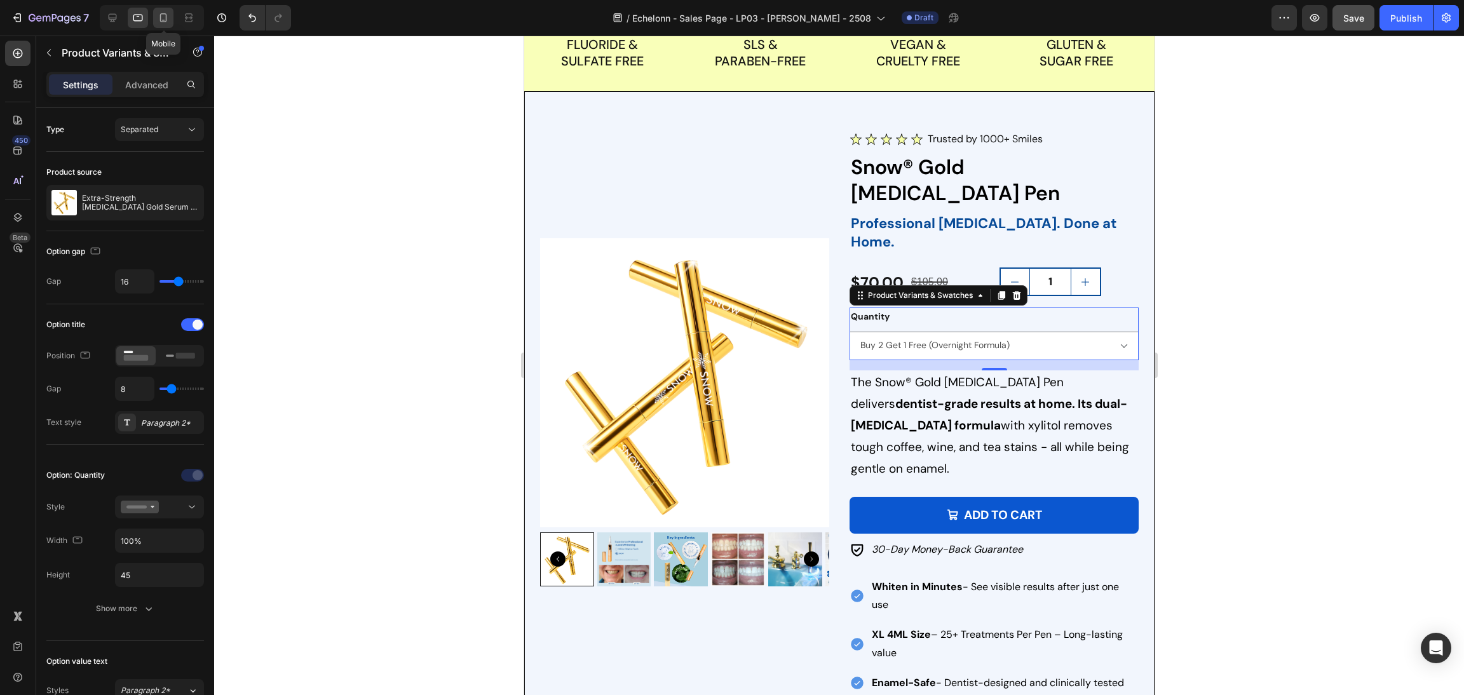
click at [163, 18] on icon at bounding box center [163, 17] width 13 height 13
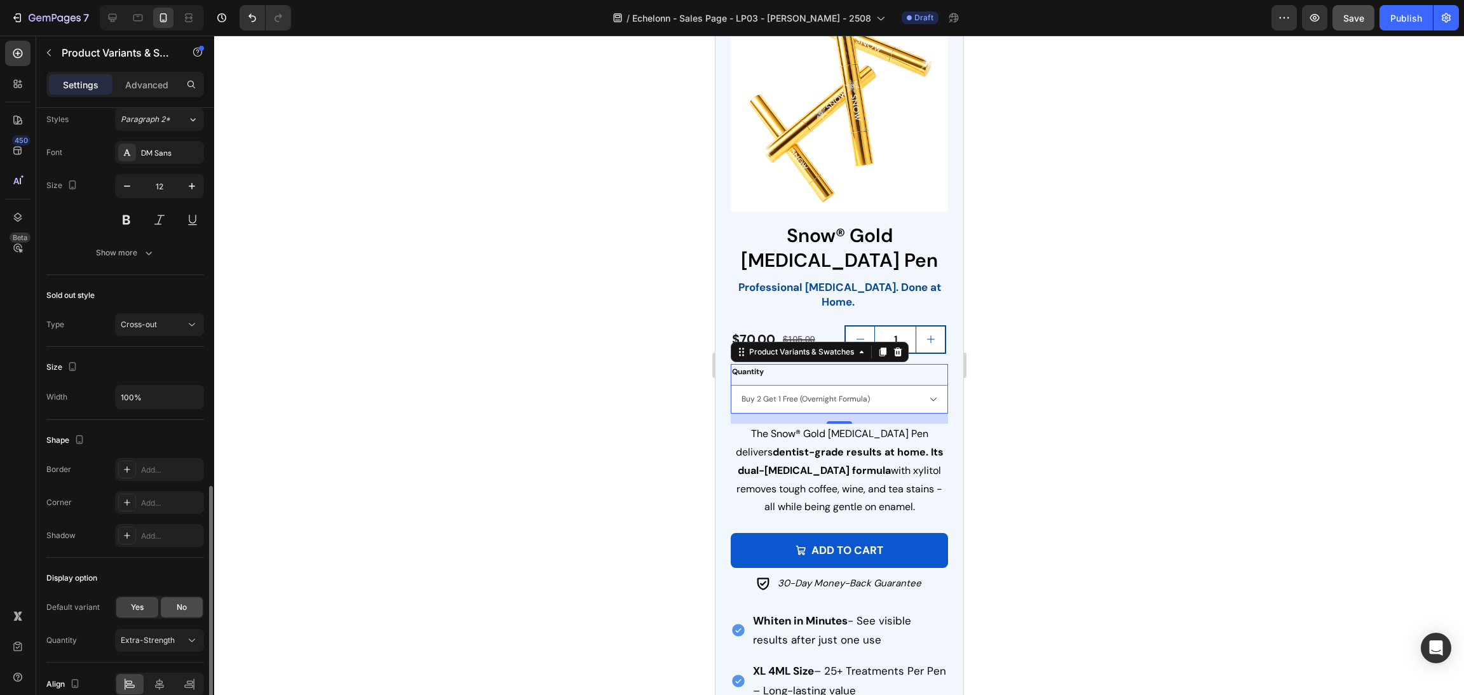
scroll to position [635, 0]
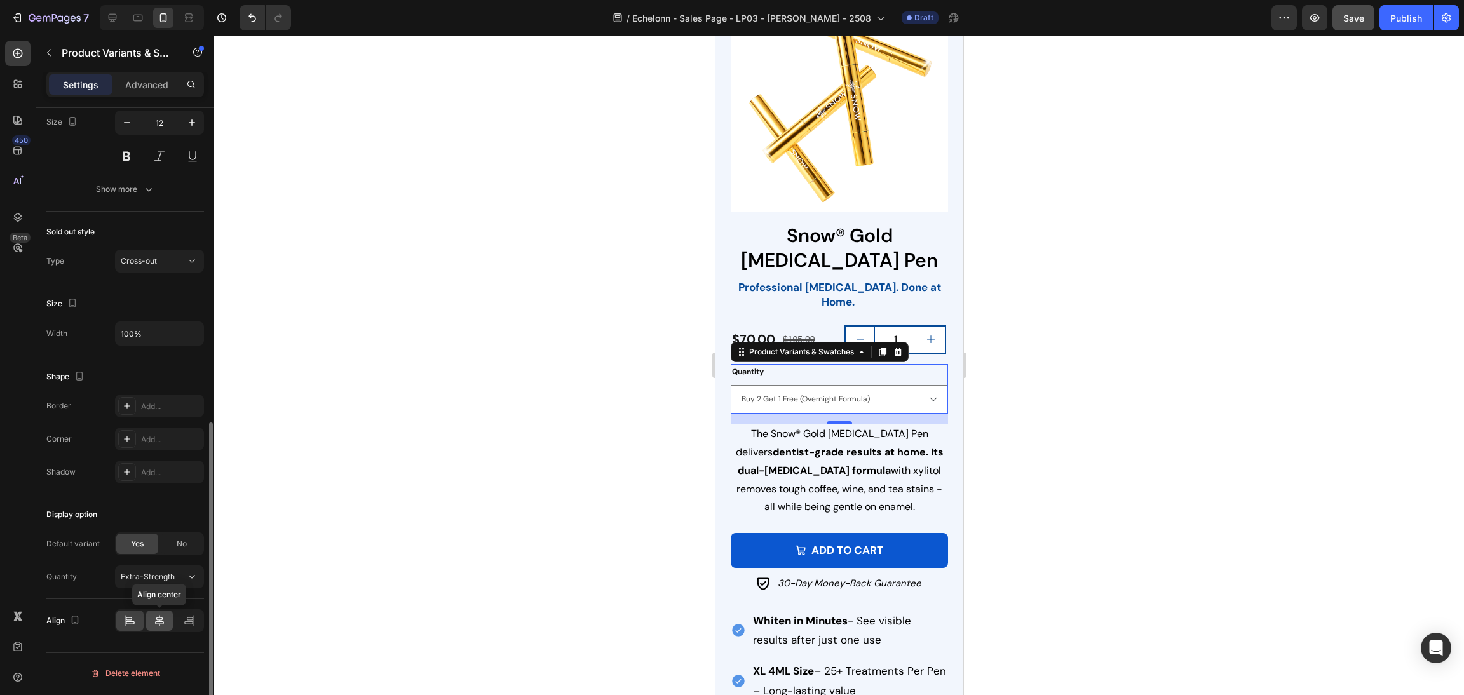
click at [159, 623] on icon at bounding box center [159, 620] width 9 height 11
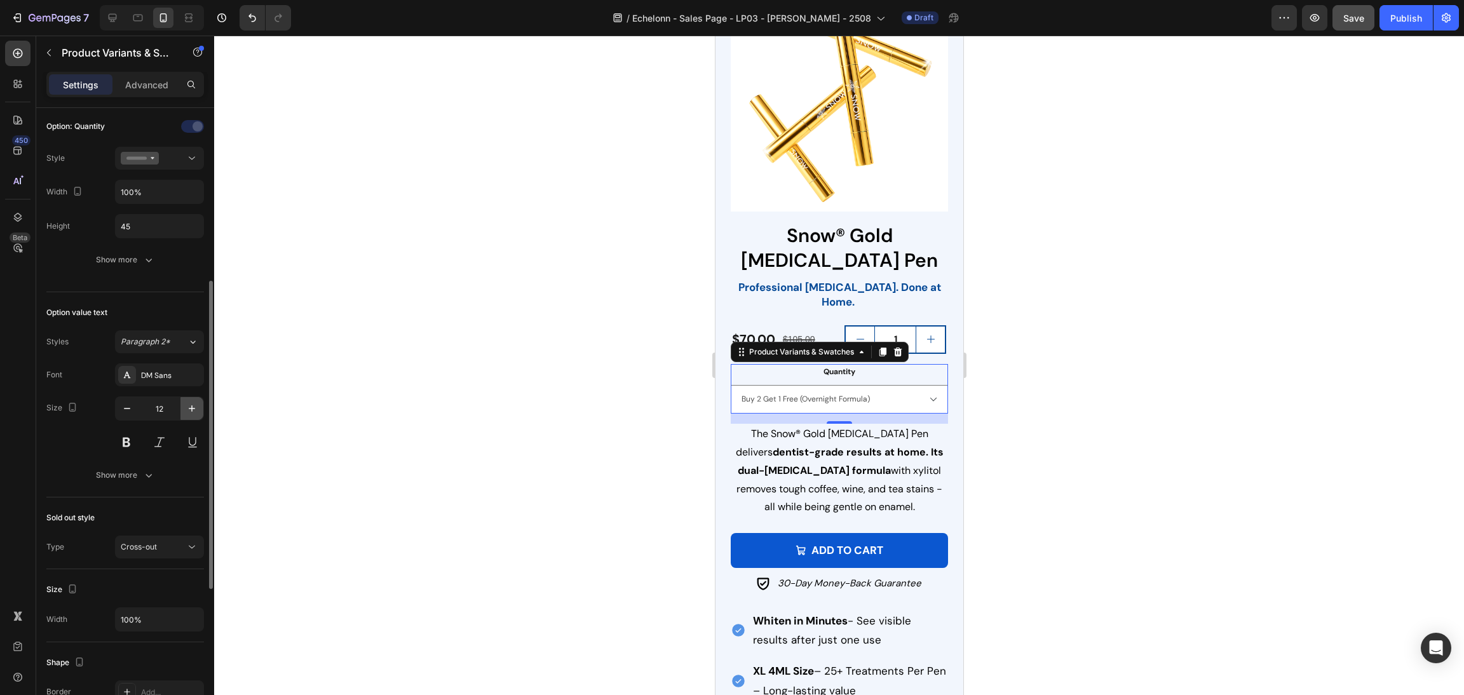
click at [196, 407] on icon "button" at bounding box center [191, 408] width 13 height 13
click at [195, 405] on icon "button" at bounding box center [191, 408] width 13 height 13
click at [128, 404] on icon "button" at bounding box center [127, 408] width 13 height 13
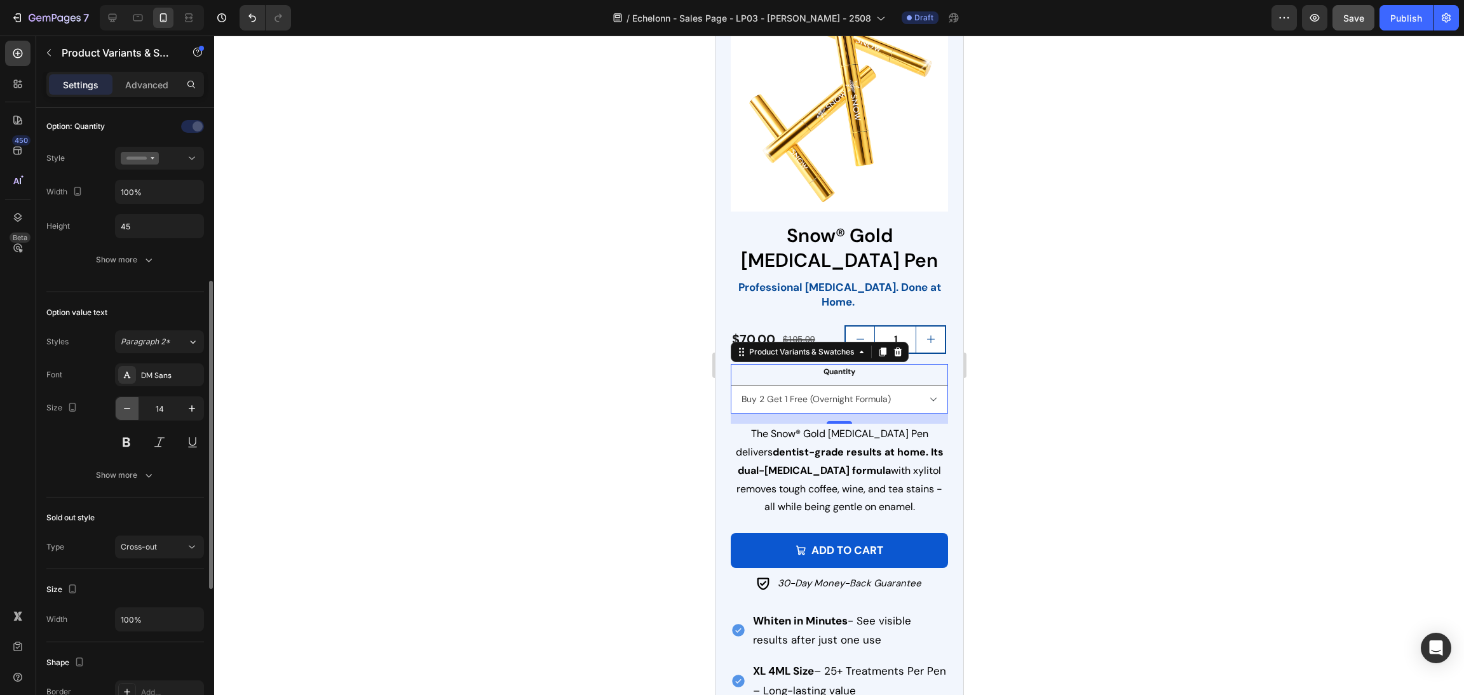
type input "13"
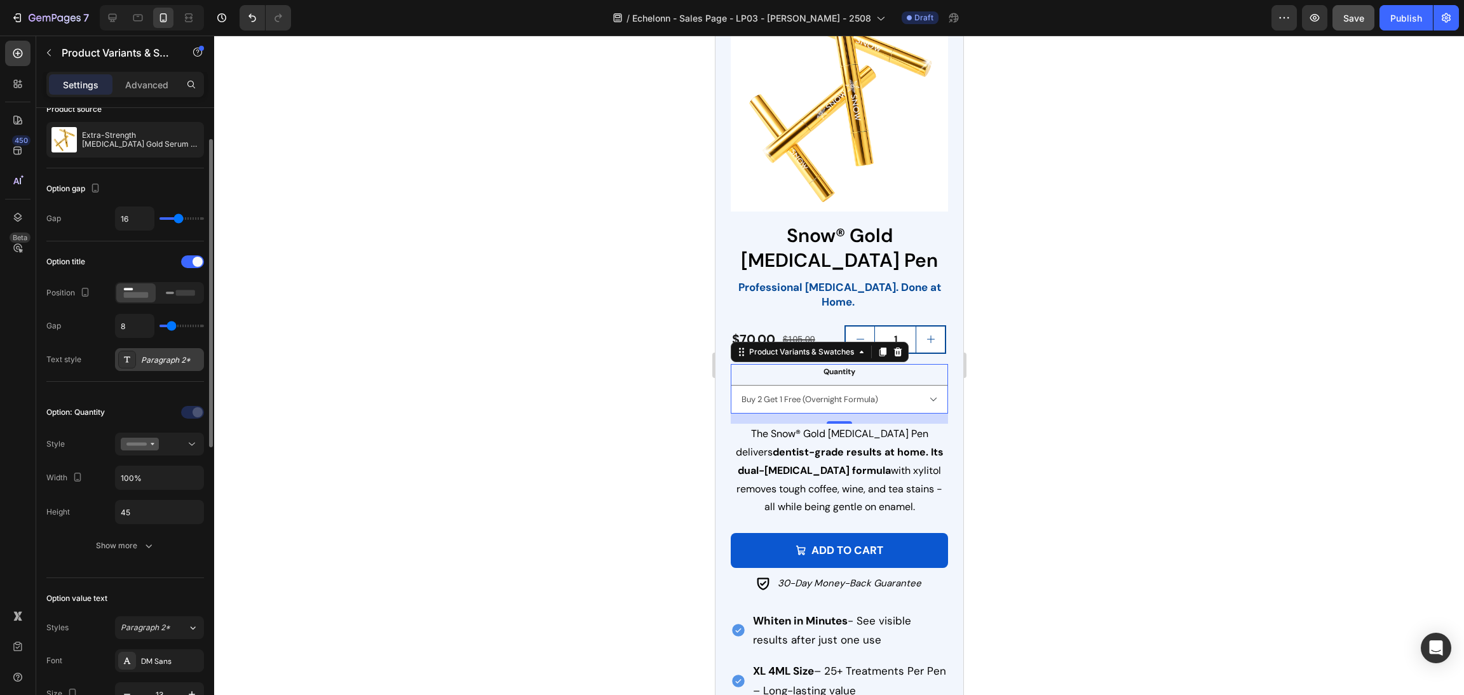
click at [169, 366] on div "Paragraph 2*" at bounding box center [171, 359] width 60 height 11
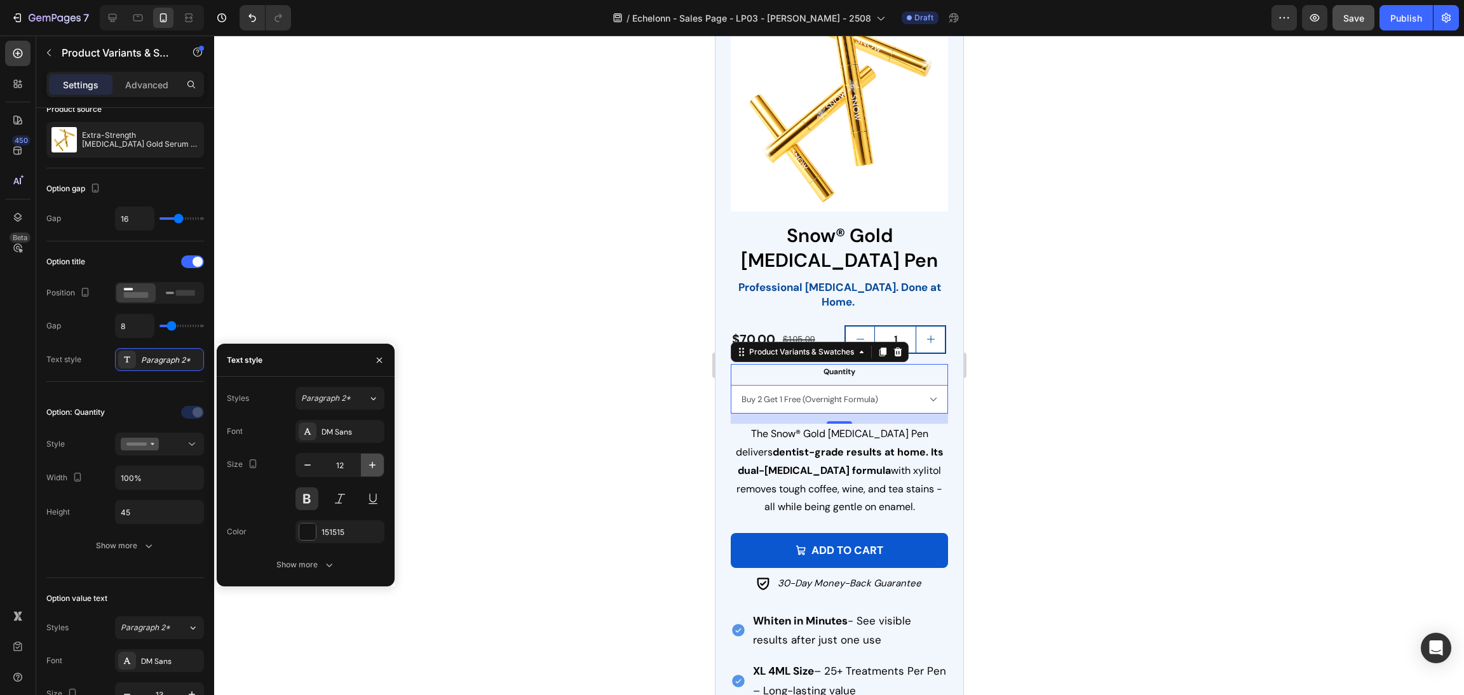
click at [374, 461] on icon "button" at bounding box center [372, 465] width 13 height 13
type input "16"
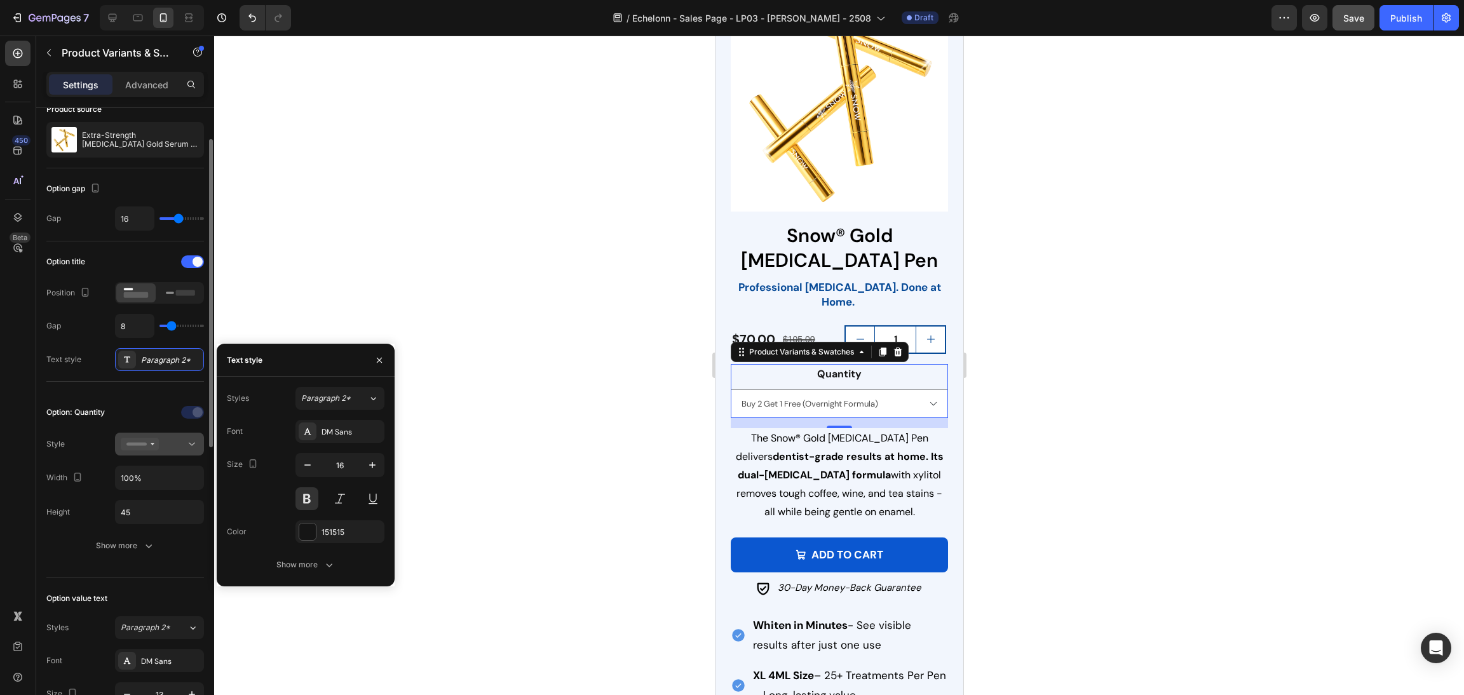
scroll to position [253, 0]
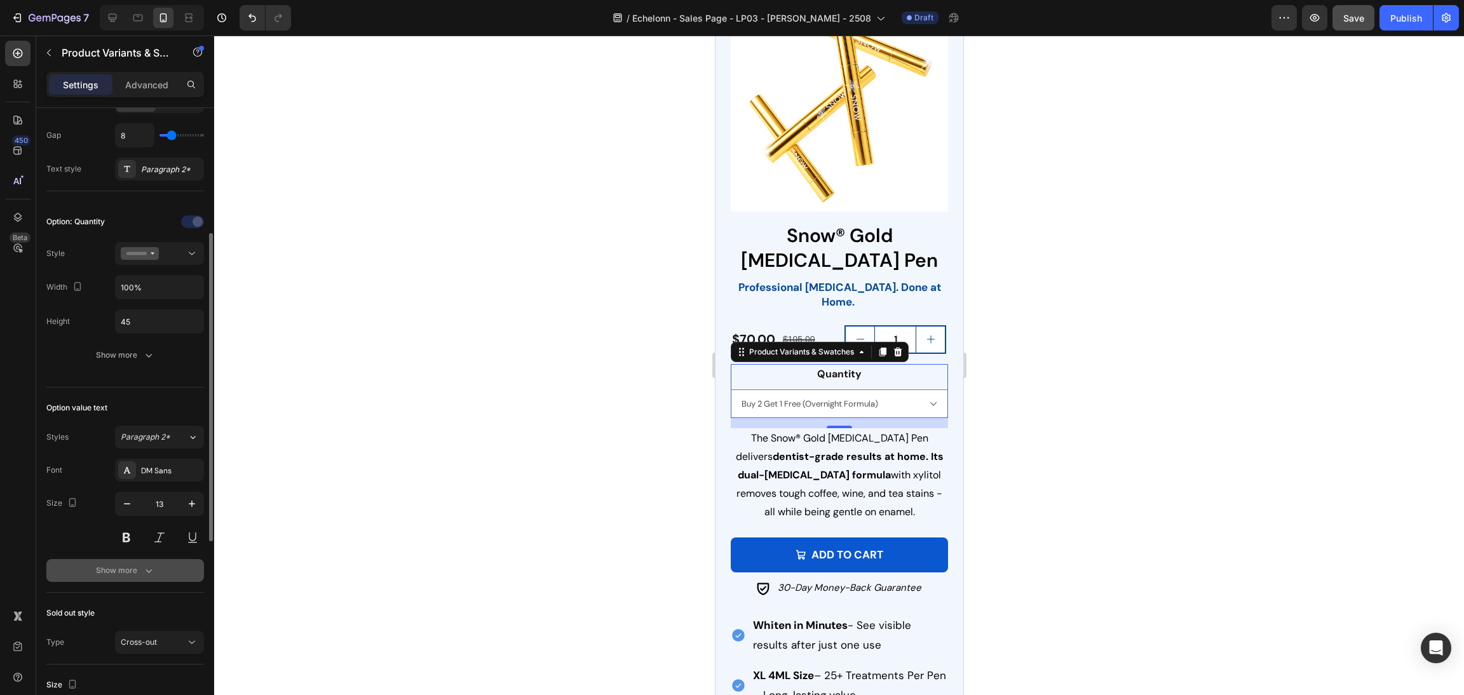
click at [151, 564] on button "Show more" at bounding box center [125, 570] width 158 height 23
click at [187, 503] on icon "button" at bounding box center [191, 503] width 13 height 13
type input "14"
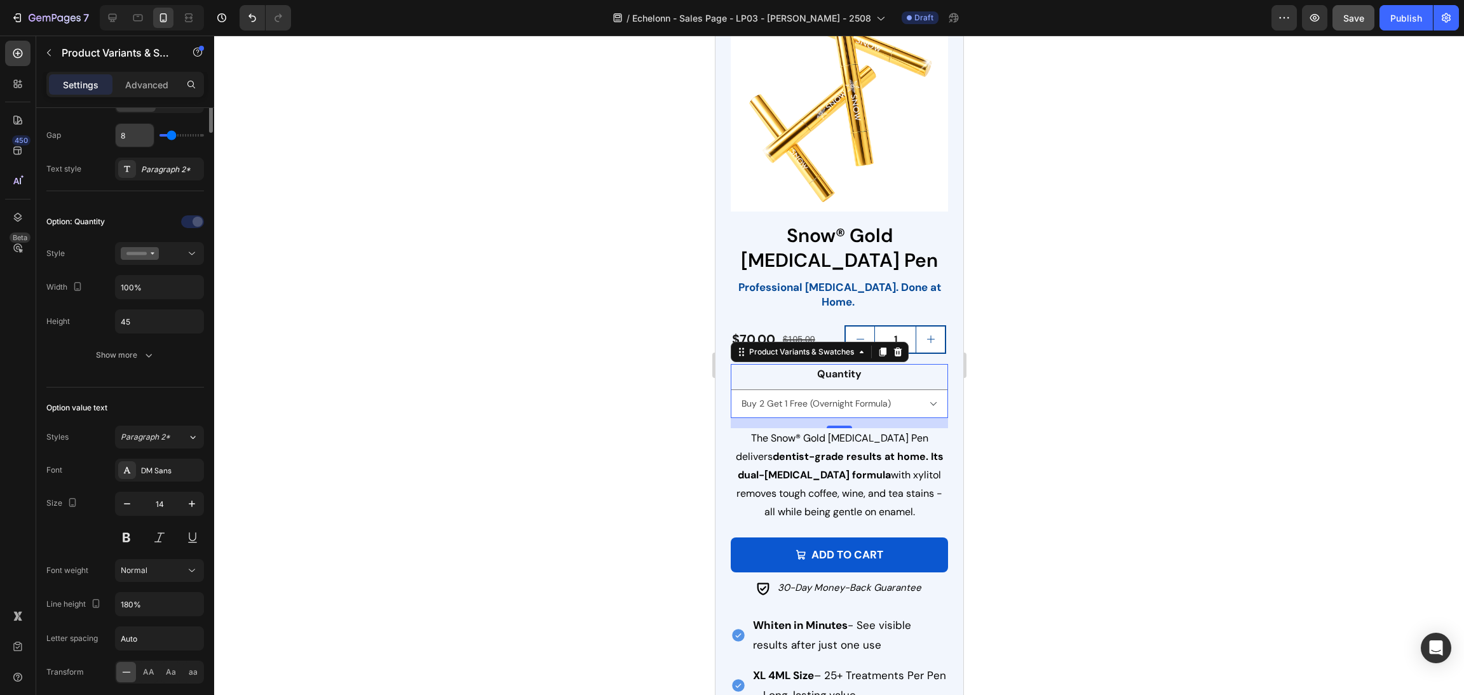
scroll to position [0, 0]
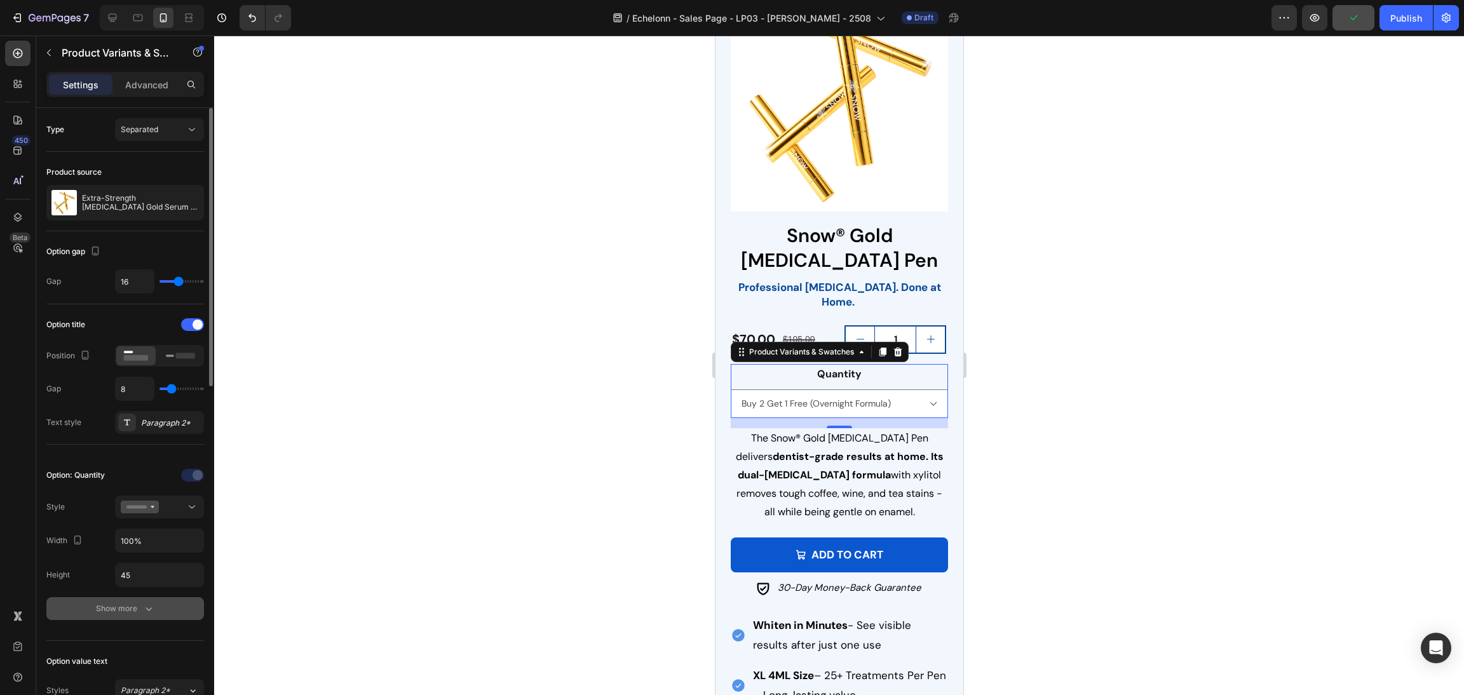
click at [142, 603] on button "Show more" at bounding box center [125, 608] width 158 height 23
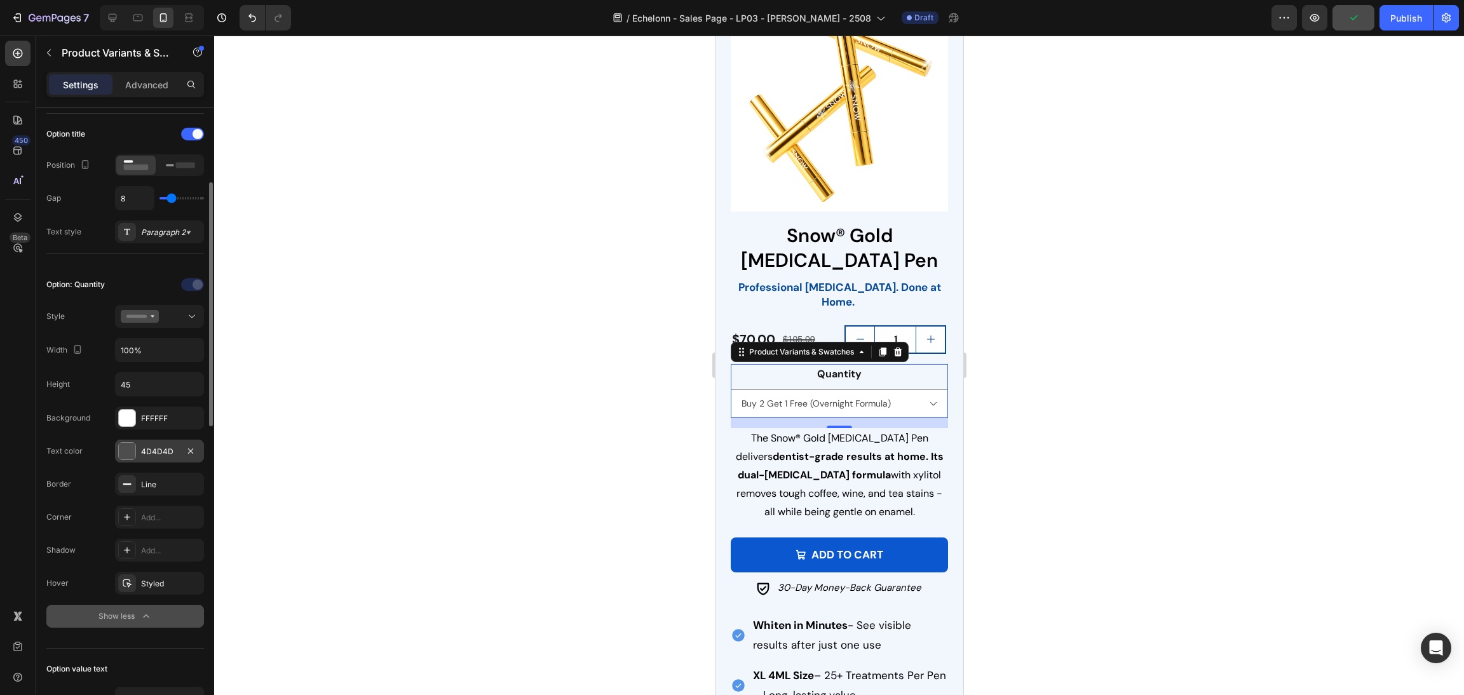
click at [128, 452] on div at bounding box center [127, 451] width 17 height 17
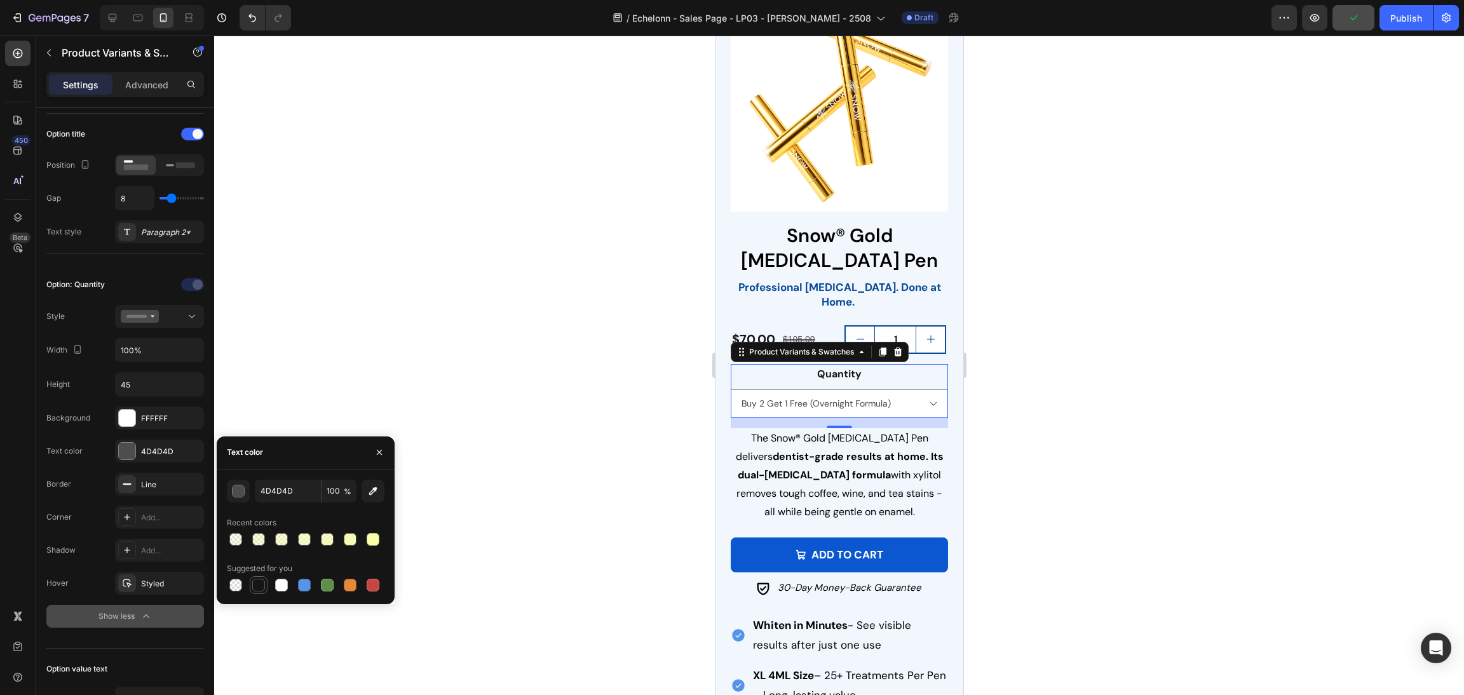
click at [264, 581] on div at bounding box center [258, 585] width 13 height 13
type input "151515"
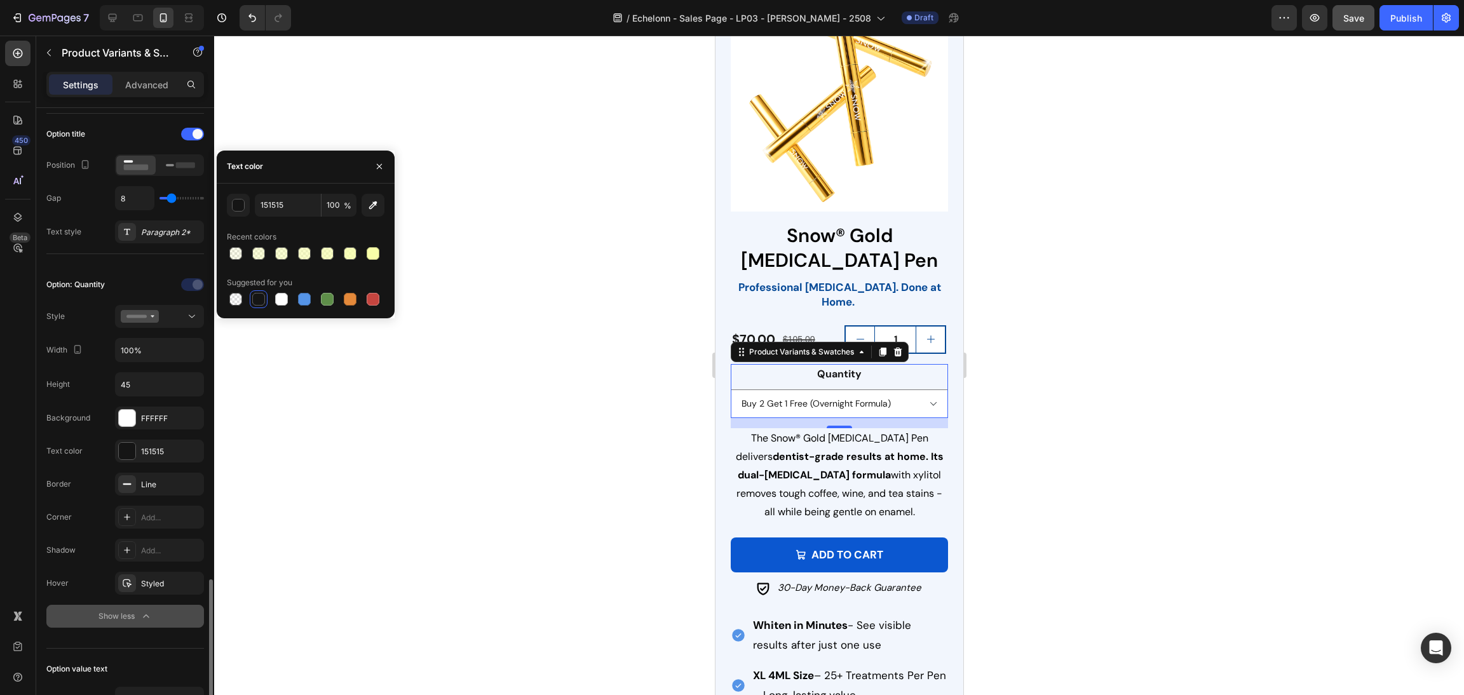
scroll to position [667, 0]
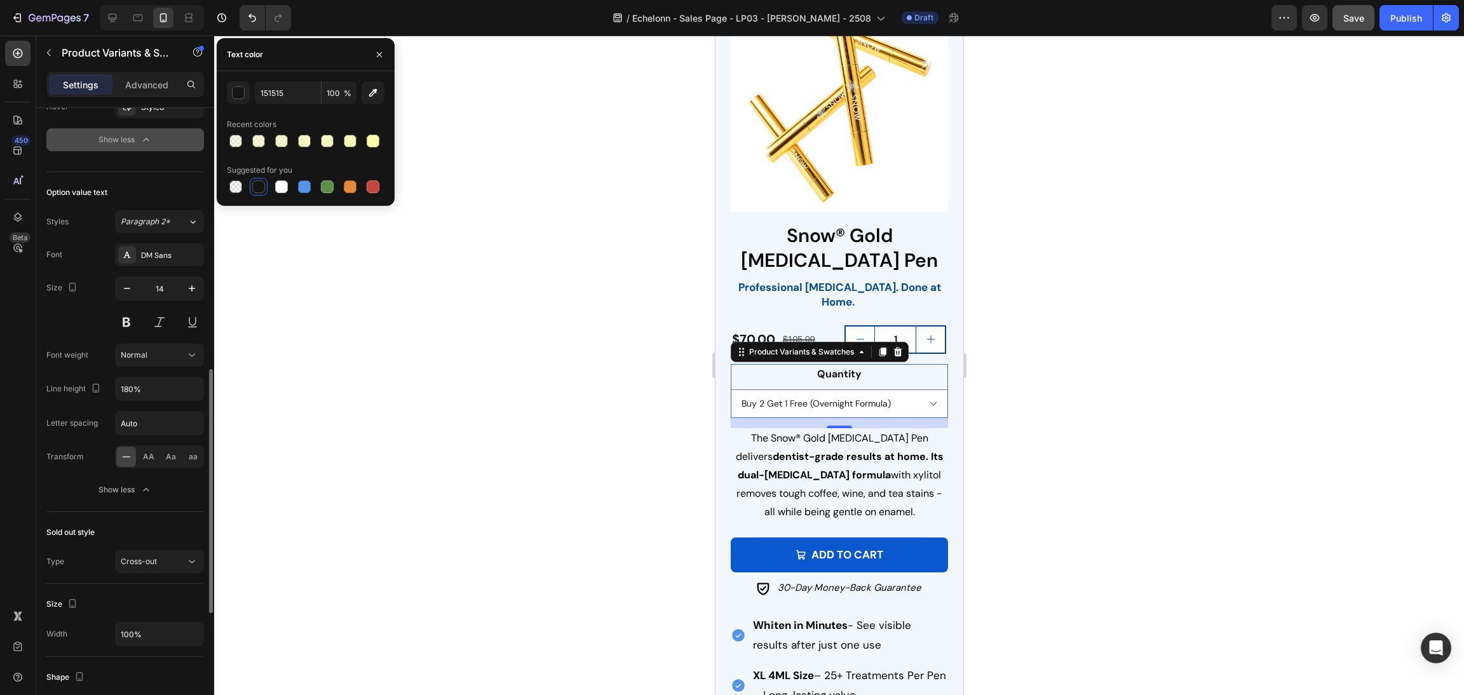
click at [468, 426] on div at bounding box center [839, 365] width 1250 height 659
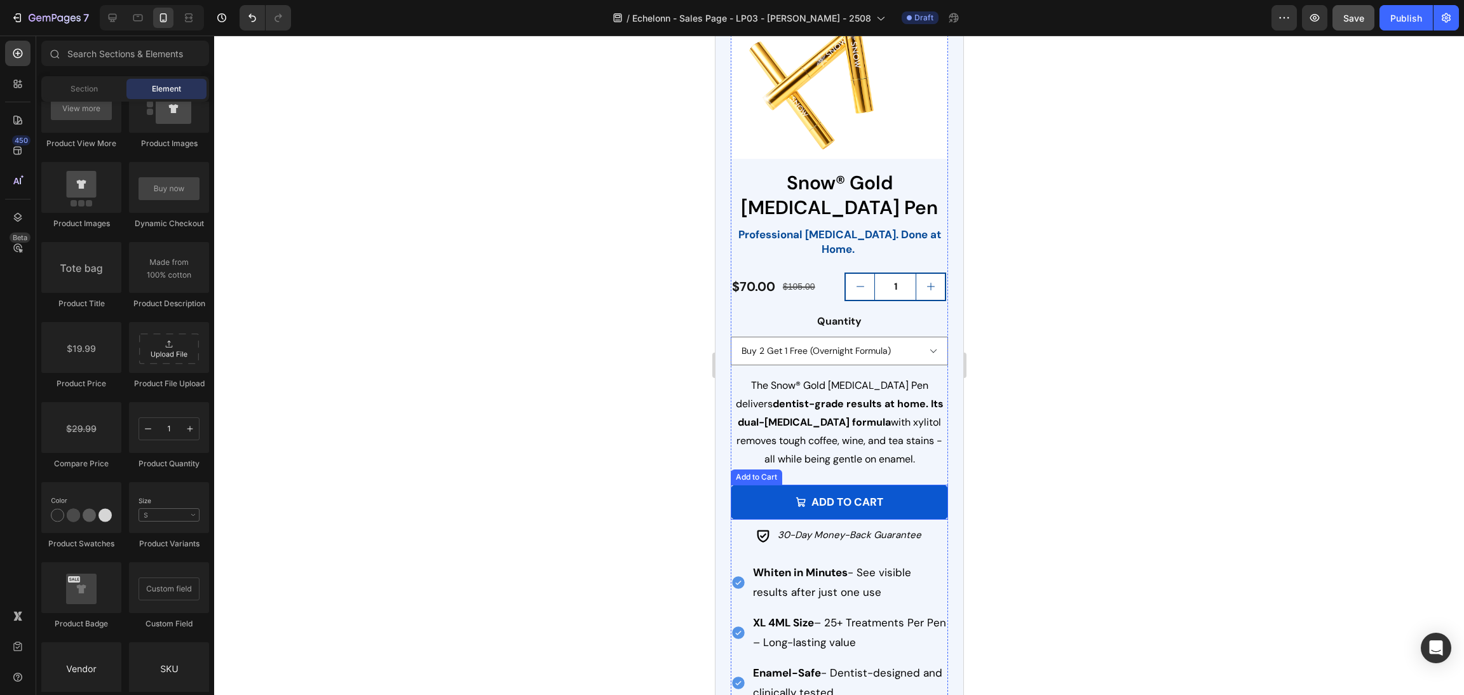
scroll to position [1866, 0]
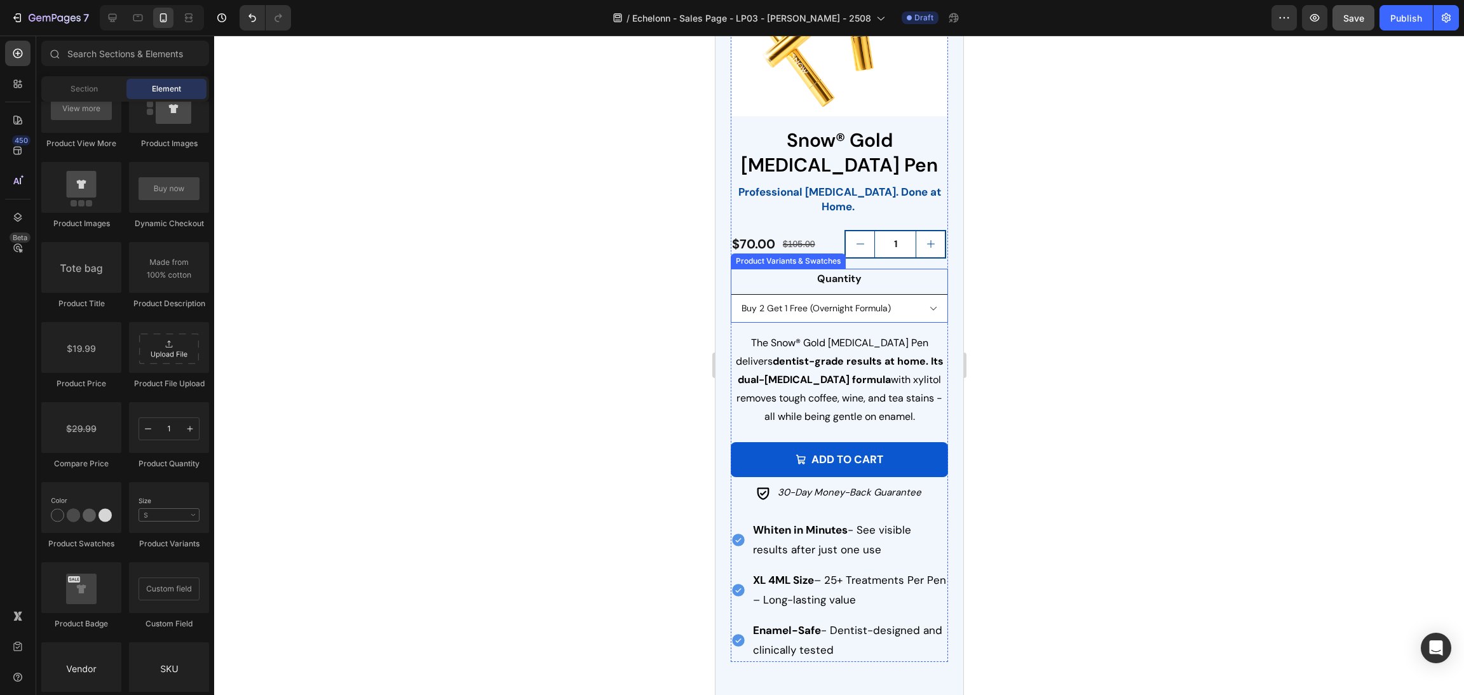
click at [919, 294] on select "Extra-Strength Buy 2 Get 1 Free (Extra-Strength) Overnight Formula Buy 2 Get 1 …" at bounding box center [838, 308] width 217 height 29
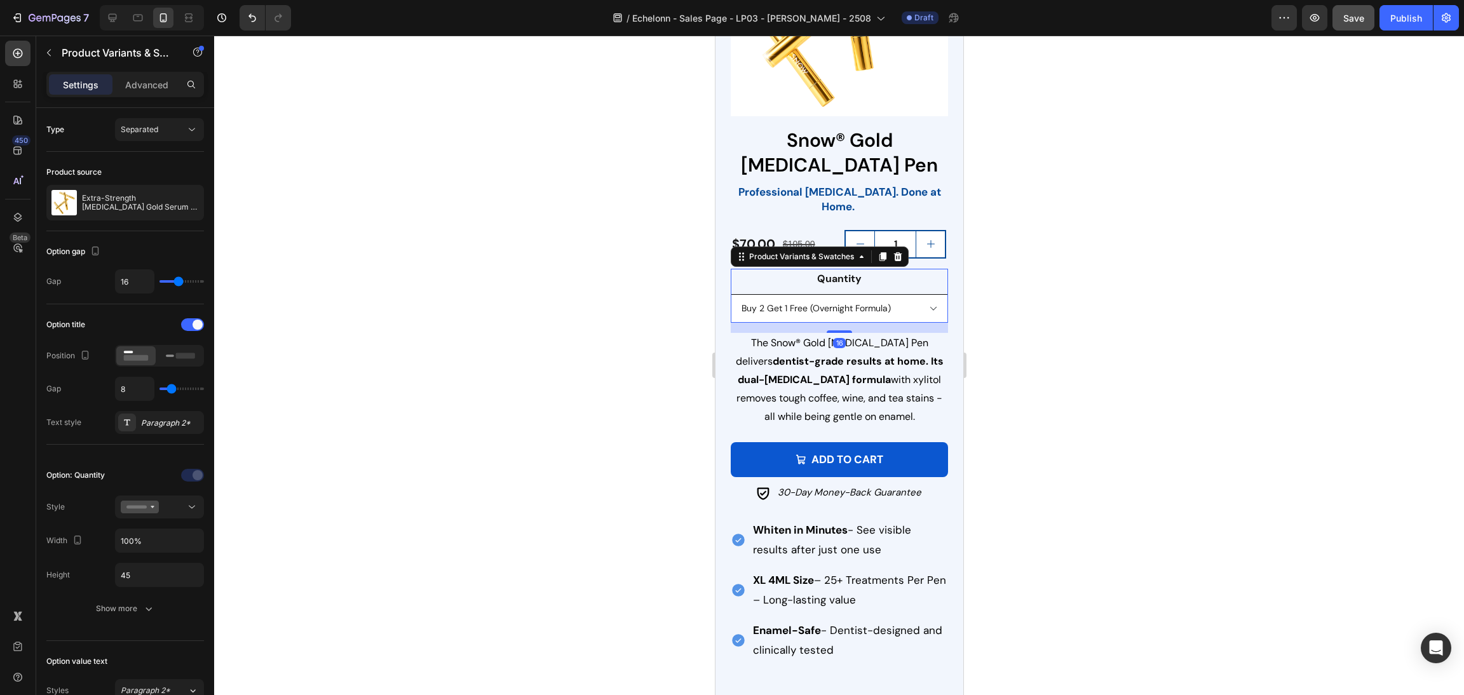
click at [919, 294] on select "Extra-Strength Buy 2 Get 1 Free (Extra-Strength) Overnight Formula Buy 2 Get 1 …" at bounding box center [838, 308] width 217 height 29
click at [599, 332] on div at bounding box center [839, 365] width 1250 height 659
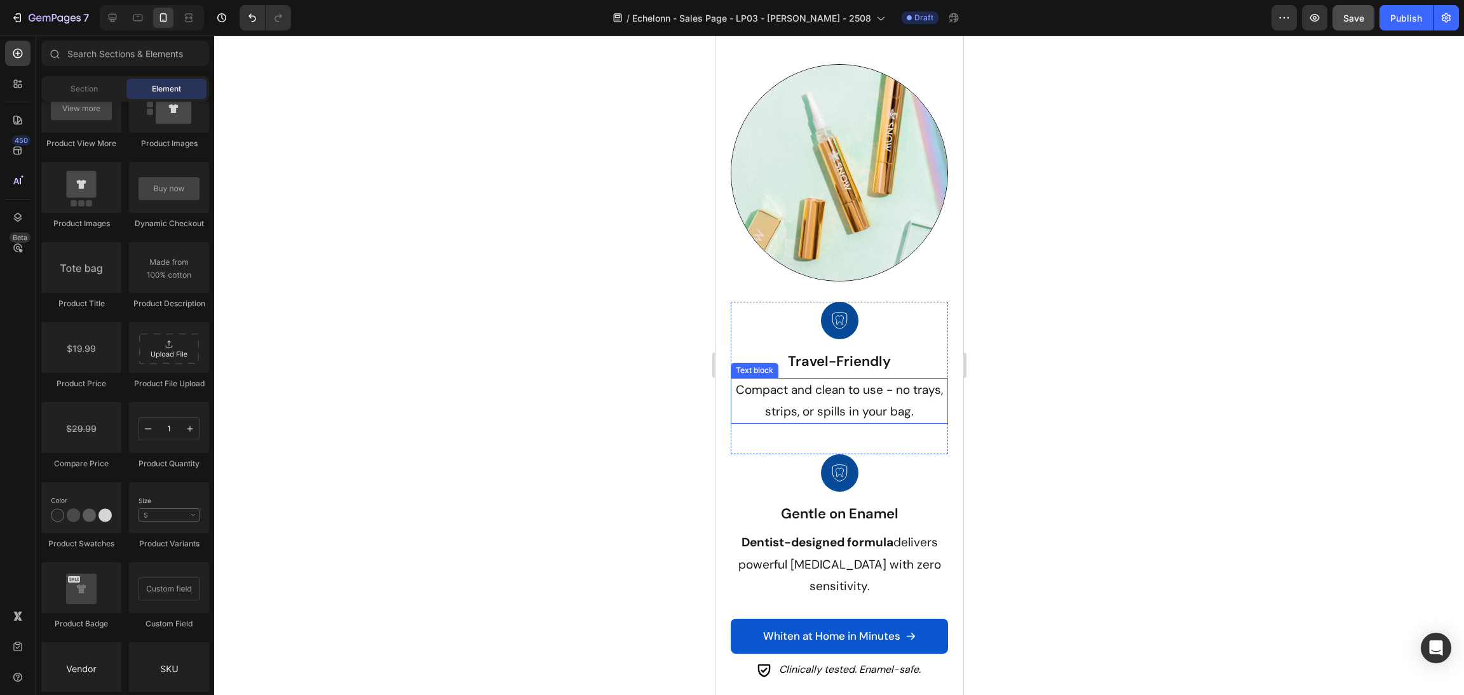
scroll to position [1142, 0]
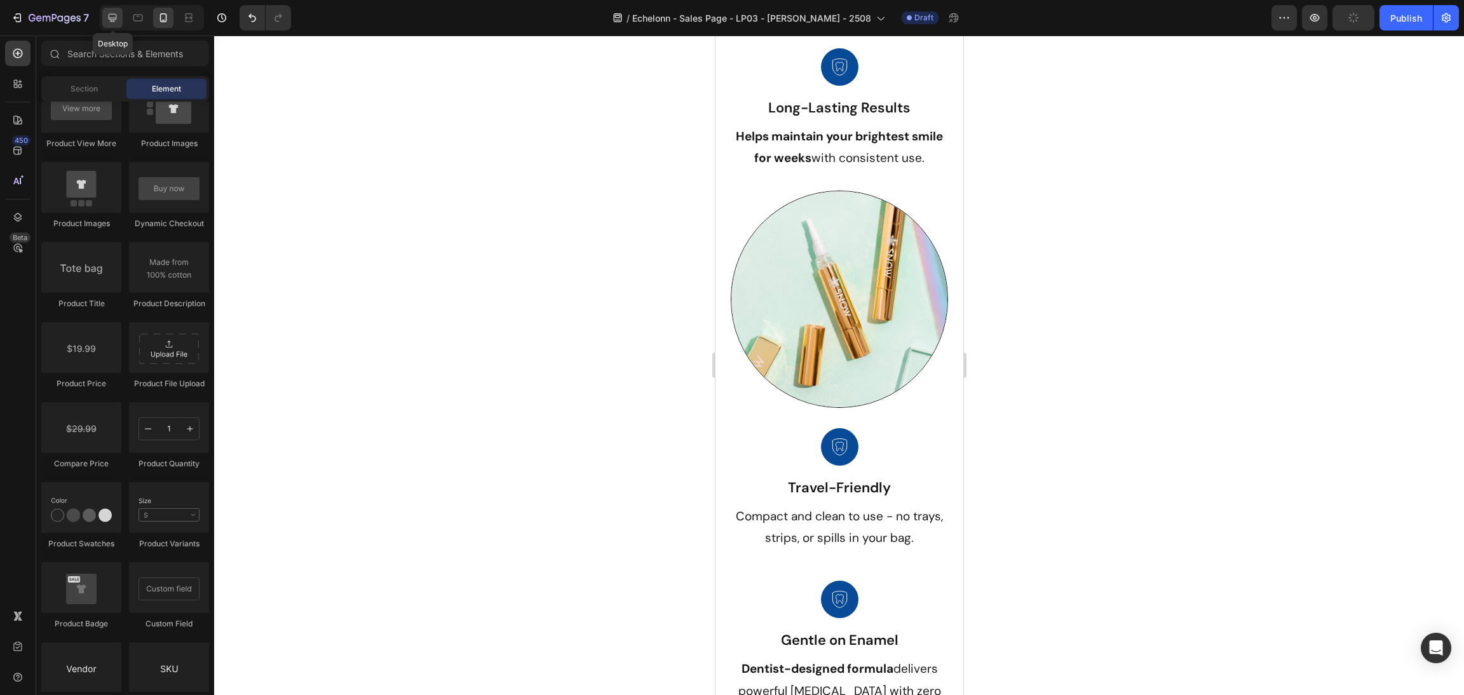
click at [114, 16] on icon at bounding box center [112, 17] width 13 height 13
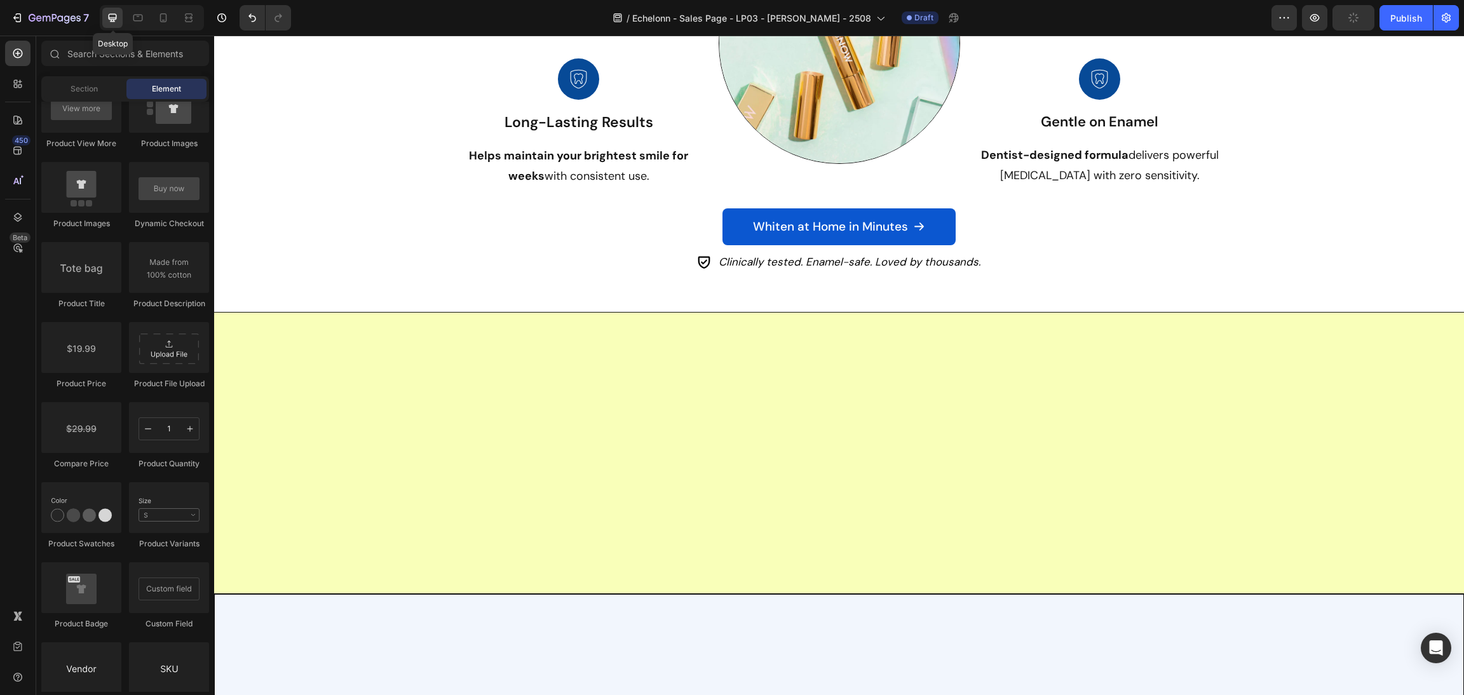
scroll to position [1093, 0]
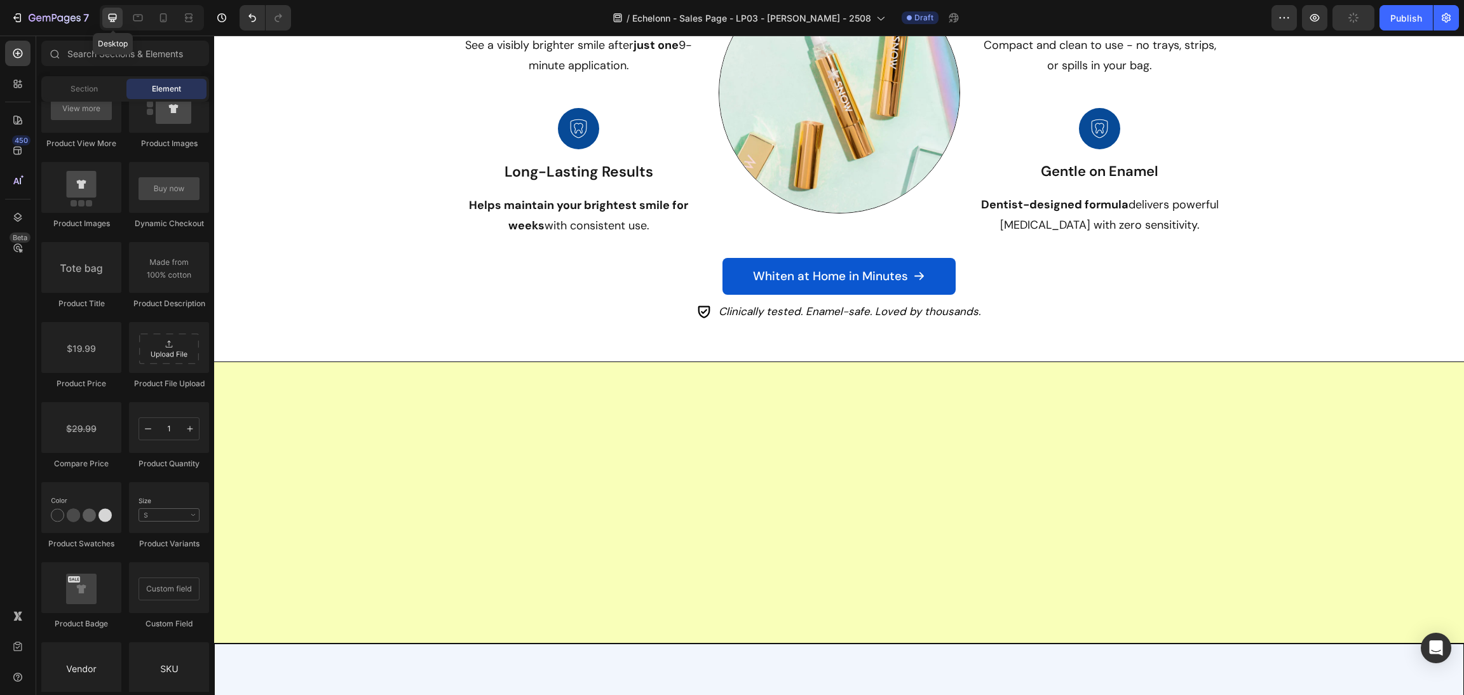
select select "Buy 2 Get 1 Free (Overnight Formula)"
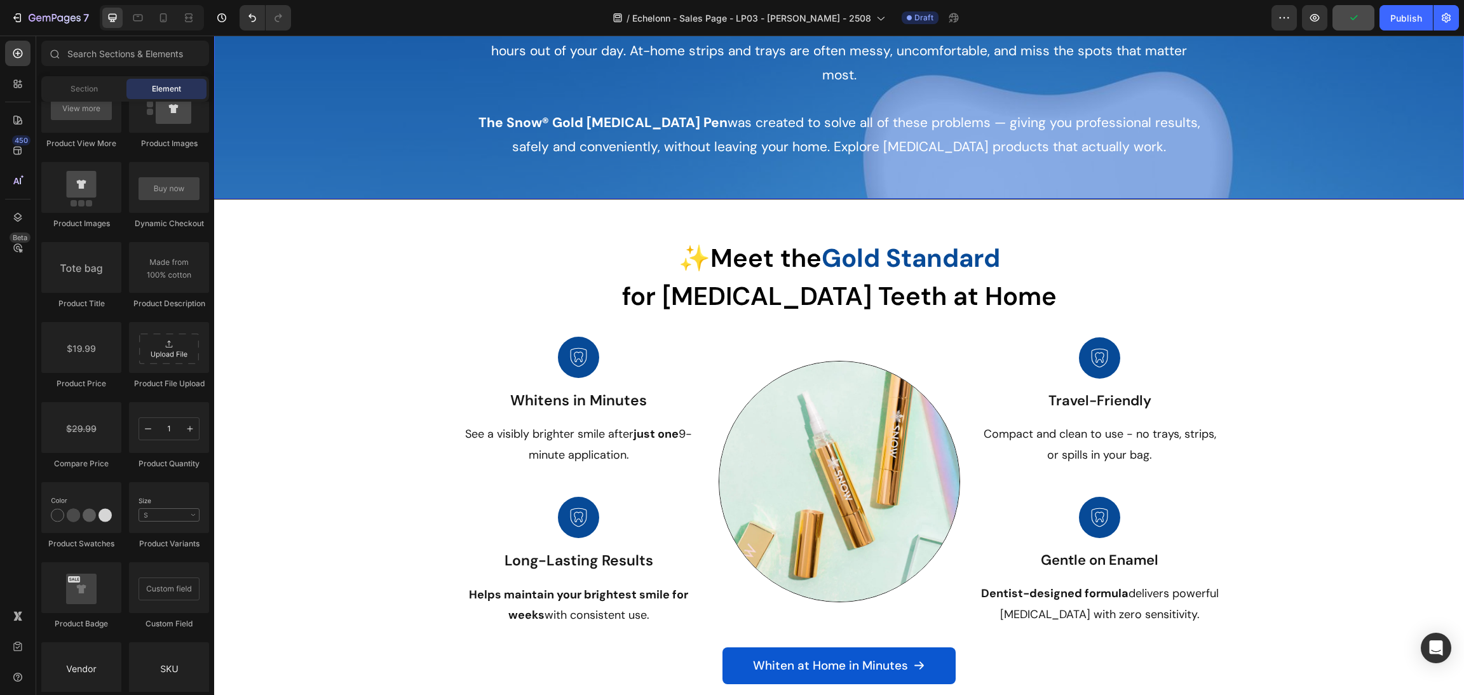
scroll to position [616, 0]
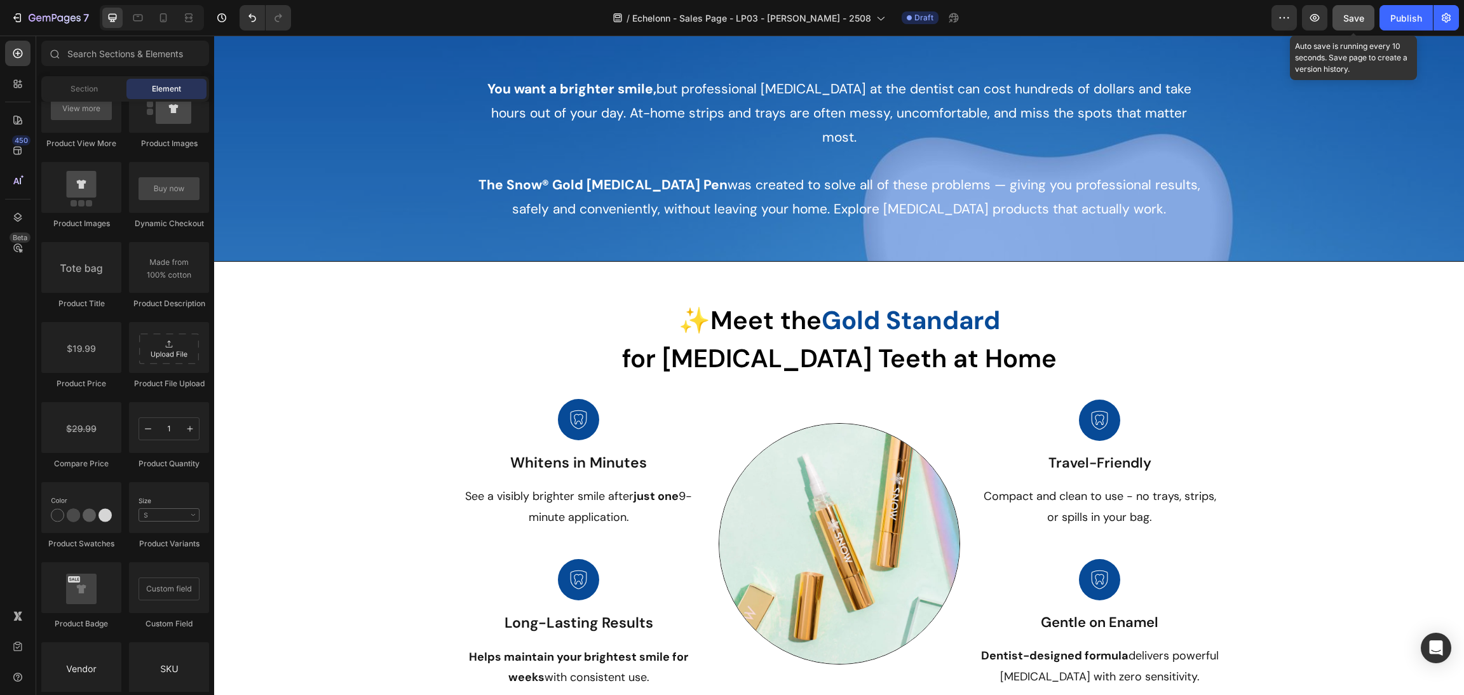
click at [1354, 20] on span "Save" at bounding box center [1353, 18] width 21 height 11
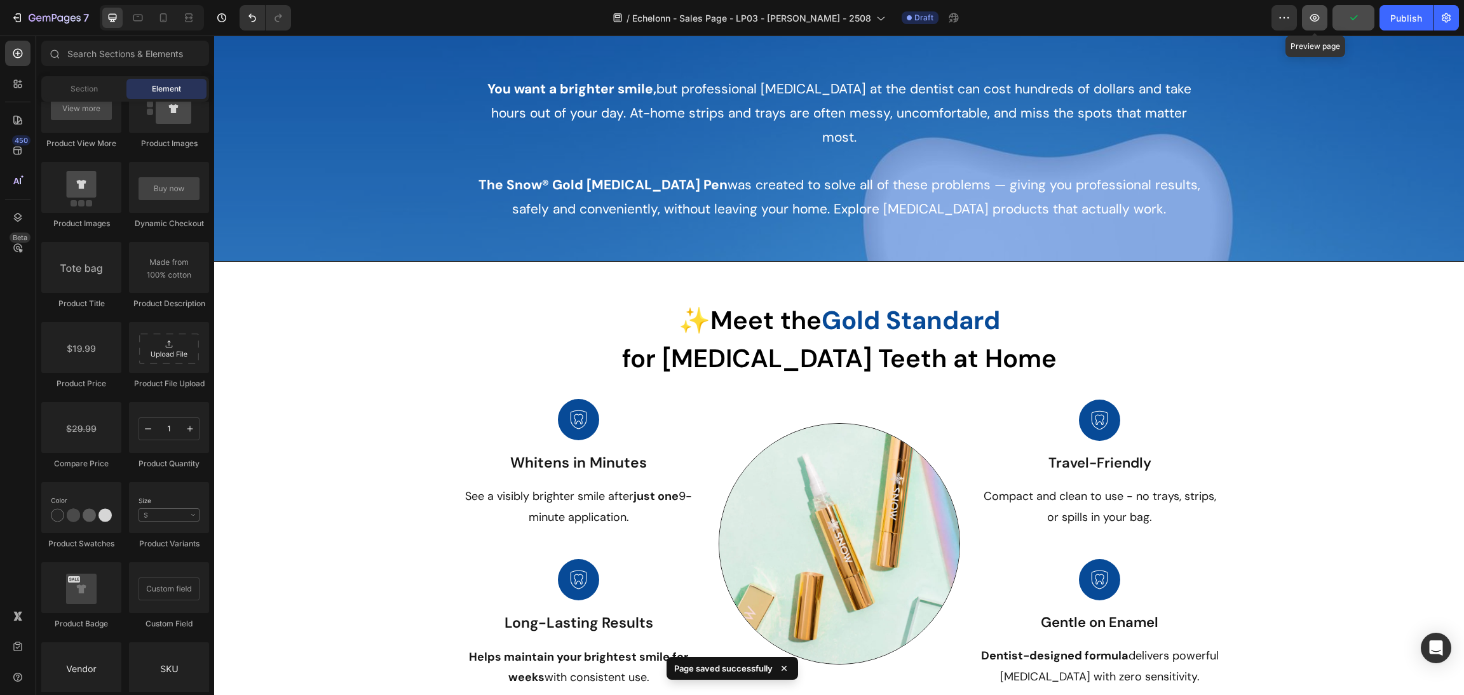
click at [1312, 17] on icon "button" at bounding box center [1314, 17] width 13 height 13
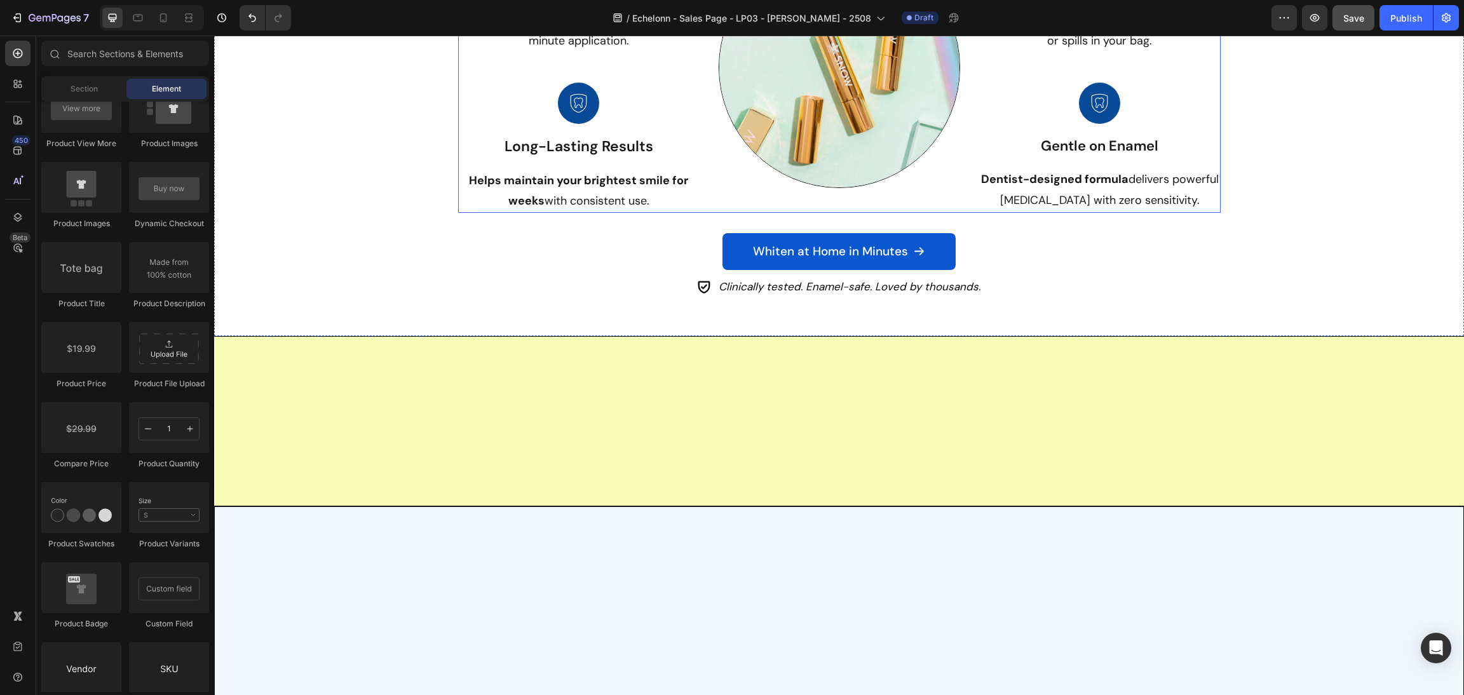
select select "Buy 2 Get 1 Free (Overnight Formula)"
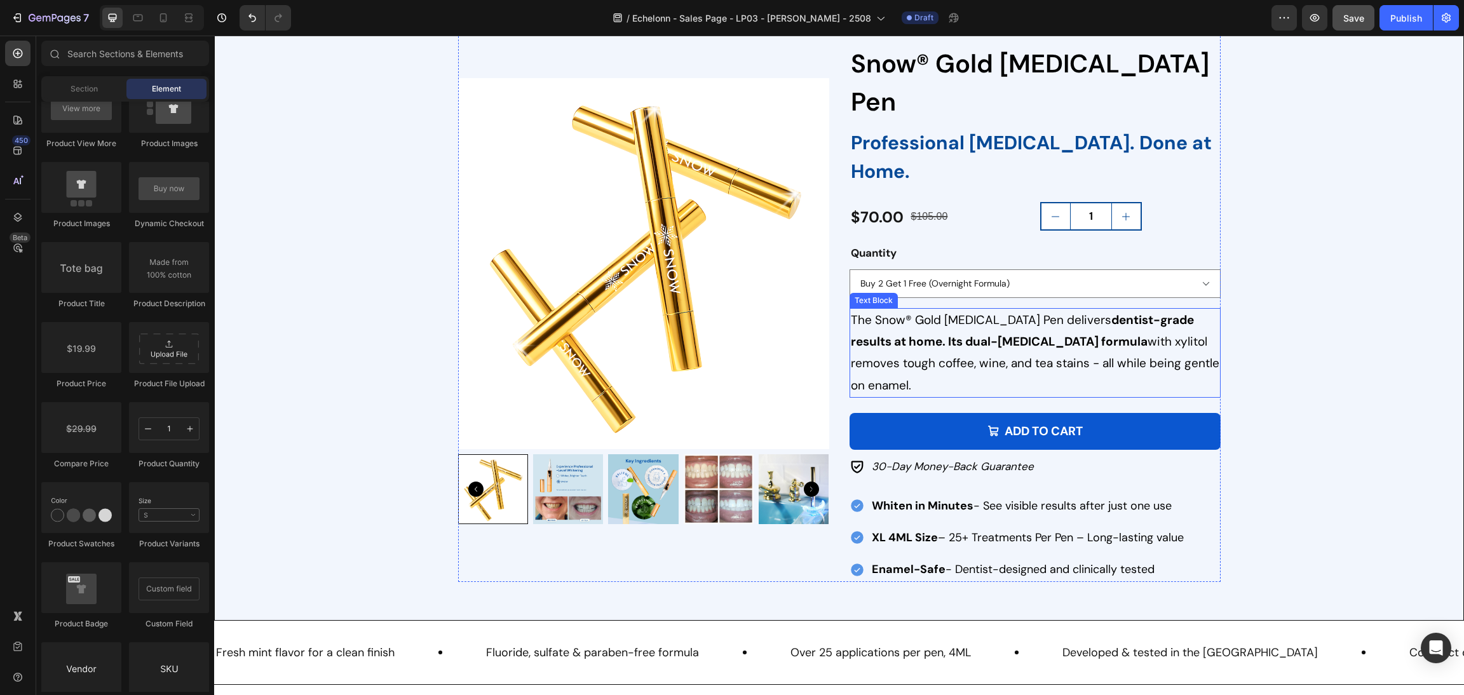
scroll to position [1476, 0]
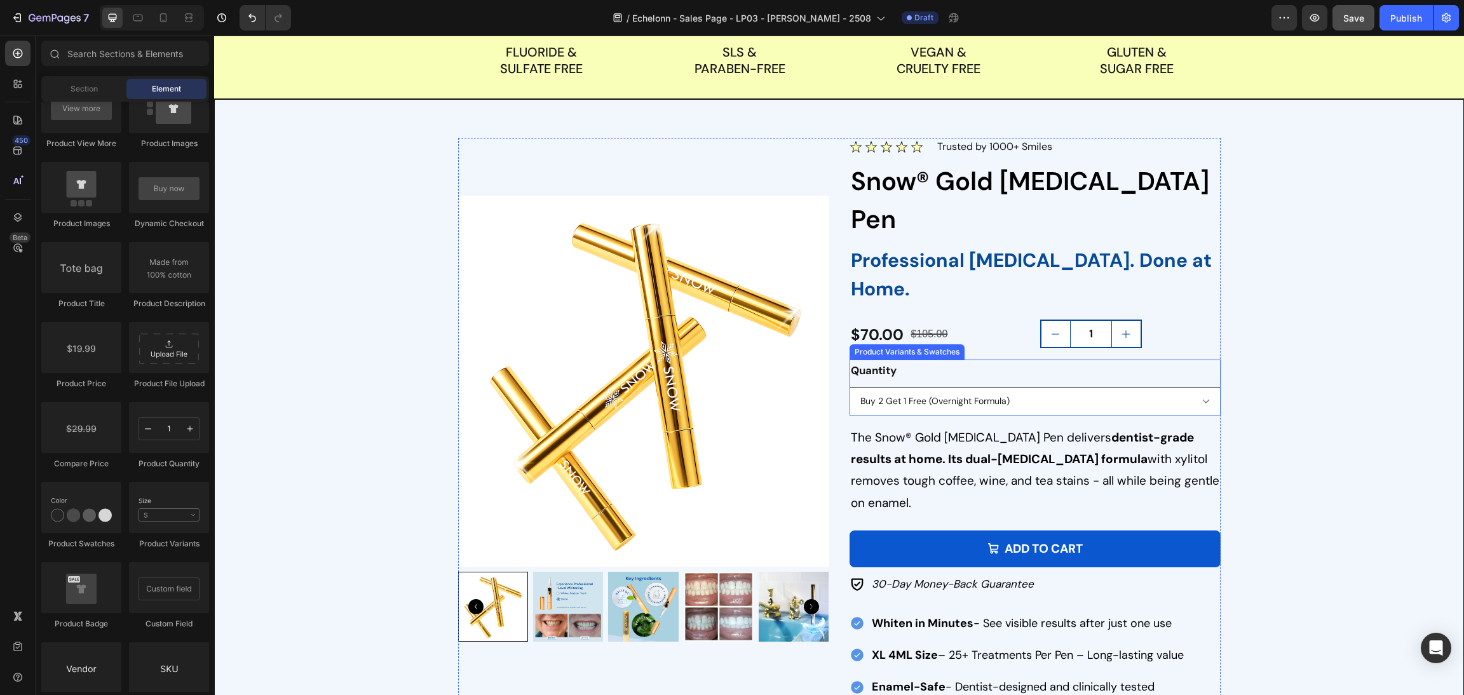
click at [1042, 387] on select "Extra-Strength Buy 2 Get 1 Free (Extra-Strength) Overnight Formula Buy 2 Get 1 …" at bounding box center [1034, 401] width 371 height 29
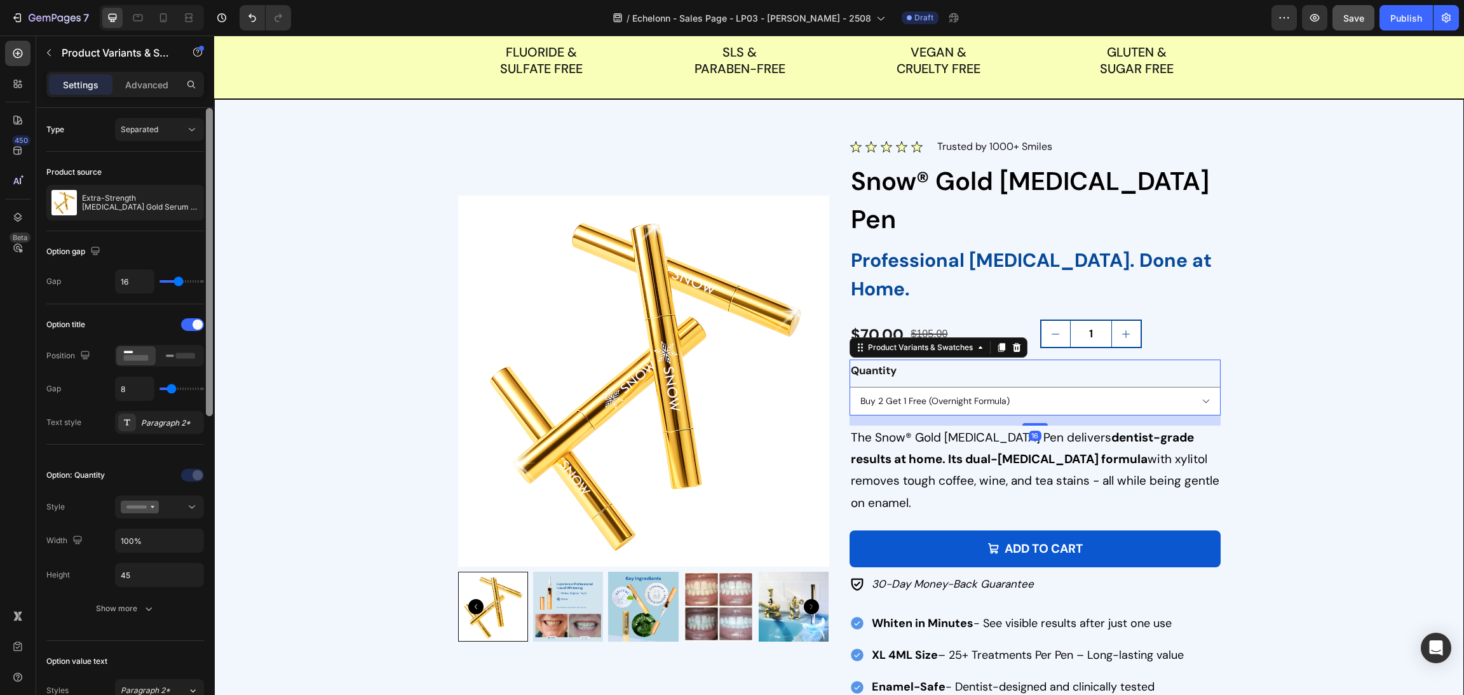
scroll to position [381, 0]
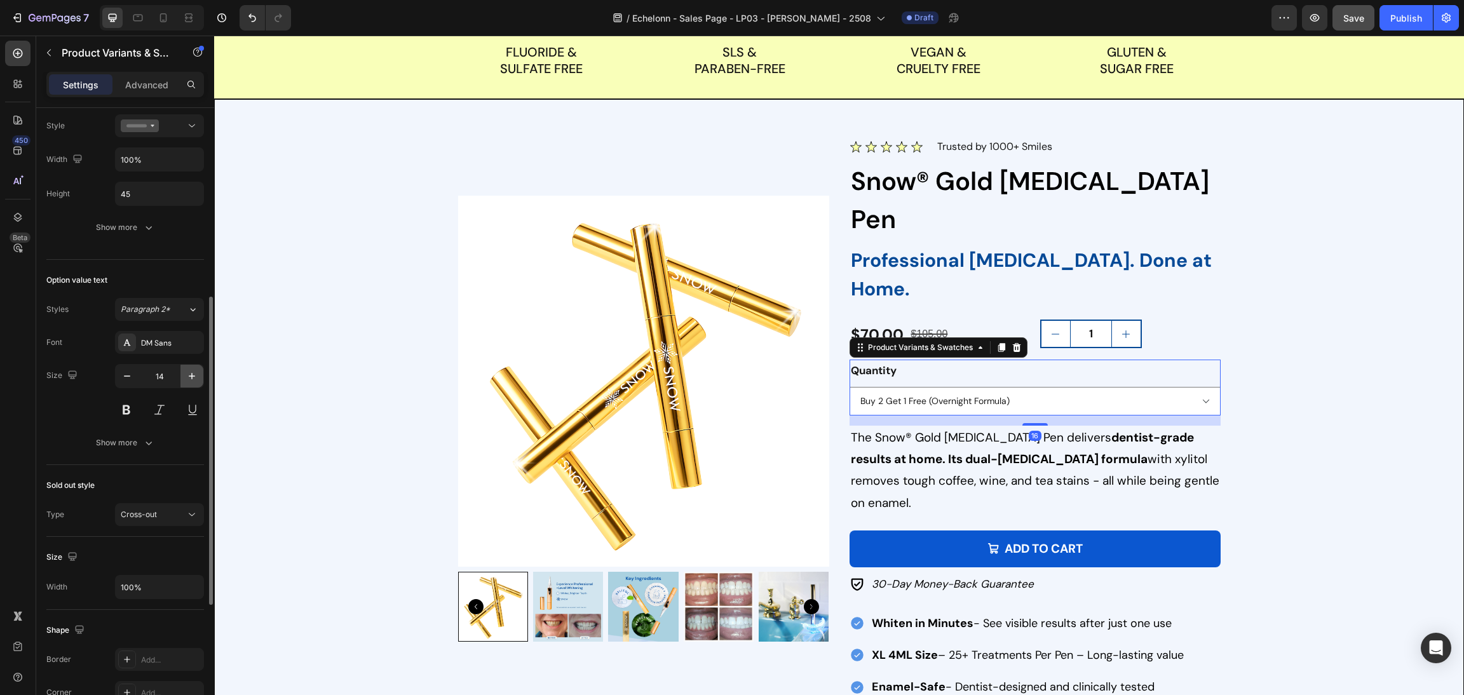
click at [189, 386] on button "button" at bounding box center [191, 376] width 23 height 23
type input "15"
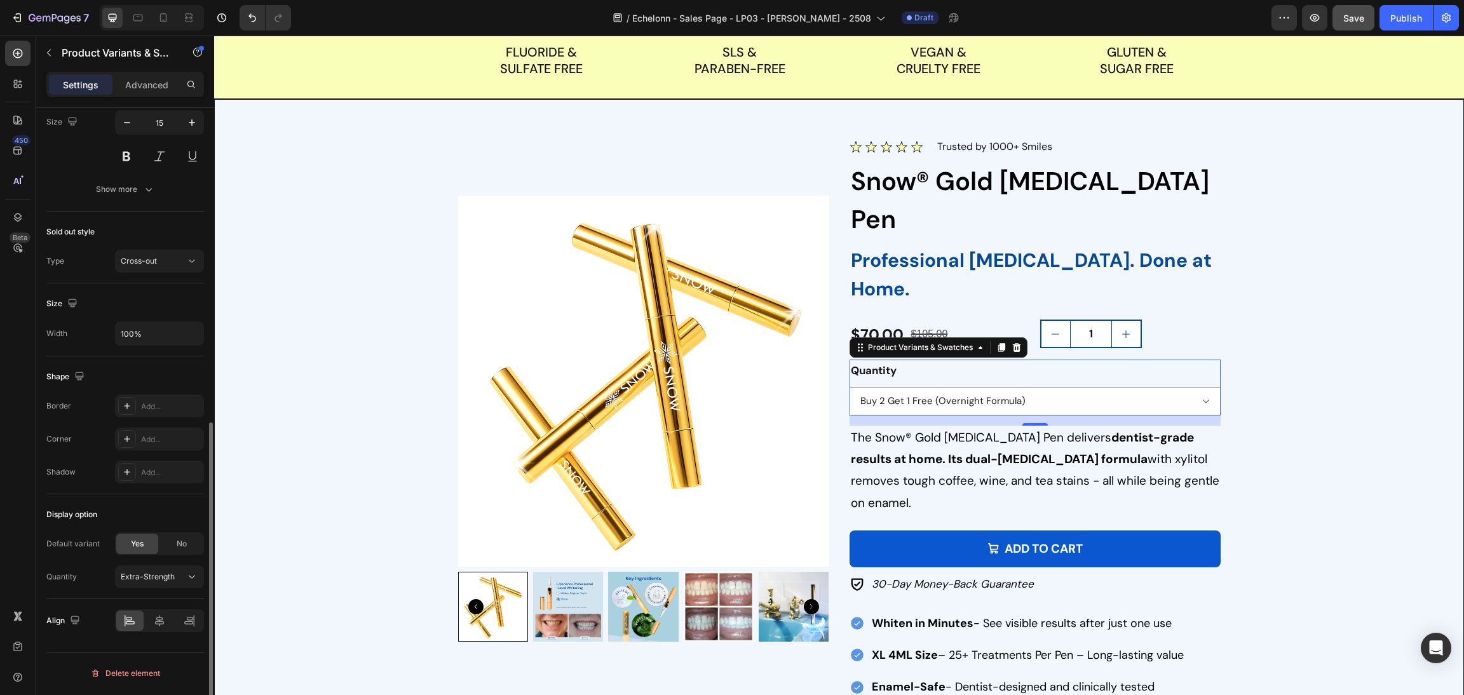
click at [158, 246] on div "Sold out style Type Cross-out" at bounding box center [125, 248] width 158 height 72
click at [163, 263] on div "Cross-out" at bounding box center [153, 260] width 65 height 11
click at [185, 343] on icon at bounding box center [186, 342] width 9 height 9
click at [166, 579] on span "Extra-Strength" at bounding box center [148, 576] width 54 height 11
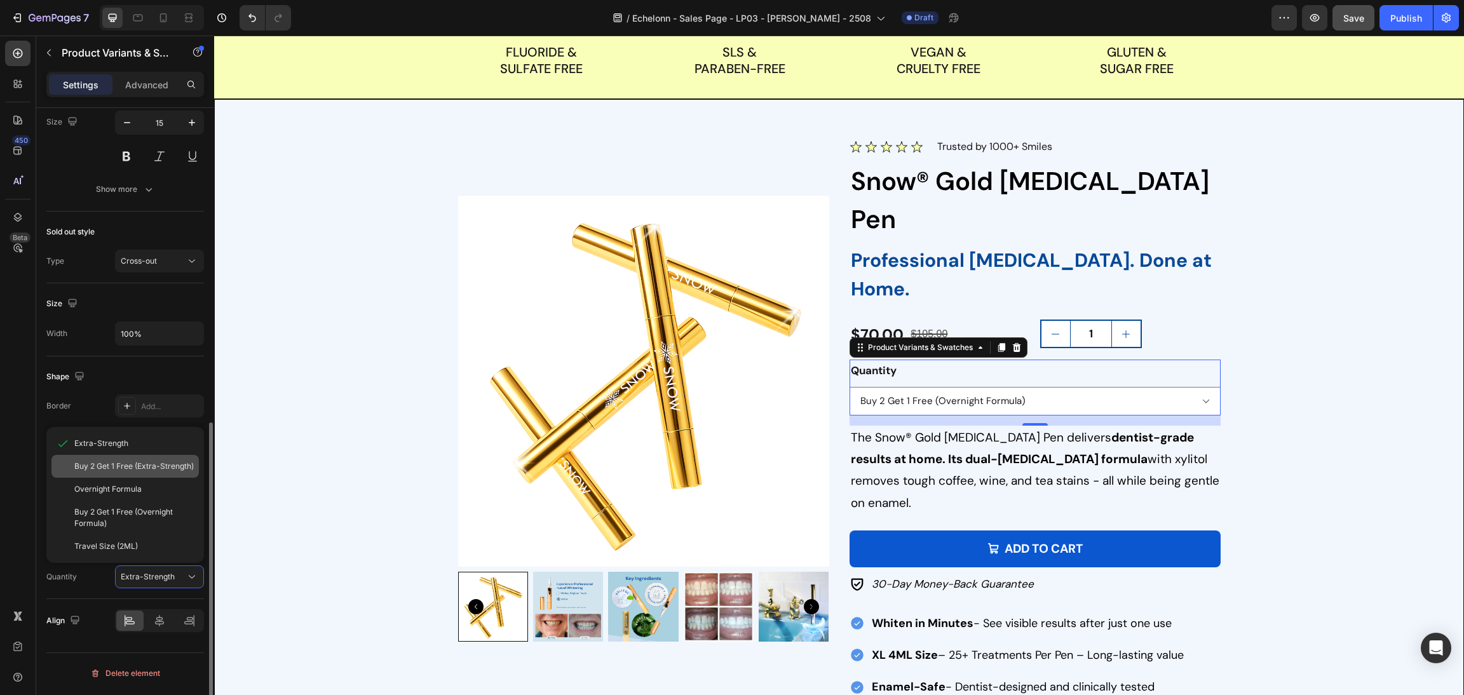
click at [147, 471] on span "Buy 2 Get 1 Free (Extra-Strength)" at bounding box center [133, 466] width 119 height 11
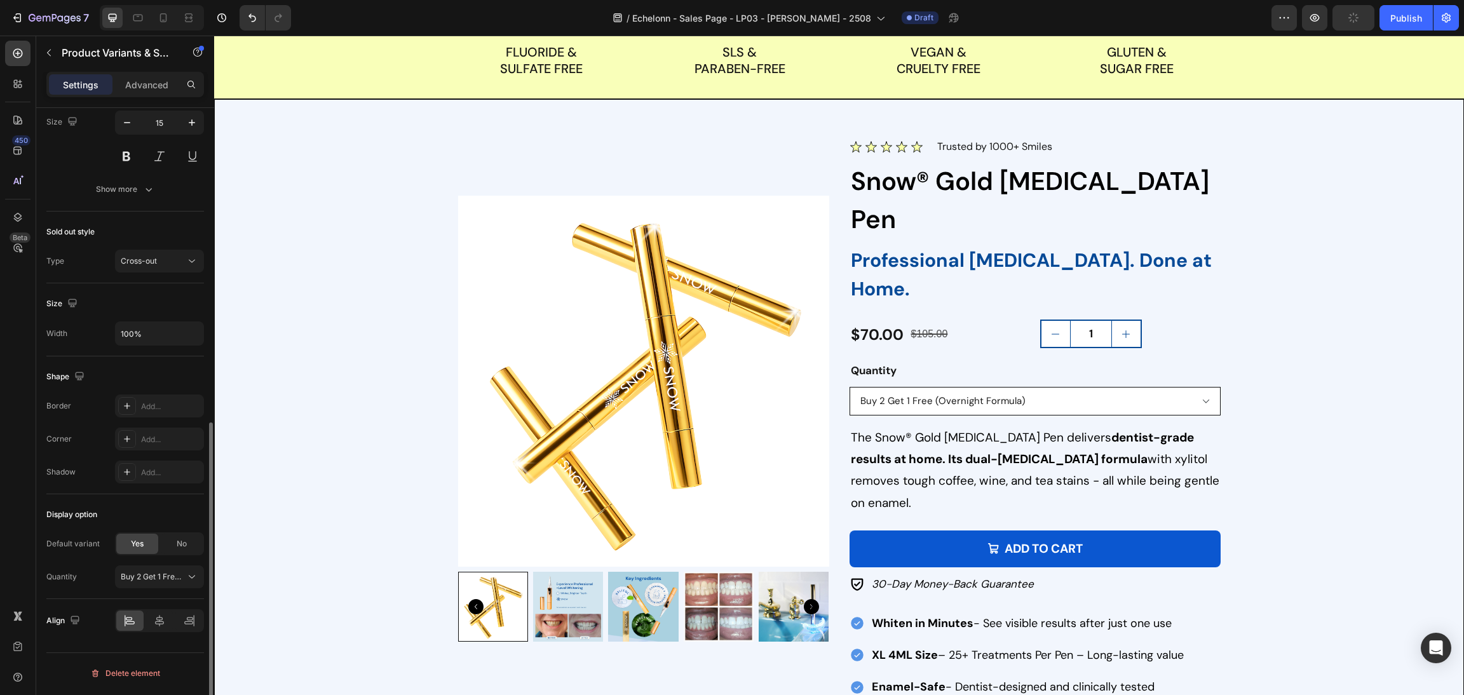
click at [950, 387] on select "Extra-Strength Buy 2 Get 1 Free (Extra-Strength) Overnight Formula Buy 2 Get 1 …" at bounding box center [1034, 401] width 371 height 29
click at [849, 387] on select "Extra-Strength Buy 2 Get 1 Free (Extra-Strength) Overnight Formula Buy 2 Get 1 …" at bounding box center [1034, 401] width 371 height 29
click at [1027, 387] on select "Extra-Strength Buy 2 Get 1 Free (Extra-Strength) Overnight Formula Buy 2 Get 1 …" at bounding box center [1034, 401] width 371 height 29
click at [849, 387] on select "Extra-Strength Buy 2 Get 1 Free (Extra-Strength) Overnight Formula Buy 2 Get 1 …" at bounding box center [1034, 401] width 371 height 29
select select "Buy 2 Get 1 Free (Overnight Formula)"
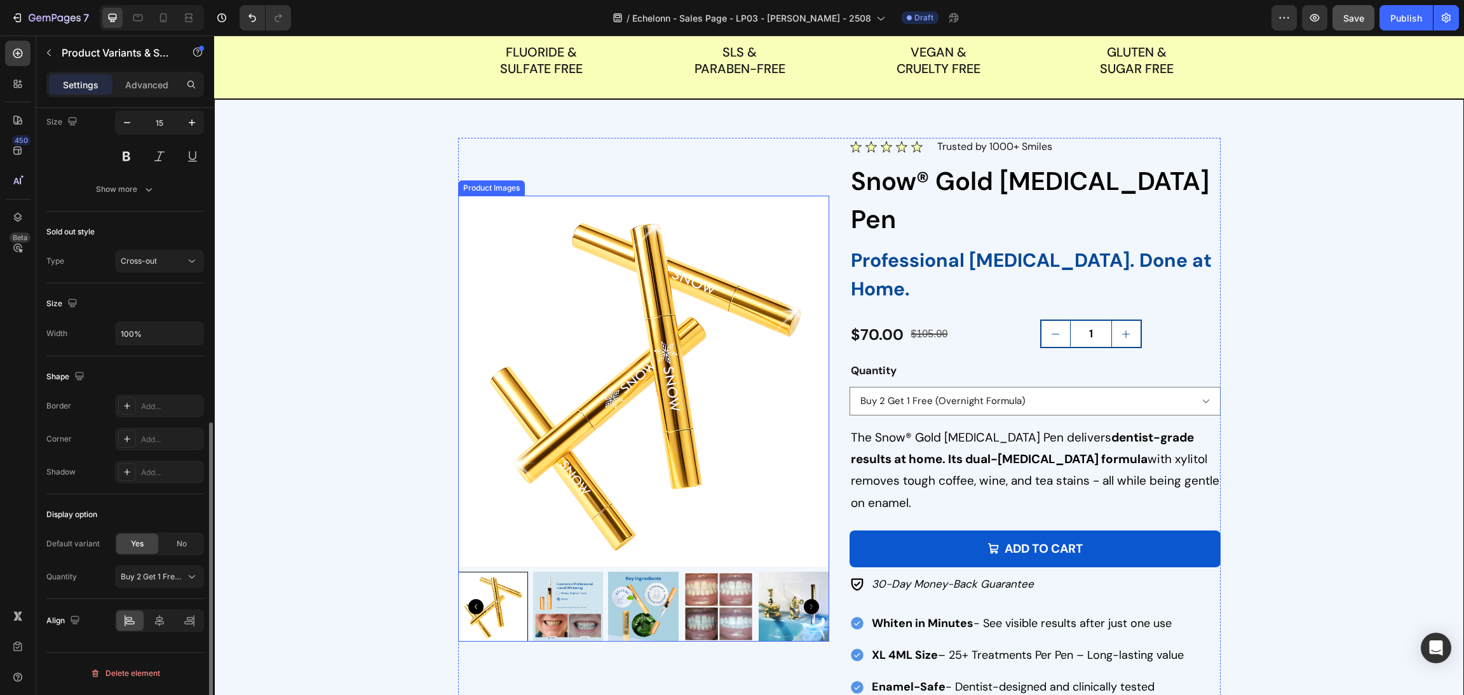
click at [527, 487] on img at bounding box center [643, 381] width 371 height 371
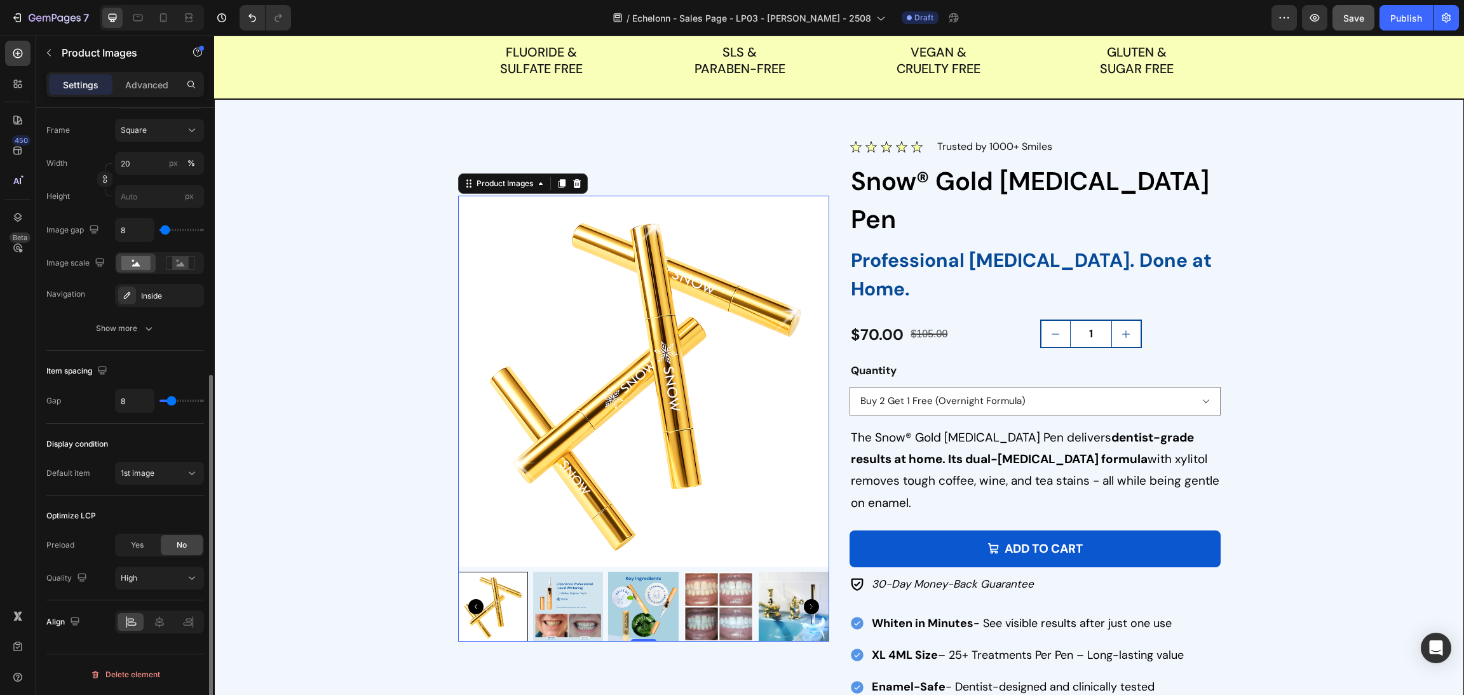
scroll to position [0, 0]
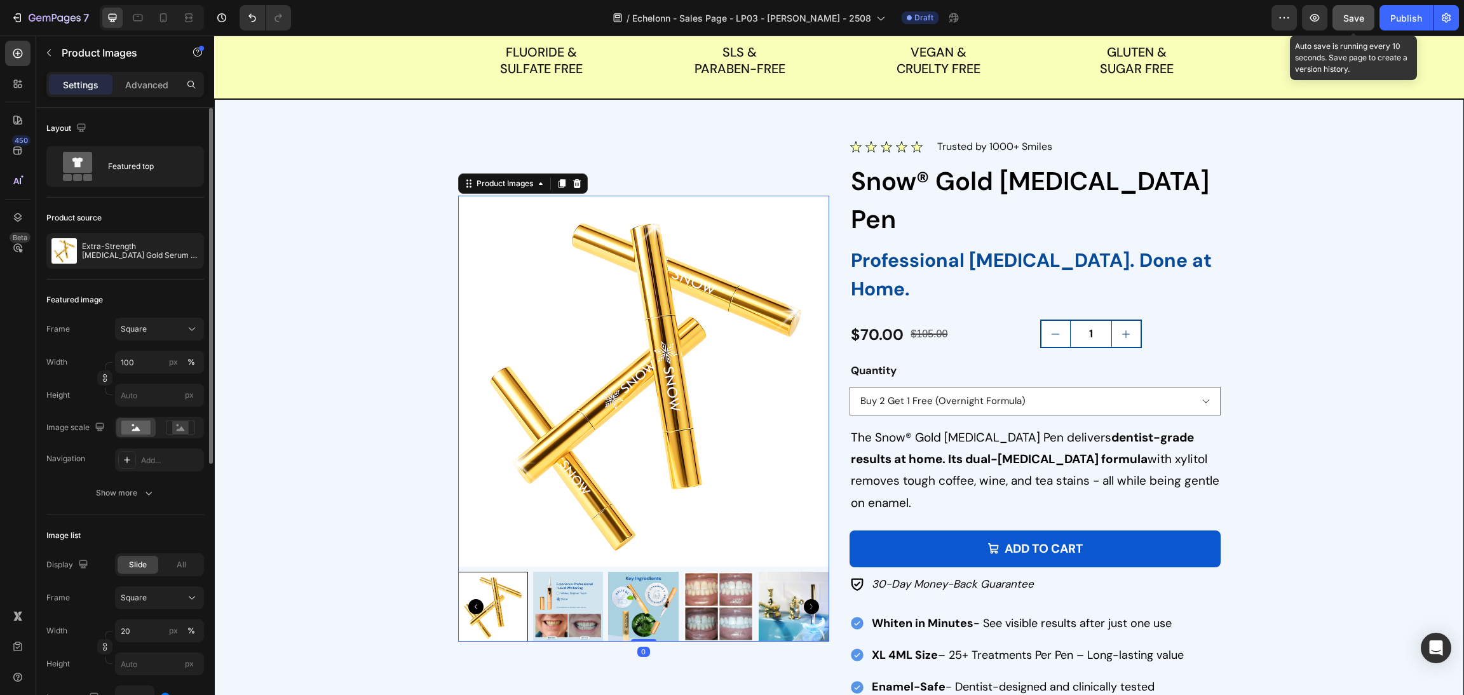
click at [1356, 13] on span "Save" at bounding box center [1353, 18] width 21 height 11
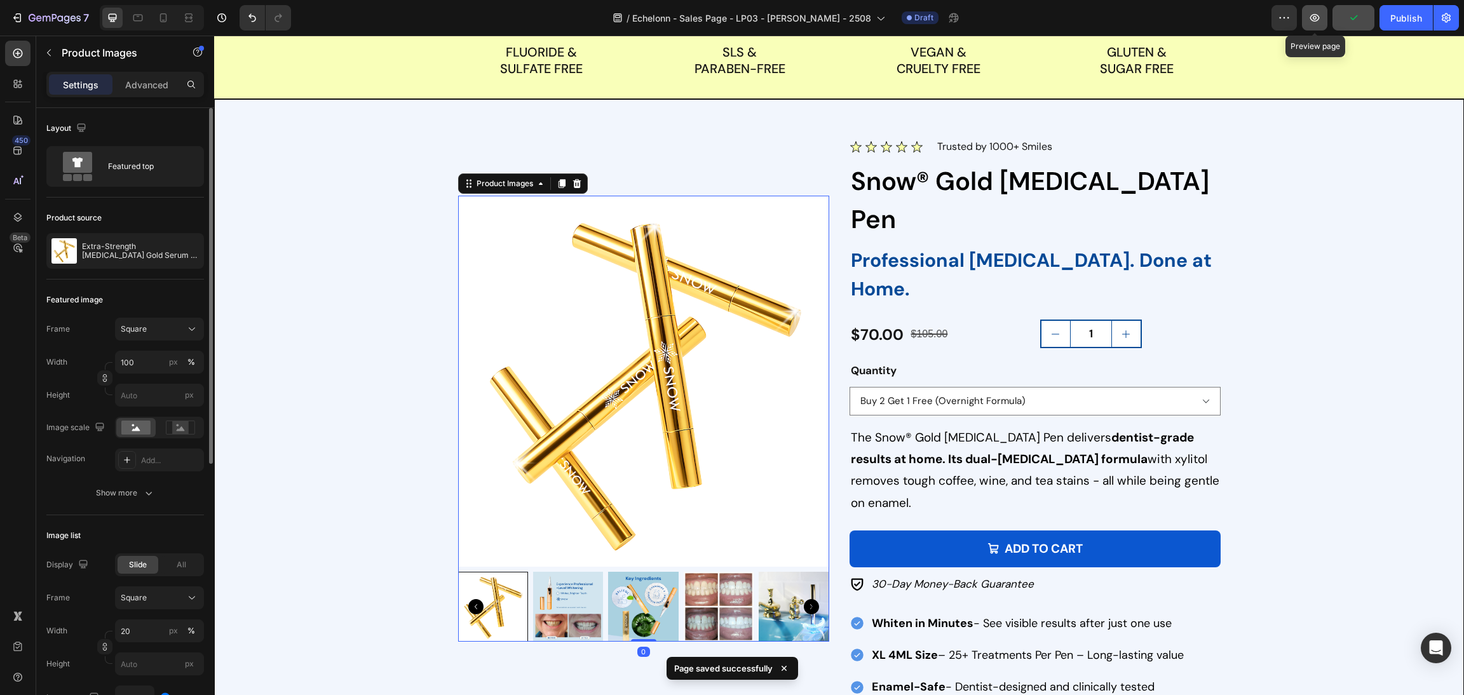
click at [1309, 16] on icon "button" at bounding box center [1314, 17] width 13 height 13
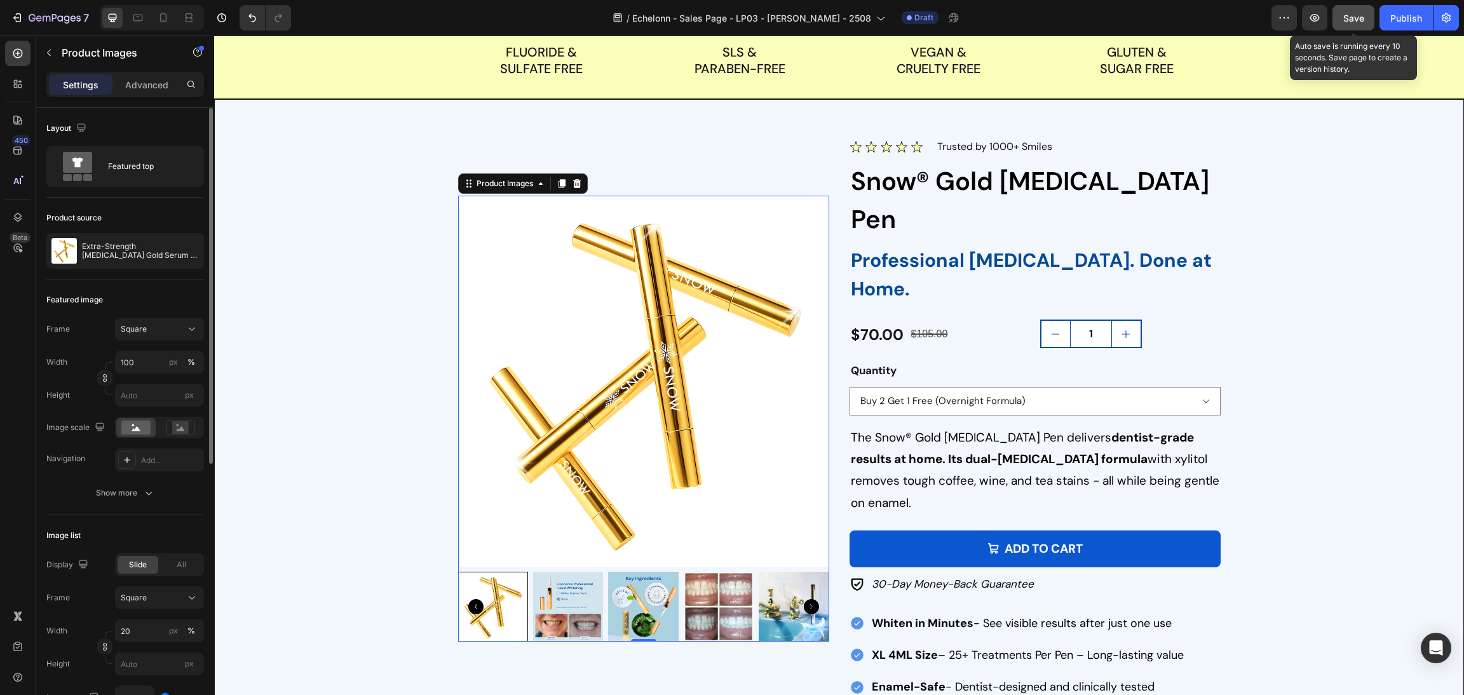
drag, startPoint x: 1340, startPoint y: 22, endPoint x: 1342, endPoint y: 35, distance: 12.8
click at [1340, 23] on button "Save" at bounding box center [1353, 17] width 42 height 25
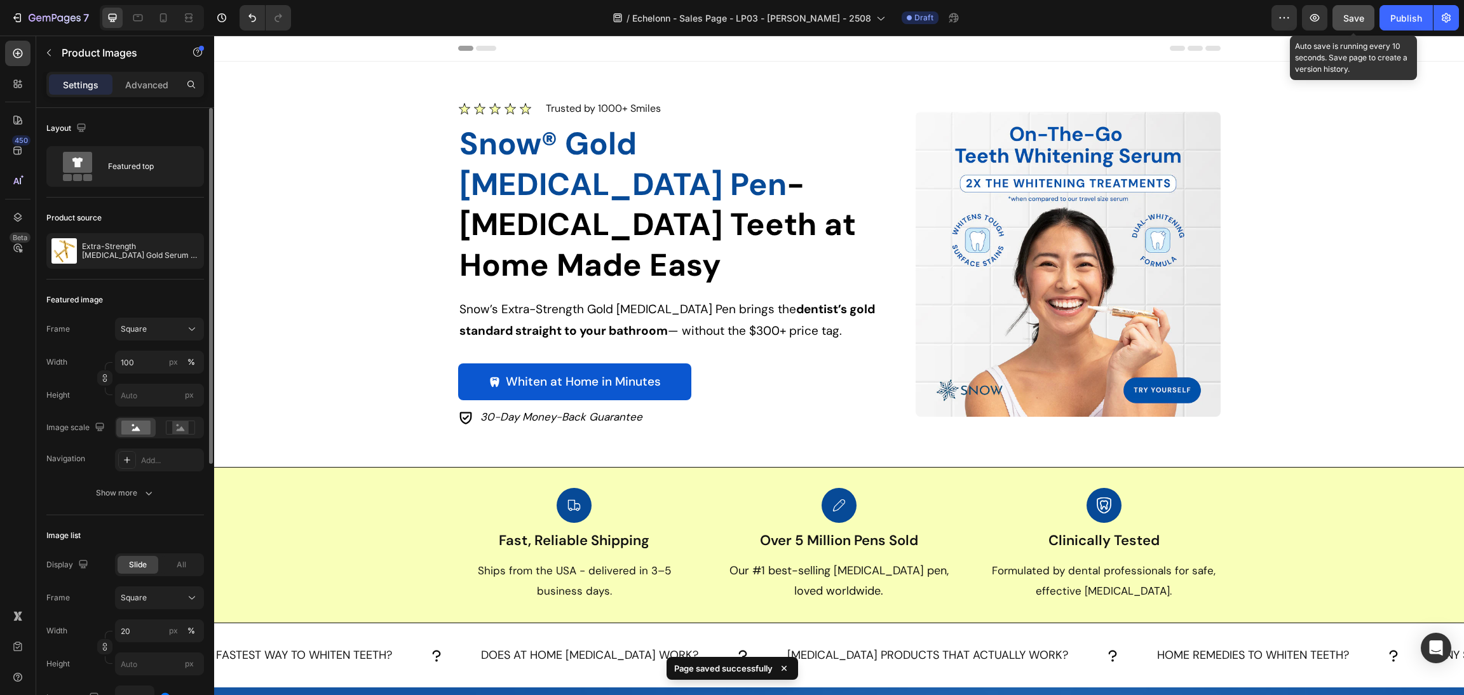
click at [1370, 24] on button "Save" at bounding box center [1353, 17] width 42 height 25
click at [1309, 25] on button "button" at bounding box center [1314, 17] width 25 height 25
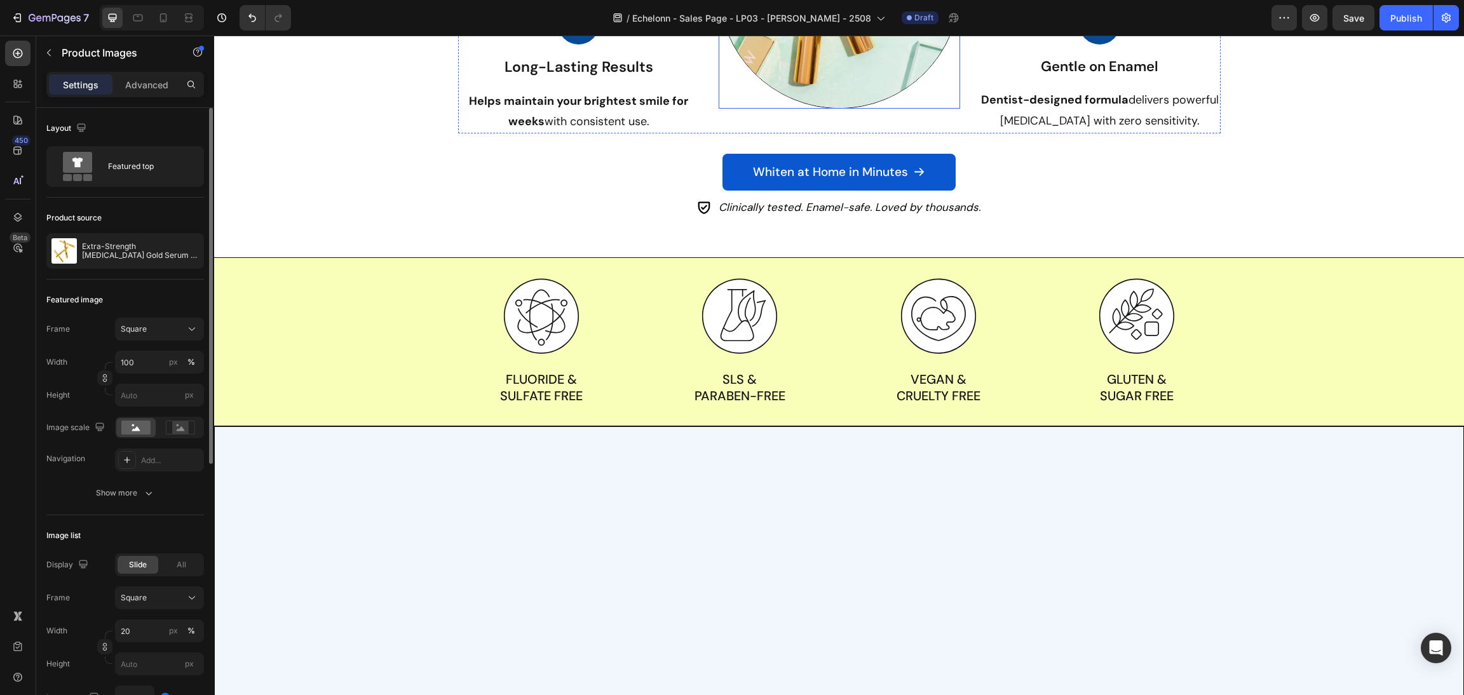
select select "Buy 2 Get 1 Free (Overnight Formula)"
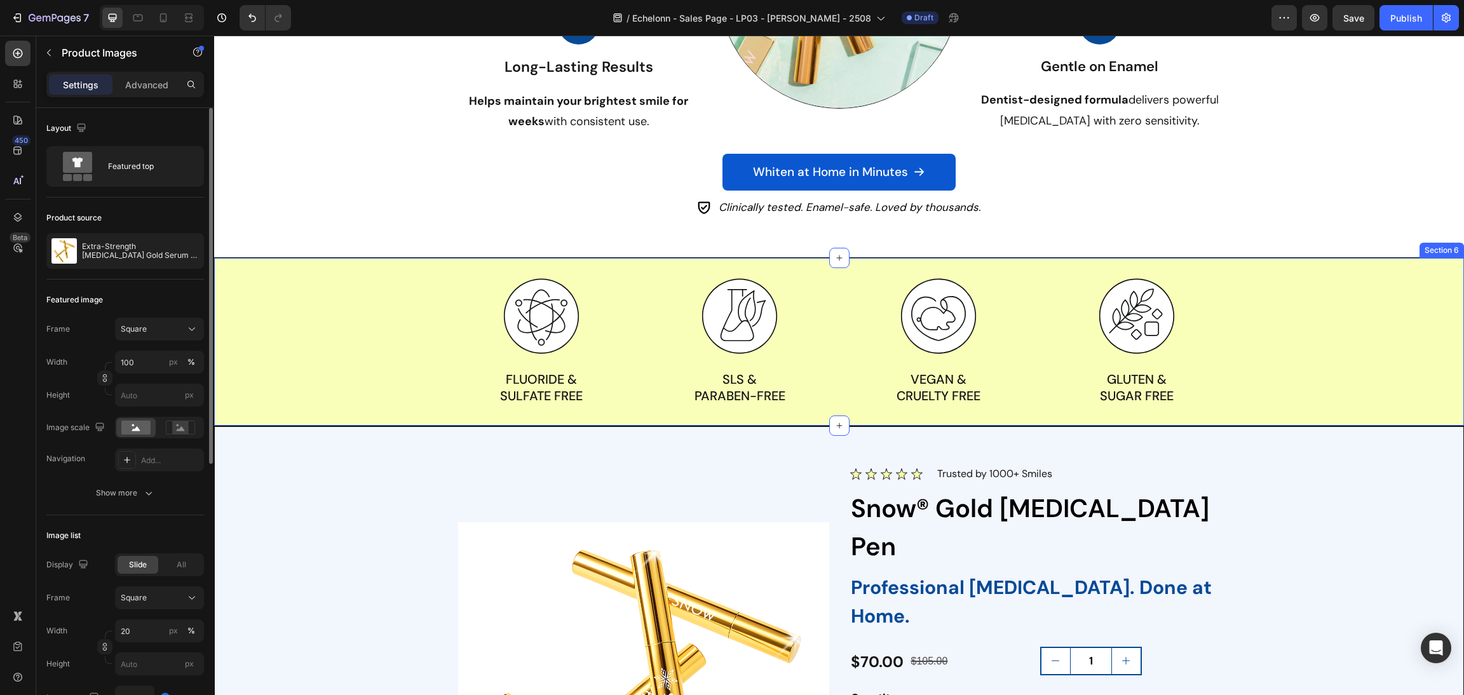
scroll to position [1334, 0]
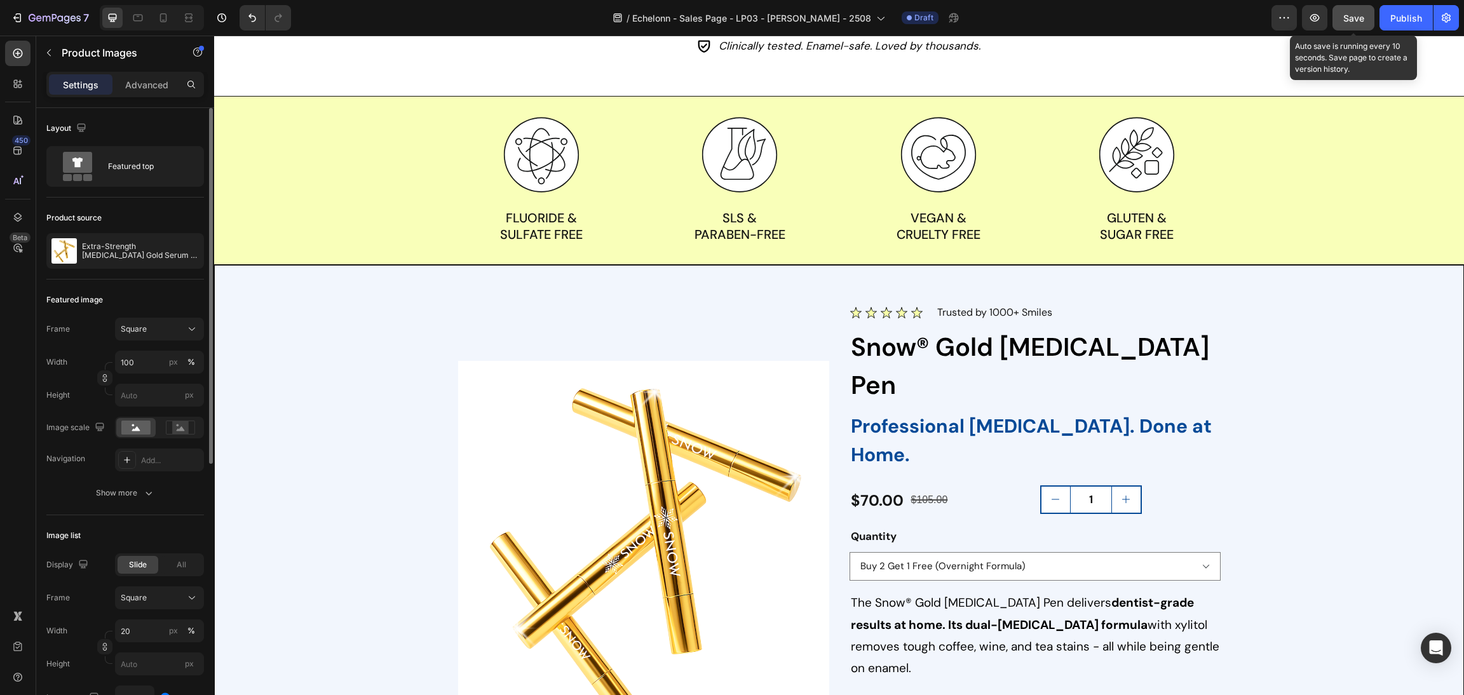
click at [1340, 12] on button "Save" at bounding box center [1353, 17] width 42 height 25
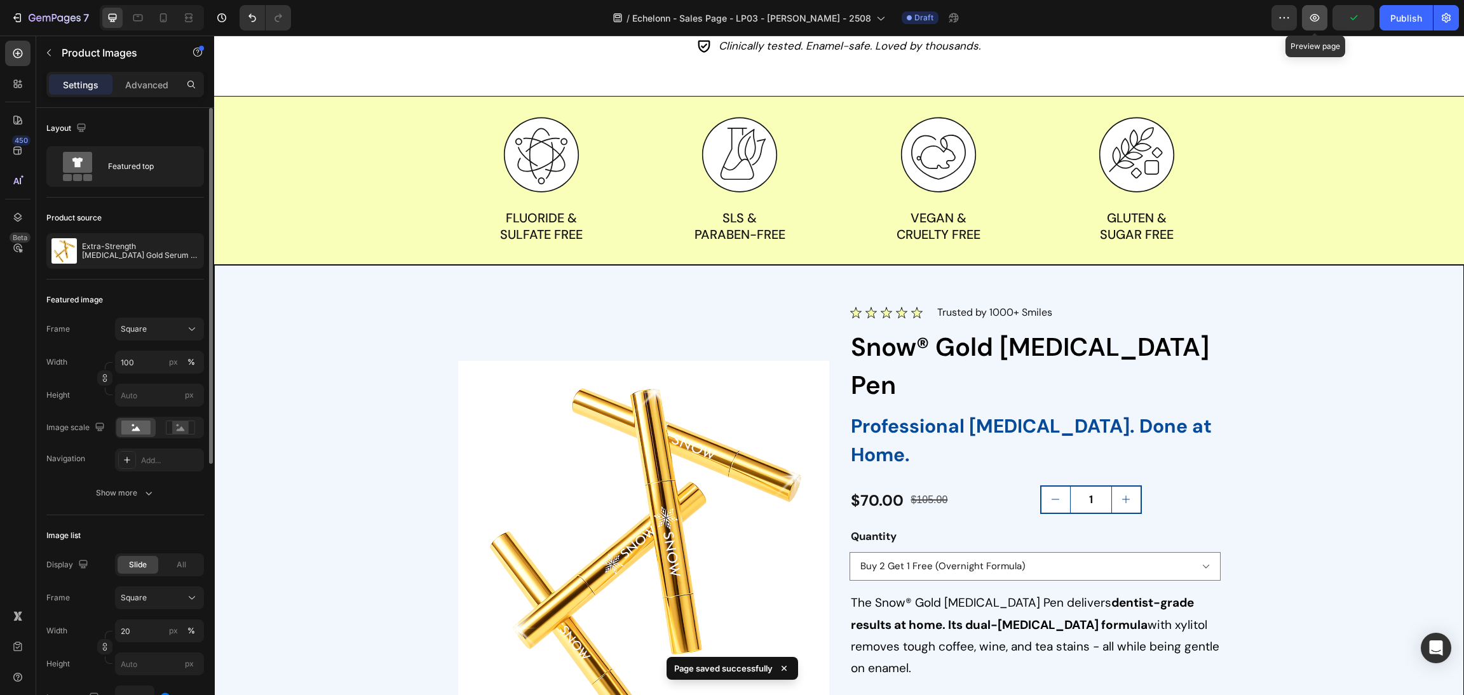
click at [1321, 11] on button "button" at bounding box center [1314, 17] width 25 height 25
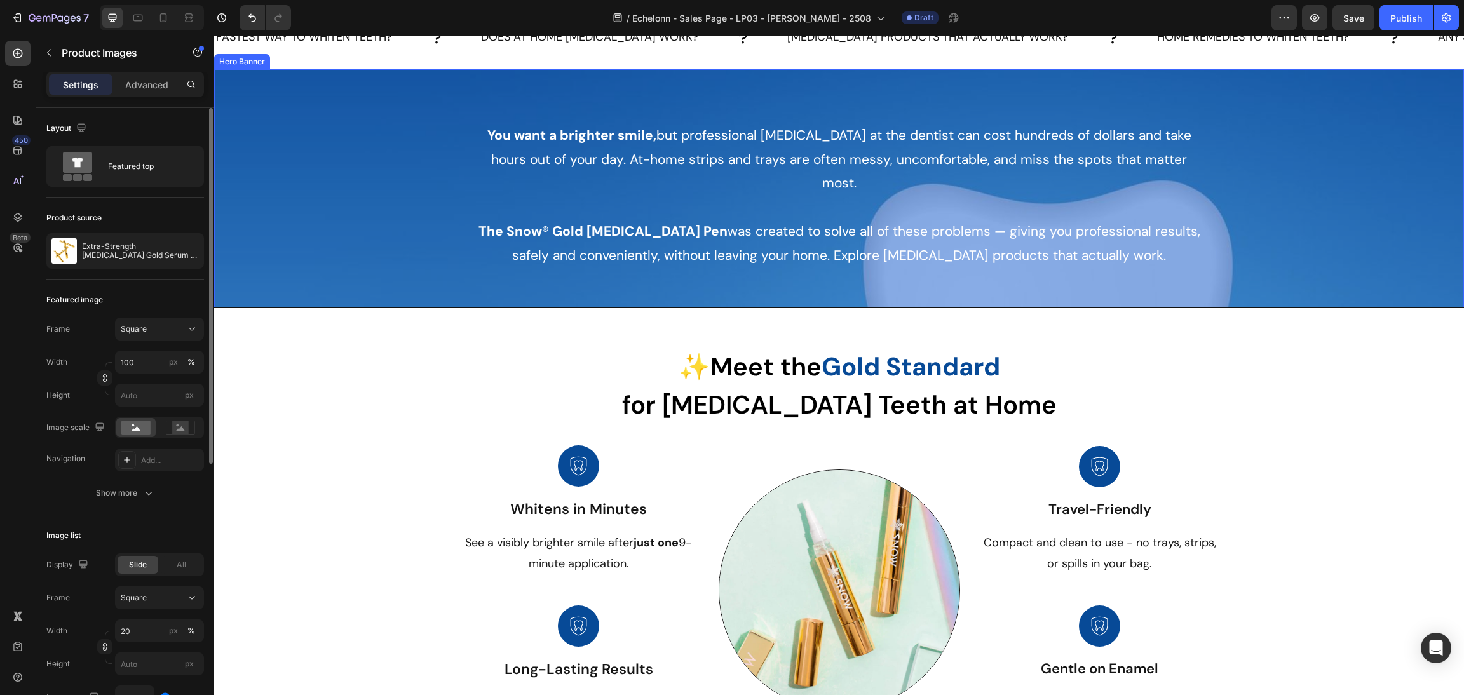
scroll to position [0, 0]
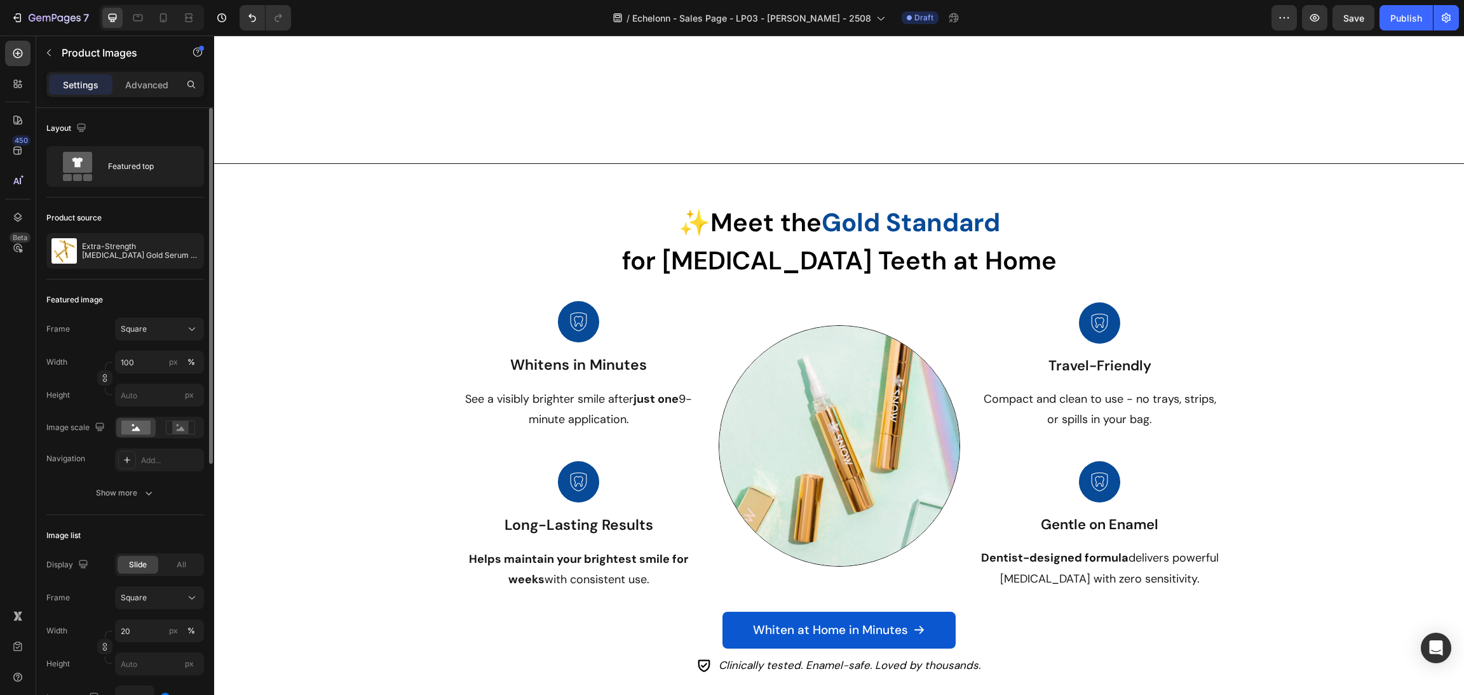
select select "Buy 2 Get 1 Free (Overnight Formula)"
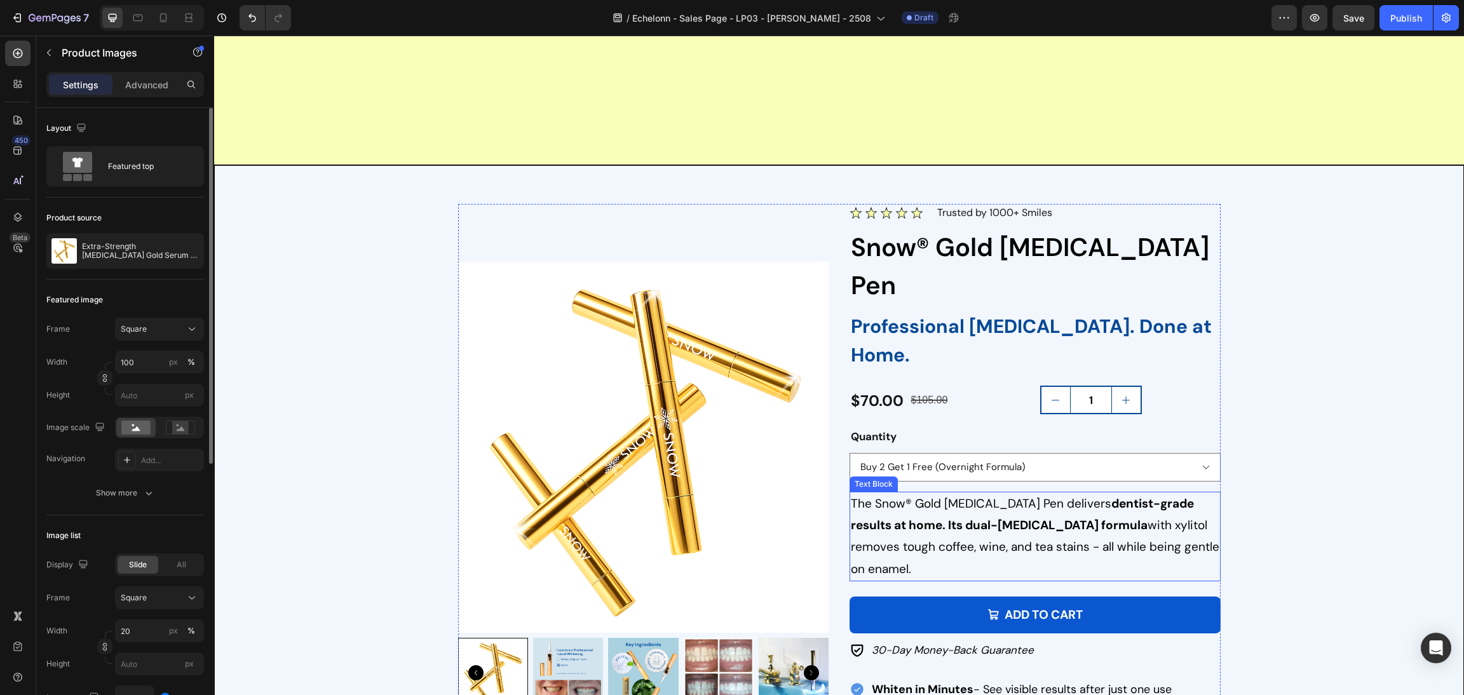
scroll to position [1624, 0]
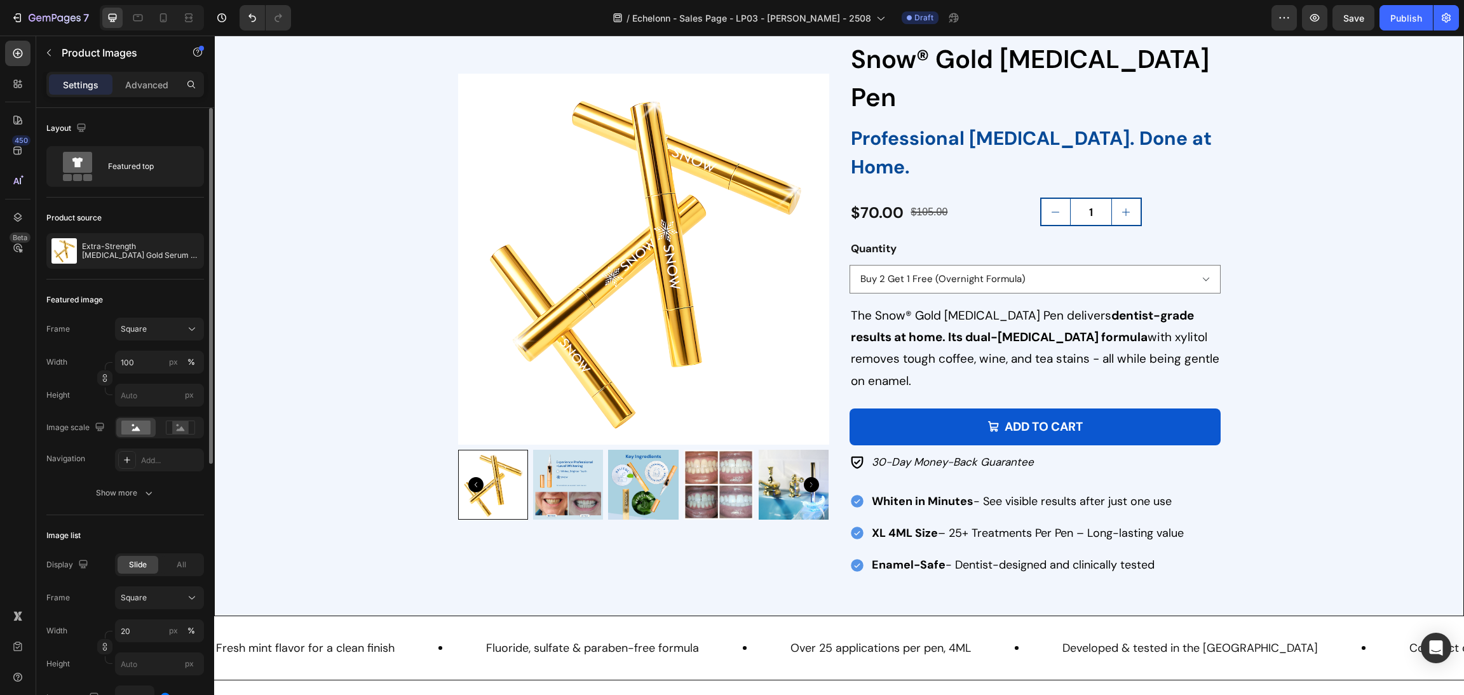
click at [781, 276] on img at bounding box center [643, 259] width 371 height 371
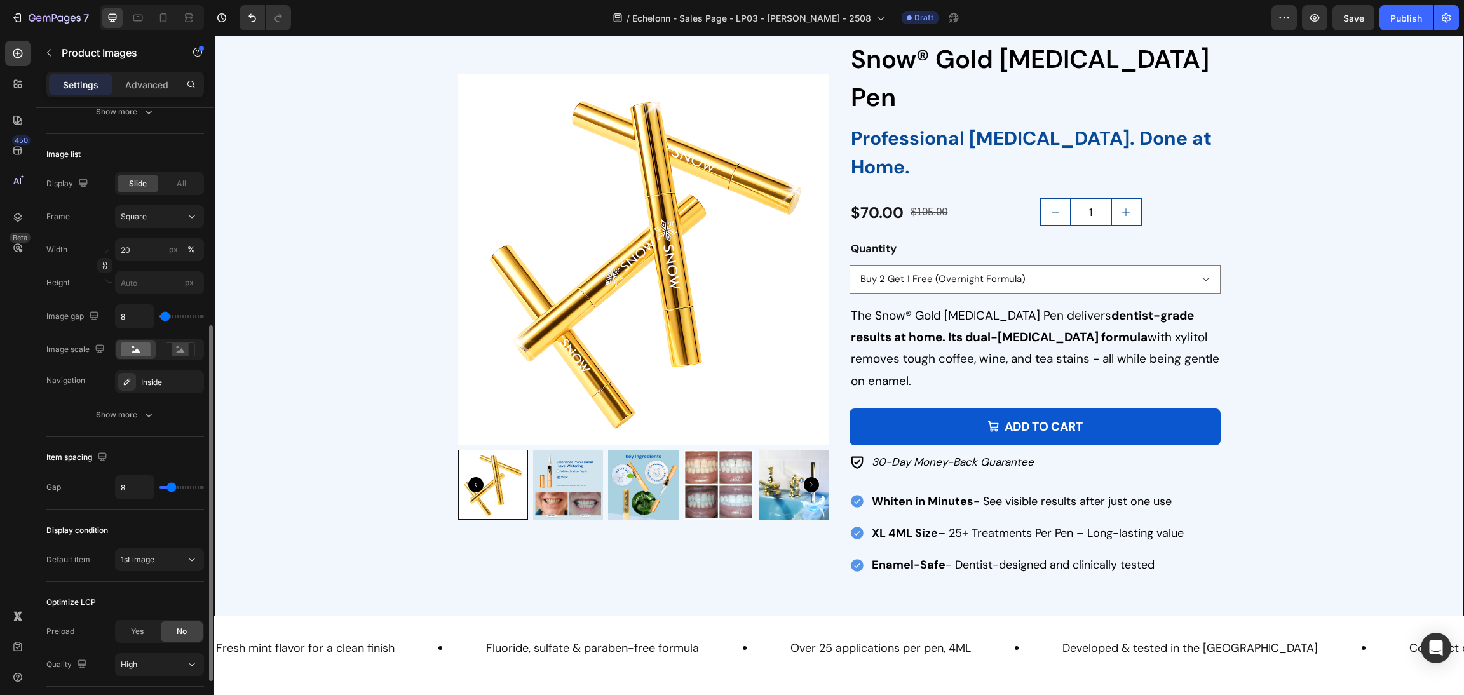
scroll to position [468, 0]
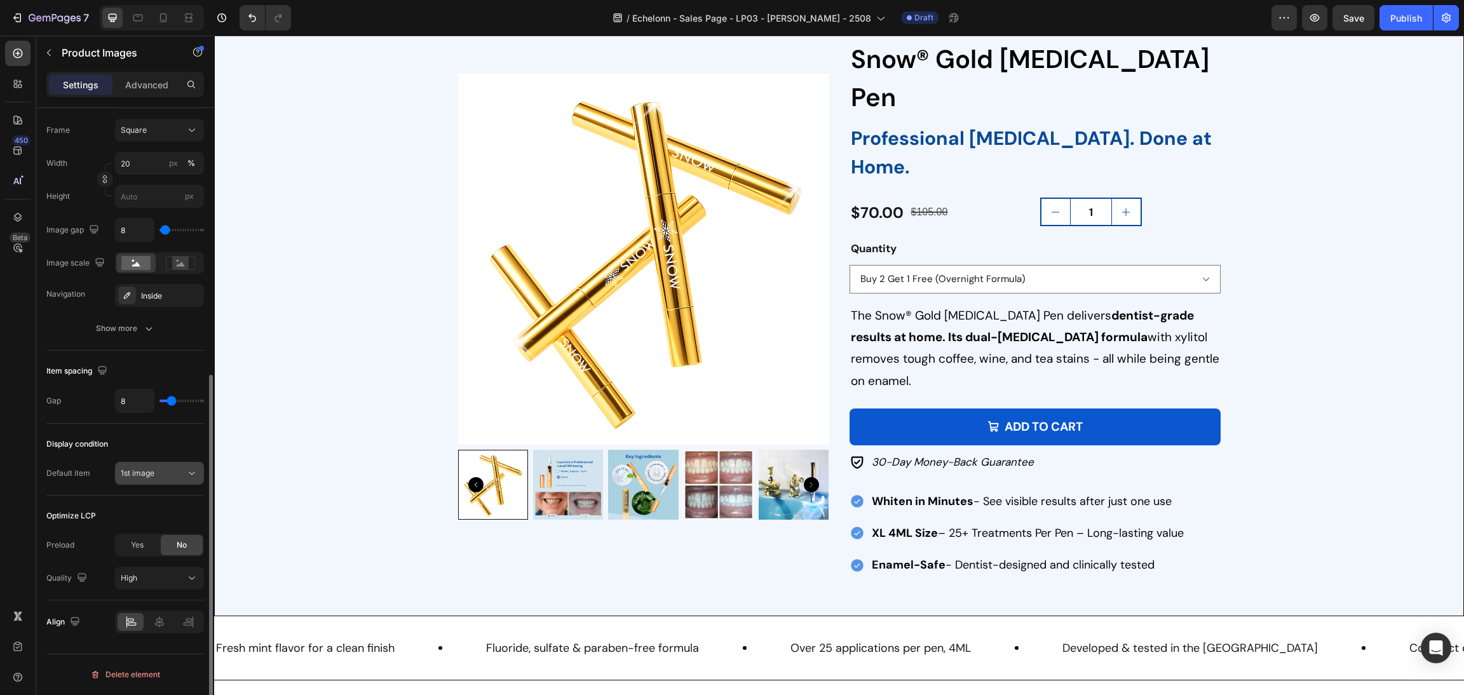
click at [153, 473] on span "1st image" at bounding box center [138, 473] width 34 height 10
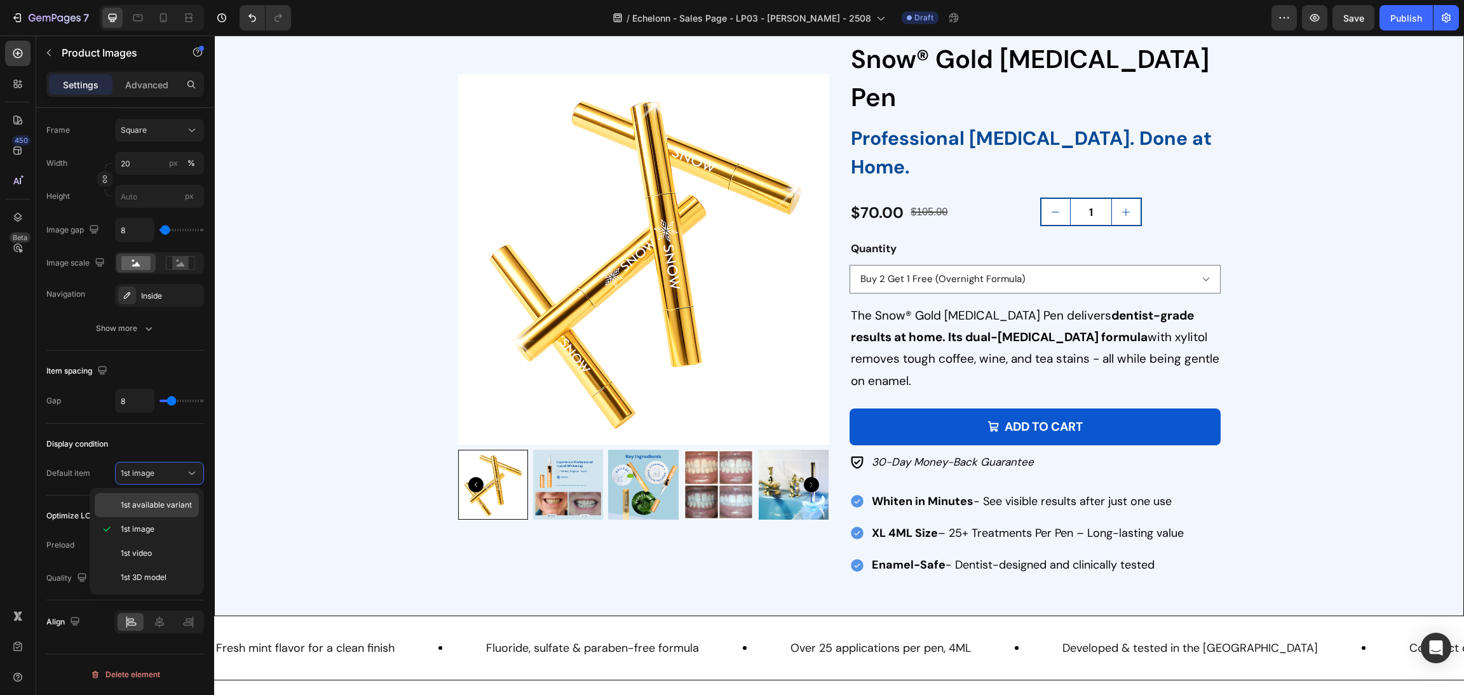
drag, startPoint x: 154, startPoint y: 508, endPoint x: 255, endPoint y: 476, distance: 105.5
click at [154, 508] on span "1st available variant" at bounding box center [156, 504] width 71 height 11
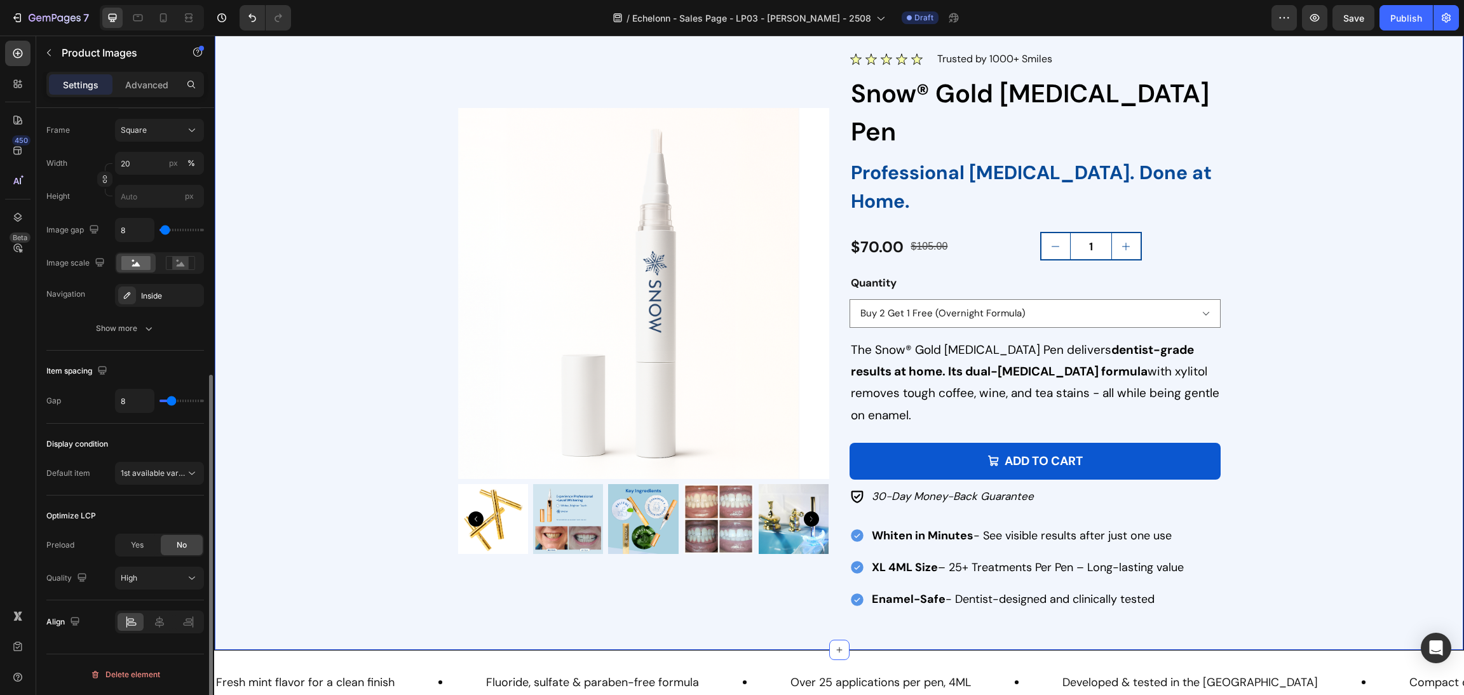
scroll to position [1528, 0]
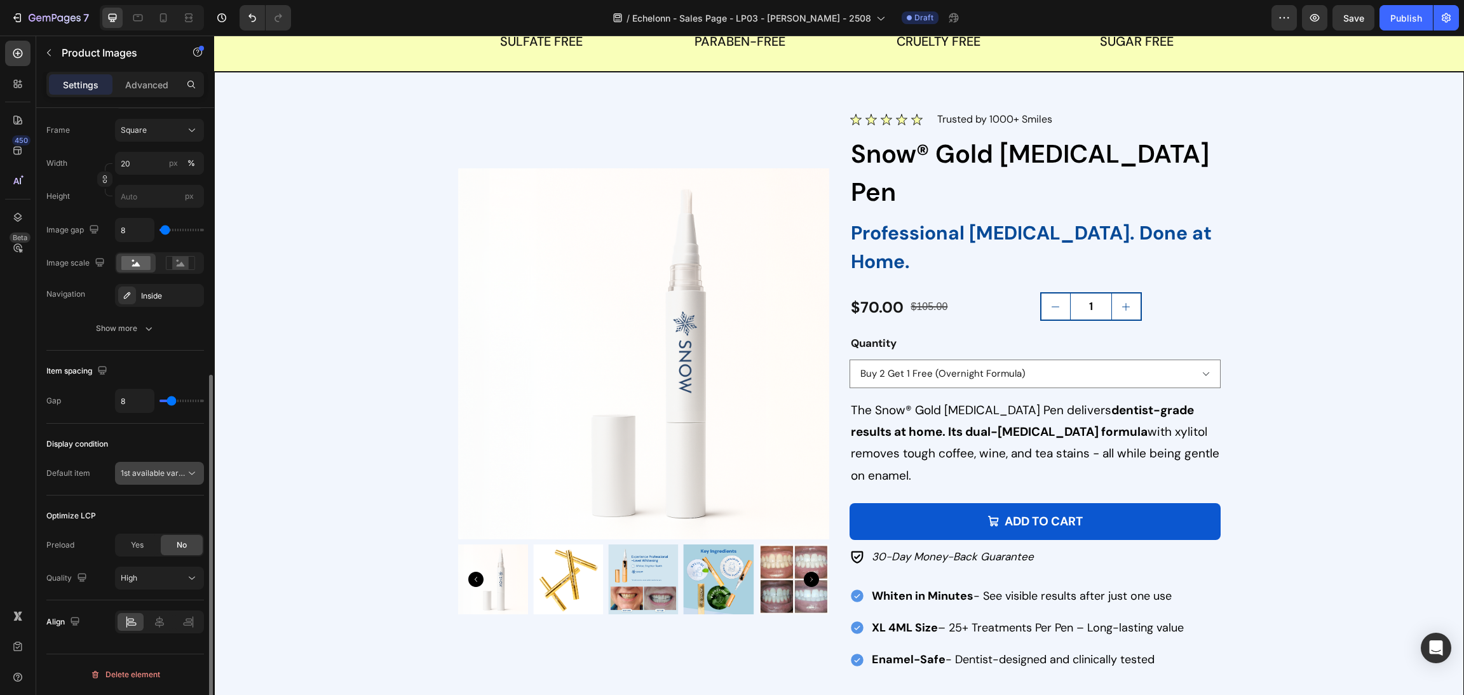
click at [136, 482] on button "1st available variant" at bounding box center [159, 473] width 89 height 23
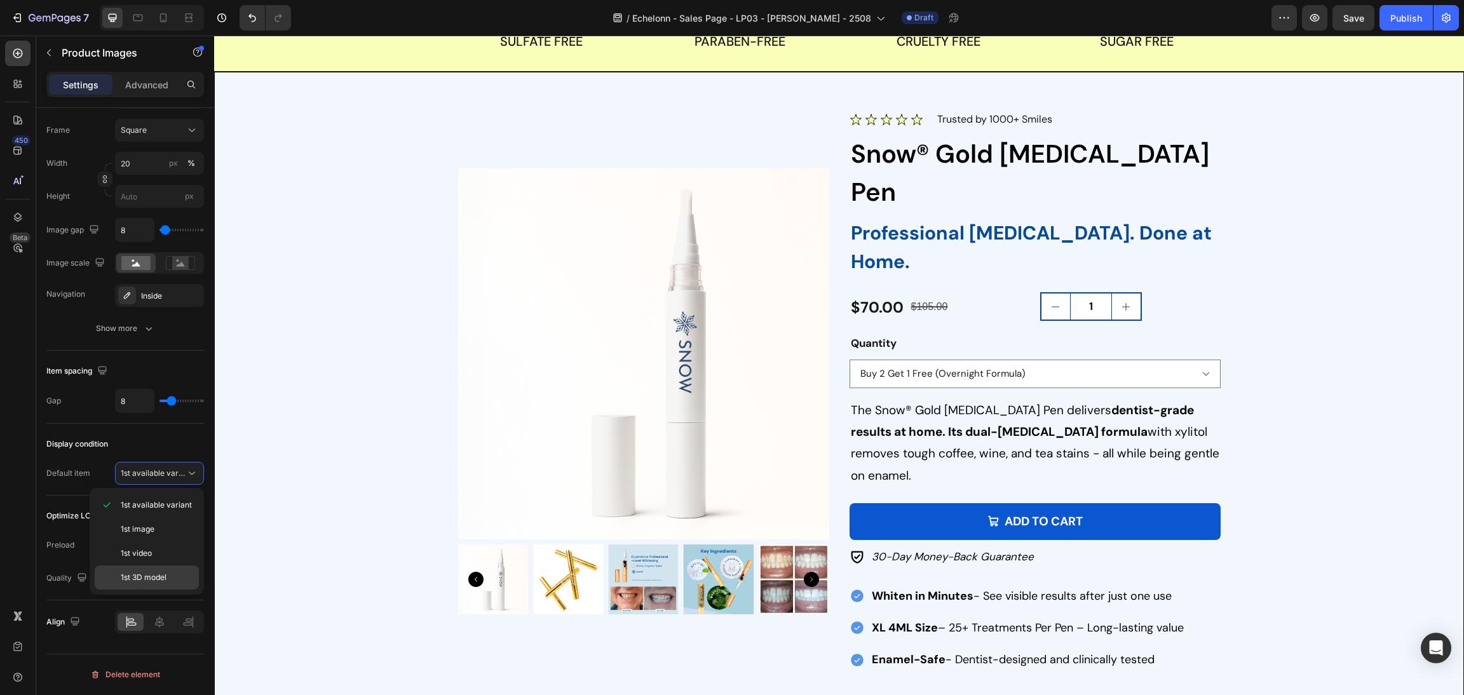
click at [165, 579] on span "1st 3D model" at bounding box center [144, 577] width 46 height 11
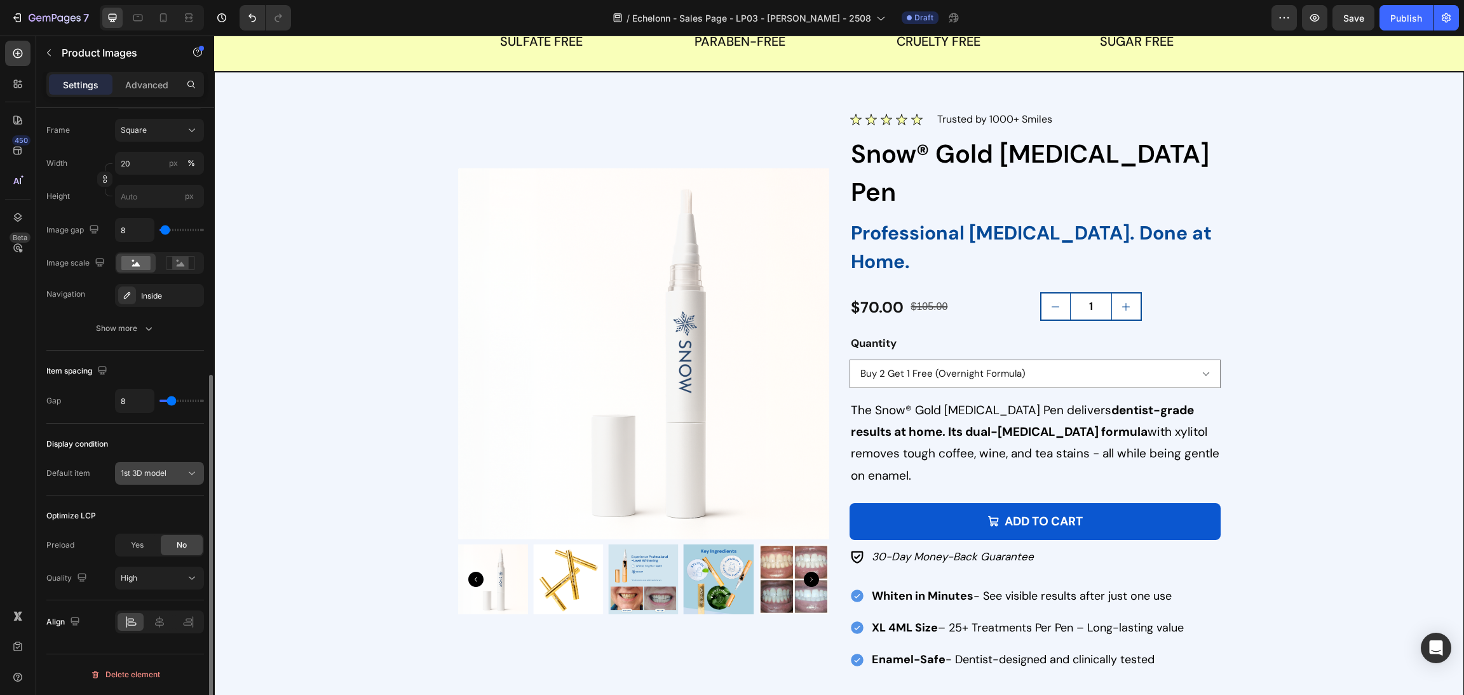
click at [166, 471] on span "1st 3D model" at bounding box center [144, 473] width 46 height 10
click at [165, 526] on p "1st image" at bounding box center [157, 528] width 72 height 11
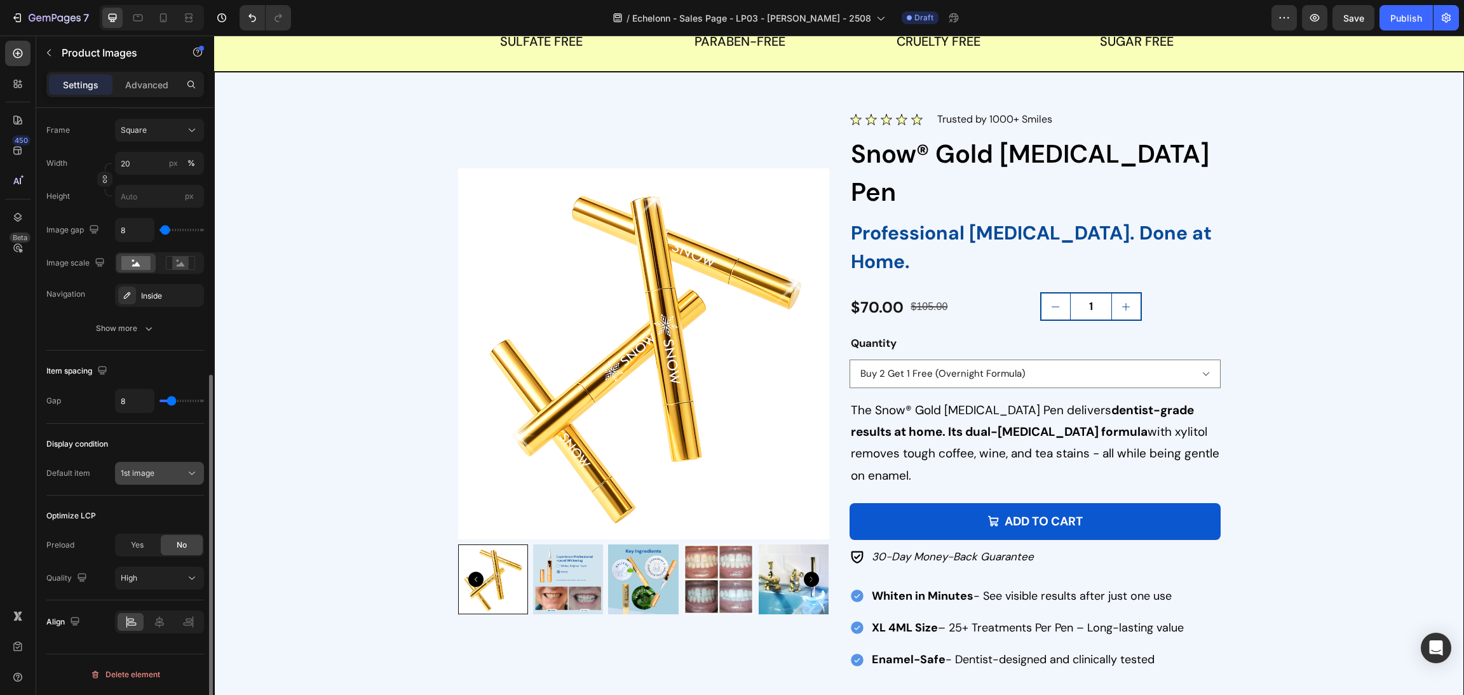
click at [168, 479] on div "1st image" at bounding box center [153, 473] width 65 height 11
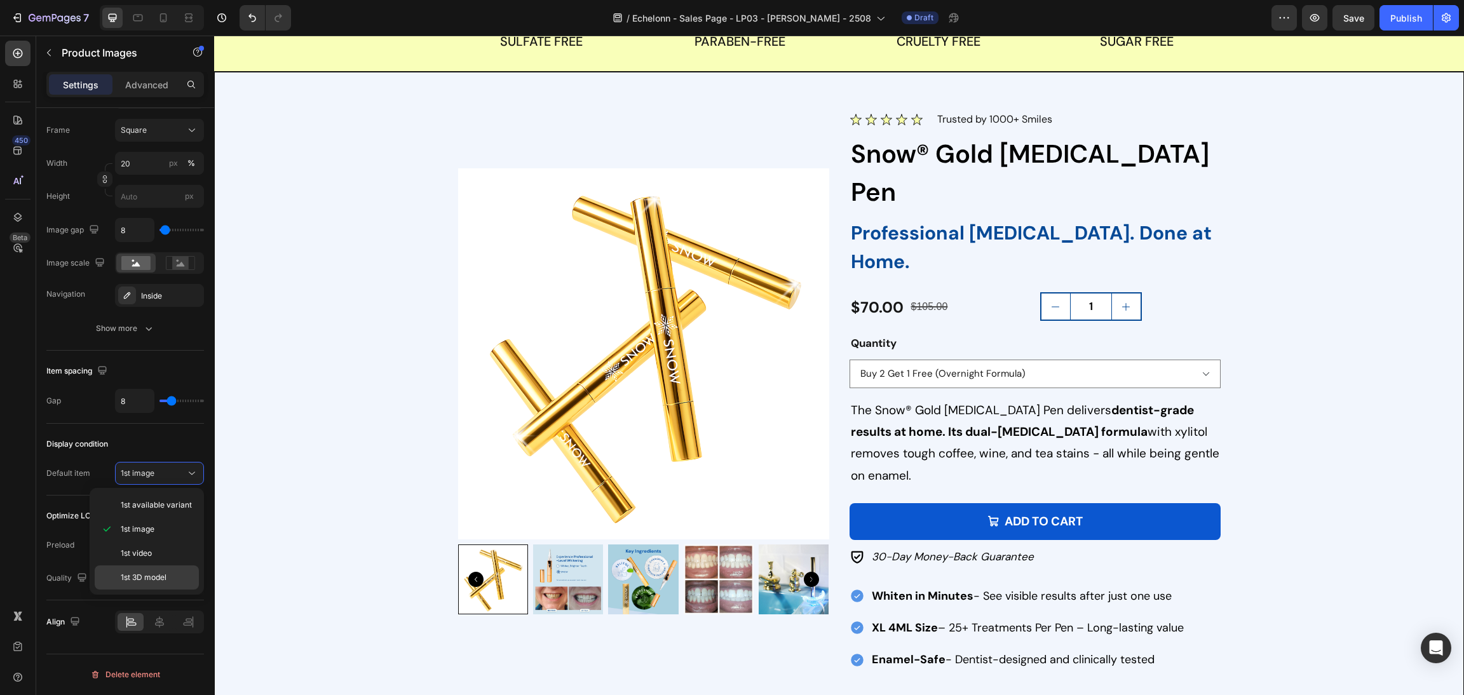
click at [180, 572] on div "1st 3D model" at bounding box center [147, 577] width 104 height 24
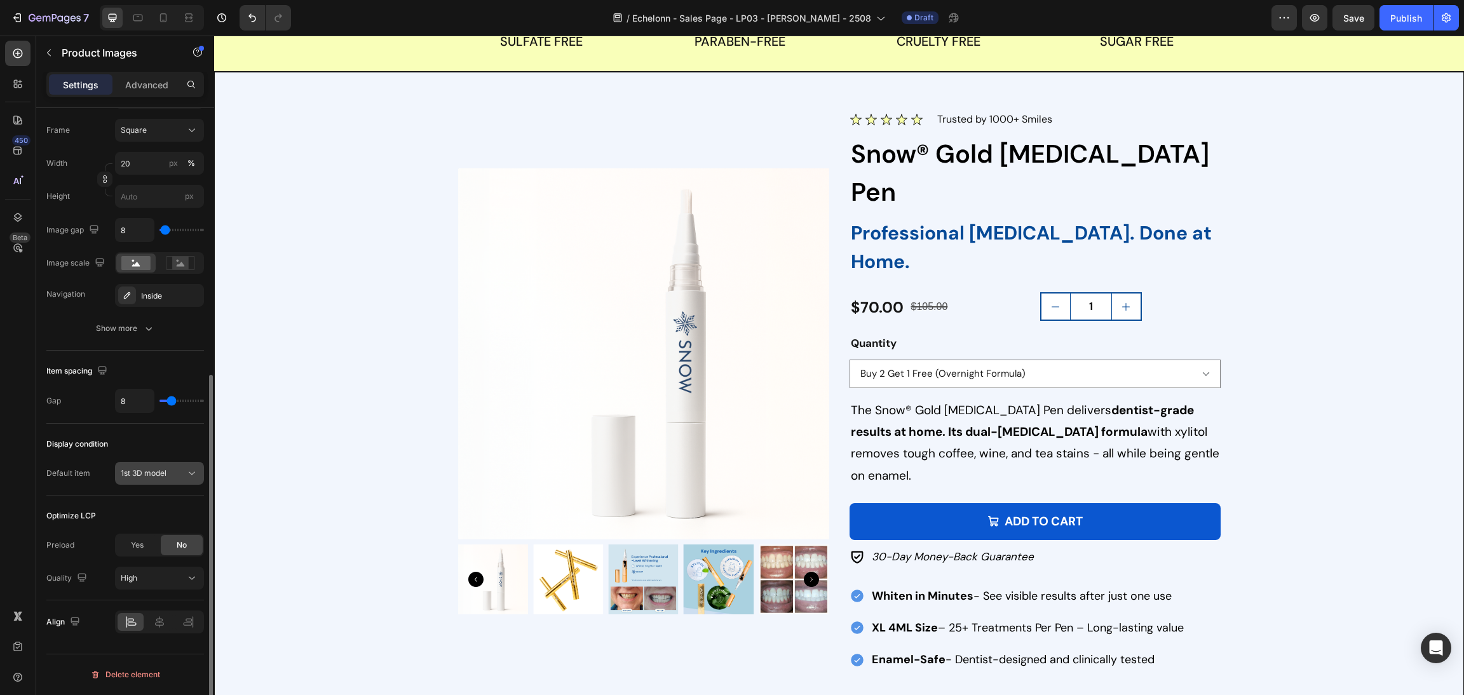
click at [170, 476] on div "1st 3D model" at bounding box center [153, 473] width 65 height 11
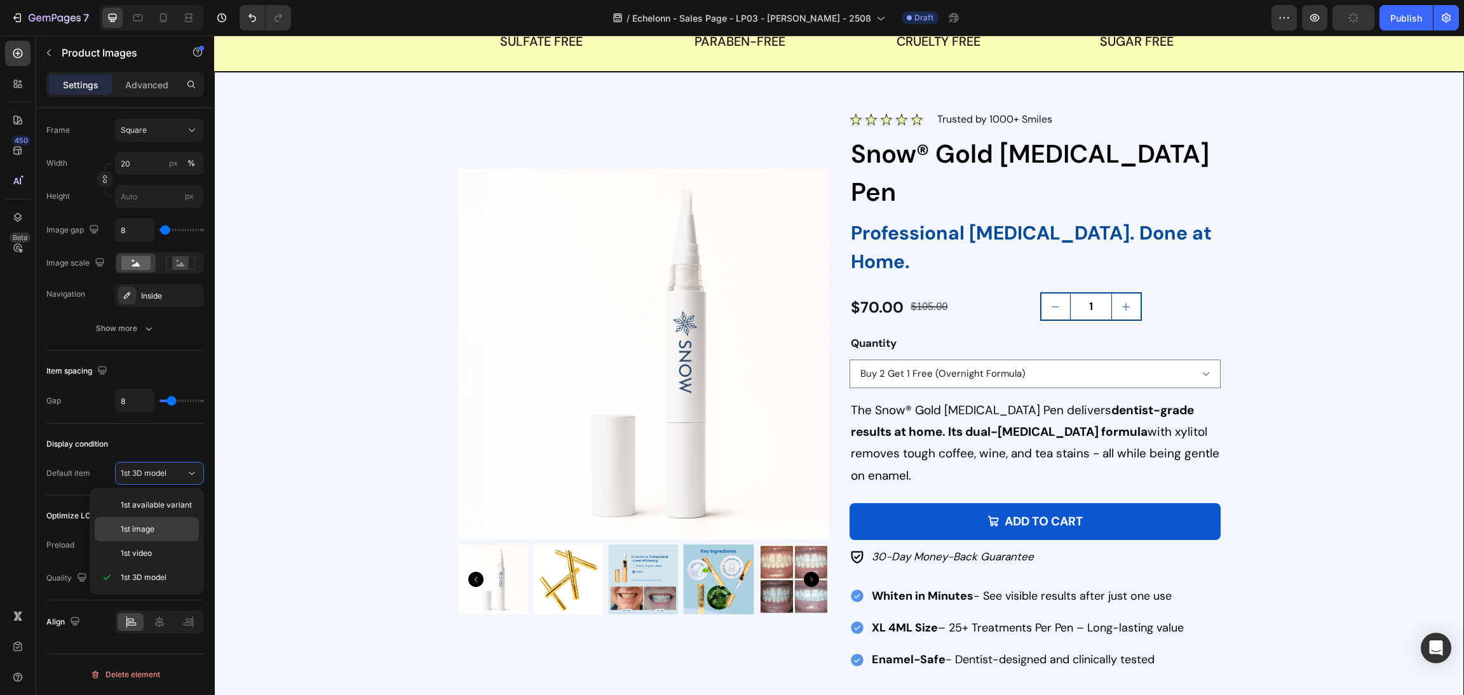
click at [156, 530] on p "1st image" at bounding box center [157, 528] width 72 height 11
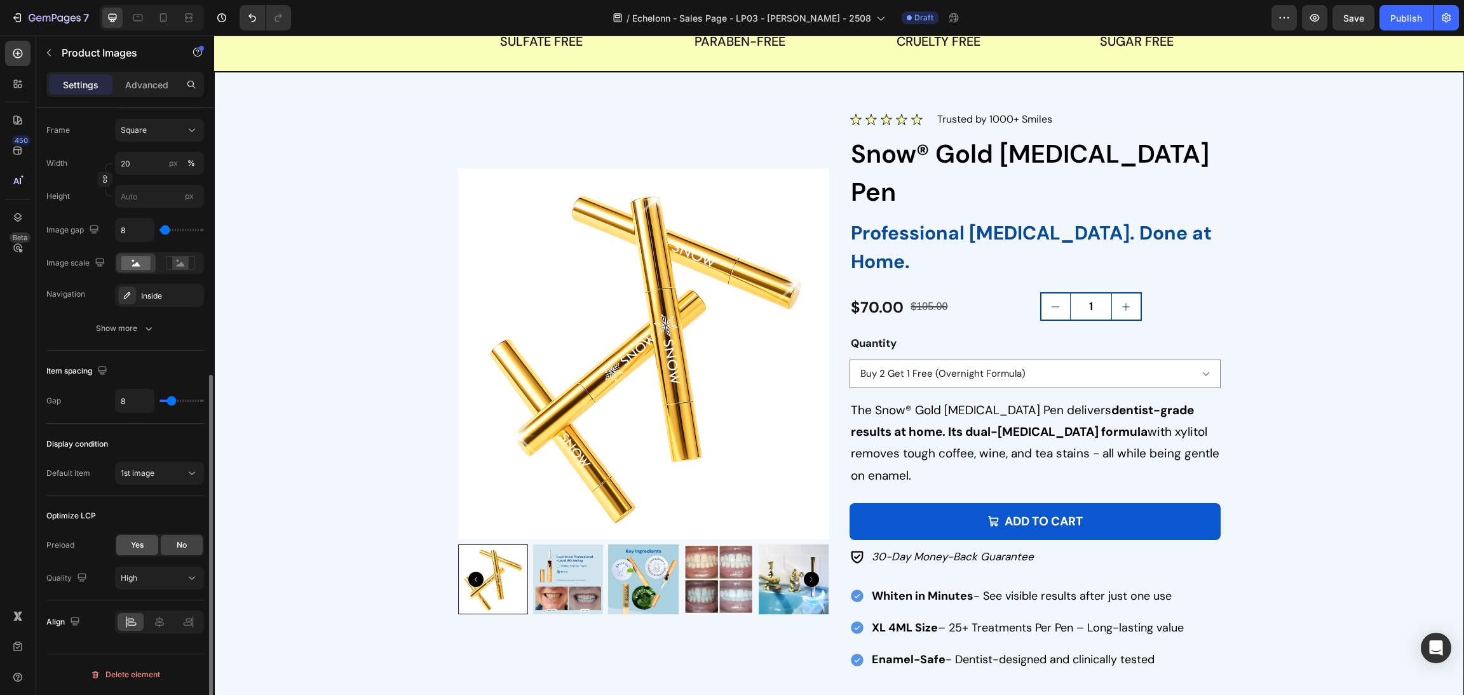
click at [135, 543] on span "Yes" at bounding box center [137, 544] width 13 height 11
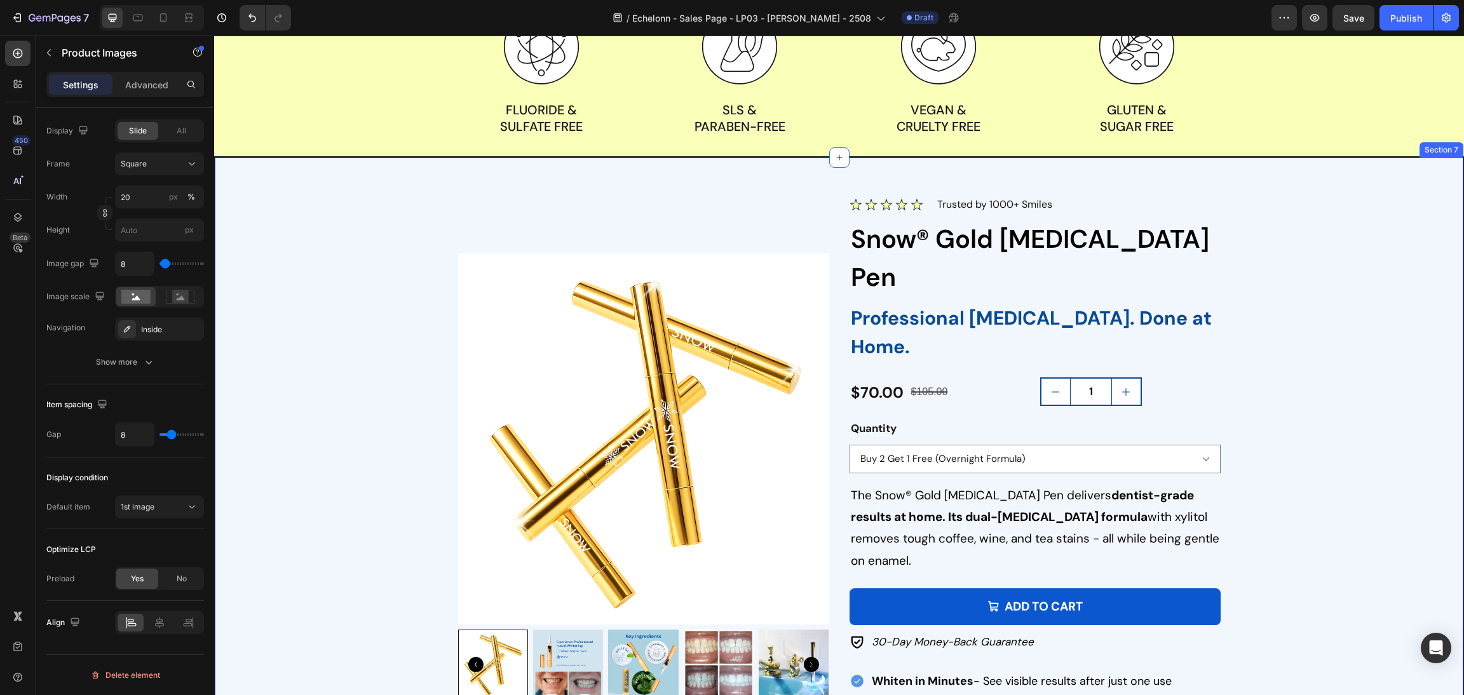
scroll to position [1433, 0]
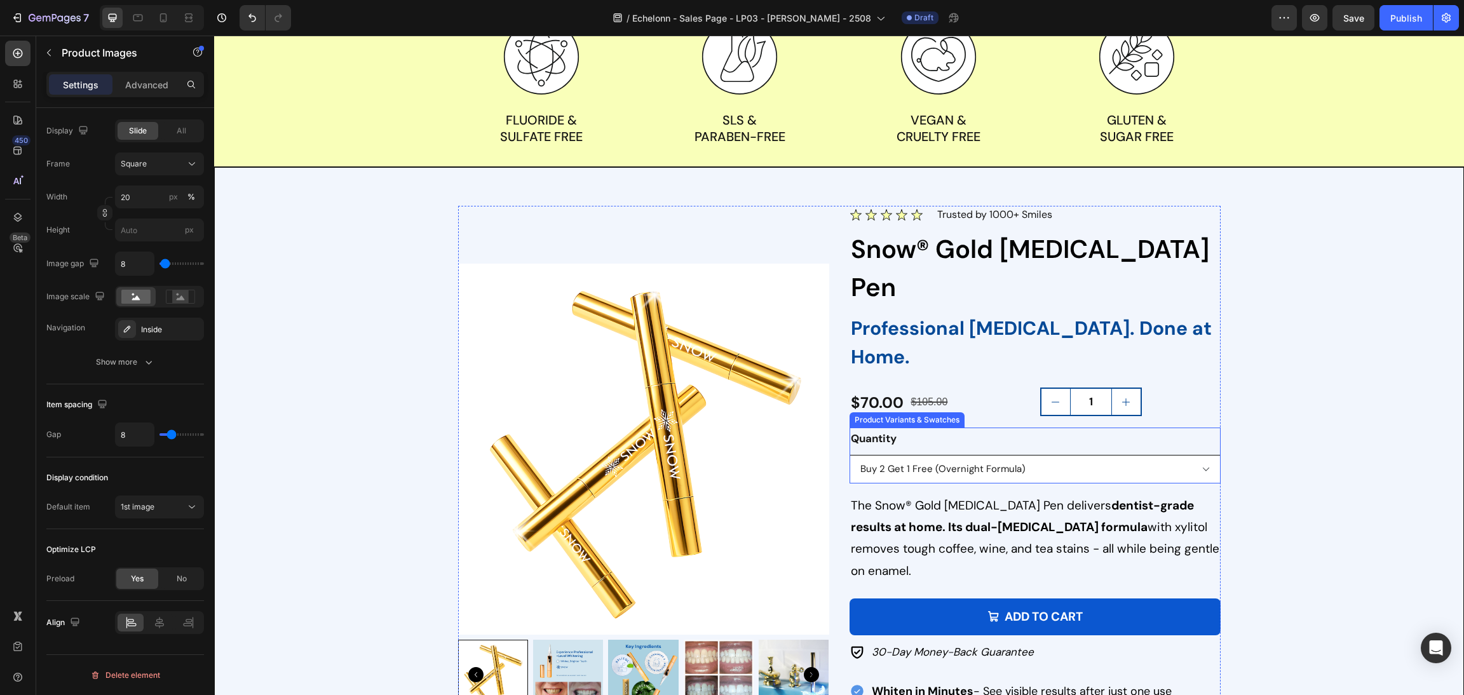
click at [1109, 455] on select "Extra-Strength Buy 2 Get 1 Free (Extra-Strength) Overnight Formula Buy 2 Get 1 …" at bounding box center [1034, 469] width 371 height 29
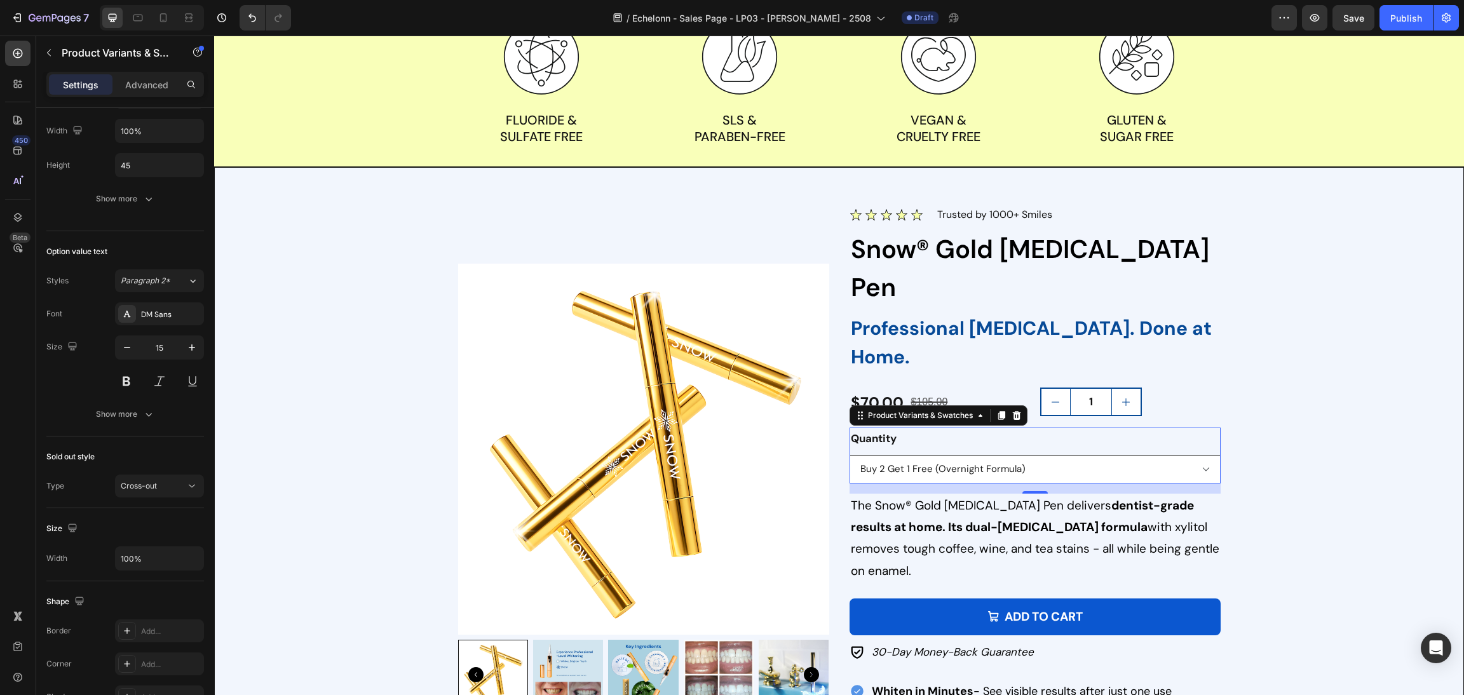
scroll to position [0, 0]
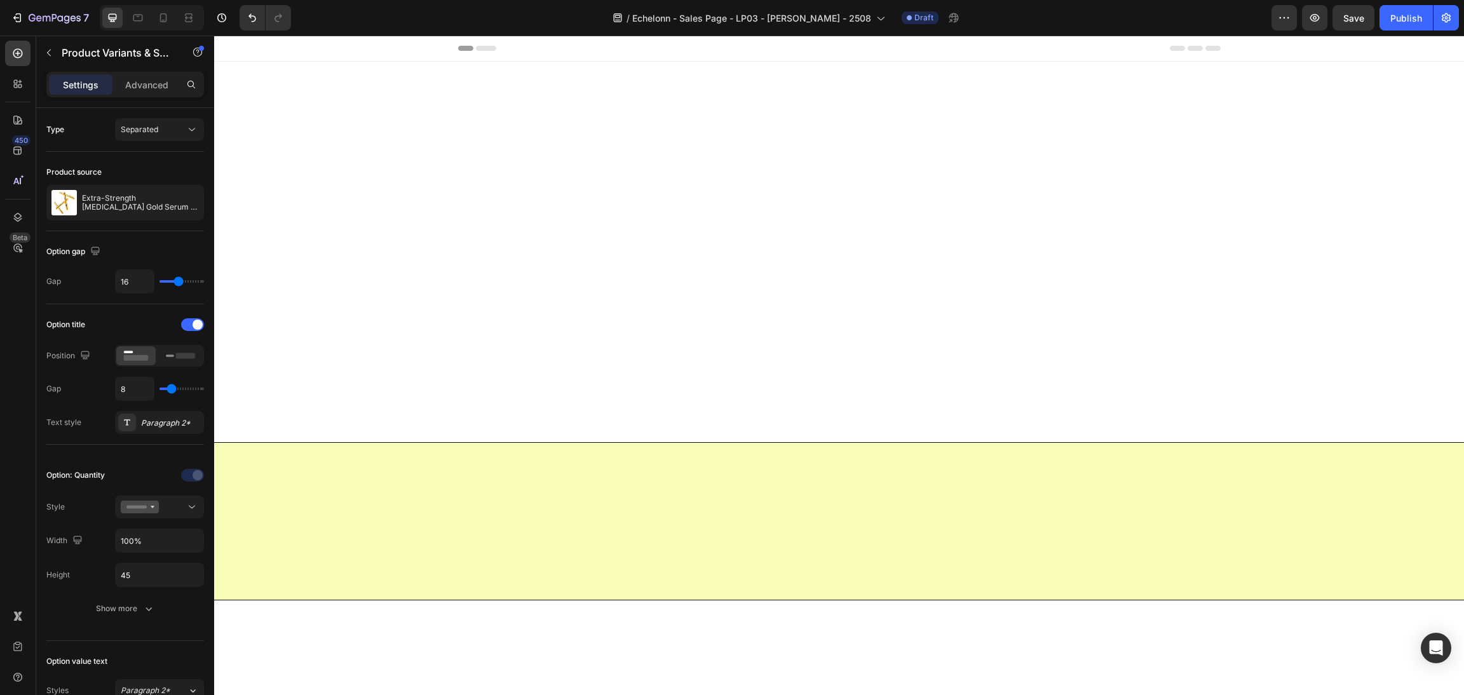
scroll to position [1433, 0]
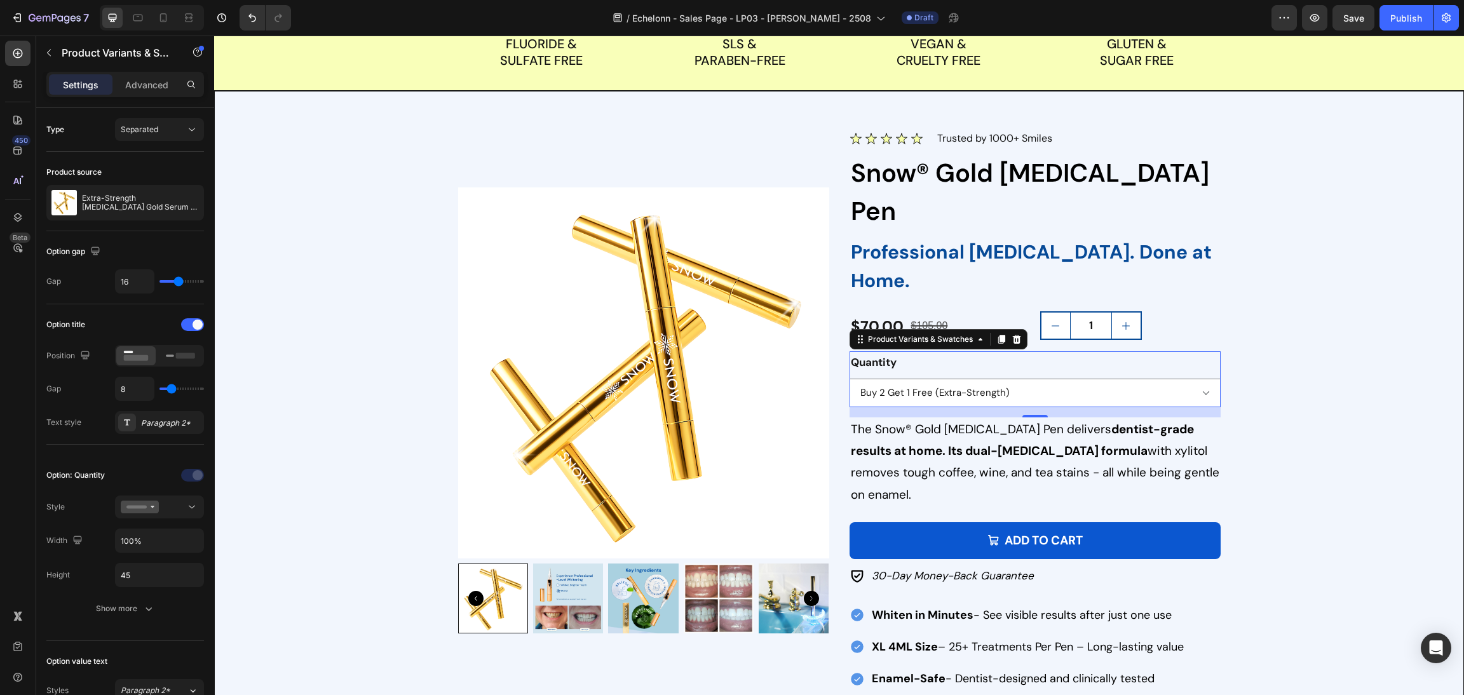
click at [849, 379] on select "Extra-Strength Buy 2 Get 1 Free (Extra-Strength) Overnight Formula Buy 2 Get 1 …" at bounding box center [1034, 393] width 371 height 29
select select "Buy 2 Get 1 Free (Extra-Strength)"
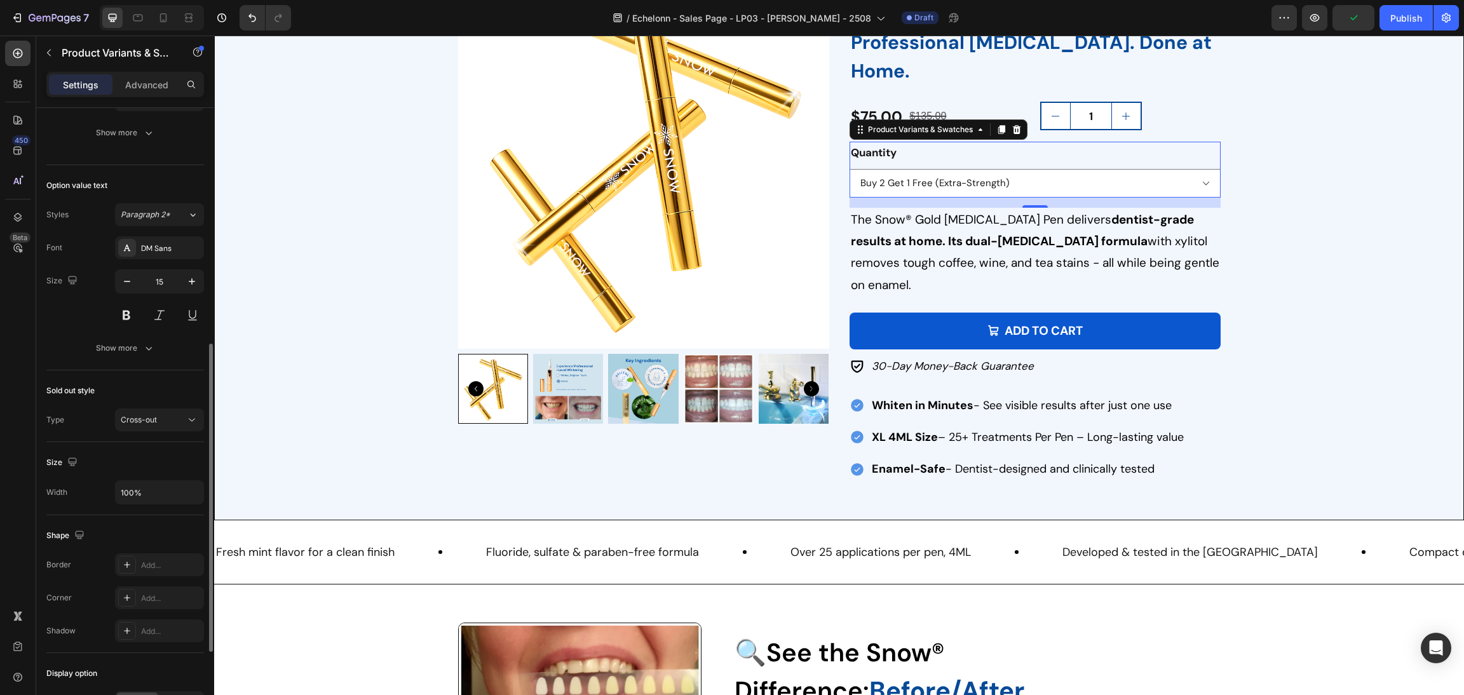
scroll to position [635, 0]
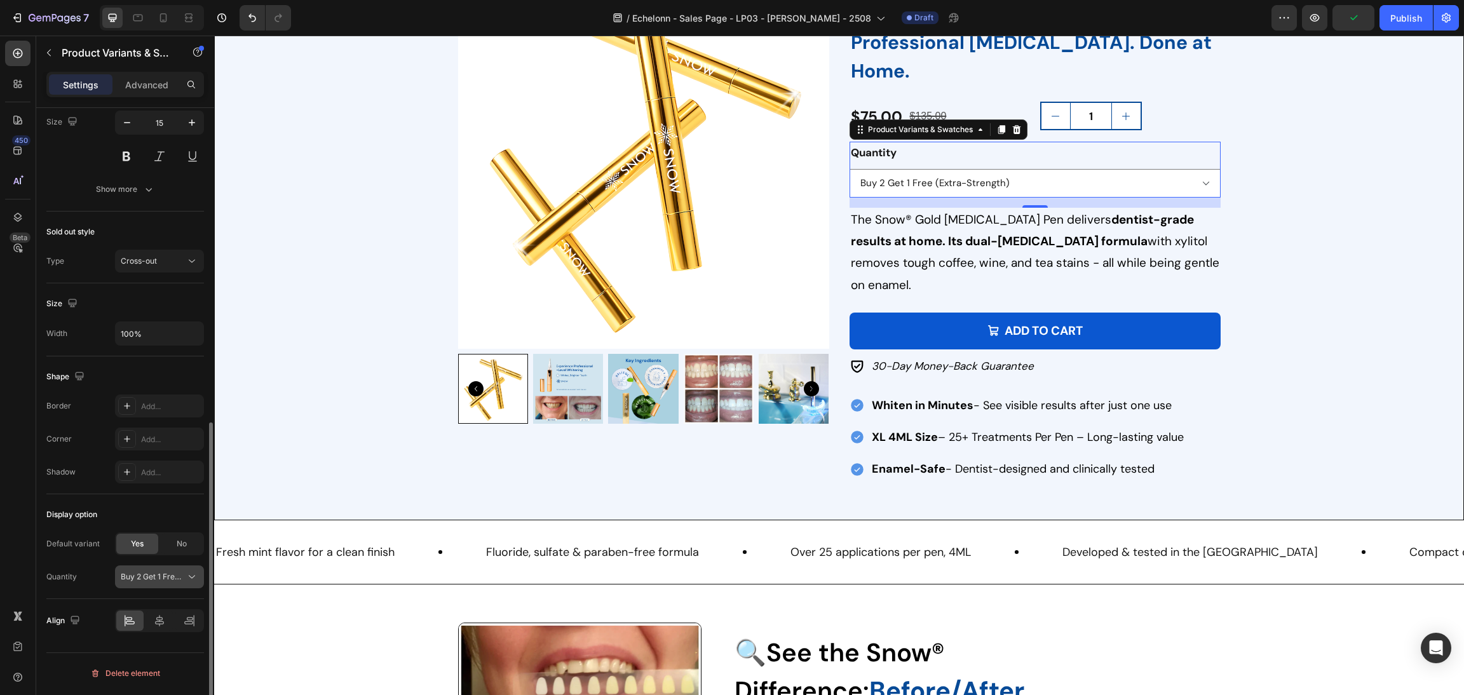
click at [178, 576] on span "Buy 2 Get 1 Free (Extra-Strength)" at bounding box center [152, 576] width 62 height 11
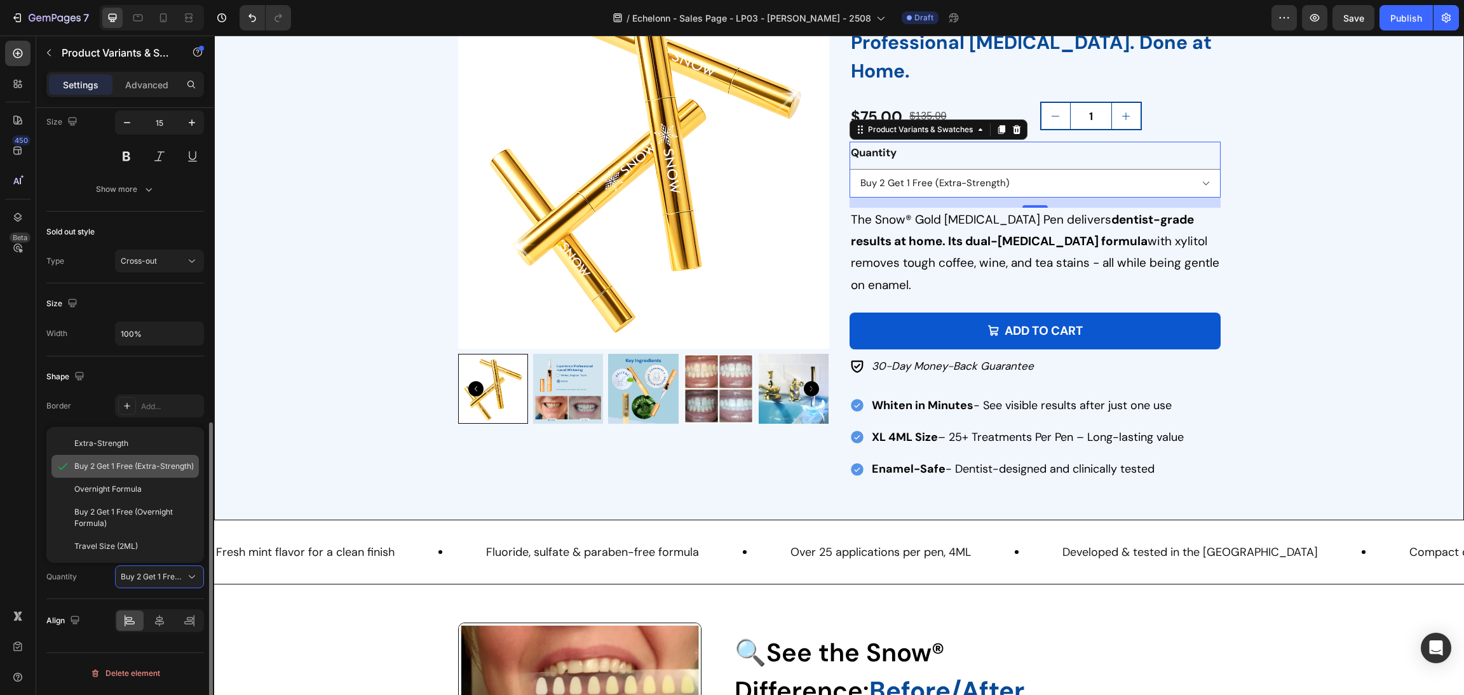
click at [182, 466] on span "Buy 2 Get 1 Free (Extra-Strength)" at bounding box center [133, 466] width 119 height 11
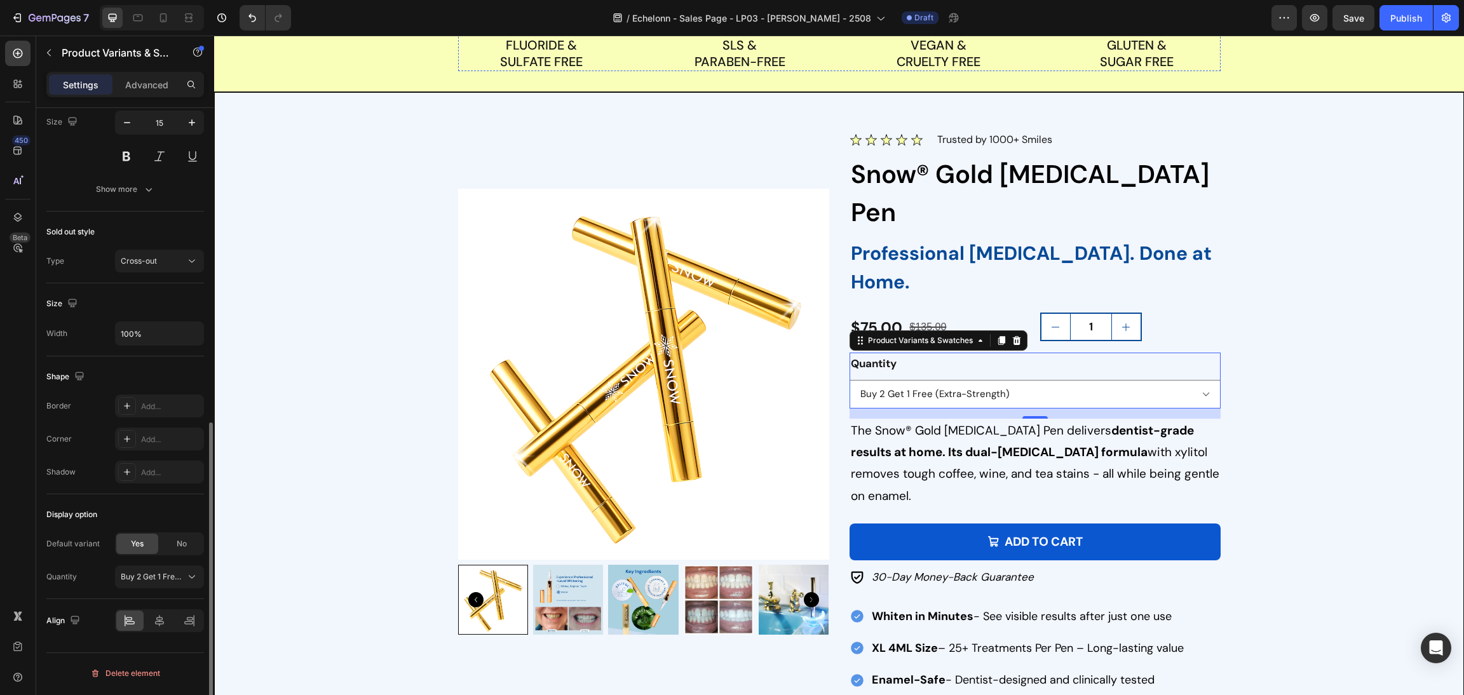
scroll to position [1340, 0]
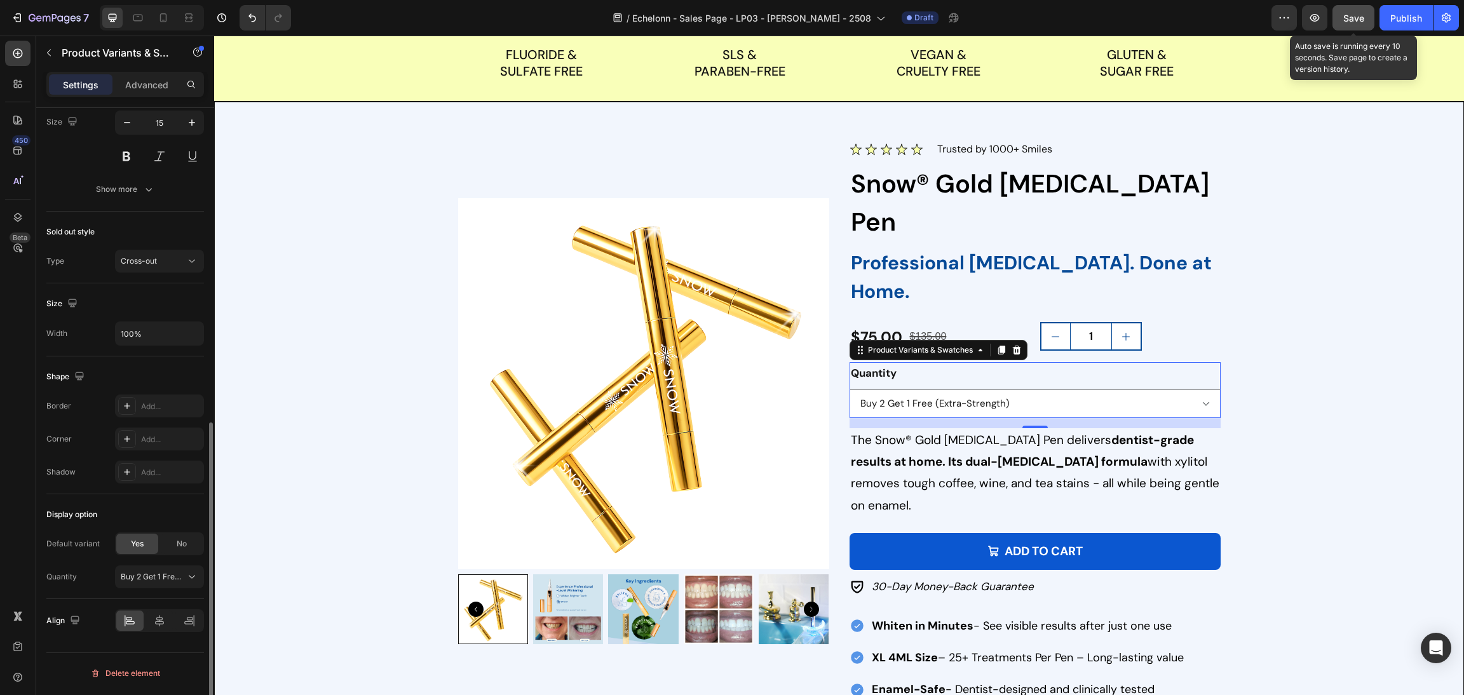
click at [1351, 15] on span "Save" at bounding box center [1353, 18] width 21 height 11
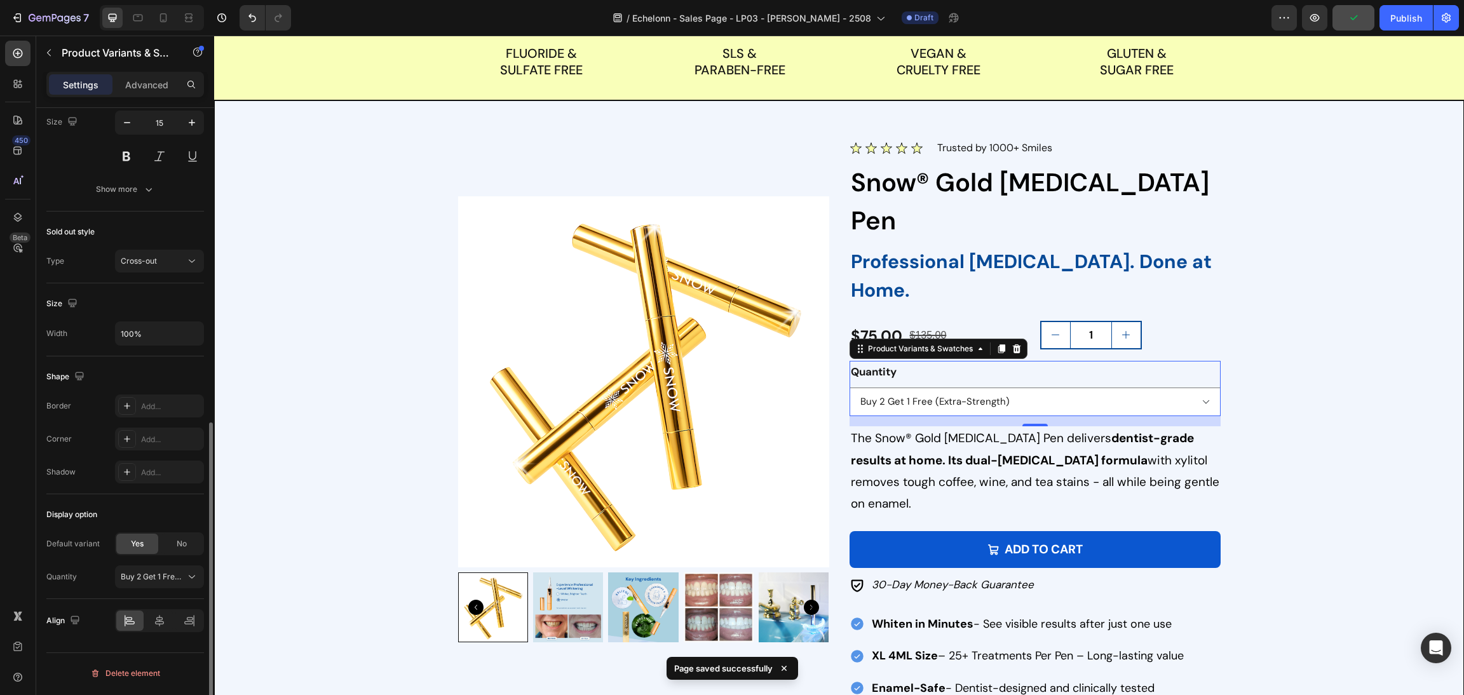
scroll to position [1054, 0]
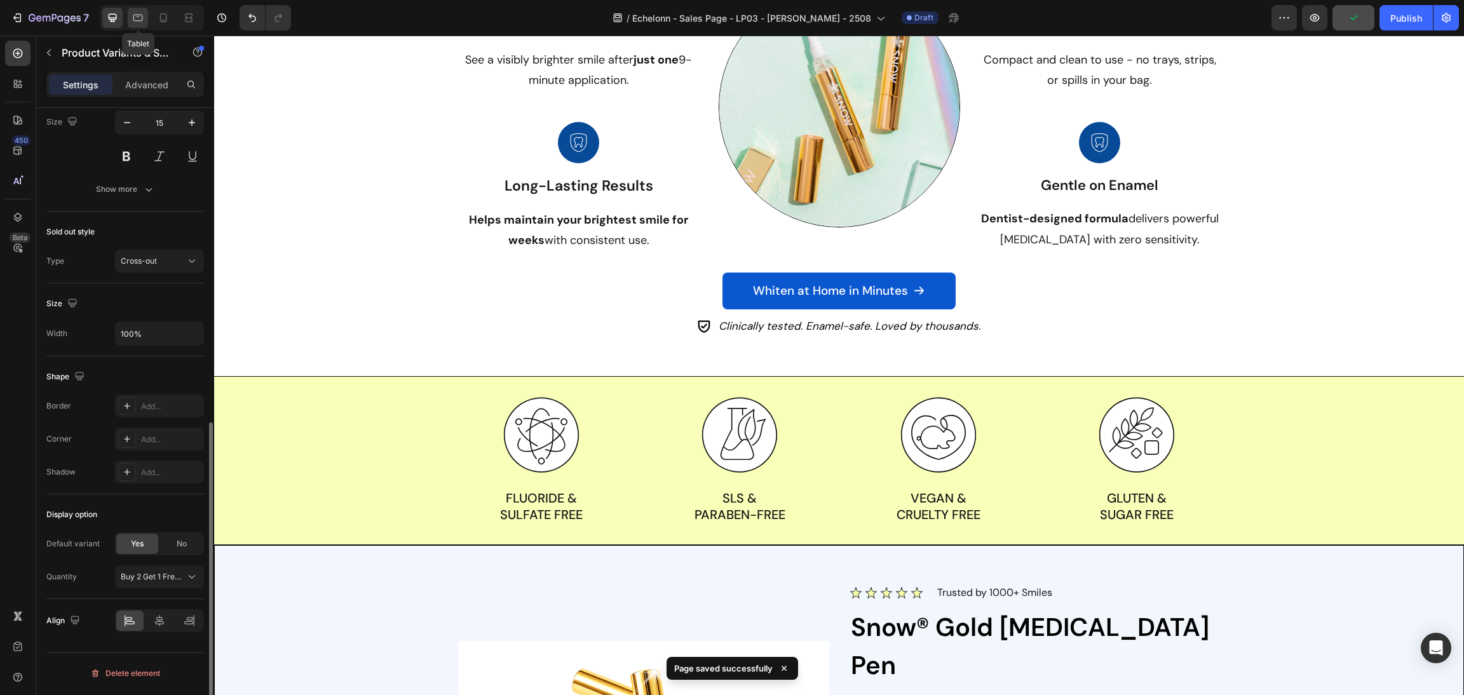
click at [144, 12] on div at bounding box center [138, 18] width 20 height 20
type input "14"
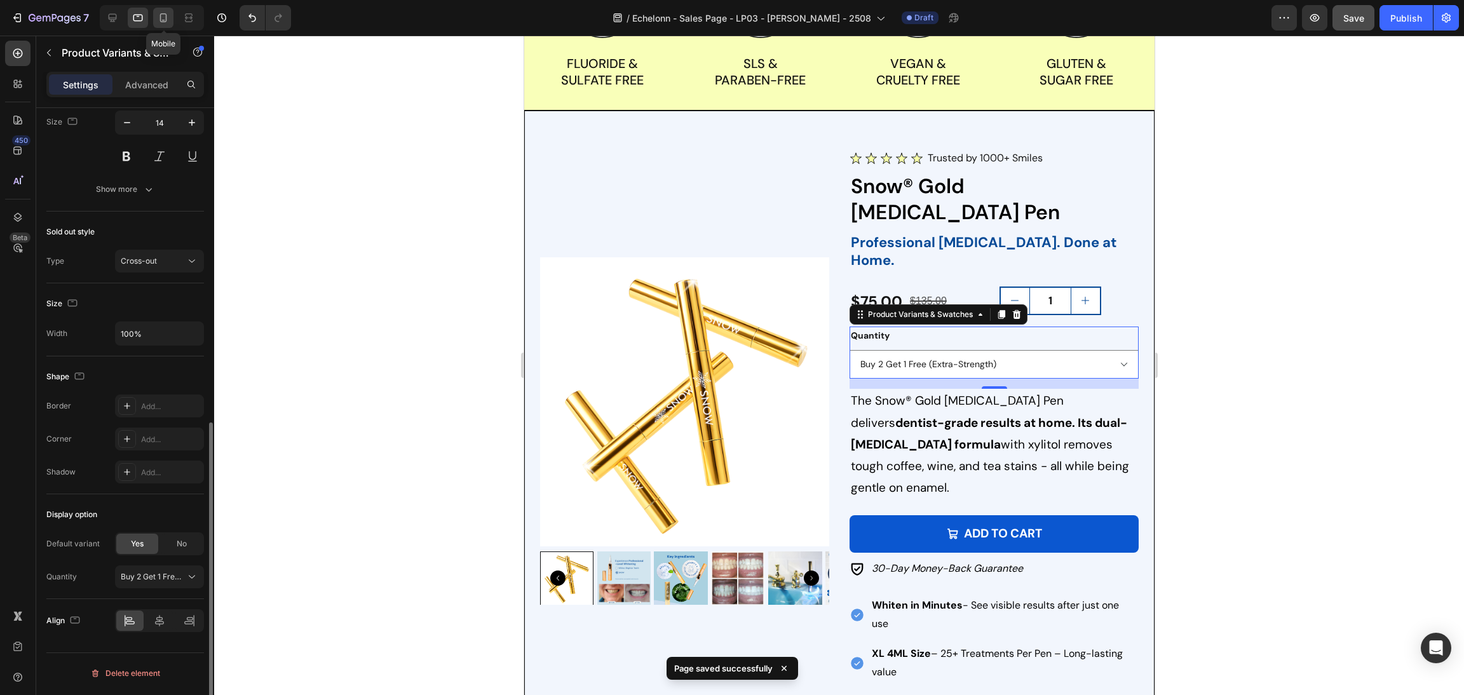
click at [161, 21] on icon at bounding box center [163, 17] width 7 height 9
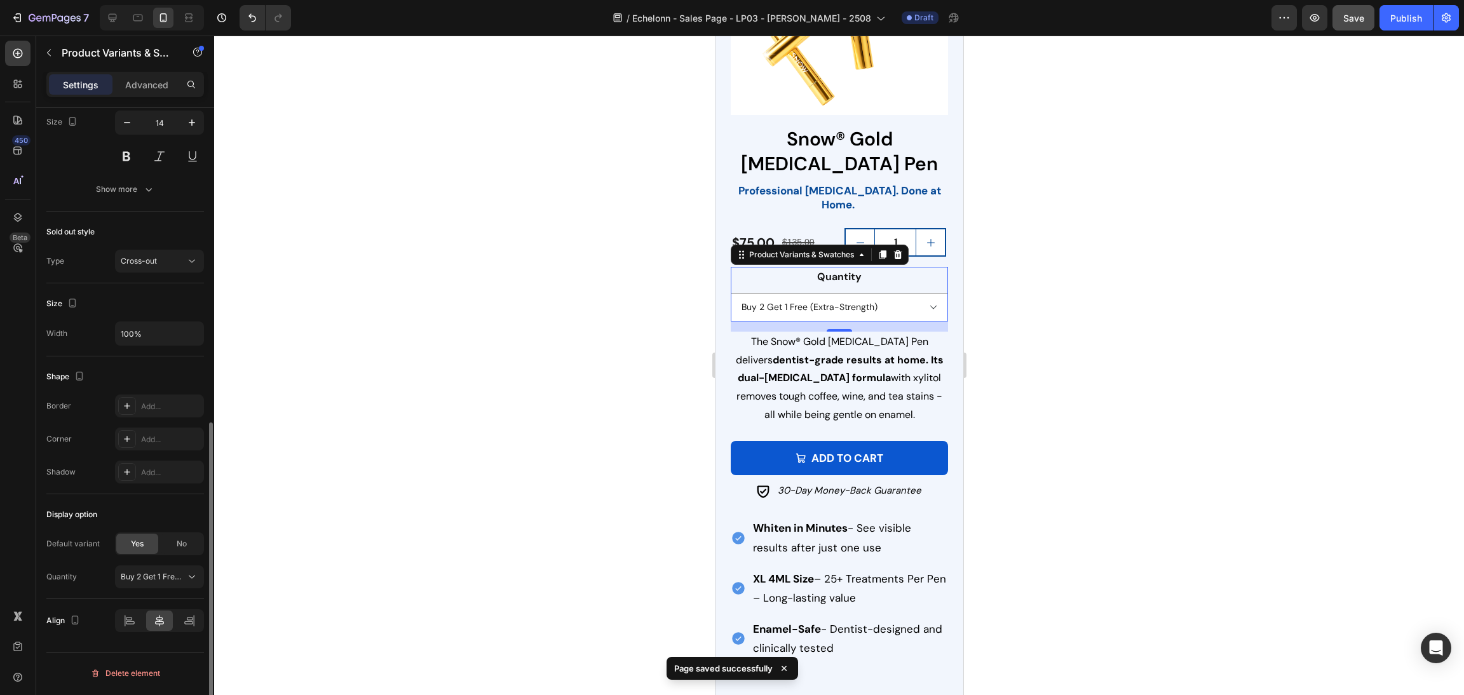
click at [563, 332] on div at bounding box center [839, 365] width 1250 height 659
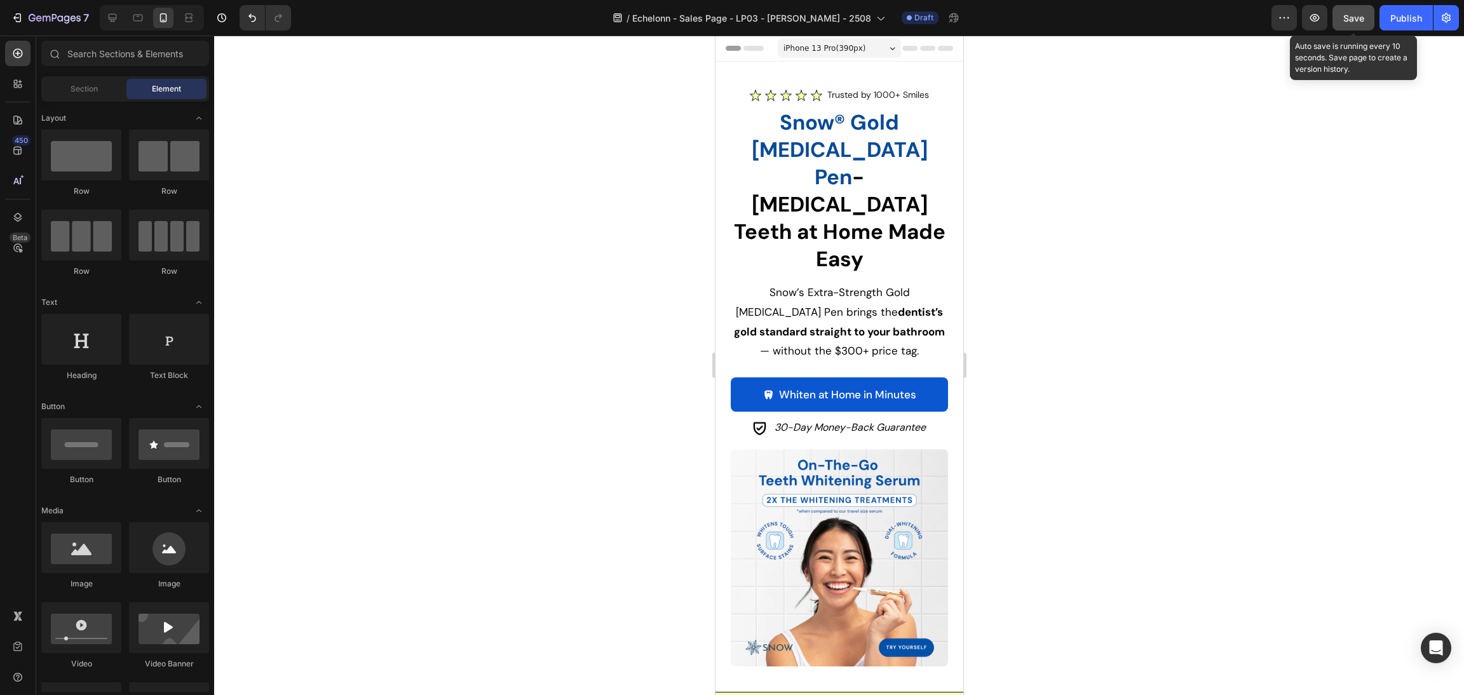
click at [1349, 20] on span "Save" at bounding box center [1353, 18] width 21 height 11
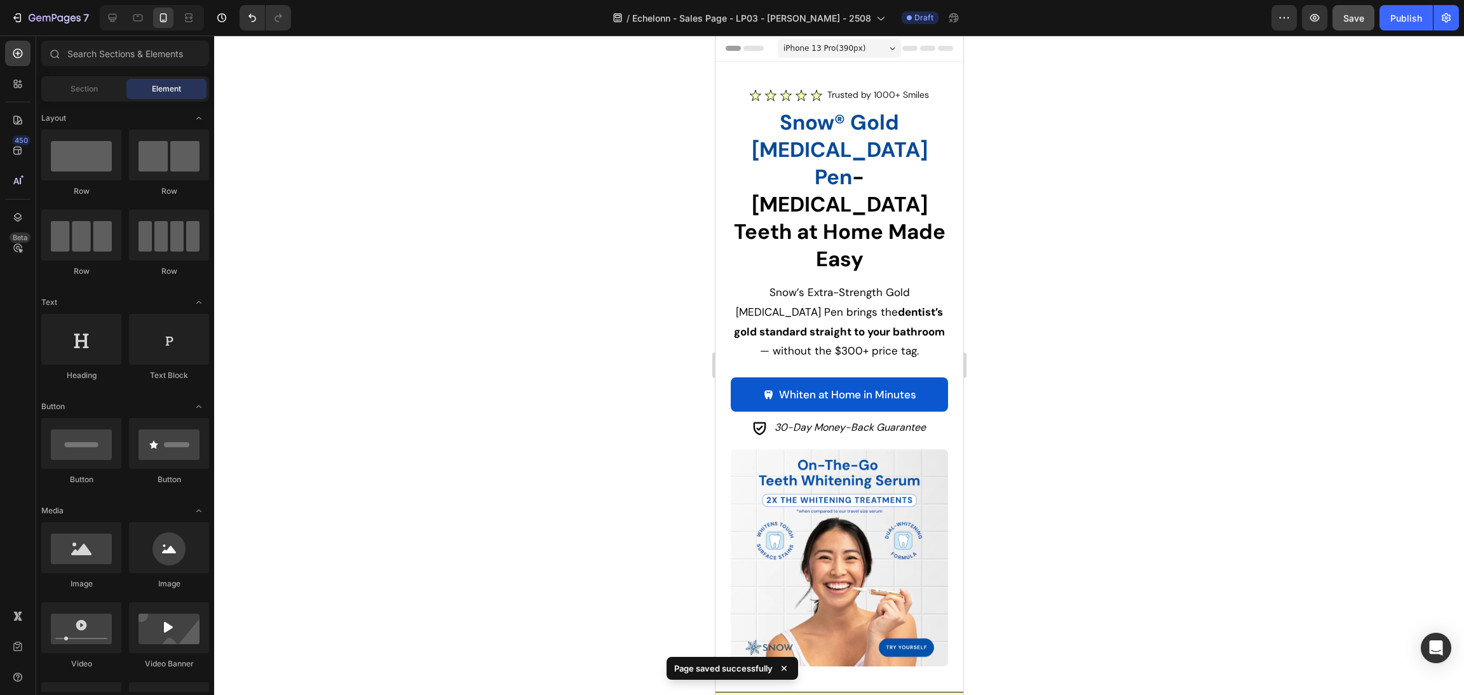
click at [1352, 25] on button "Save" at bounding box center [1353, 17] width 42 height 25
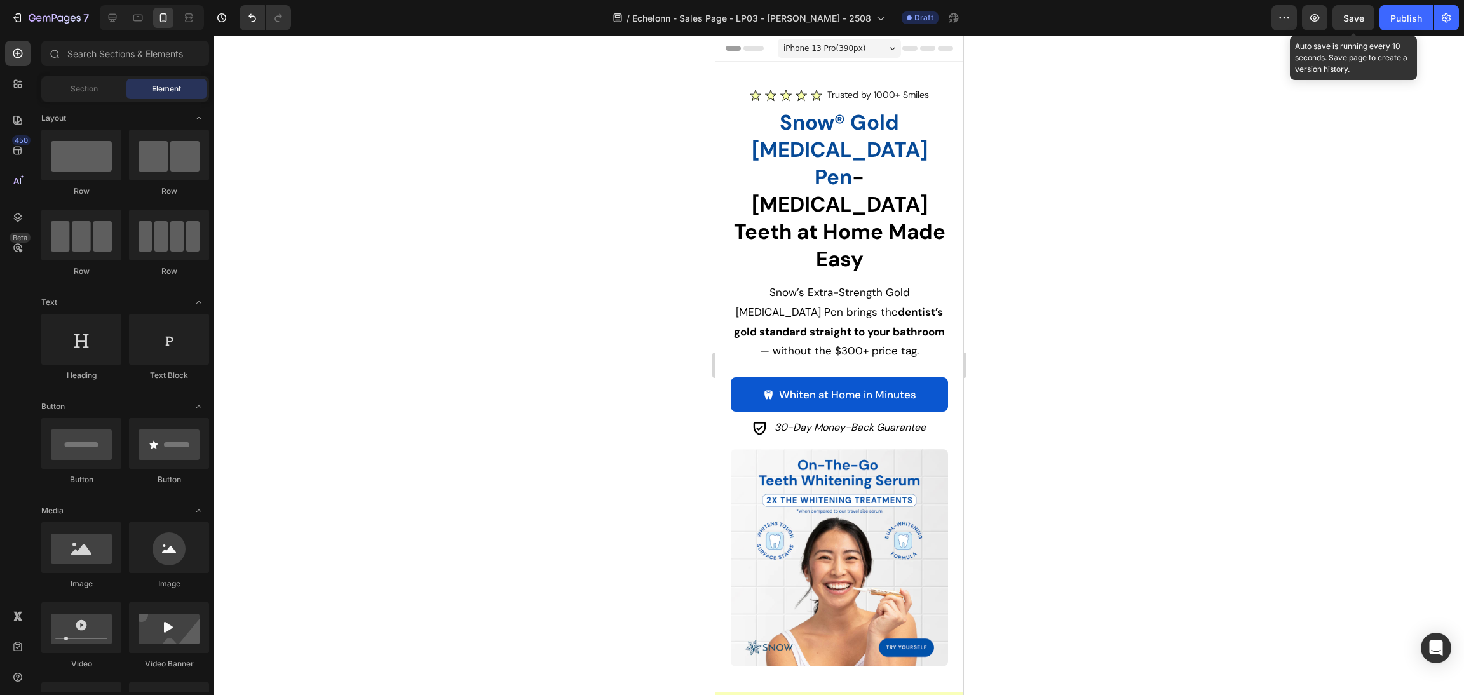
click at [1343, 18] on span "Save" at bounding box center [1353, 18] width 21 height 11
click at [1369, 12] on button "Save" at bounding box center [1353, 17] width 42 height 25
